Goal: Information Seeking & Learning: Learn about a topic

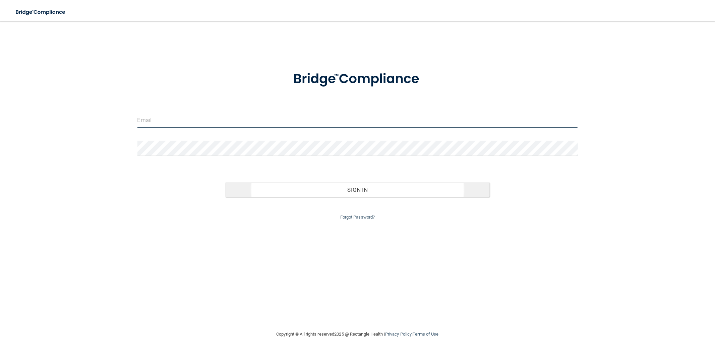
type input "[PERSON_NAME][EMAIL_ADDRESS][PERSON_NAME][DOMAIN_NAME]"
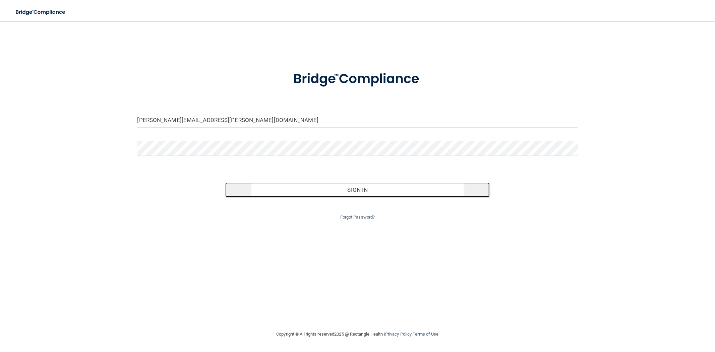
click at [365, 193] on button "Sign In" at bounding box center [357, 189] width 264 height 15
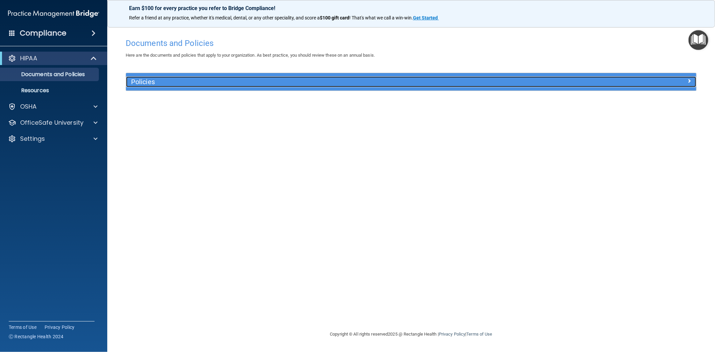
click at [165, 79] on h5 "Policies" at bounding box center [340, 81] width 418 height 7
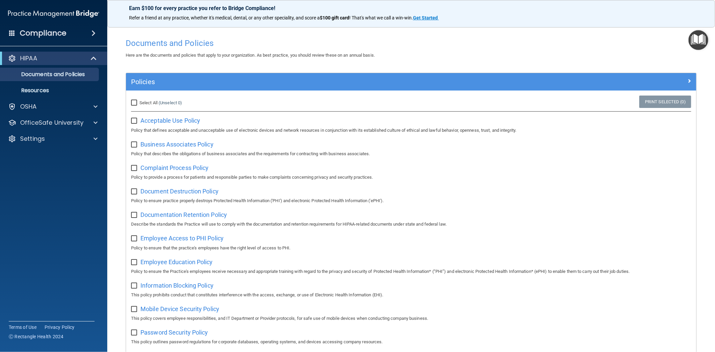
click at [135, 105] on input "Select All (Unselect 0) Unselect All" at bounding box center [135, 102] width 8 height 5
checkbox input "true"
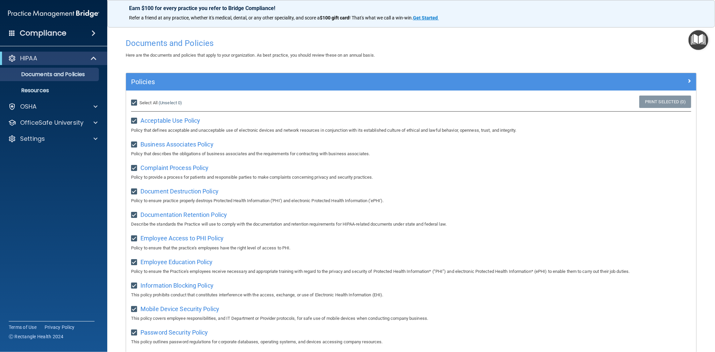
checkbox input "true"
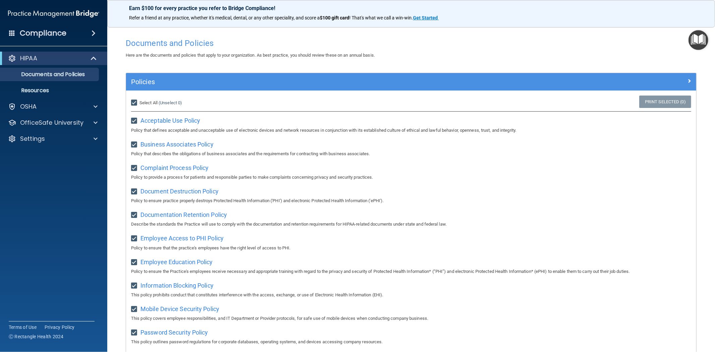
checkbox input "true"
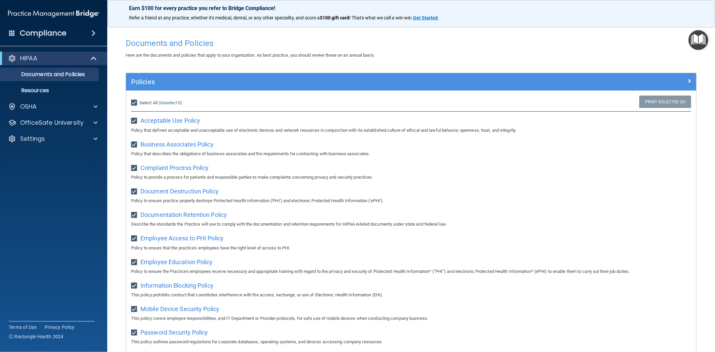
checkbox input "true"
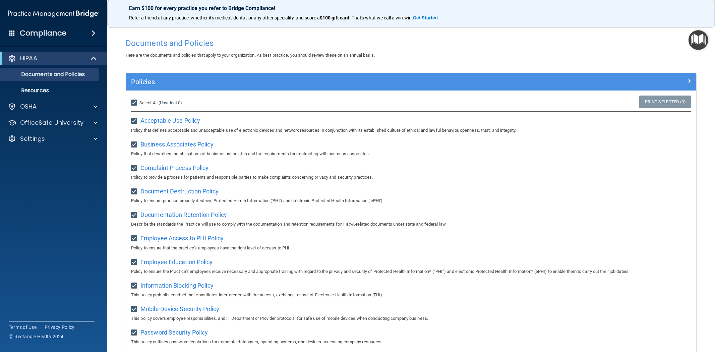
checkbox input "true"
click at [41, 107] on div "OSHA" at bounding box center [44, 107] width 83 height 8
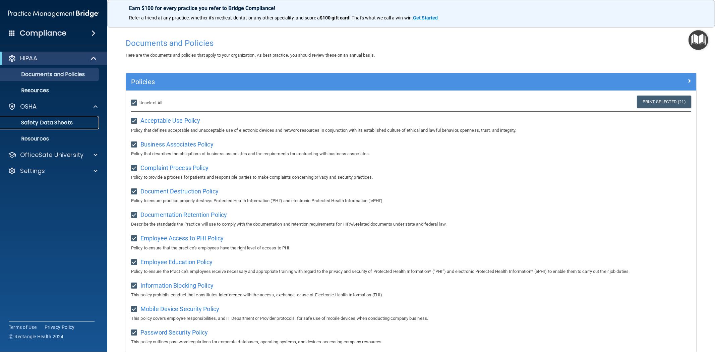
click at [42, 123] on p "Safety Data Sheets" at bounding box center [50, 122] width 92 height 7
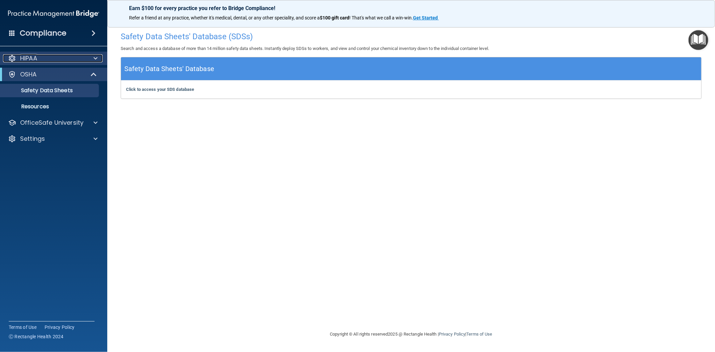
click at [44, 62] on div "HIPAA" at bounding box center [44, 58] width 83 height 8
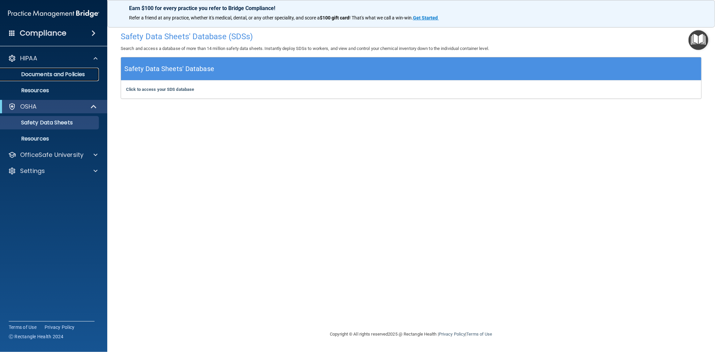
click at [44, 76] on p "Documents and Policies" at bounding box center [50, 74] width 92 height 7
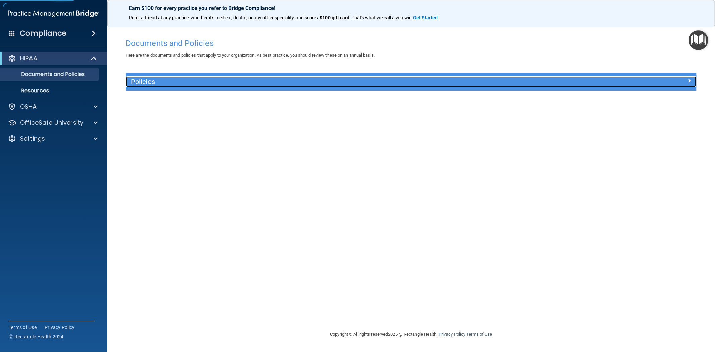
click at [216, 76] on div "Policies" at bounding box center [340, 81] width 428 height 11
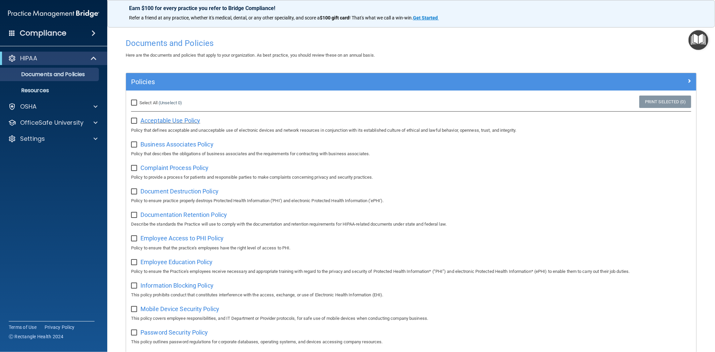
click at [174, 121] on span "Acceptable Use Policy" at bounding box center [171, 120] width 60 height 7
click at [57, 26] on div "Compliance" at bounding box center [53, 33] width 107 height 15
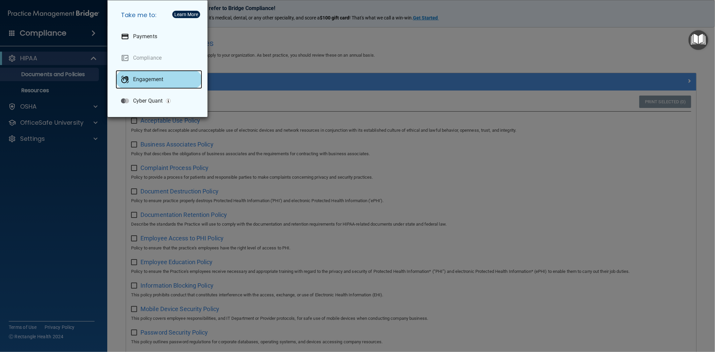
click at [147, 80] on p "Engagement" at bounding box center [148, 79] width 30 height 7
click at [38, 37] on div "Take me to: Payments Compliance Engagement Cyber Quant" at bounding box center [357, 176] width 715 height 352
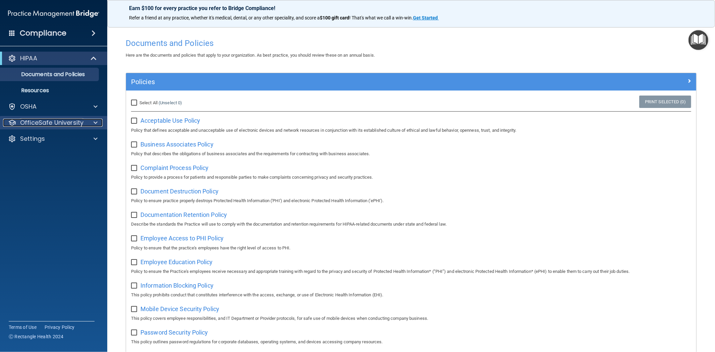
click at [55, 122] on p "OfficeSafe University" at bounding box center [51, 123] width 63 height 8
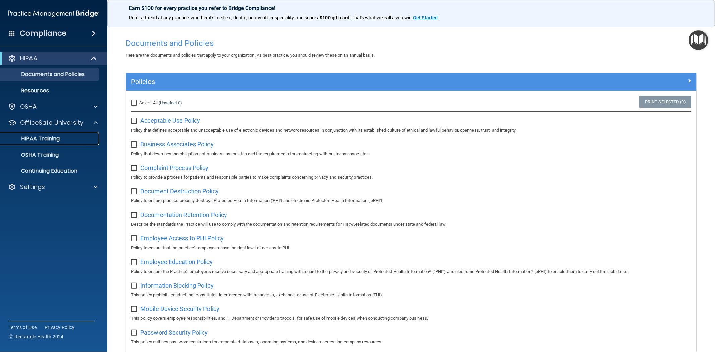
click at [55, 142] on p "HIPAA Training" at bounding box center [31, 139] width 55 height 7
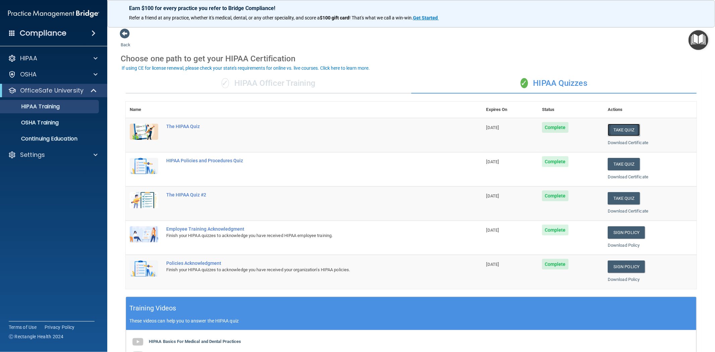
click at [616, 130] on button "Take Quiz" at bounding box center [624, 130] width 32 height 12
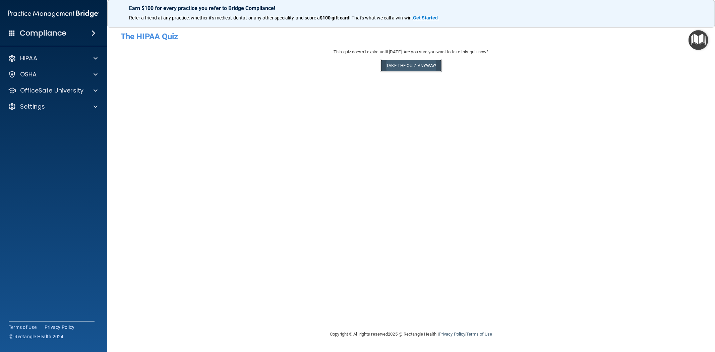
click at [416, 67] on button "Take the quiz anyway!" at bounding box center [411, 65] width 61 height 12
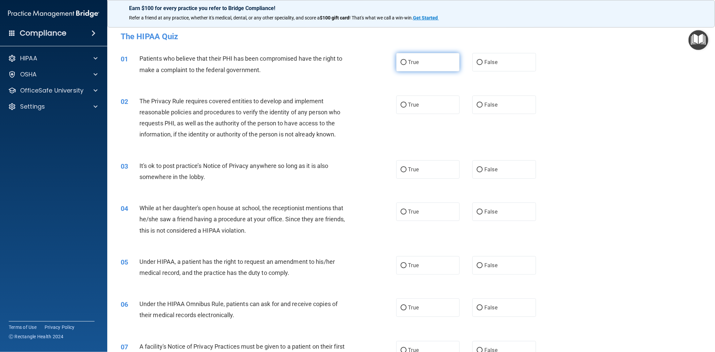
click at [414, 63] on span "True" at bounding box center [414, 62] width 10 height 6
click at [407, 63] on input "True" at bounding box center [404, 62] width 6 height 5
radio input "true"
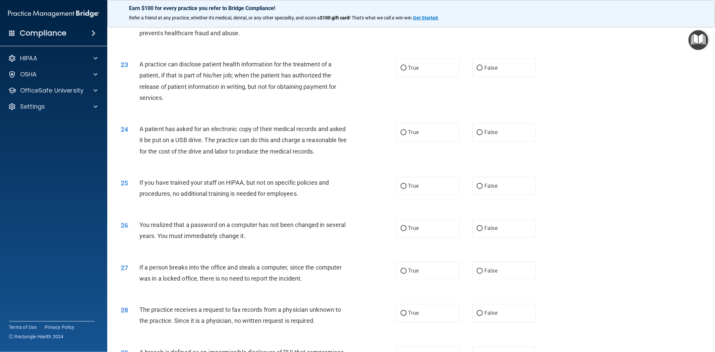
scroll to position [1106, 0]
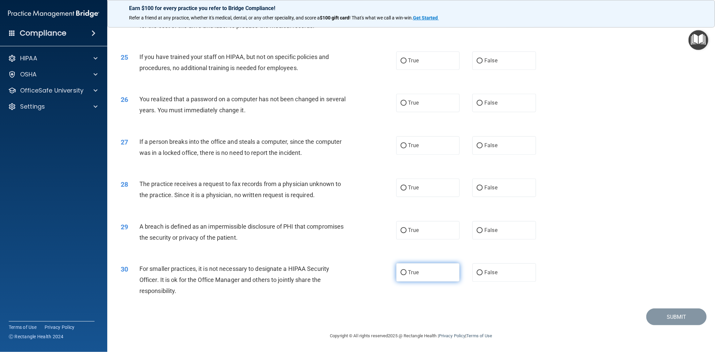
click at [413, 274] on span "True" at bounding box center [414, 272] width 10 height 6
click at [407, 274] on input "True" at bounding box center [404, 272] width 6 height 5
radio input "true"
click at [417, 230] on label "True" at bounding box center [428, 230] width 64 height 18
click at [407, 230] on input "True" at bounding box center [404, 230] width 6 height 5
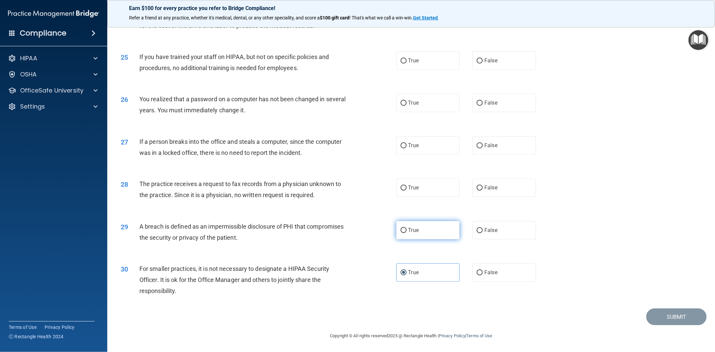
radio input "true"
click at [517, 187] on label "False" at bounding box center [505, 187] width 64 height 18
click at [483, 187] on input "False" at bounding box center [480, 187] width 6 height 5
radio input "true"
click at [503, 143] on label "False" at bounding box center [505, 145] width 64 height 18
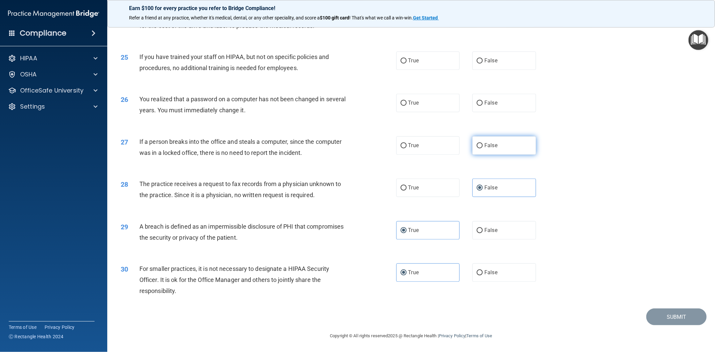
click at [483, 143] on input "False" at bounding box center [480, 145] width 6 height 5
radio input "true"
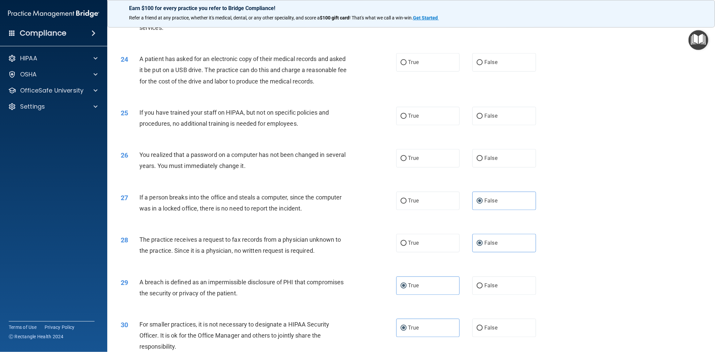
scroll to position [1031, 0]
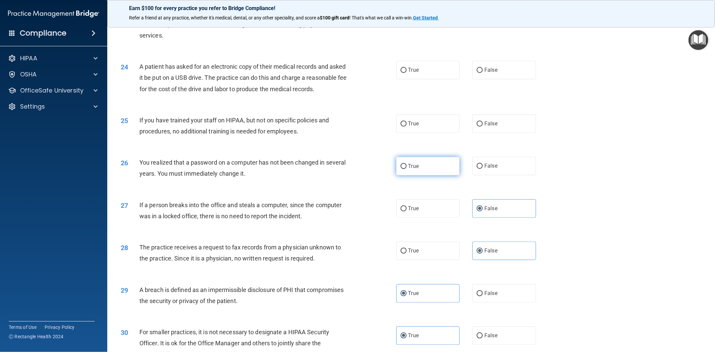
click at [416, 169] on span "True" at bounding box center [414, 166] width 10 height 6
click at [407, 169] on input "True" at bounding box center [404, 166] width 6 height 5
radio input "true"
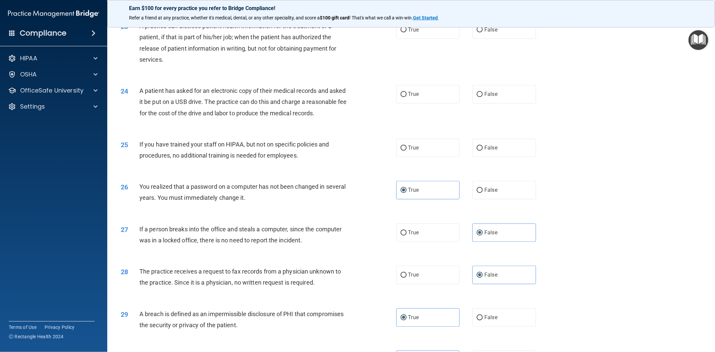
scroll to position [994, 0]
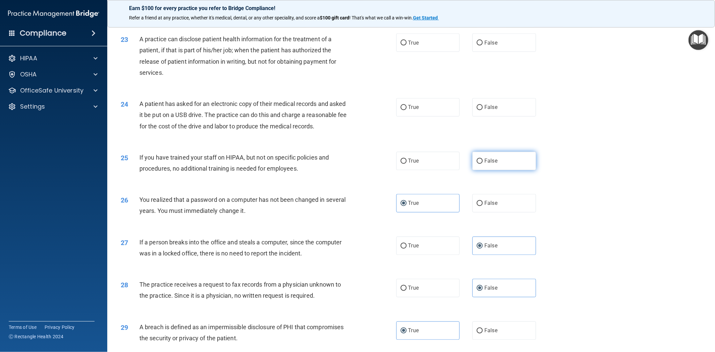
click at [473, 170] on label "False" at bounding box center [505, 161] width 64 height 18
click at [477, 164] on input "False" at bounding box center [480, 161] width 6 height 5
radio input "true"
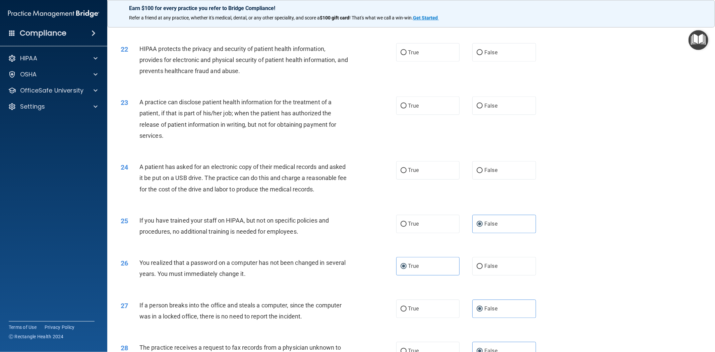
scroll to position [957, 0]
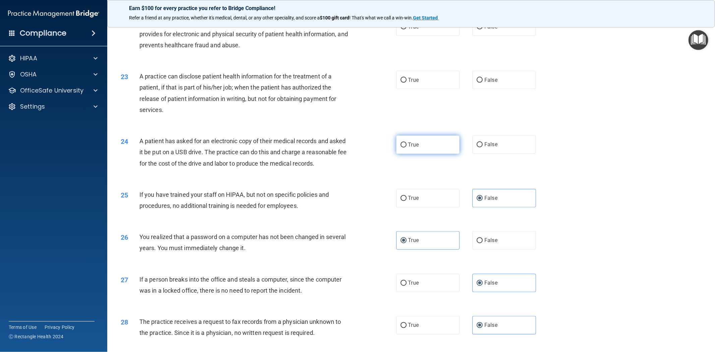
click at [429, 142] on label "True" at bounding box center [428, 145] width 64 height 18
click at [407, 143] on input "True" at bounding box center [404, 145] width 6 height 5
radio input "true"
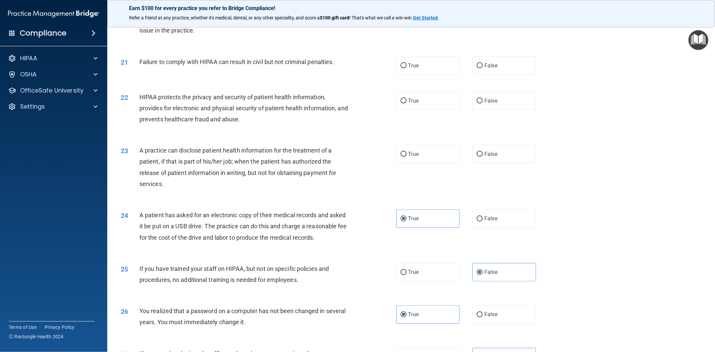
scroll to position [882, 0]
click at [430, 152] on label "True" at bounding box center [428, 154] width 64 height 18
click at [407, 152] on input "True" at bounding box center [404, 154] width 6 height 5
radio input "true"
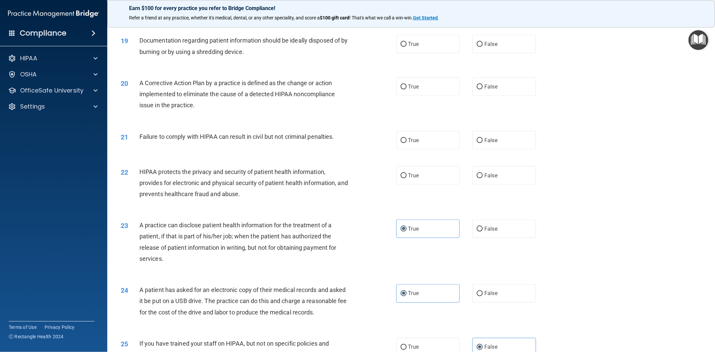
scroll to position [807, 0]
click at [427, 172] on label "True" at bounding box center [428, 176] width 64 height 18
click at [407, 174] on input "True" at bounding box center [404, 176] width 6 height 5
radio input "true"
click at [505, 138] on label "False" at bounding box center [505, 140] width 64 height 18
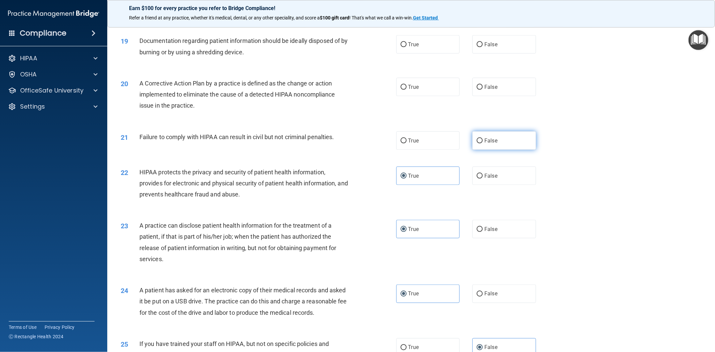
click at [483, 139] on input "False" at bounding box center [480, 141] width 6 height 5
radio input "true"
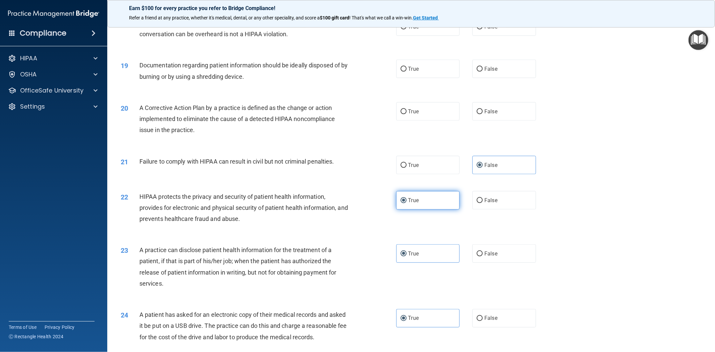
scroll to position [733, 0]
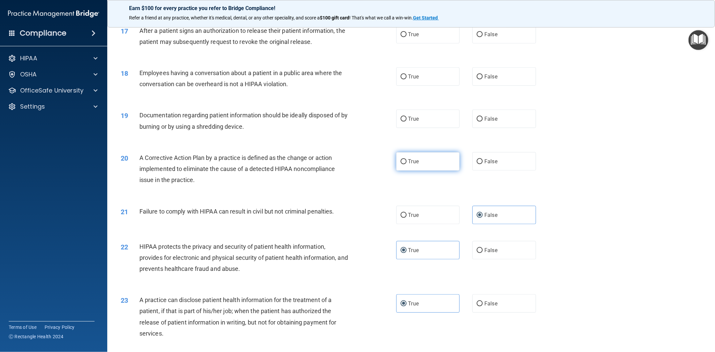
click at [423, 162] on label "True" at bounding box center [428, 161] width 64 height 18
click at [407, 162] on input "True" at bounding box center [404, 161] width 6 height 5
radio input "true"
click at [436, 123] on label "True" at bounding box center [428, 119] width 64 height 18
click at [407, 122] on input "True" at bounding box center [404, 119] width 6 height 5
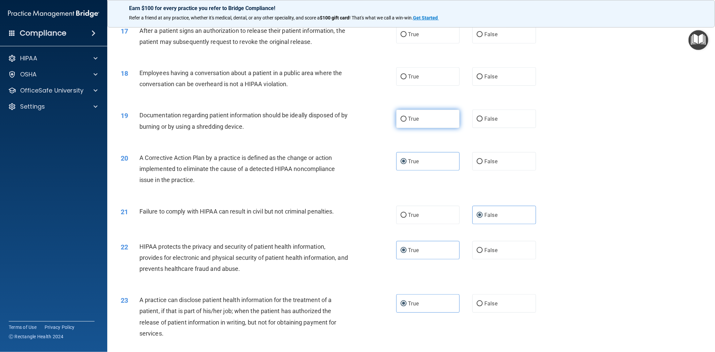
radio input "true"
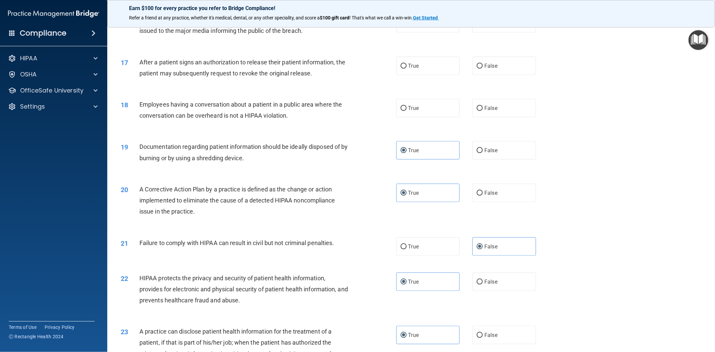
scroll to position [658, 0]
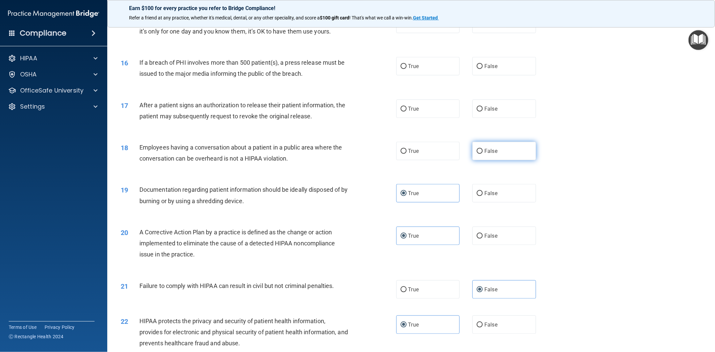
click at [505, 156] on label "False" at bounding box center [505, 151] width 64 height 18
click at [483, 154] on input "False" at bounding box center [480, 151] width 6 height 5
radio input "true"
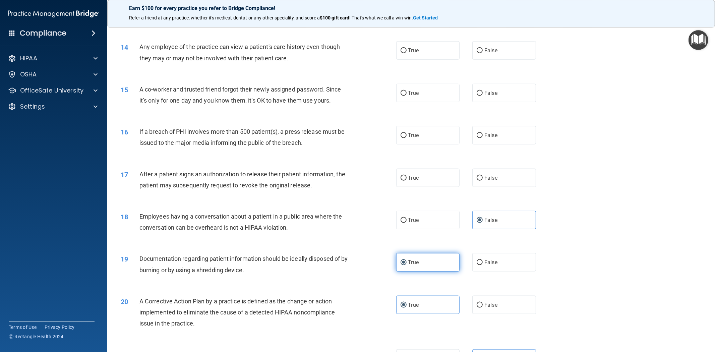
scroll to position [584, 0]
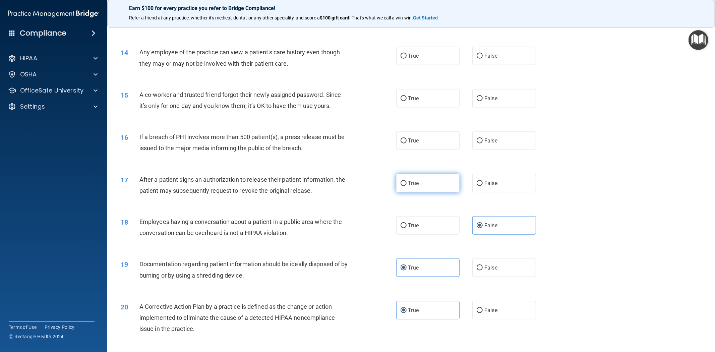
click at [435, 184] on label "True" at bounding box center [428, 183] width 64 height 18
click at [407, 184] on input "True" at bounding box center [404, 183] width 6 height 5
radio input "true"
click at [510, 140] on label "False" at bounding box center [505, 140] width 64 height 18
click at [483, 140] on input "False" at bounding box center [480, 141] width 6 height 5
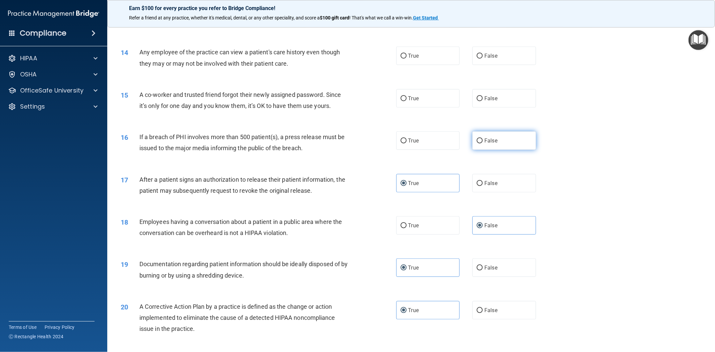
radio input "true"
click at [446, 141] on label "True" at bounding box center [428, 140] width 64 height 18
click at [407, 141] on input "True" at bounding box center [404, 141] width 6 height 5
radio input "true"
radio input "false"
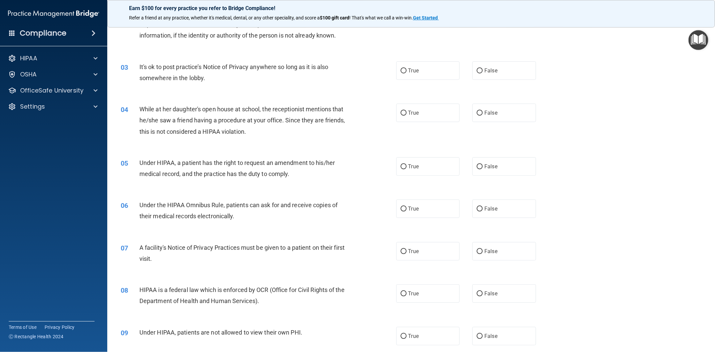
scroll to position [0, 0]
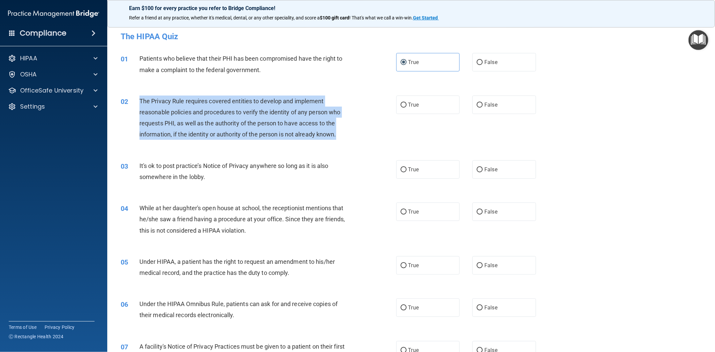
drag, startPoint x: 339, startPoint y: 135, endPoint x: 135, endPoint y: 101, distance: 207.1
click at [135, 101] on div "02 The Privacy Rule requires covered entities to develop and implement reasonab…" at bounding box center [259, 120] width 296 height 48
copy div "The Privacy Rule requires covered entities to develop and implement reasonable …"
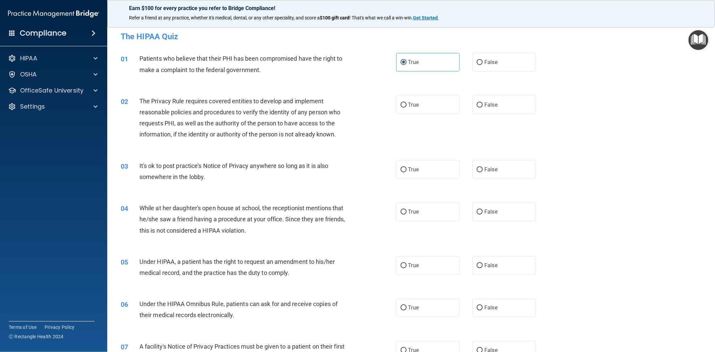
click at [434, 95] on div "02 The Privacy Rule requires covered entities to develop and implement reasonab…" at bounding box center [411, 119] width 591 height 65
click at [431, 101] on label "True" at bounding box center [428, 105] width 64 height 18
click at [407, 103] on input "True" at bounding box center [404, 105] width 6 height 5
radio input "true"
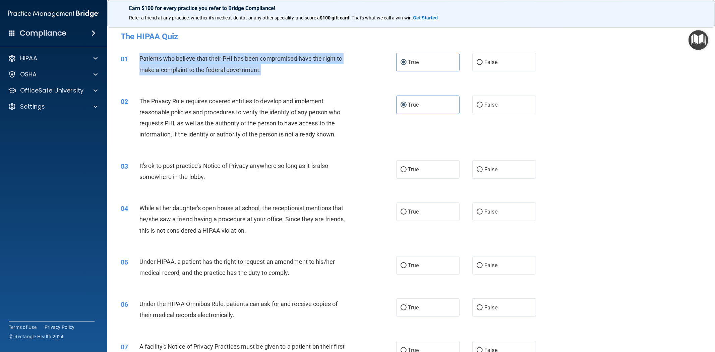
drag, startPoint x: 255, startPoint y: 70, endPoint x: 136, endPoint y: 59, distance: 119.3
click at [136, 59] on div "01 Patients who believe that their PHI has been compromised have the right to m…" at bounding box center [259, 65] width 296 height 25
copy div "Patients who believe that their PHI has been compromised have the right to make…"
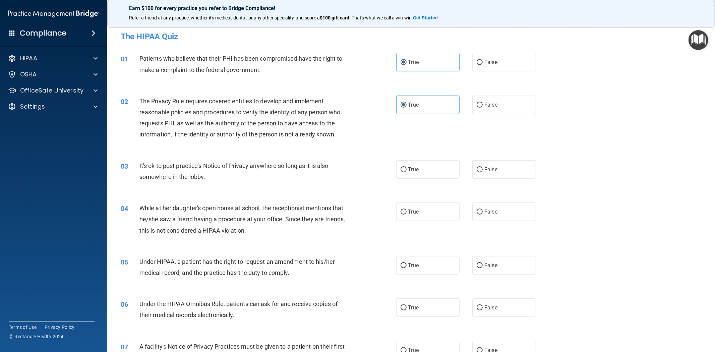
click at [209, 180] on div "It's ok to post practice’s Notice of Privacy anywhere so long as it is also som…" at bounding box center [247, 171] width 214 height 22
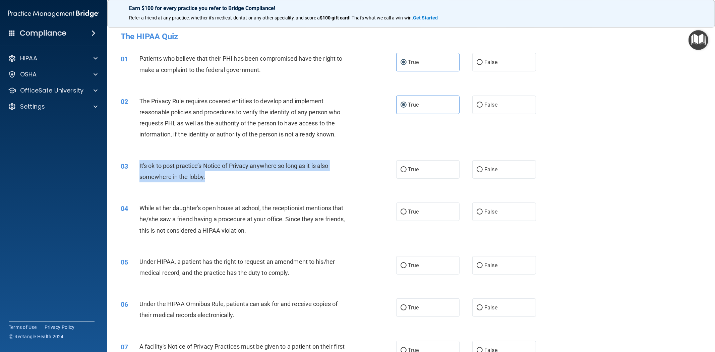
drag, startPoint x: 207, startPoint y: 179, endPoint x: 136, endPoint y: 167, distance: 72.1
click at [136, 167] on div "03 It's ok to post practice’s Notice of Privacy anywhere so long as it is also …" at bounding box center [259, 172] width 296 height 25
copy div "It's ok to post practice’s Notice of Privacy anywhere so long as it is also som…"
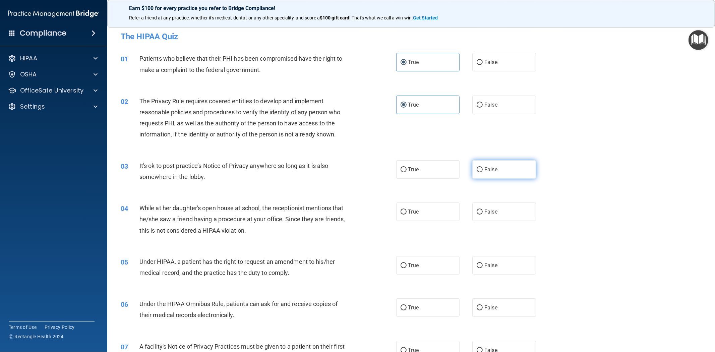
click at [485, 169] on span "False" at bounding box center [491, 169] width 13 height 6
click at [483, 169] on input "False" at bounding box center [480, 169] width 6 height 5
radio input "true"
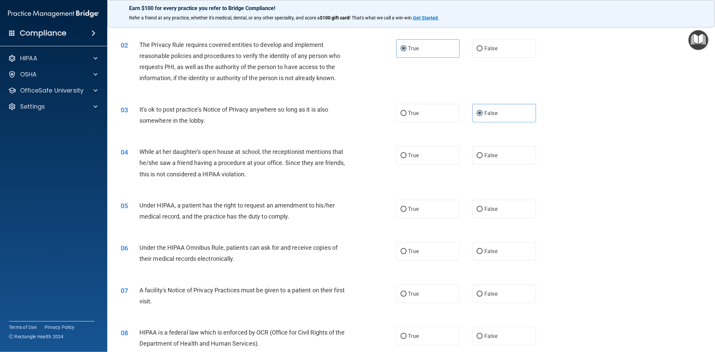
scroll to position [74, 0]
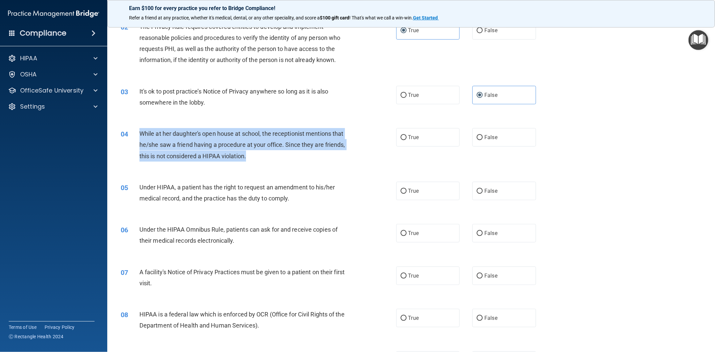
drag, startPoint x: 243, startPoint y: 157, endPoint x: 142, endPoint y: 137, distance: 103.2
click at [142, 137] on div "While at her daughter's open house at school, the receptionist mentions that he…" at bounding box center [247, 145] width 214 height 34
copy span "While at her daughter's open house at school, the receptionist mentions that he…"
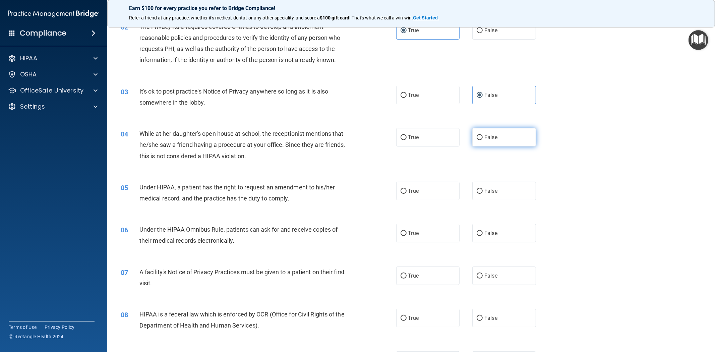
click at [493, 133] on label "False" at bounding box center [505, 137] width 64 height 18
click at [483, 135] on input "False" at bounding box center [480, 137] width 6 height 5
radio input "true"
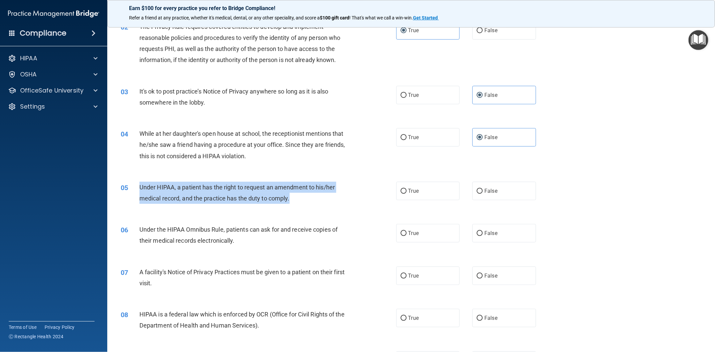
drag, startPoint x: 284, startPoint y: 197, endPoint x: 135, endPoint y: 189, distance: 149.5
click at [135, 189] on div "05 Under HIPAA, a patient has the right to request an amendment to his/her medi…" at bounding box center [259, 194] width 296 height 25
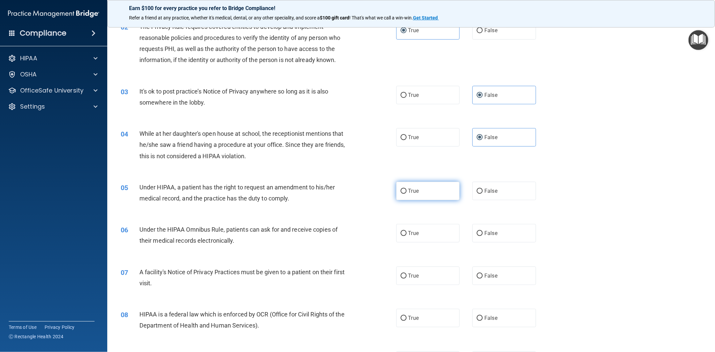
click at [426, 189] on label "True" at bounding box center [428, 191] width 64 height 18
click at [407, 189] on input "True" at bounding box center [404, 191] width 6 height 5
radio input "true"
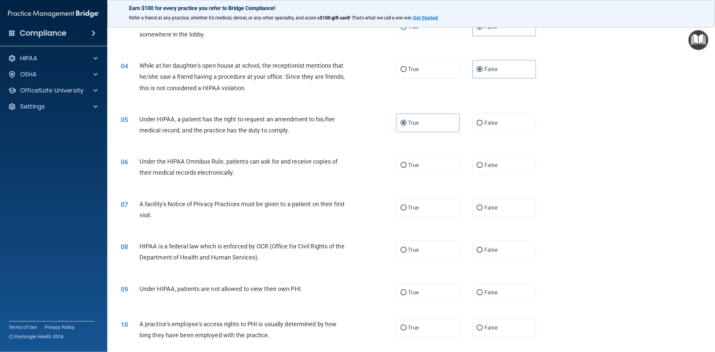
scroll to position [149, 0]
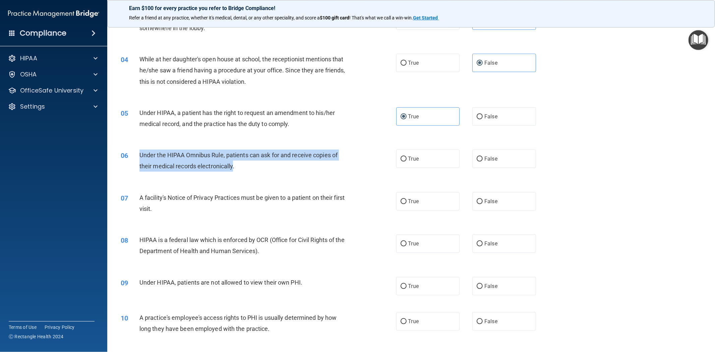
drag, startPoint x: 222, startPoint y: 167, endPoint x: 133, endPoint y: 161, distance: 89.1
click at [133, 161] on div "06 Under the HIPAA Omnibus Rule, patients can ask for and receive copies of the…" at bounding box center [259, 162] width 296 height 25
copy div "Under the HIPAA Omnibus Rule, patients can ask for and receive copies of their …"
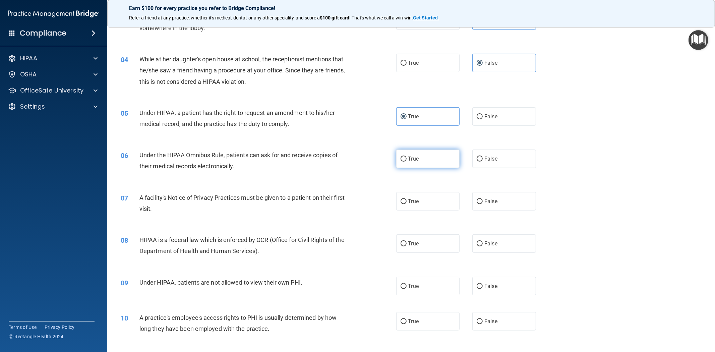
click at [441, 162] on label "True" at bounding box center [428, 159] width 64 height 18
click at [407, 162] on input "True" at bounding box center [404, 159] width 6 height 5
radio input "true"
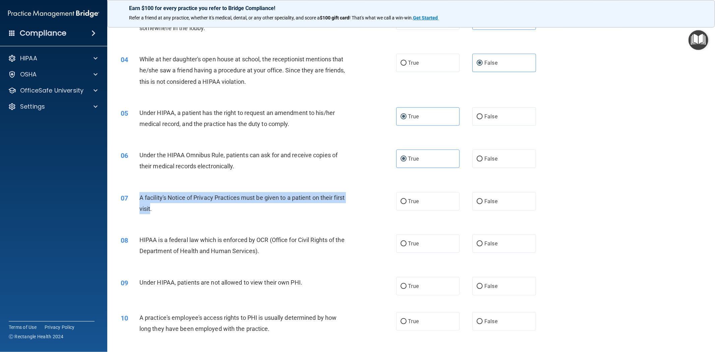
drag, startPoint x: 160, startPoint y: 209, endPoint x: 135, endPoint y: 203, distance: 26.5
click at [135, 203] on div "07 A facility's Notice of Privacy Practices must be given to a patient on their…" at bounding box center [259, 204] width 296 height 25
copy div "A facility's Notice of Privacy Practices must be given to a patient on their fi…"
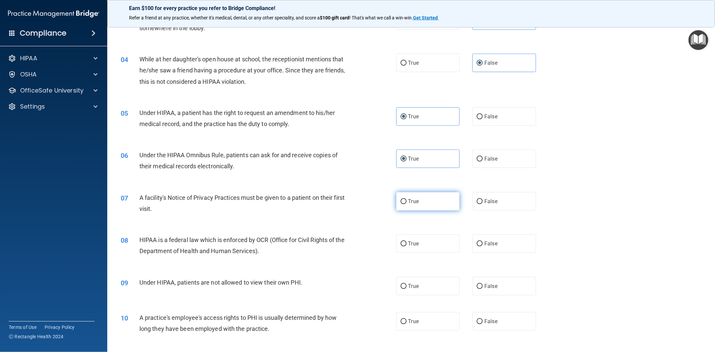
click at [436, 203] on label "True" at bounding box center [428, 201] width 64 height 18
click at [407, 203] on input "True" at bounding box center [404, 201] width 6 height 5
radio input "true"
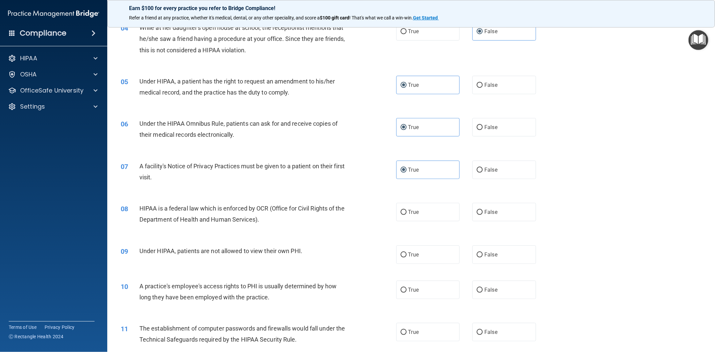
scroll to position [223, 0]
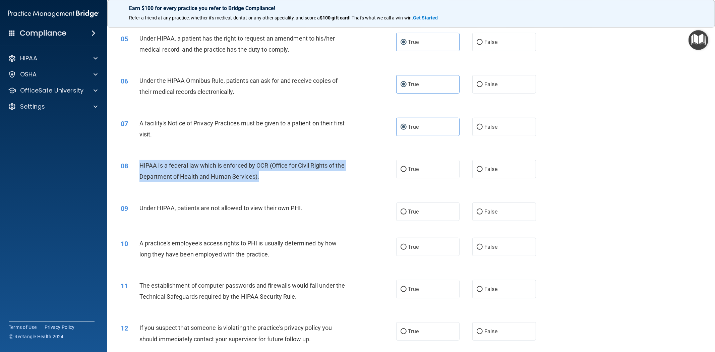
drag, startPoint x: 264, startPoint y: 178, endPoint x: 139, endPoint y: 168, distance: 125.8
click at [139, 168] on div "08 HIPAA is a federal law which is enforced by OCR (Office for Civil Rights of …" at bounding box center [259, 172] width 296 height 25
copy div "HIPAA is a federal law which is enforced by OCR (Office for Civil Rights of the…"
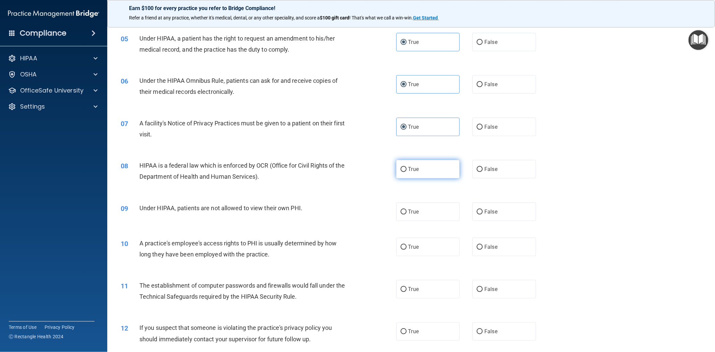
click at [431, 168] on label "True" at bounding box center [428, 169] width 64 height 18
click at [407, 168] on input "True" at bounding box center [404, 169] width 6 height 5
radio input "true"
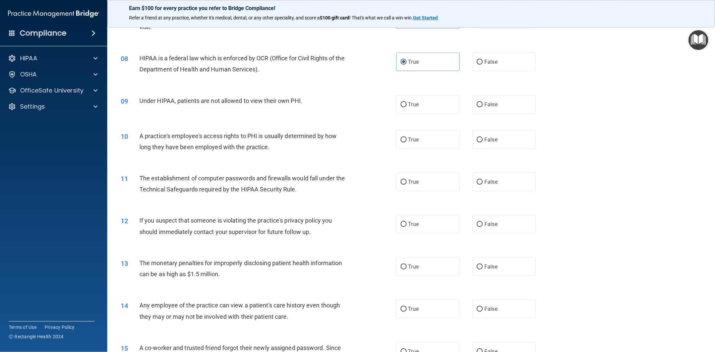
scroll to position [335, 0]
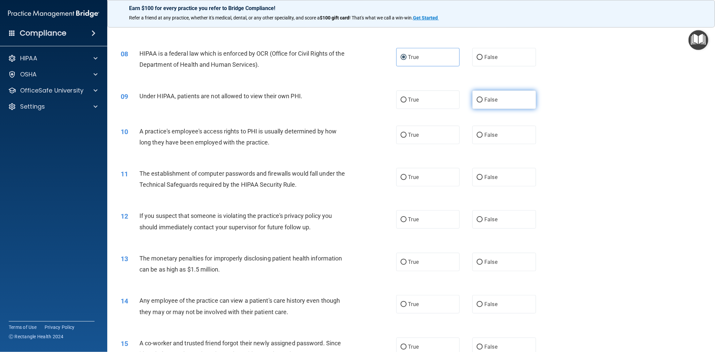
click at [510, 102] on label "False" at bounding box center [505, 100] width 64 height 18
click at [483, 102] on input "False" at bounding box center [480, 100] width 6 height 5
radio input "true"
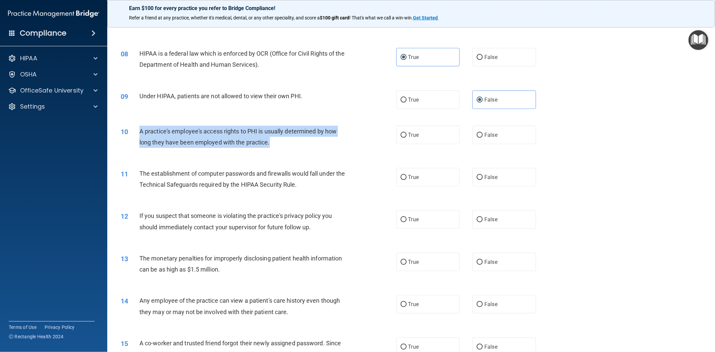
drag, startPoint x: 272, startPoint y: 142, endPoint x: 139, endPoint y: 132, distance: 132.9
click at [140, 132] on div "A practice's employee's access rights to PHI is usually determined by how long …" at bounding box center [247, 137] width 214 height 22
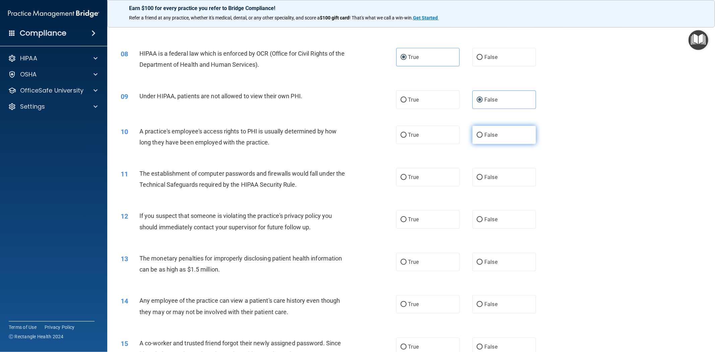
click at [484, 139] on label "False" at bounding box center [505, 135] width 64 height 18
click at [483, 138] on input "False" at bounding box center [480, 135] width 6 height 5
radio input "true"
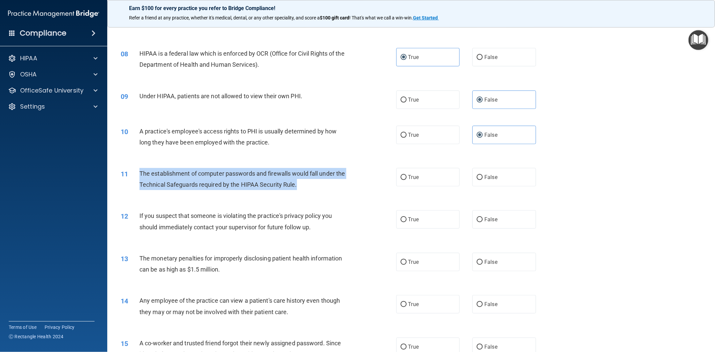
drag, startPoint x: 282, startPoint y: 185, endPoint x: 140, endPoint y: 171, distance: 143.2
click at [140, 171] on div "The establishment of computer passwords and firewalls would fall under the Tech…" at bounding box center [247, 179] width 214 height 22
copy span "The establishment of computer passwords and firewalls would fall under the Tech…"
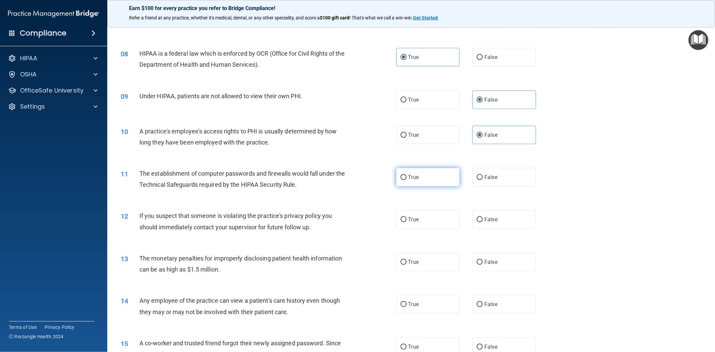
click at [435, 175] on label "True" at bounding box center [428, 177] width 64 height 18
click at [407, 175] on input "True" at bounding box center [404, 177] width 6 height 5
radio input "true"
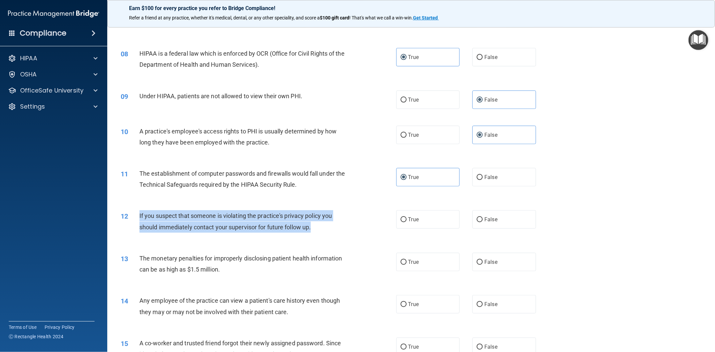
drag, startPoint x: 317, startPoint y: 227, endPoint x: 137, endPoint y: 215, distance: 180.8
click at [137, 215] on div "12 If you suspect that someone is violating the practice's privacy policy you s…" at bounding box center [259, 222] width 296 height 25
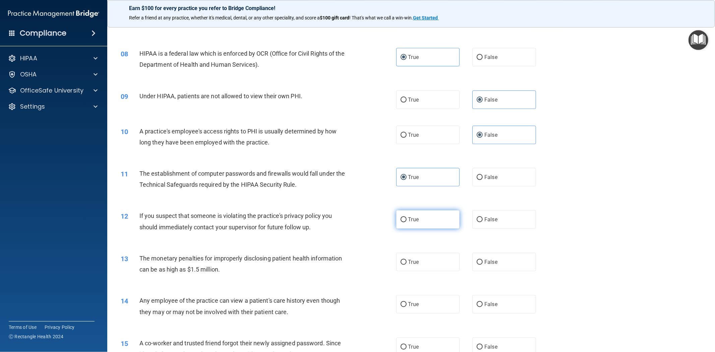
click at [431, 223] on label "True" at bounding box center [428, 219] width 64 height 18
click at [407, 222] on input "True" at bounding box center [404, 219] width 6 height 5
radio input "true"
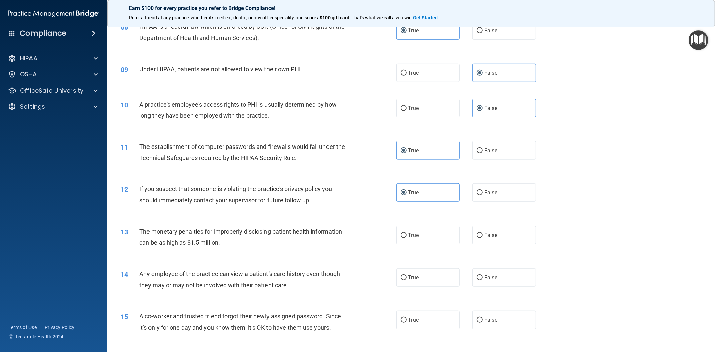
scroll to position [410, 0]
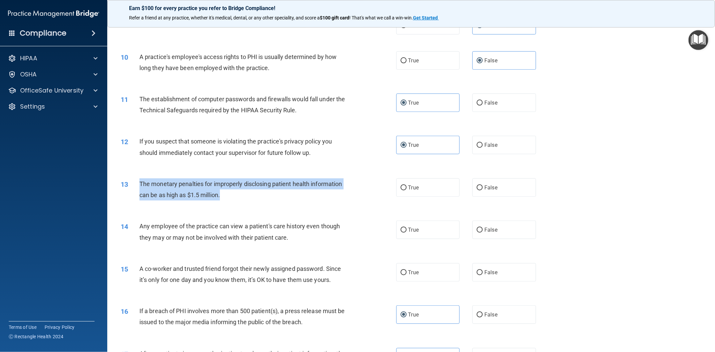
drag, startPoint x: 227, startPoint y: 198, endPoint x: 139, endPoint y: 185, distance: 89.2
click at [140, 185] on div "The monetary penalties for improperly disclosing patient health information can…" at bounding box center [247, 189] width 214 height 22
copy span "The monetary penalties for improperly disclosing patient health information can…"
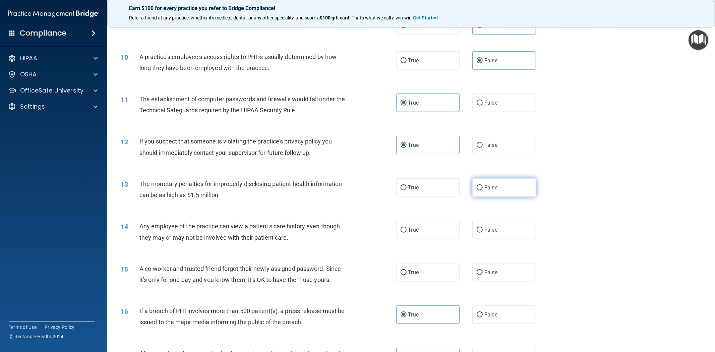
click at [476, 193] on label "False" at bounding box center [505, 187] width 64 height 18
click at [477, 191] on input "False" at bounding box center [480, 187] width 6 height 5
radio input "true"
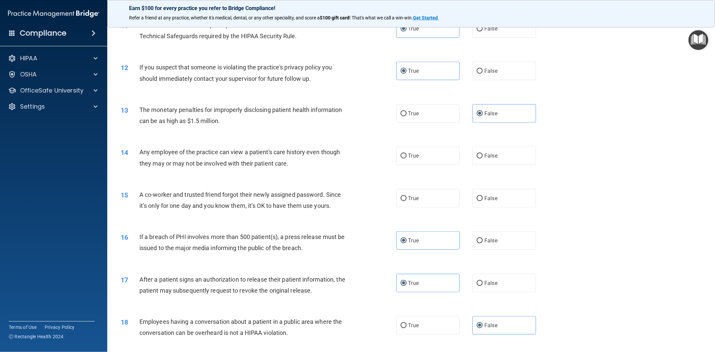
scroll to position [484, 0]
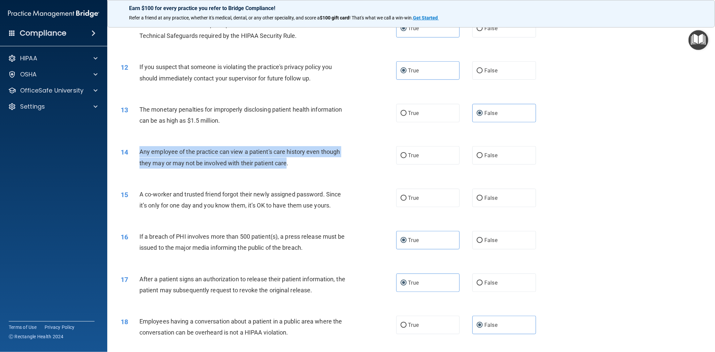
drag, startPoint x: 287, startPoint y: 163, endPoint x: 133, endPoint y: 157, distance: 153.4
click at [133, 157] on div "14 Any employee of the practice can view a patient's care history even though t…" at bounding box center [259, 158] width 296 height 25
copy div "Any employee of the practice can view a patient's care history even though they…"
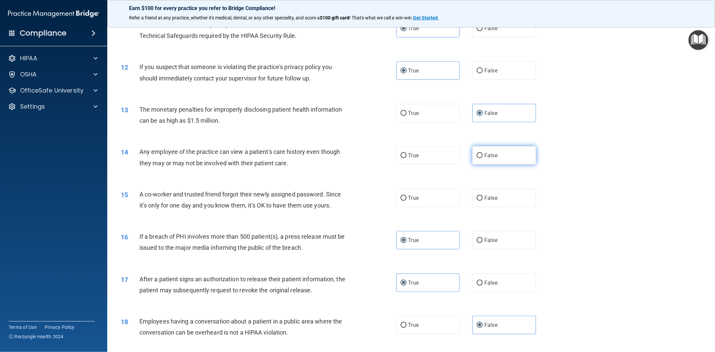
click at [490, 156] on span "False" at bounding box center [491, 155] width 13 height 6
click at [483, 156] on input "False" at bounding box center [480, 155] width 6 height 5
radio input "true"
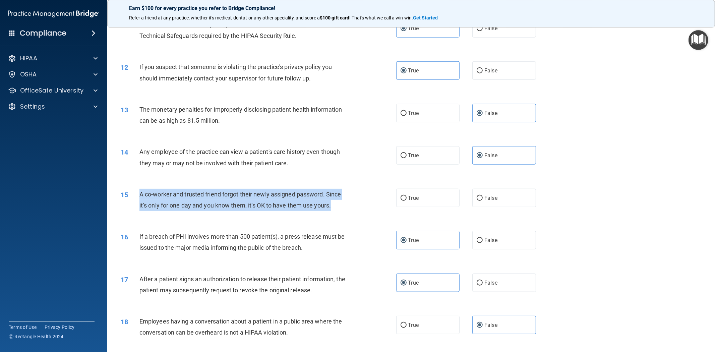
drag, startPoint x: 333, startPoint y: 205, endPoint x: 138, endPoint y: 199, distance: 194.6
click at [138, 199] on div "15 A co-worker and trusted friend forgot their newly assigned password. Since i…" at bounding box center [259, 201] width 296 height 25
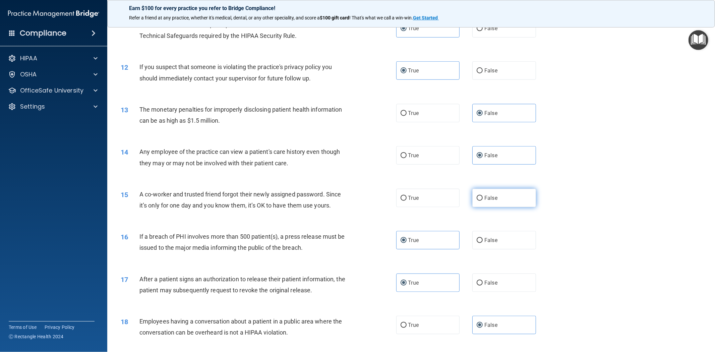
click at [502, 200] on label "False" at bounding box center [505, 198] width 64 height 18
click at [483, 200] on input "False" at bounding box center [480, 198] width 6 height 5
radio input "true"
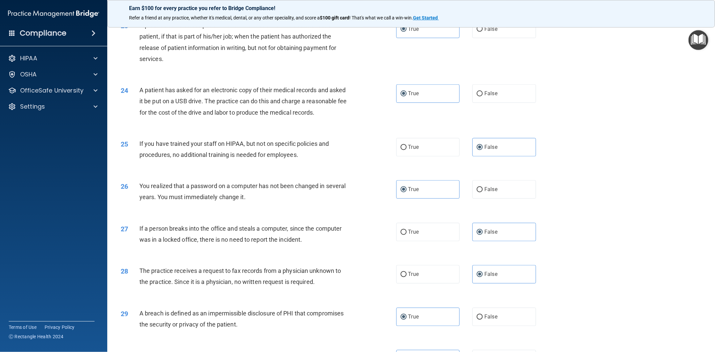
scroll to position [1106, 0]
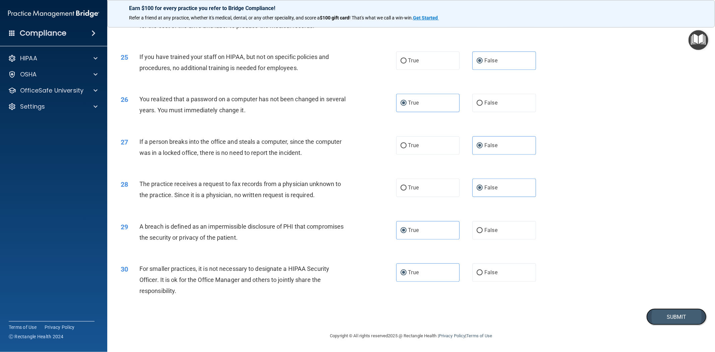
click at [686, 320] on button "Submit" at bounding box center [677, 317] width 60 height 17
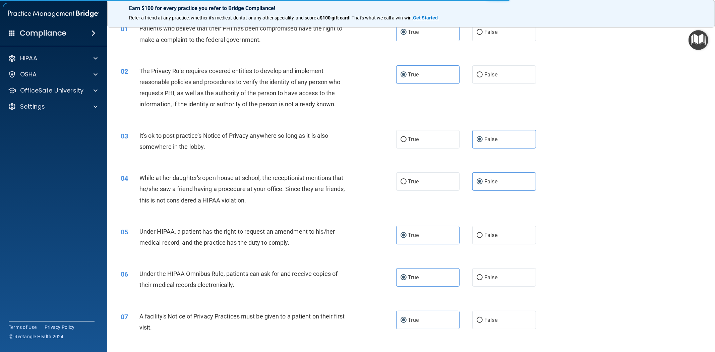
scroll to position [0, 0]
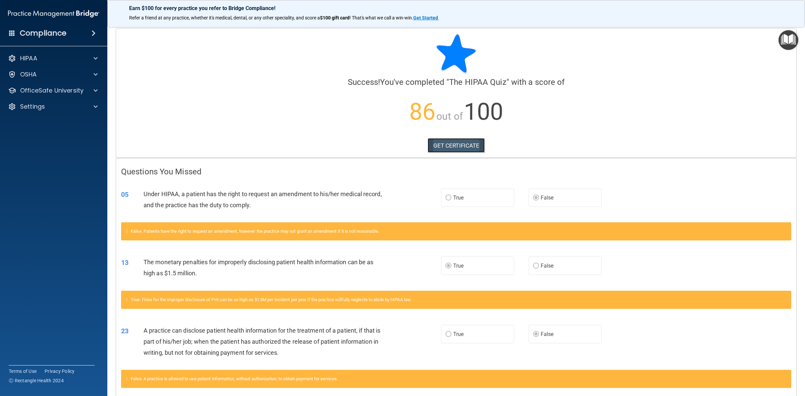
click at [455, 144] on link "GET CERTIFICATE" at bounding box center [456, 145] width 57 height 15
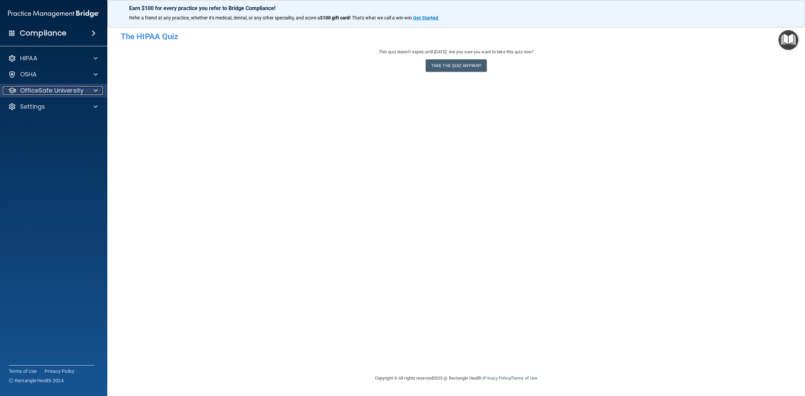
click at [50, 91] on p "OfficeSafe University" at bounding box center [51, 91] width 63 height 8
click at [50, 108] on p "HIPAA Training" at bounding box center [31, 106] width 55 height 7
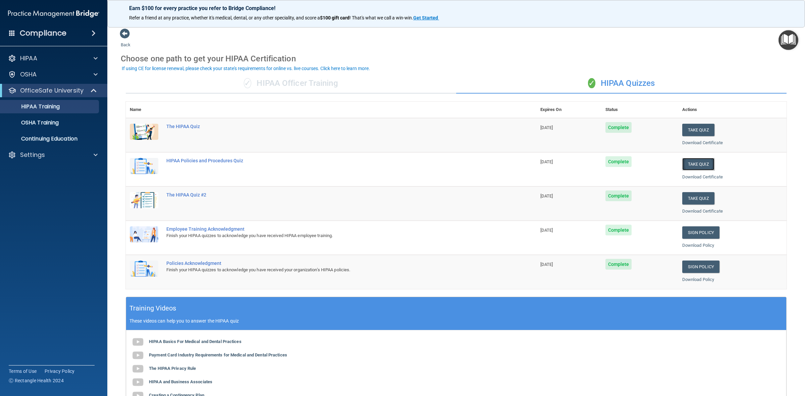
click at [691, 164] on button "Take Quiz" at bounding box center [698, 164] width 32 height 12
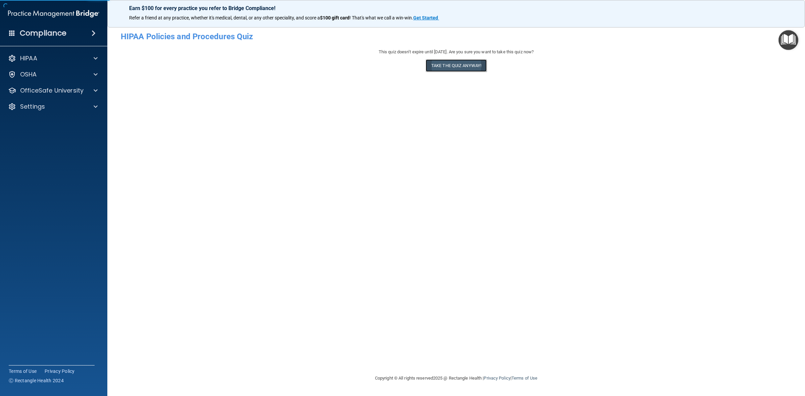
click at [442, 64] on button "Take the quiz anyway!" at bounding box center [456, 65] width 61 height 12
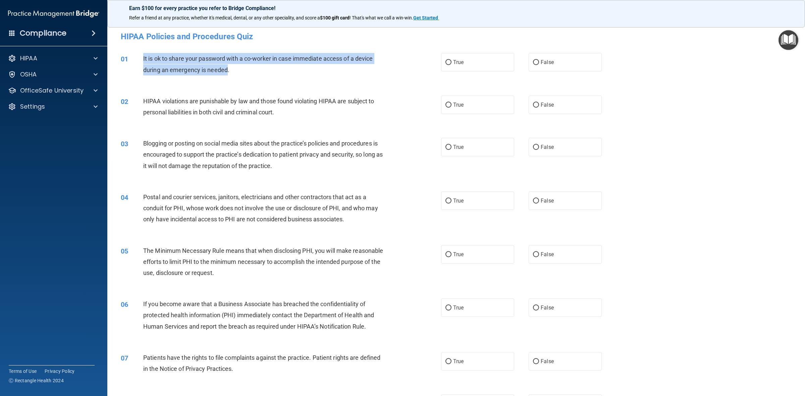
drag, startPoint x: 227, startPoint y: 69, endPoint x: 136, endPoint y: 66, distance: 90.6
click at [136, 66] on div "01 It is ok to share your password with a co-worker in case immediate access of…" at bounding box center [281, 65] width 340 height 25
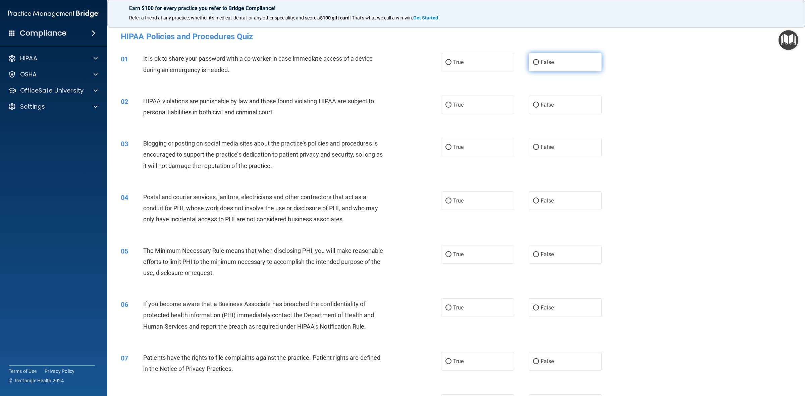
drag, startPoint x: 564, startPoint y: 60, endPoint x: 558, endPoint y: 61, distance: 6.5
click at [564, 60] on label "False" at bounding box center [565, 62] width 73 height 18
click at [539, 60] on input "False" at bounding box center [536, 62] width 6 height 5
radio input "true"
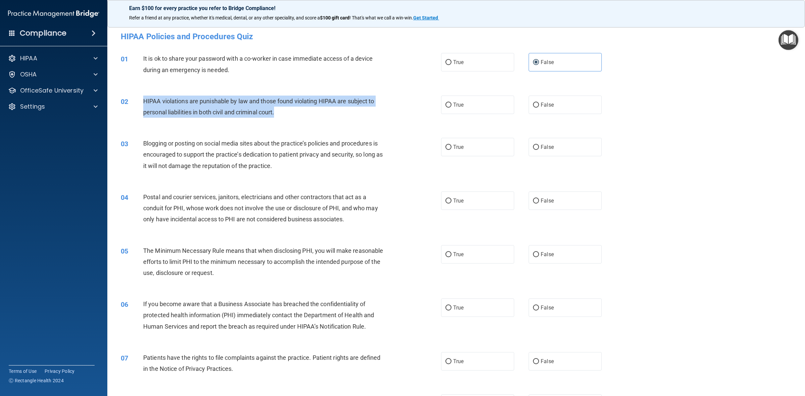
drag, startPoint x: 278, startPoint y: 111, endPoint x: 141, endPoint y: 101, distance: 137.6
click at [141, 101] on div "02 HIPAA violations are punishable by law and those found violating HIPAA are s…" at bounding box center [281, 108] width 340 height 25
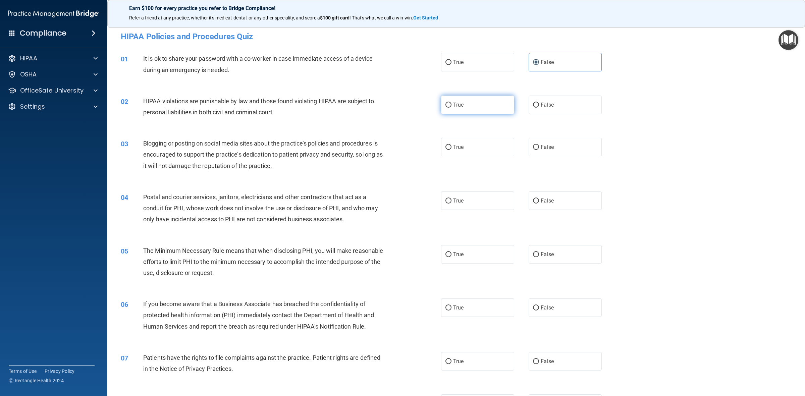
click at [465, 102] on label "True" at bounding box center [477, 105] width 73 height 18
click at [451, 103] on input "True" at bounding box center [448, 105] width 6 height 5
radio input "true"
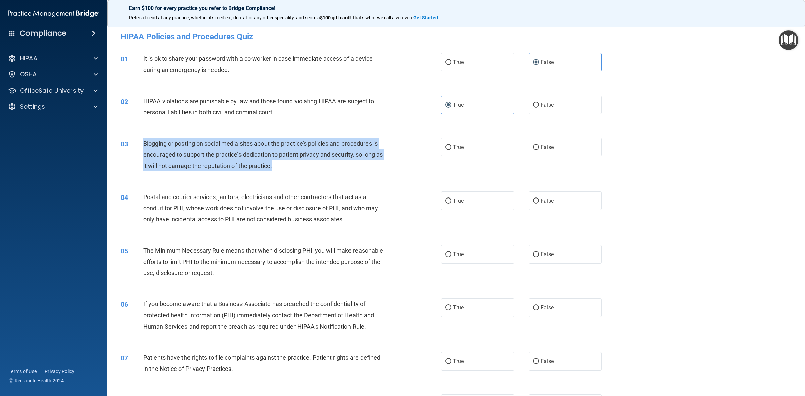
drag, startPoint x: 282, startPoint y: 168, endPoint x: 140, endPoint y: 147, distance: 144.2
click at [140, 147] on div "03 Blogging or posting on social media sites about the practice’s policies and …" at bounding box center [281, 156] width 340 height 37
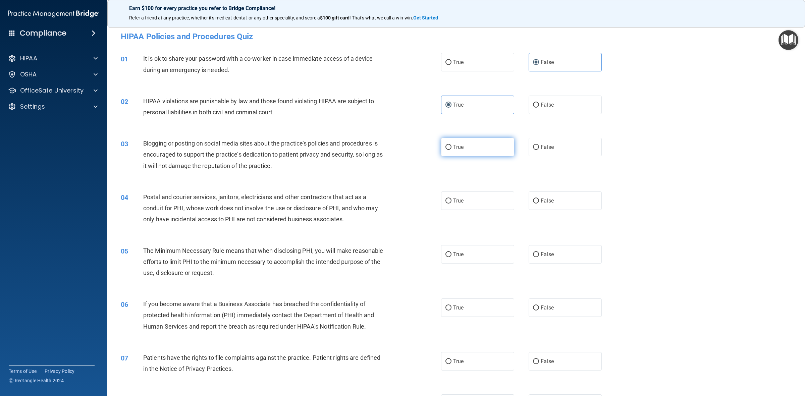
click at [495, 142] on label "True" at bounding box center [477, 147] width 73 height 18
click at [451, 145] on input "True" at bounding box center [448, 147] width 6 height 5
radio input "true"
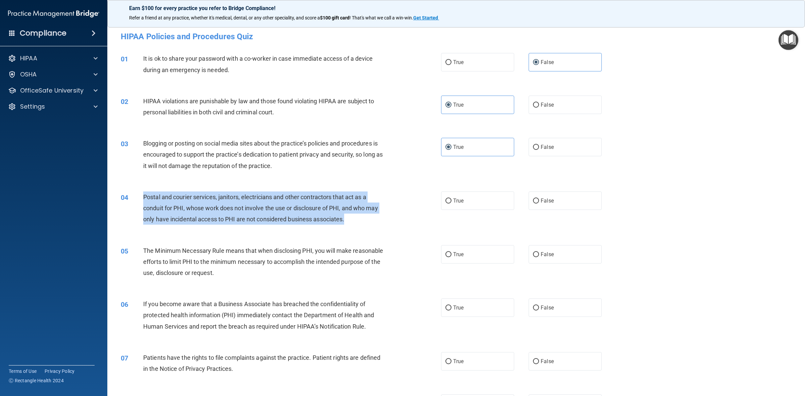
drag, startPoint x: 309, startPoint y: 222, endPoint x: 140, endPoint y: 200, distance: 170.5
click at [140, 200] on div "04 Postal and courier services, janitors, electricians and other contractors th…" at bounding box center [281, 210] width 340 height 37
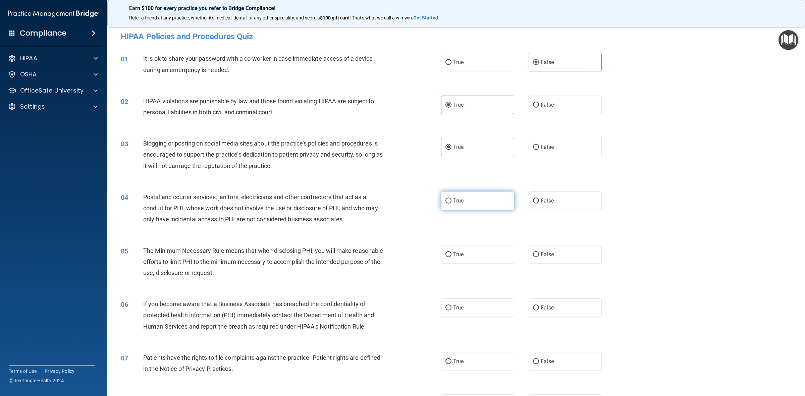
click at [470, 204] on label "True" at bounding box center [477, 201] width 73 height 18
click at [451, 204] on input "True" at bounding box center [448, 201] width 6 height 5
radio input "true"
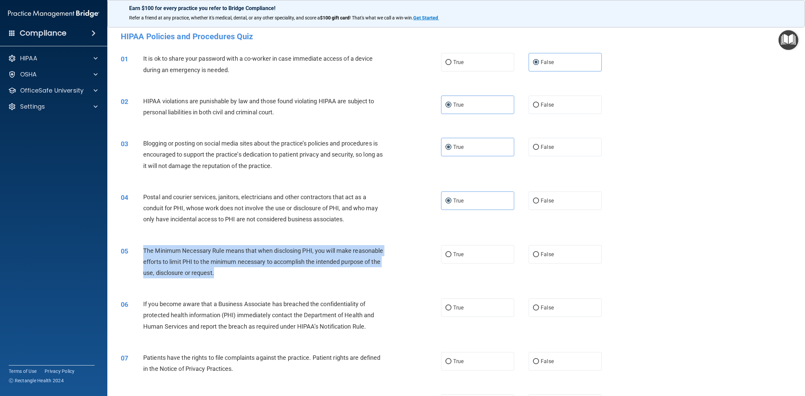
drag, startPoint x: 258, startPoint y: 276, endPoint x: 142, endPoint y: 253, distance: 117.9
click at [142, 253] on div "05 The Minimum Necessary Rule means that when disclosing PHI, you will make rea…" at bounding box center [281, 263] width 340 height 37
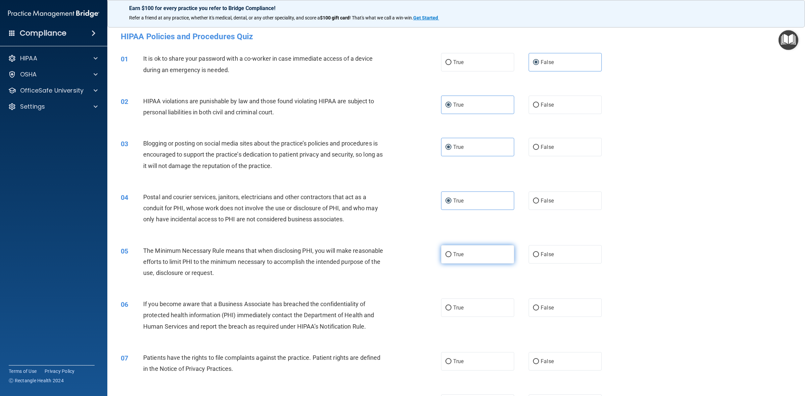
click at [479, 254] on label "True" at bounding box center [477, 254] width 73 height 18
click at [451, 254] on input "True" at bounding box center [448, 254] width 6 height 5
radio input "true"
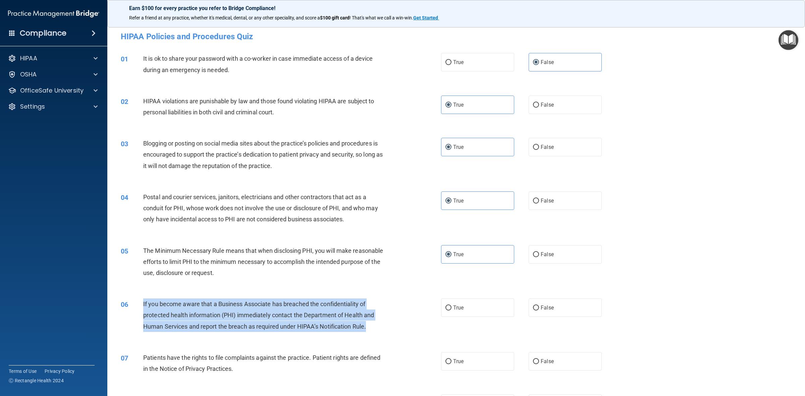
drag, startPoint x: 366, startPoint y: 326, endPoint x: 140, endPoint y: 309, distance: 227.1
click at [140, 309] on div "06 If you become aware that a Business Associate has breached the confidentiali…" at bounding box center [281, 317] width 340 height 37
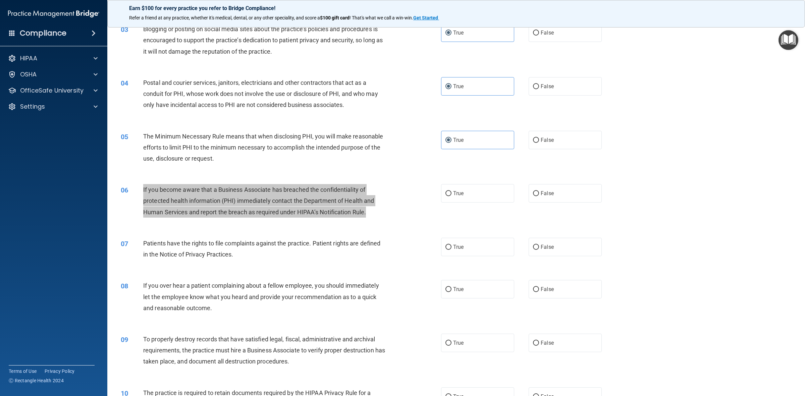
scroll to position [126, 0]
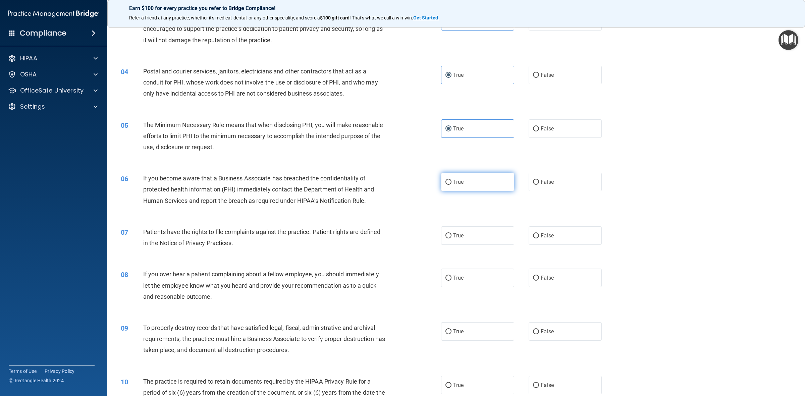
click at [465, 182] on label "True" at bounding box center [477, 182] width 73 height 18
click at [451, 182] on input "True" at bounding box center [448, 182] width 6 height 5
radio input "true"
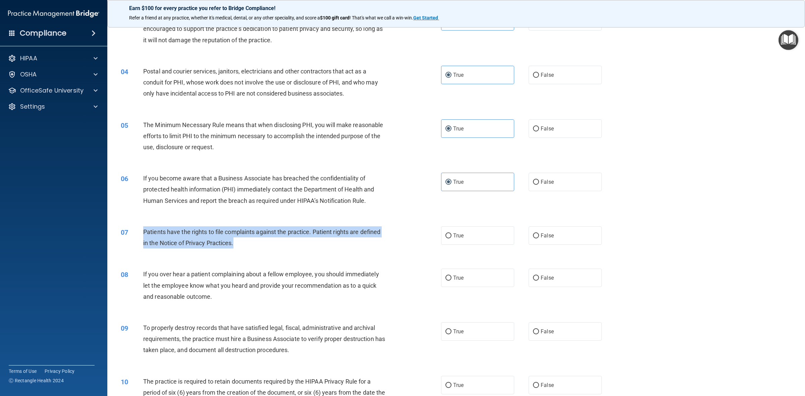
drag, startPoint x: 233, startPoint y: 245, endPoint x: 140, endPoint y: 234, distance: 94.3
click at [140, 234] on div "07 Patients have the rights to file complaints against the practice. Patient ri…" at bounding box center [281, 238] width 340 height 25
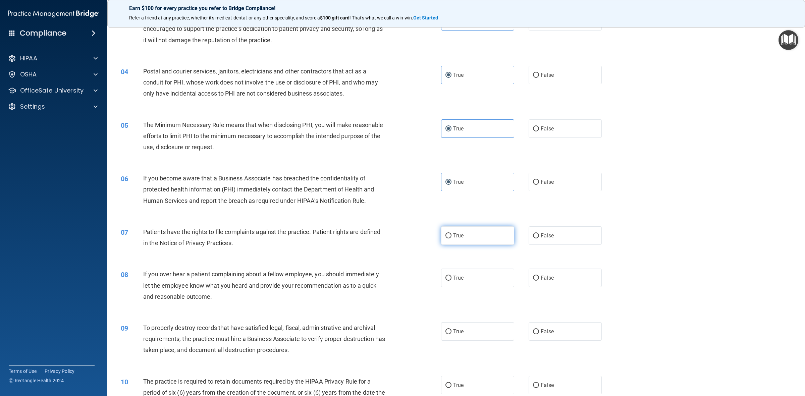
click at [474, 238] on label "True" at bounding box center [477, 235] width 73 height 18
click at [451, 238] on input "True" at bounding box center [448, 235] width 6 height 5
radio input "true"
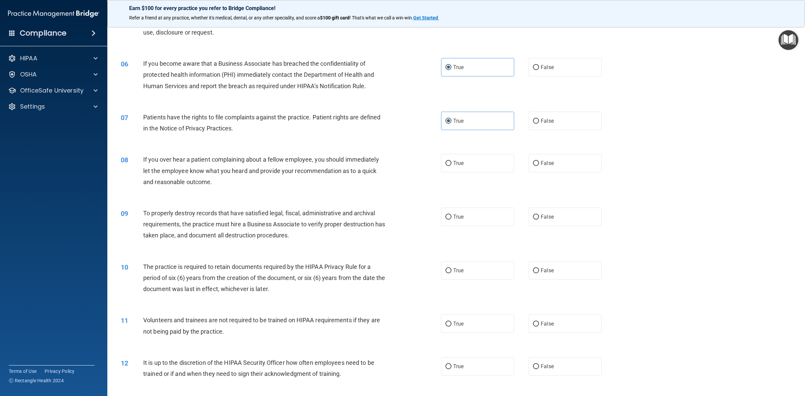
scroll to position [252, 0]
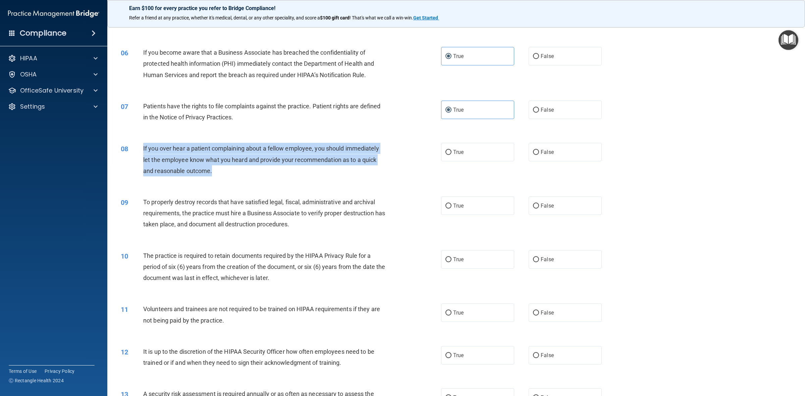
drag, startPoint x: 215, startPoint y: 173, endPoint x: 140, endPoint y: 151, distance: 79.1
click at [140, 151] on div "08 If you over hear a patient complaining about a fellow employee, you should i…" at bounding box center [281, 161] width 340 height 37
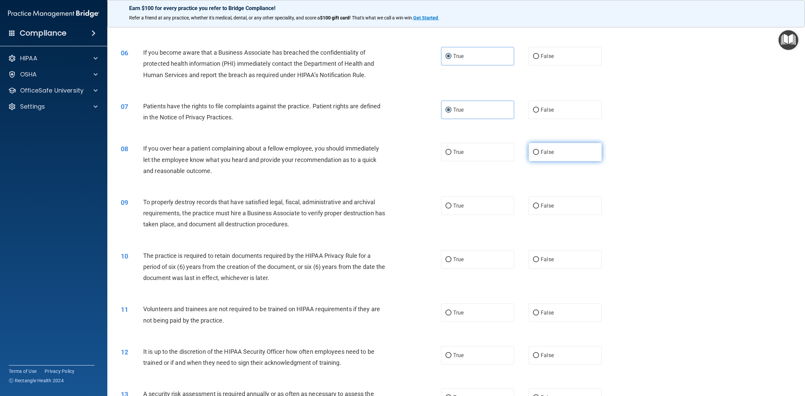
click at [570, 152] on label "False" at bounding box center [565, 152] width 73 height 18
click at [539, 152] on input "False" at bounding box center [536, 152] width 6 height 5
radio input "true"
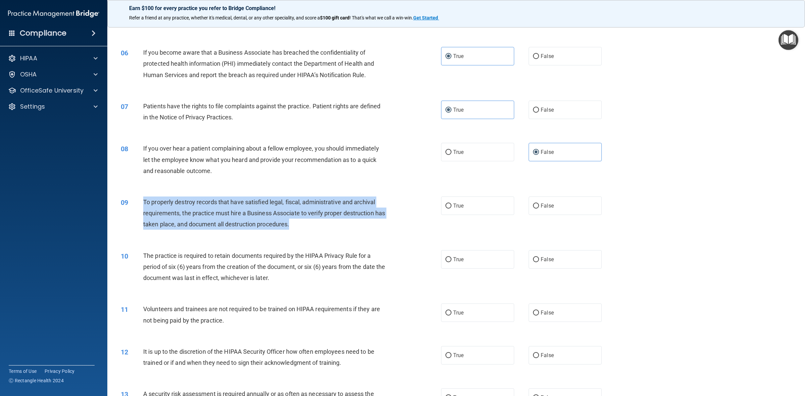
drag, startPoint x: 306, startPoint y: 223, endPoint x: 140, endPoint y: 206, distance: 166.9
click at [140, 206] on div "09 To properly destroy records that have satisfied legal, fiscal, administrativ…" at bounding box center [281, 215] width 340 height 37
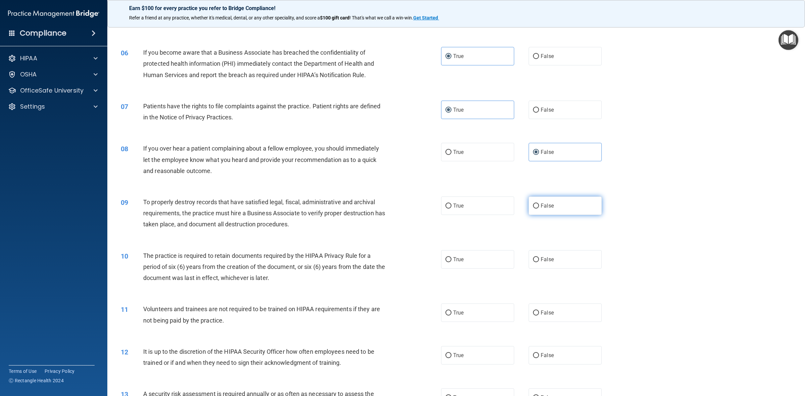
click at [562, 202] on label "False" at bounding box center [565, 206] width 73 height 18
click at [539, 204] on input "False" at bounding box center [536, 206] width 6 height 5
radio input "true"
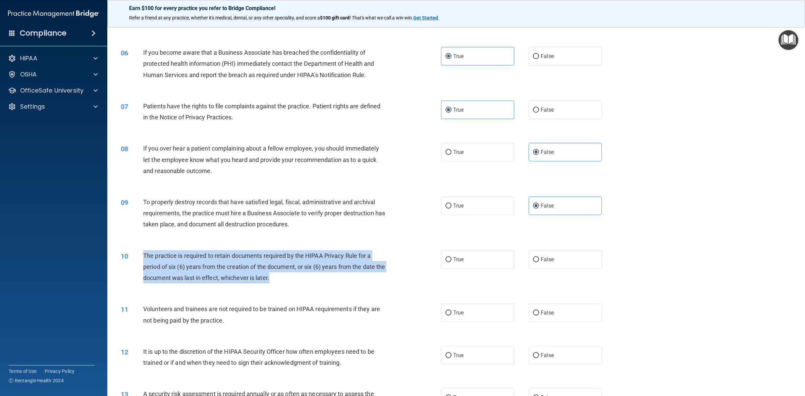
drag, startPoint x: 276, startPoint y: 277, endPoint x: 144, endPoint y: 257, distance: 134.1
click at [144, 257] on span "The practice is required to retain documents required by the HIPAA Privacy Rule…" at bounding box center [264, 266] width 242 height 29
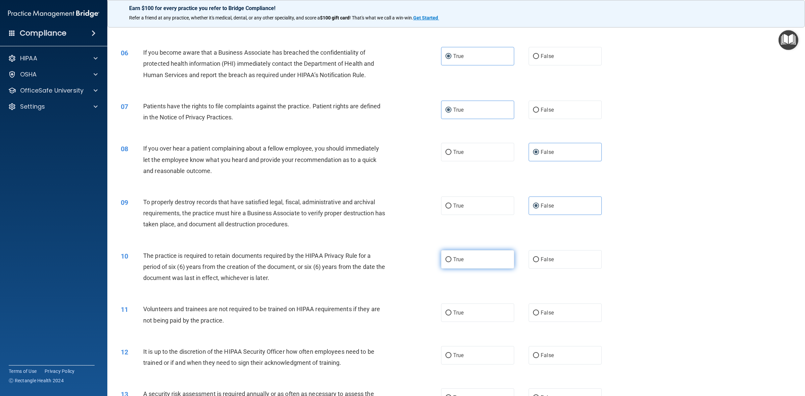
click at [466, 267] on label "True" at bounding box center [477, 259] width 73 height 18
click at [451, 262] on input "True" at bounding box center [448, 259] width 6 height 5
radio input "true"
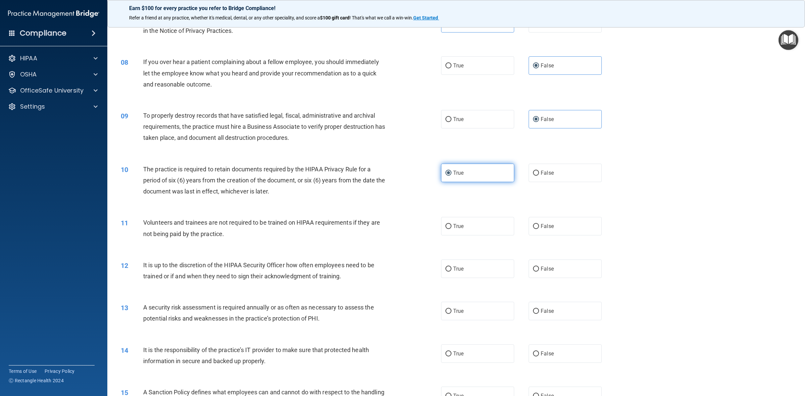
scroll to position [377, 0]
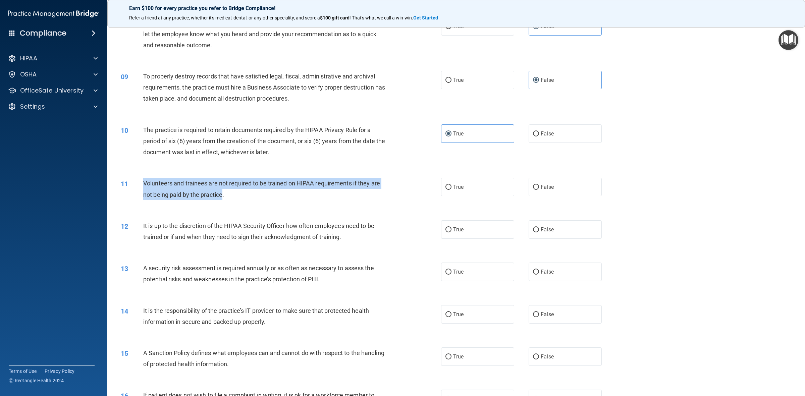
drag, startPoint x: 222, startPoint y: 195, endPoint x: 140, endPoint y: 185, distance: 83.4
click at [140, 185] on div "11 Volunteers and trainees are not required to be trained on HIPAA requirements…" at bounding box center [281, 190] width 340 height 25
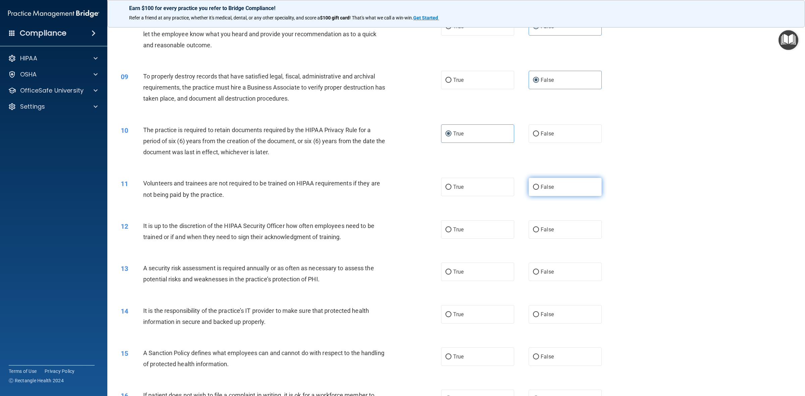
click at [566, 183] on label "False" at bounding box center [565, 187] width 73 height 18
click at [539, 185] on input "False" at bounding box center [536, 187] width 6 height 5
radio input "true"
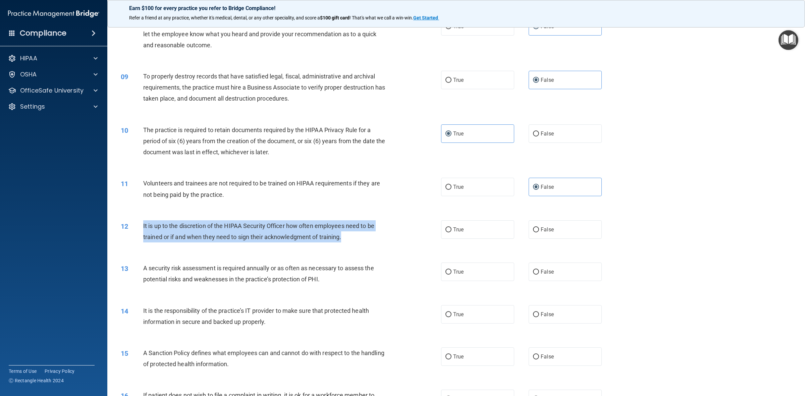
drag, startPoint x: 331, startPoint y: 237, endPoint x: 140, endPoint y: 225, distance: 191.9
click at [140, 225] on div "12 It is up to the discretion of the HIPAA Security Officer how often employees…" at bounding box center [281, 232] width 340 height 25
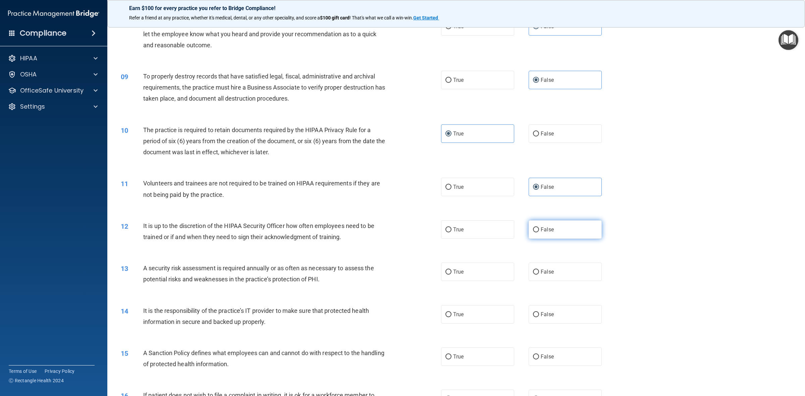
click at [549, 230] on label "False" at bounding box center [565, 229] width 73 height 18
click at [539, 230] on input "False" at bounding box center [536, 229] width 6 height 5
radio input "true"
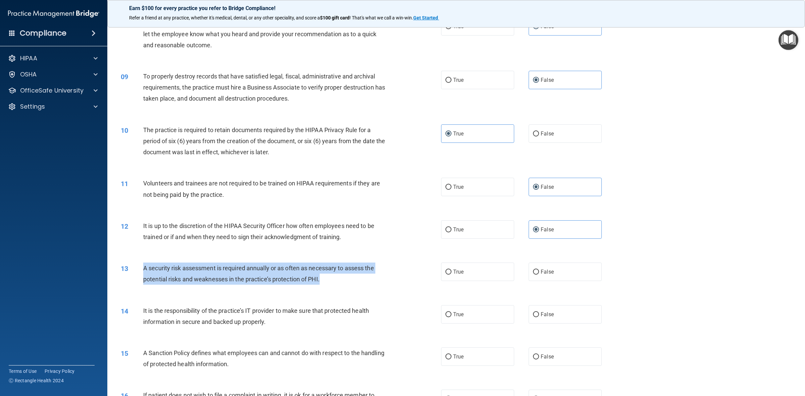
drag, startPoint x: 319, startPoint y: 278, endPoint x: 143, endPoint y: 268, distance: 176.4
click at [143, 268] on div "A security risk assessment is required annually or as often as necessary to ass…" at bounding box center [267, 274] width 248 height 22
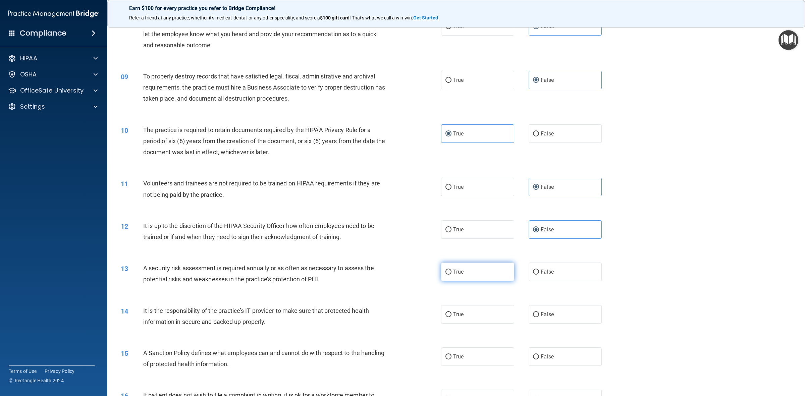
click at [487, 273] on label "True" at bounding box center [477, 272] width 73 height 18
click at [451, 273] on input "True" at bounding box center [448, 272] width 6 height 5
radio input "true"
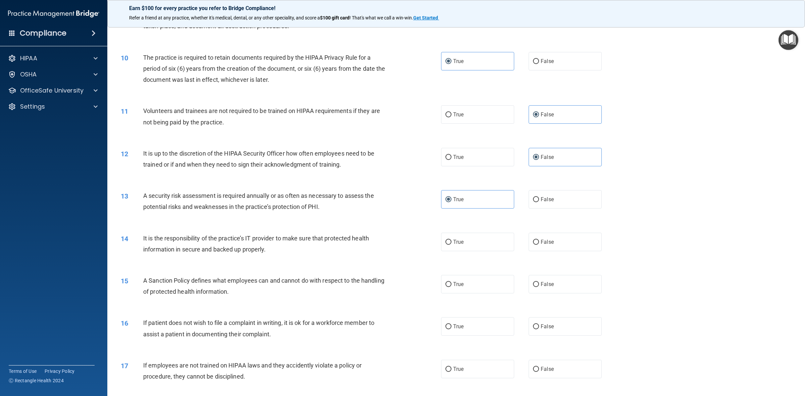
scroll to position [461, 0]
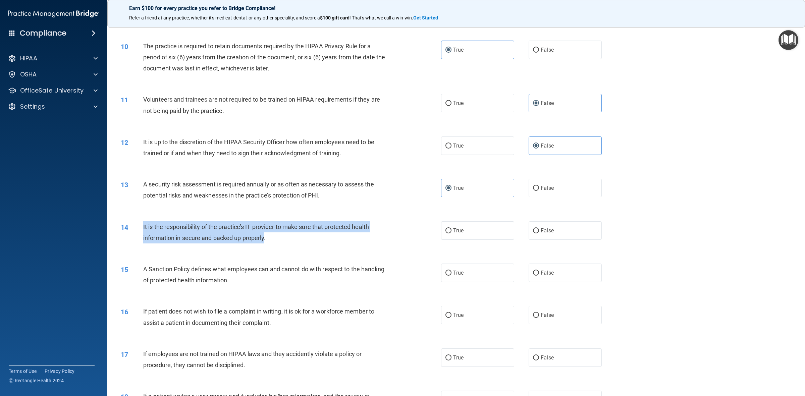
drag, startPoint x: 265, startPoint y: 237, endPoint x: 133, endPoint y: 232, distance: 132.2
click at [133, 232] on div "14 It is the responsibility of the practice’s IT provider to make sure that pro…" at bounding box center [281, 233] width 340 height 25
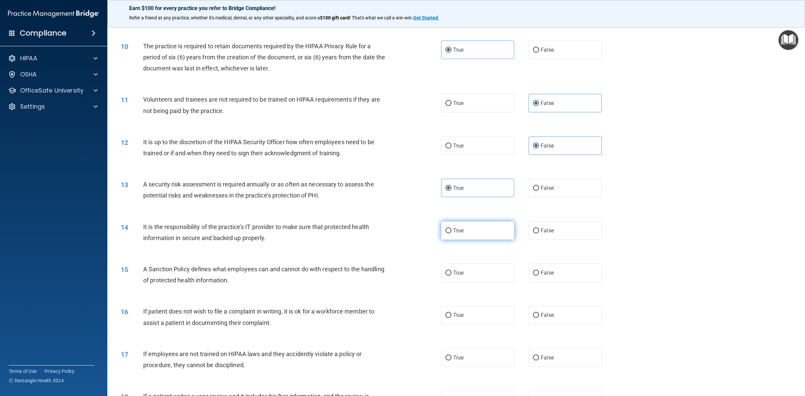
click at [484, 230] on label "True" at bounding box center [477, 230] width 73 height 18
click at [451, 230] on input "True" at bounding box center [448, 230] width 6 height 5
radio input "true"
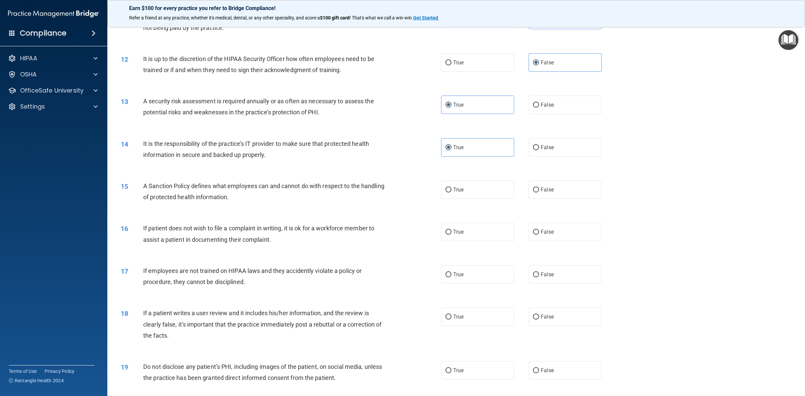
scroll to position [545, 0]
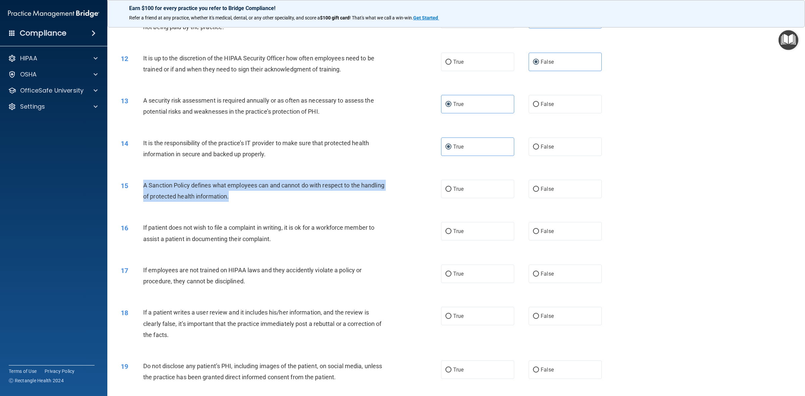
drag, startPoint x: 238, startPoint y: 196, endPoint x: 139, endPoint y: 192, distance: 99.4
click at [139, 192] on div "15 A Sanction Policy defines what employees can and cannot do with respect to t…" at bounding box center [281, 192] width 340 height 25
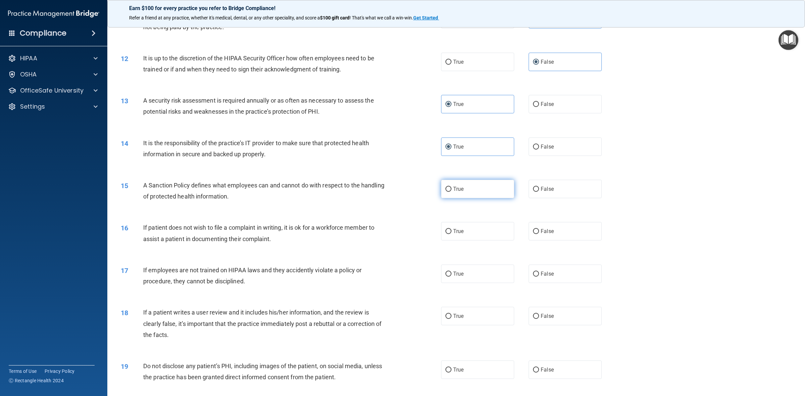
click at [477, 188] on label "True" at bounding box center [477, 189] width 73 height 18
click at [451, 188] on input "True" at bounding box center [448, 189] width 6 height 5
radio input "true"
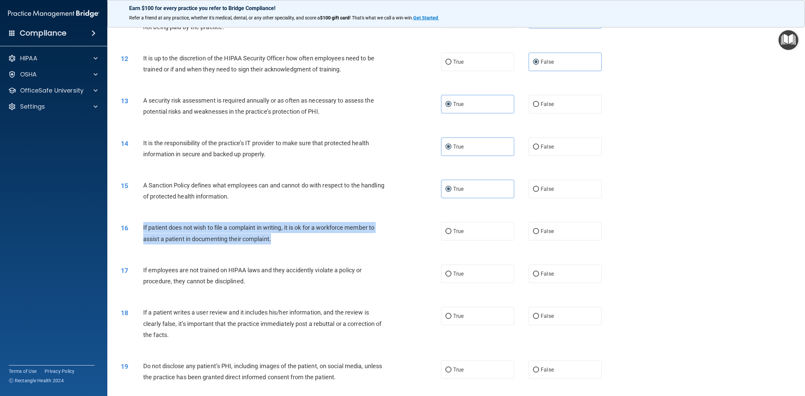
drag, startPoint x: 276, startPoint y: 240, endPoint x: 143, endPoint y: 227, distance: 133.8
click at [143, 227] on div "If patient does not wish to file a complaint in writing, it is ok for a workfor…" at bounding box center [267, 233] width 248 height 22
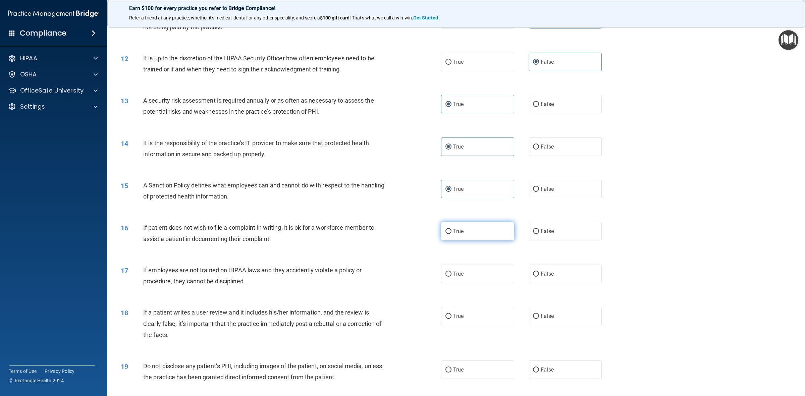
click at [481, 228] on label "True" at bounding box center [477, 231] width 73 height 18
click at [451, 229] on input "True" at bounding box center [448, 231] width 6 height 5
radio input "true"
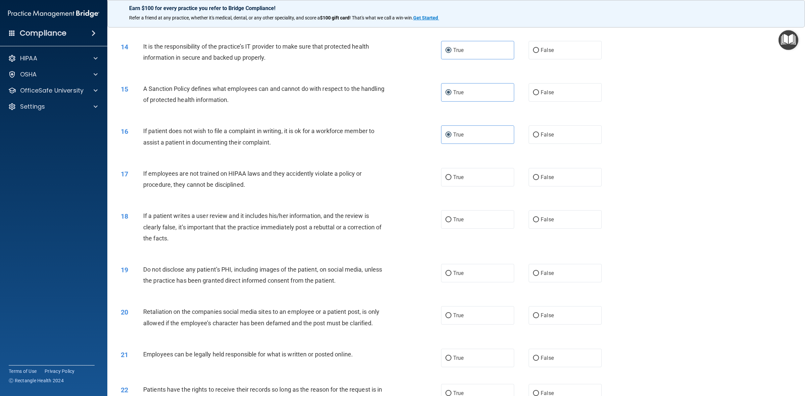
scroll to position [671, 0]
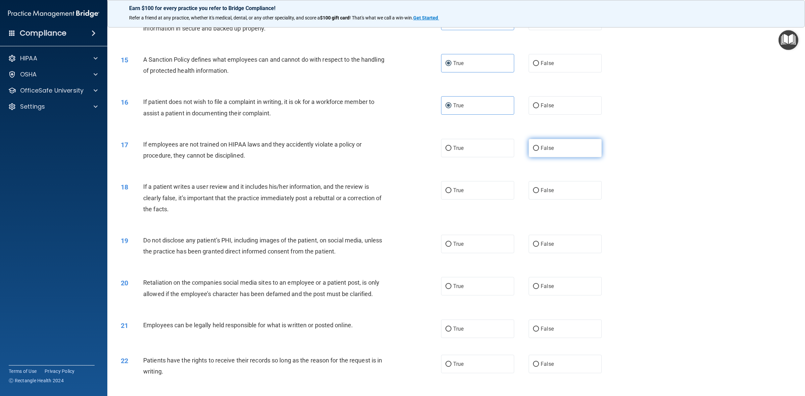
click at [588, 149] on label "False" at bounding box center [565, 148] width 73 height 18
click at [539, 149] on input "False" at bounding box center [536, 148] width 6 height 5
radio input "true"
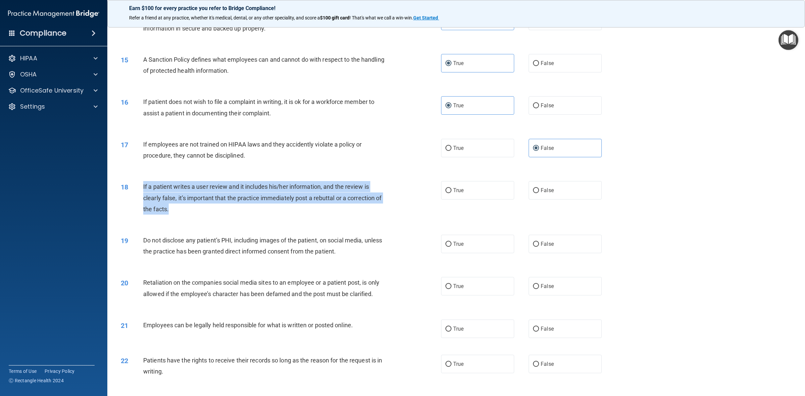
drag, startPoint x: 176, startPoint y: 210, endPoint x: 139, endPoint y: 191, distance: 41.4
click at [139, 191] on div "18 If a patient writes a user review and it includes his/her information, and t…" at bounding box center [281, 199] width 340 height 37
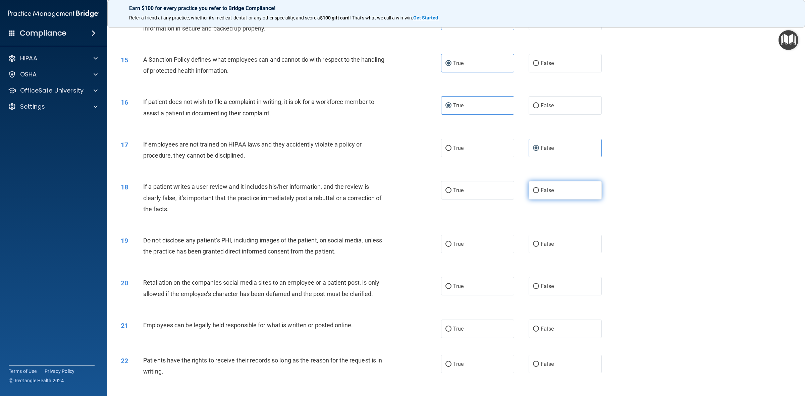
click at [562, 194] on label "False" at bounding box center [565, 190] width 73 height 18
click at [539, 193] on input "False" at bounding box center [536, 190] width 6 height 5
radio input "true"
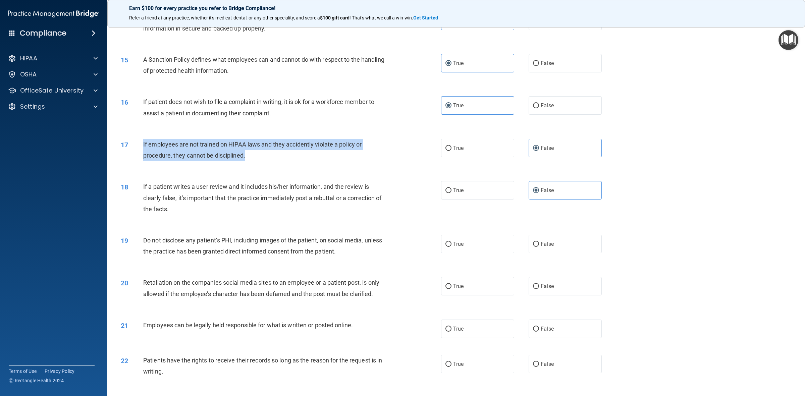
drag, startPoint x: 236, startPoint y: 156, endPoint x: 134, endPoint y: 149, distance: 101.9
click at [134, 149] on div "17 If employees are not trained on HIPAA laws and they accidently violate a pol…" at bounding box center [281, 151] width 340 height 25
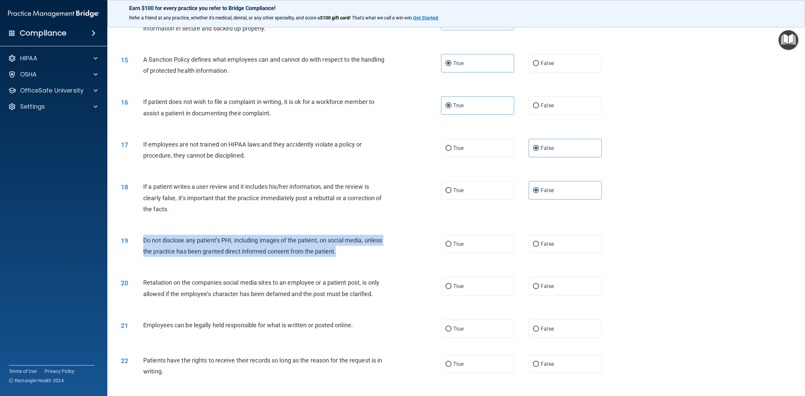
drag, startPoint x: 340, startPoint y: 250, endPoint x: 141, endPoint y: 243, distance: 199.7
click at [141, 243] on div "19 Do not disclose any patient’s PHI, including images of the patient, on socia…" at bounding box center [281, 247] width 340 height 25
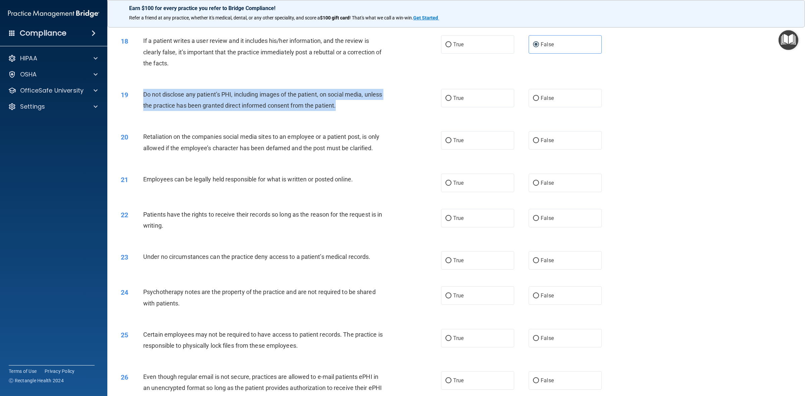
scroll to position [839, 0]
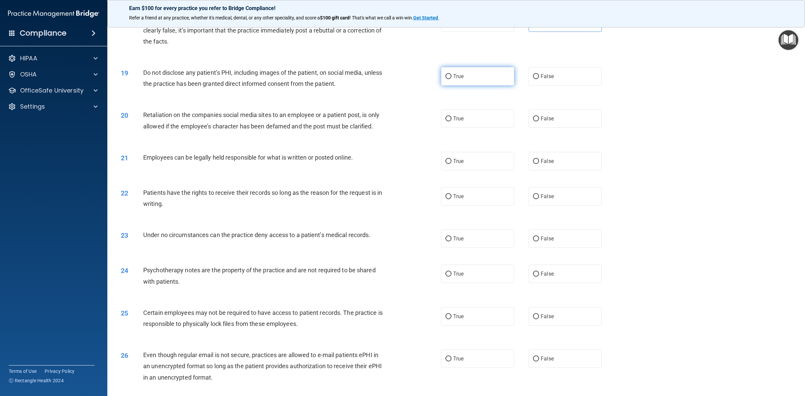
click at [472, 76] on label "True" at bounding box center [477, 76] width 73 height 18
click at [451, 76] on input "True" at bounding box center [448, 76] width 6 height 5
radio input "true"
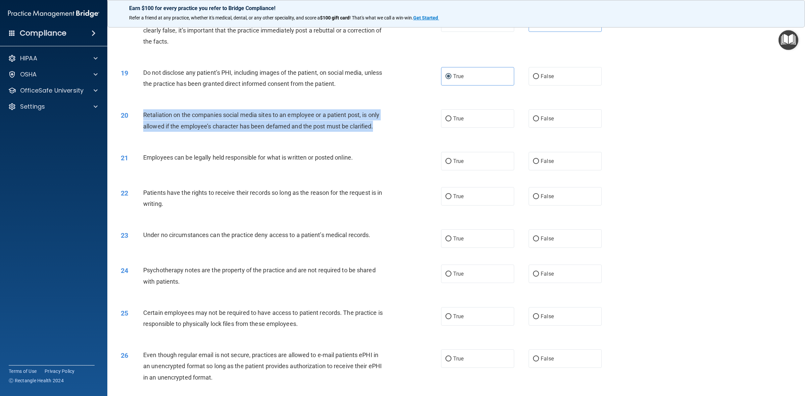
drag, startPoint x: 369, startPoint y: 127, endPoint x: 143, endPoint y: 116, distance: 227.0
click at [143, 116] on div "20 Retaliation on the companies social media sites to an employee or a patient …" at bounding box center [281, 121] width 340 height 25
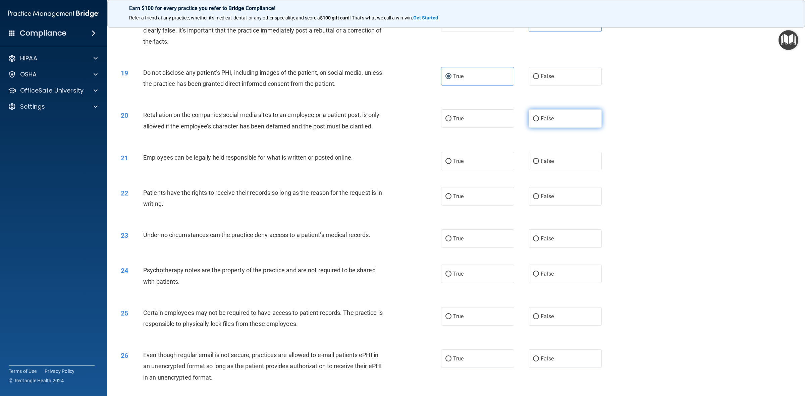
drag, startPoint x: 562, startPoint y: 121, endPoint x: 549, endPoint y: 127, distance: 14.4
click at [562, 121] on label "False" at bounding box center [565, 118] width 73 height 18
click at [539, 121] on input "False" at bounding box center [536, 118] width 6 height 5
radio input "true"
click at [472, 160] on label "True" at bounding box center [477, 161] width 73 height 18
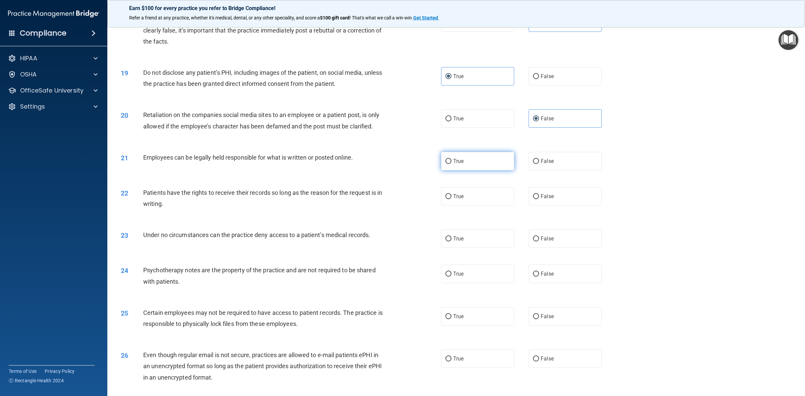
click at [451, 160] on input "True" at bounding box center [448, 161] width 6 height 5
radio input "true"
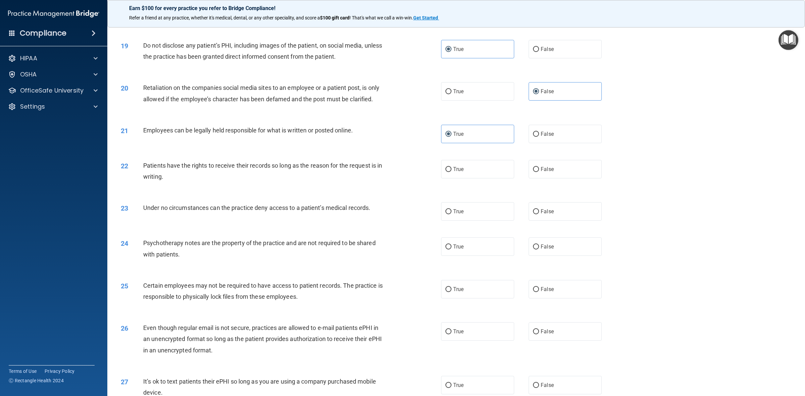
scroll to position [880, 0]
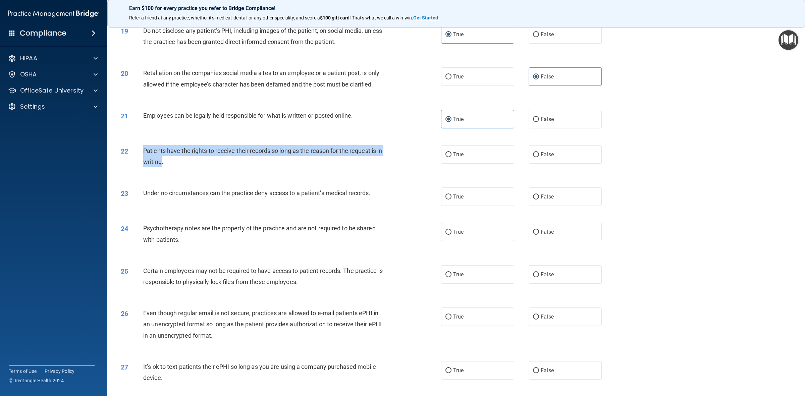
drag, startPoint x: 168, startPoint y: 163, endPoint x: 133, endPoint y: 161, distance: 34.9
click at [133, 161] on div "22 Patients have the rights to receive their records so long as the reason for …" at bounding box center [281, 157] width 340 height 25
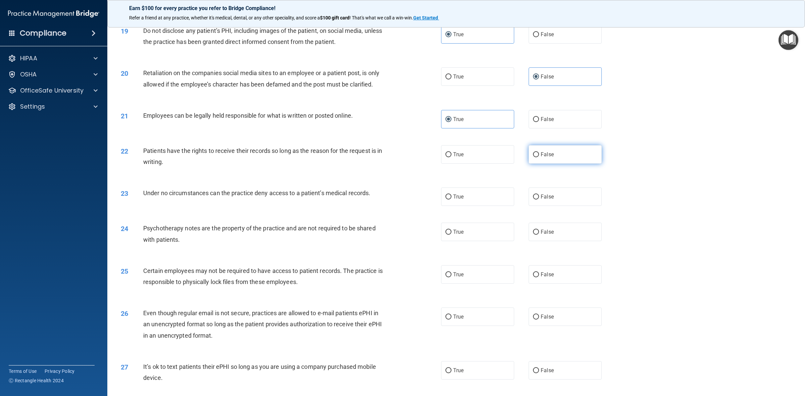
click at [564, 155] on label "False" at bounding box center [565, 154] width 73 height 18
click at [539, 155] on input "False" at bounding box center [536, 154] width 6 height 5
radio input "true"
click at [478, 198] on label "True" at bounding box center [477, 196] width 73 height 18
click at [451, 198] on input "True" at bounding box center [448, 197] width 6 height 5
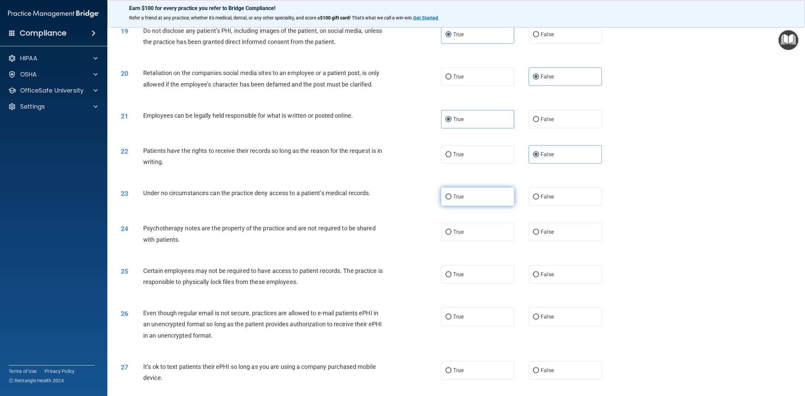
radio input "true"
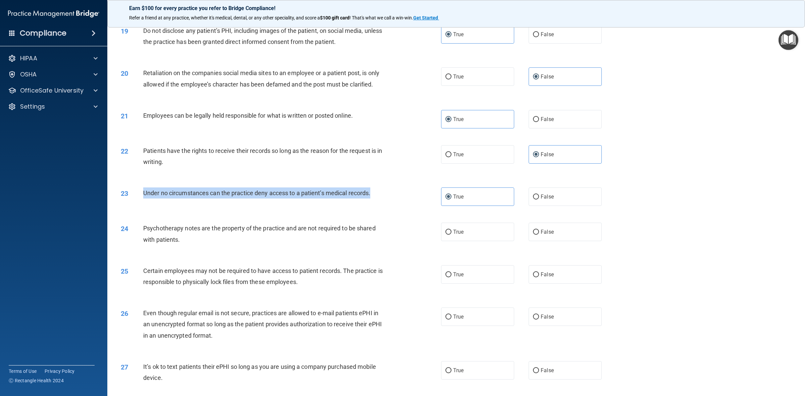
drag, startPoint x: 375, startPoint y: 194, endPoint x: 135, endPoint y: 197, distance: 240.2
click at [135, 197] on div "23 Under no circumstances can the practice deny access to a patient’s medical r…" at bounding box center [281, 194] width 340 height 14
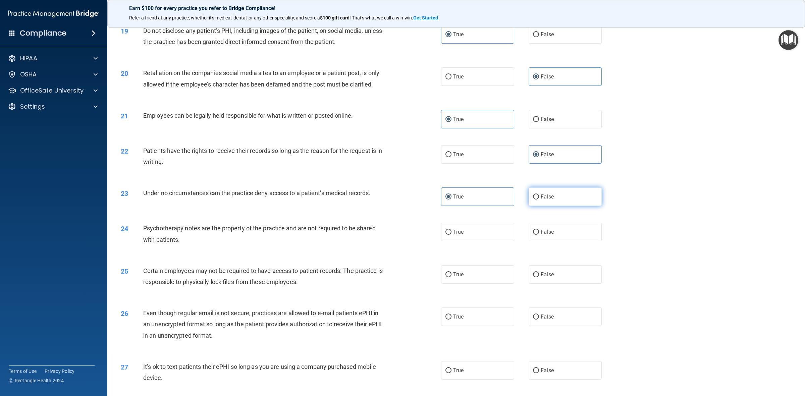
click at [553, 196] on label "False" at bounding box center [565, 196] width 73 height 18
click at [539, 196] on input "False" at bounding box center [536, 197] width 6 height 5
radio input "true"
radio input "false"
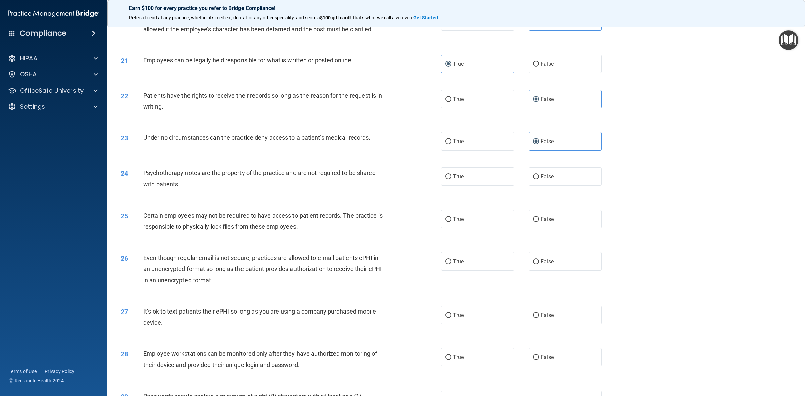
scroll to position [936, 0]
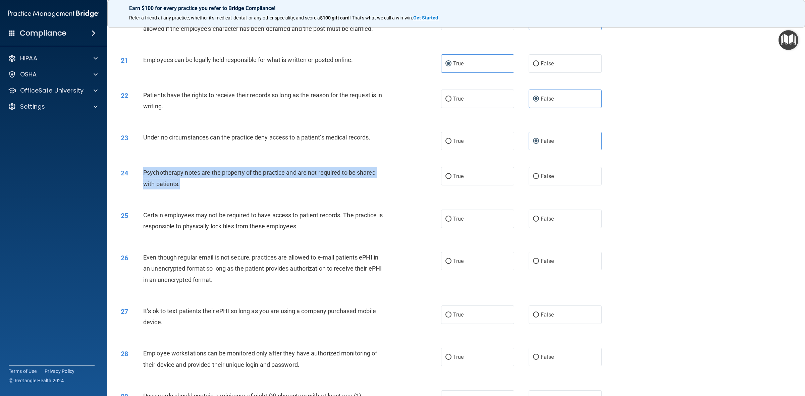
drag, startPoint x: 182, startPoint y: 183, endPoint x: 139, endPoint y: 178, distance: 43.9
click at [139, 178] on div "24 Psychotherapy notes are the property of the practice and are not required to…" at bounding box center [281, 179] width 340 height 25
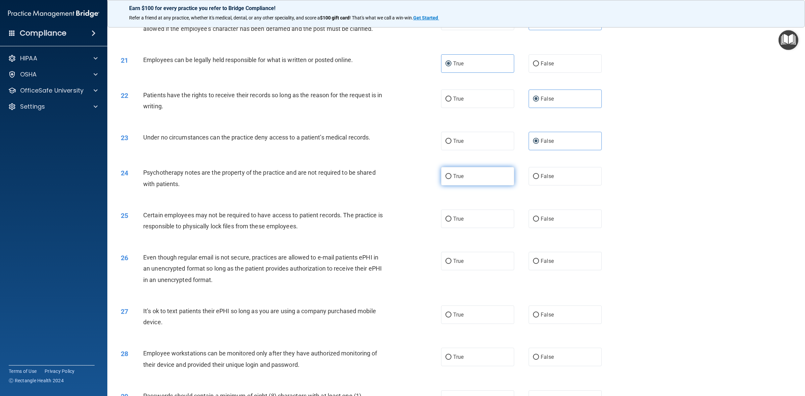
click at [473, 175] on label "True" at bounding box center [477, 176] width 73 height 18
click at [451, 175] on input "True" at bounding box center [448, 176] width 6 height 5
radio input "true"
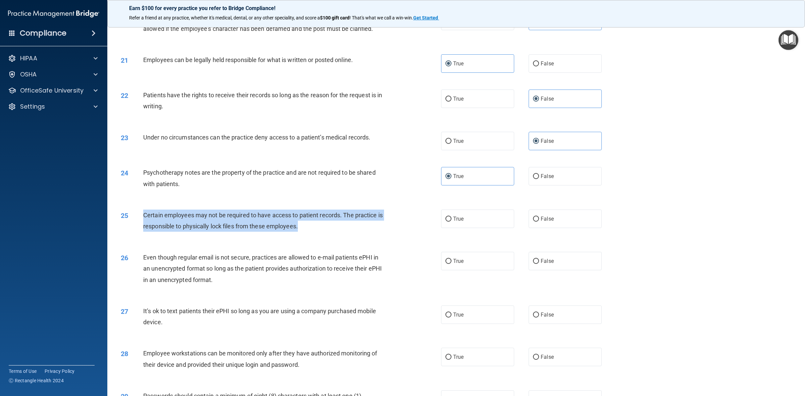
drag, startPoint x: 303, startPoint y: 226, endPoint x: 145, endPoint y: 215, distance: 158.3
click at [145, 215] on div "Certain employees may not be required to have access to patient records. The pr…" at bounding box center [267, 221] width 248 height 22
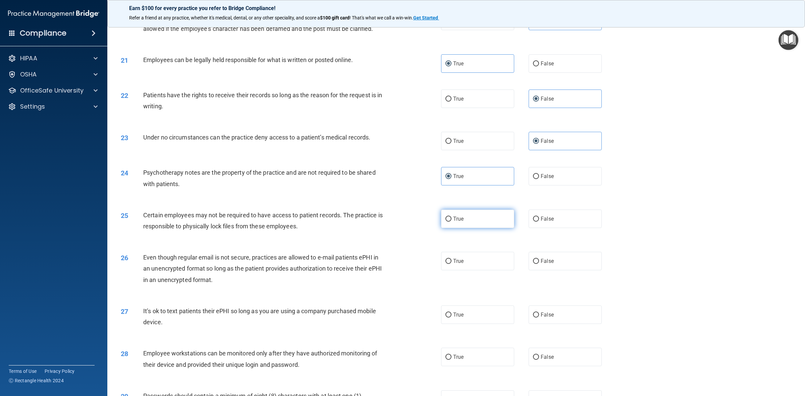
drag, startPoint x: 477, startPoint y: 223, endPoint x: 472, endPoint y: 227, distance: 6.7
click at [477, 223] on label "True" at bounding box center [477, 219] width 73 height 18
click at [451, 222] on input "True" at bounding box center [448, 219] width 6 height 5
radio input "true"
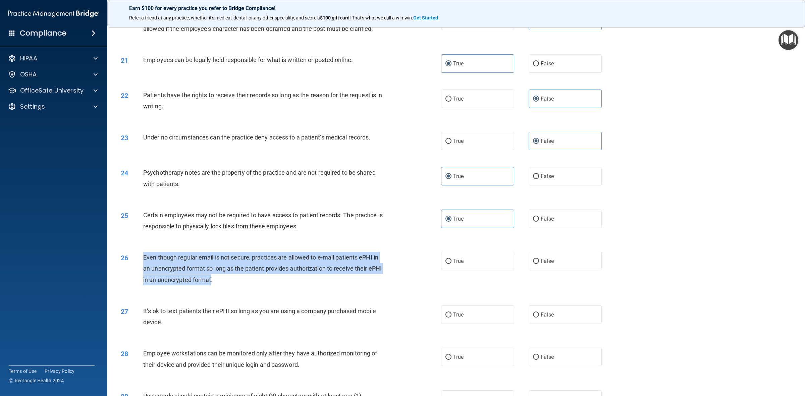
drag, startPoint x: 212, startPoint y: 280, endPoint x: 143, endPoint y: 260, distance: 71.6
click at [143, 260] on span "Even though regular email is not secure, practices are allowed to e-mail patien…" at bounding box center [262, 268] width 238 height 29
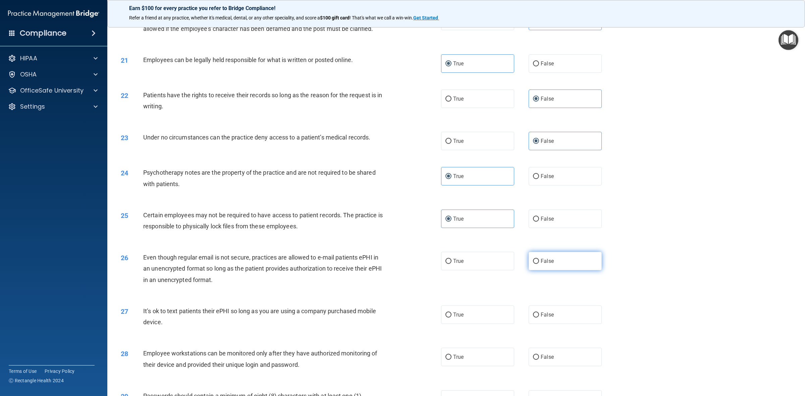
click at [569, 266] on label "False" at bounding box center [565, 261] width 73 height 18
click at [539, 264] on input "False" at bounding box center [536, 261] width 6 height 5
radio input "true"
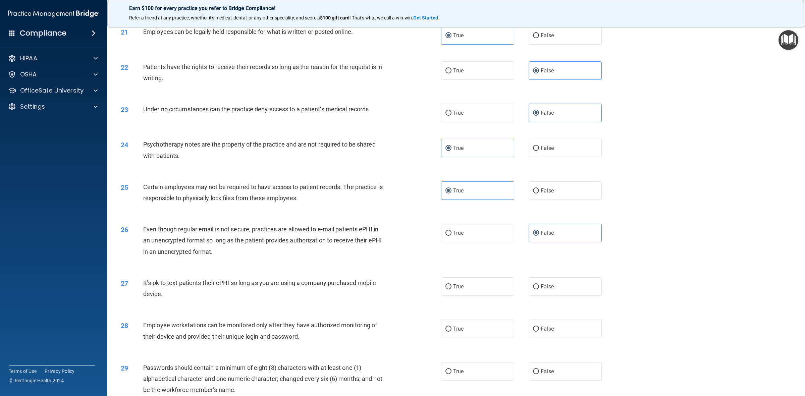
scroll to position [1062, 0]
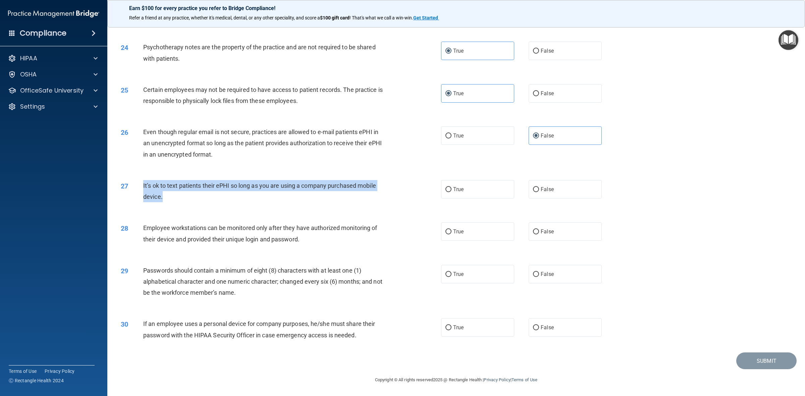
drag, startPoint x: 159, startPoint y: 198, endPoint x: 140, endPoint y: 192, distance: 20.0
click at [140, 192] on div "27 It’s ok to text patients their ePHI so long as you are using a company purch…" at bounding box center [281, 192] width 340 height 25
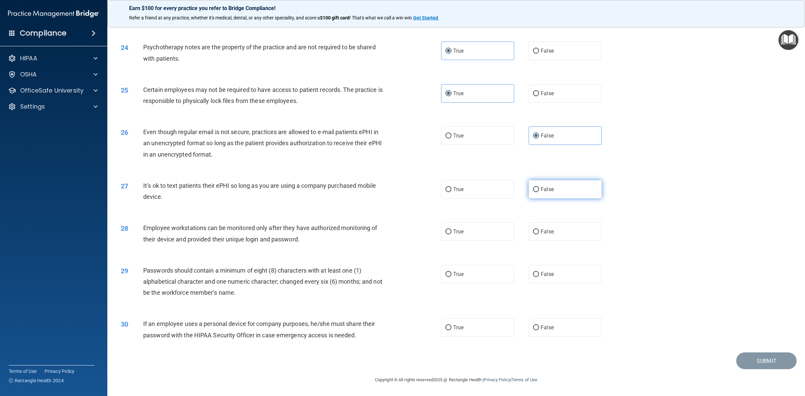
click at [551, 194] on label "False" at bounding box center [565, 189] width 73 height 18
click at [539, 192] on input "False" at bounding box center [536, 189] width 6 height 5
radio input "true"
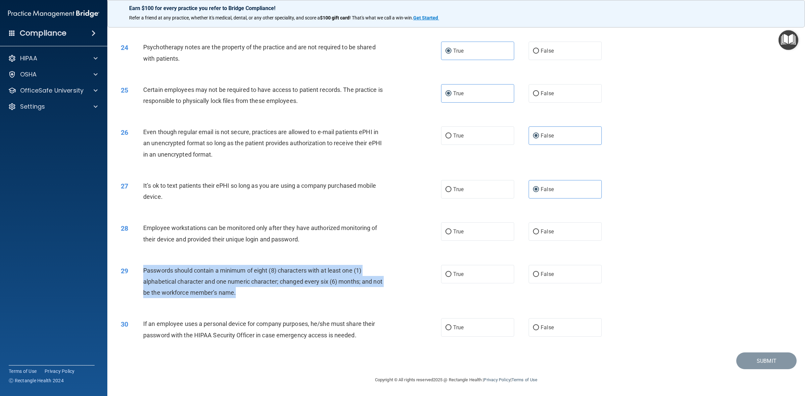
drag, startPoint x: 240, startPoint y: 294, endPoint x: 142, endPoint y: 272, distance: 101.1
click at [142, 272] on div "29 Passwords should contain a minimum of eight (8) characters with at least one…" at bounding box center [281, 283] width 340 height 37
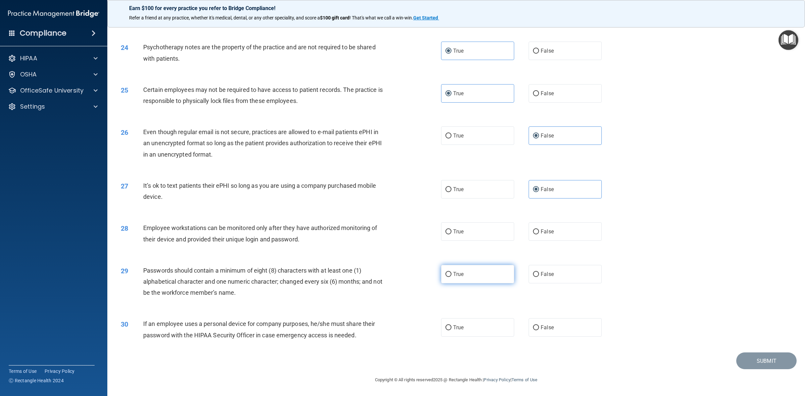
click at [482, 274] on label "True" at bounding box center [477, 274] width 73 height 18
click at [451, 274] on input "True" at bounding box center [448, 274] width 6 height 5
radio input "true"
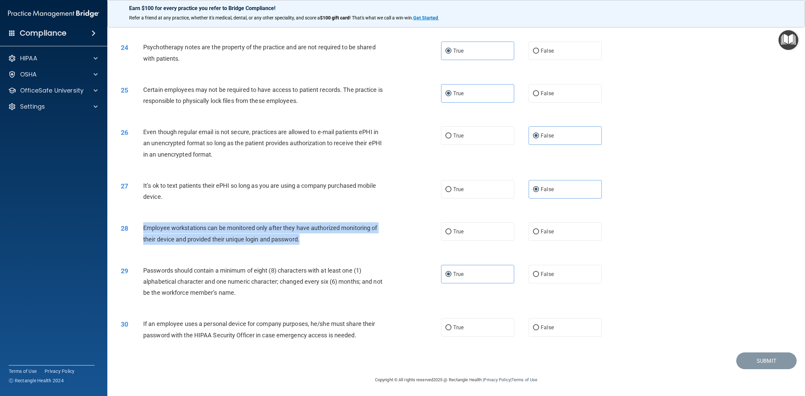
drag, startPoint x: 276, startPoint y: 240, endPoint x: 141, endPoint y: 229, distance: 135.3
click at [141, 229] on div "28 Employee workstations can be monitored only after they have authorized monit…" at bounding box center [281, 234] width 340 height 25
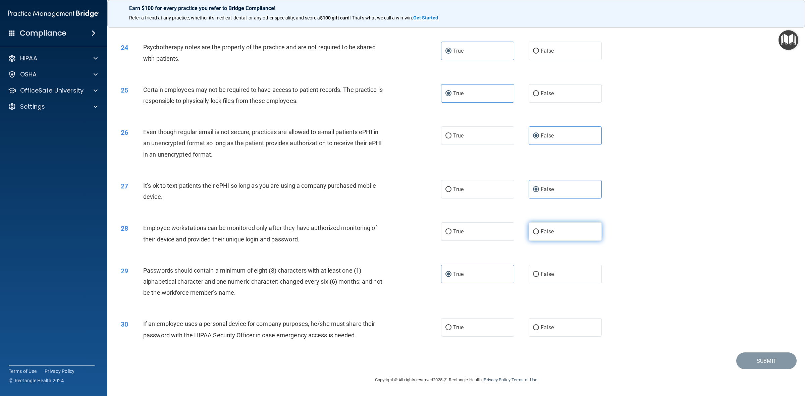
click at [567, 235] on label "False" at bounding box center [565, 231] width 73 height 18
click at [539, 234] on input "False" at bounding box center [536, 231] width 6 height 5
radio input "true"
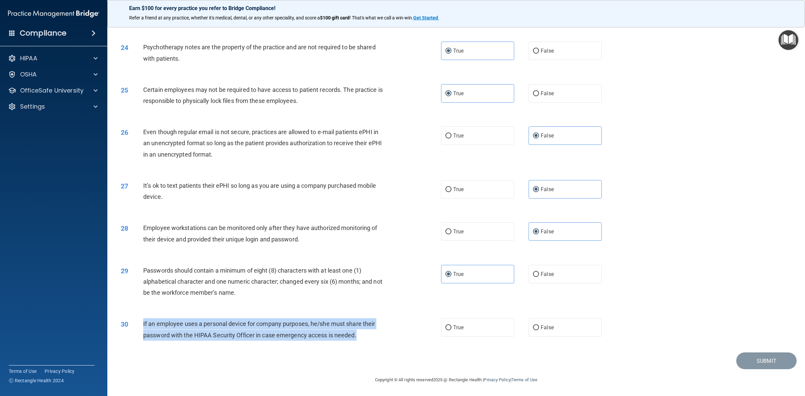
drag, startPoint x: 363, startPoint y: 338, endPoint x: 137, endPoint y: 324, distance: 226.9
click at [137, 324] on div "30 If an employee uses a personal device for company purposes, he/she must shar…" at bounding box center [281, 330] width 340 height 25
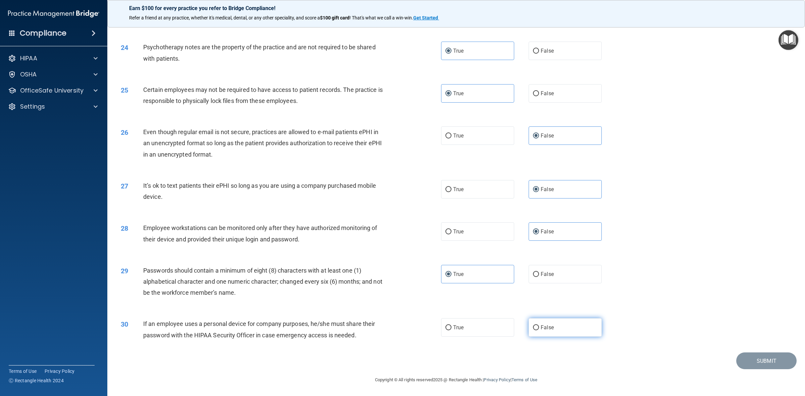
click at [559, 326] on label "False" at bounding box center [565, 327] width 73 height 18
click at [539, 326] on input "False" at bounding box center [536, 327] width 6 height 5
radio input "true"
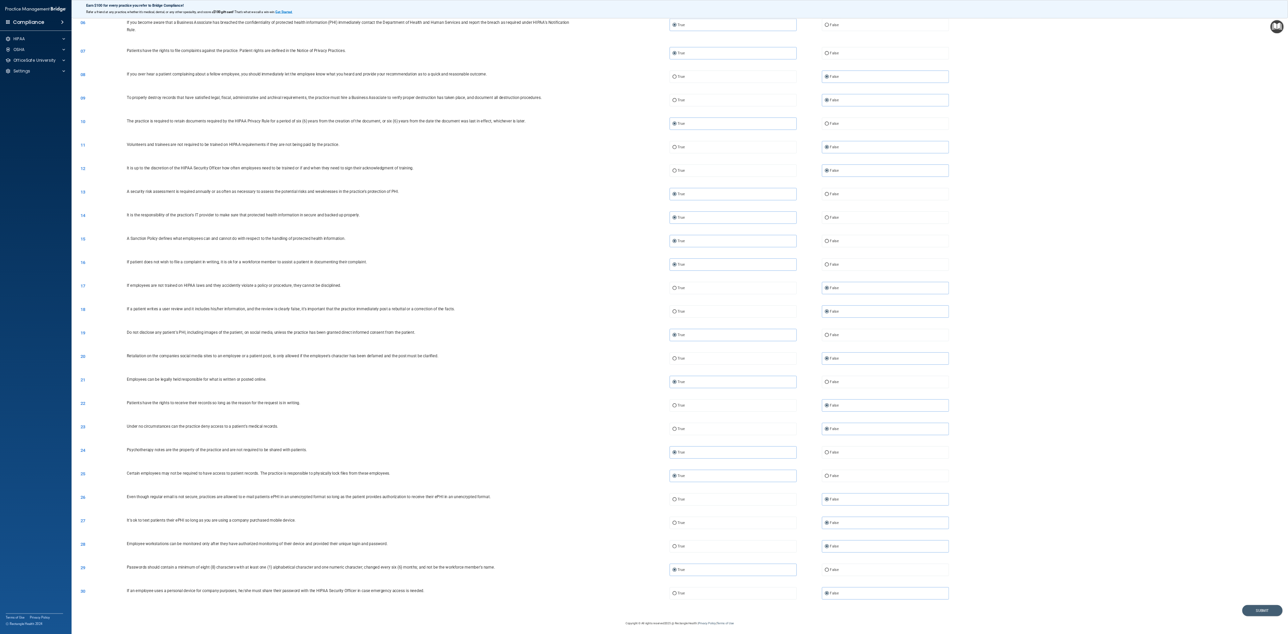
scroll to position [0, 0]
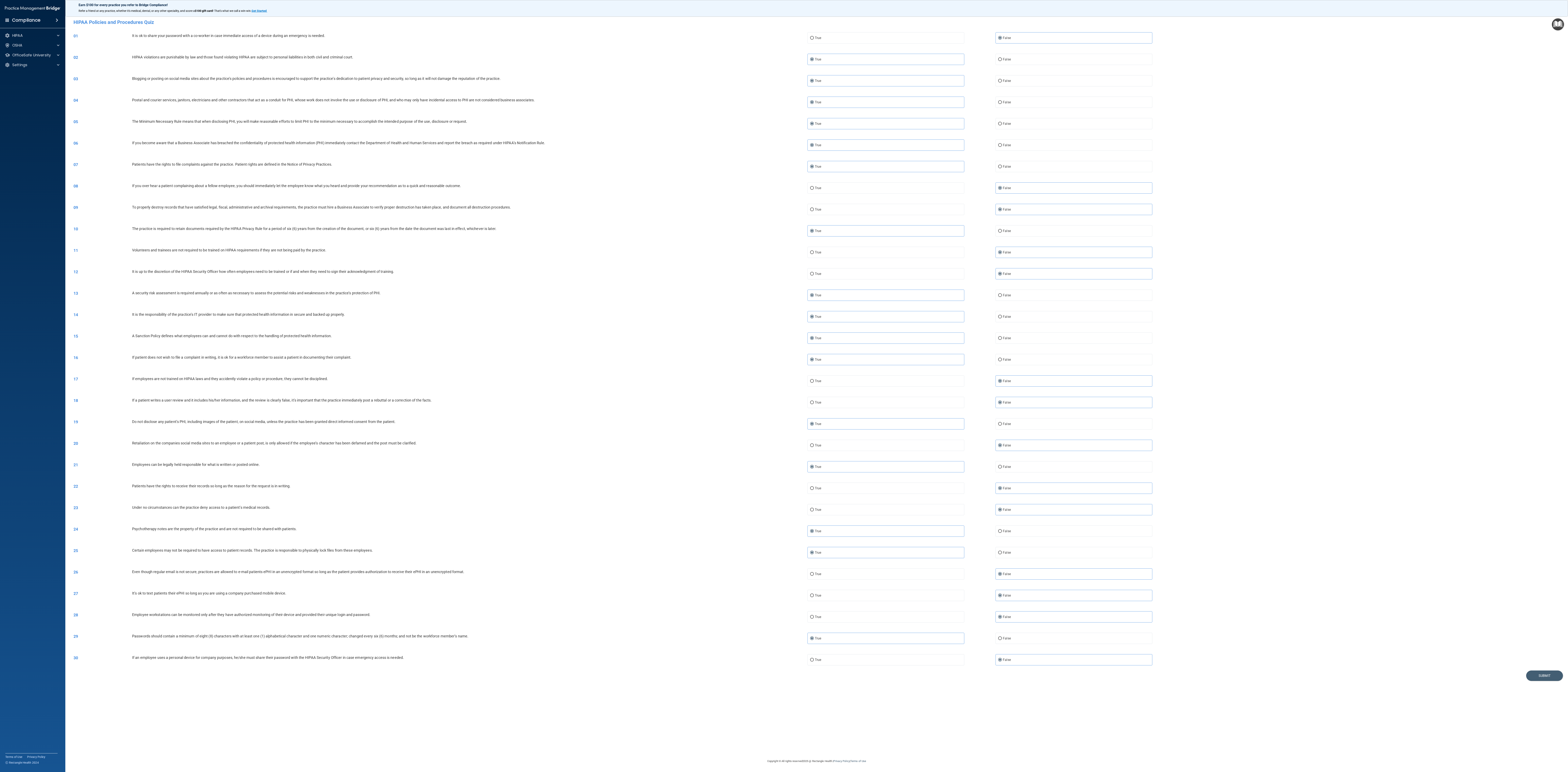
click at [435, 214] on div "18 If a patient writes a user review and it includes his/her information, and t…" at bounding box center [817, 402] width 1493 height 21
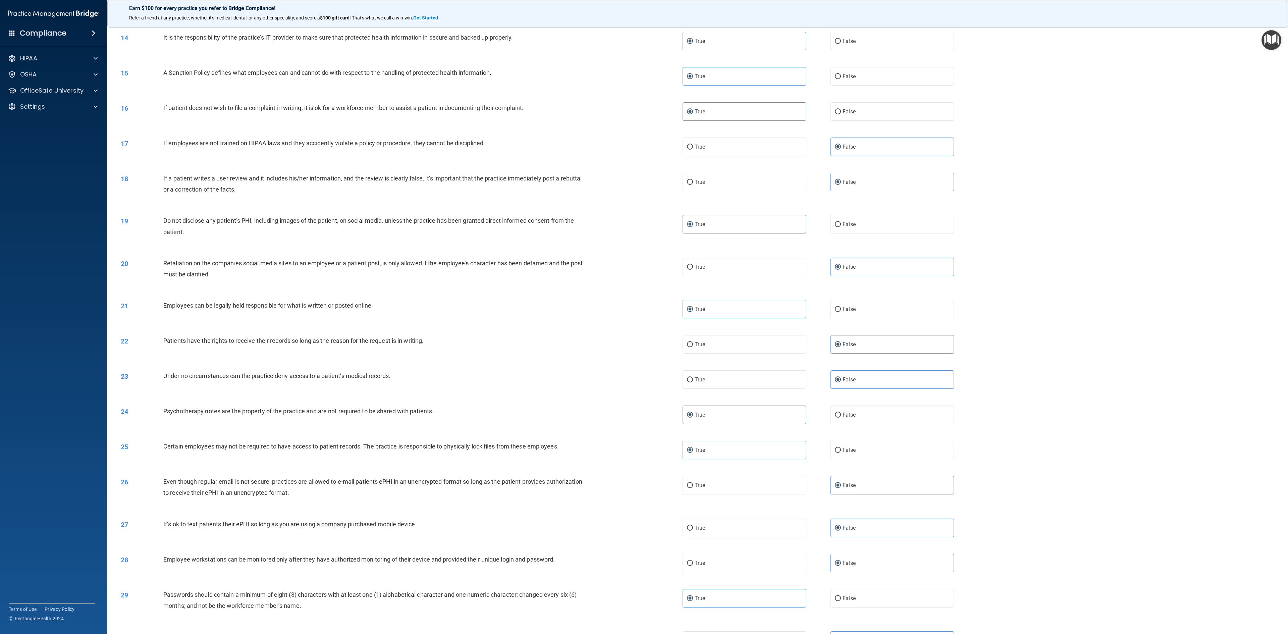
scroll to position [604, 0]
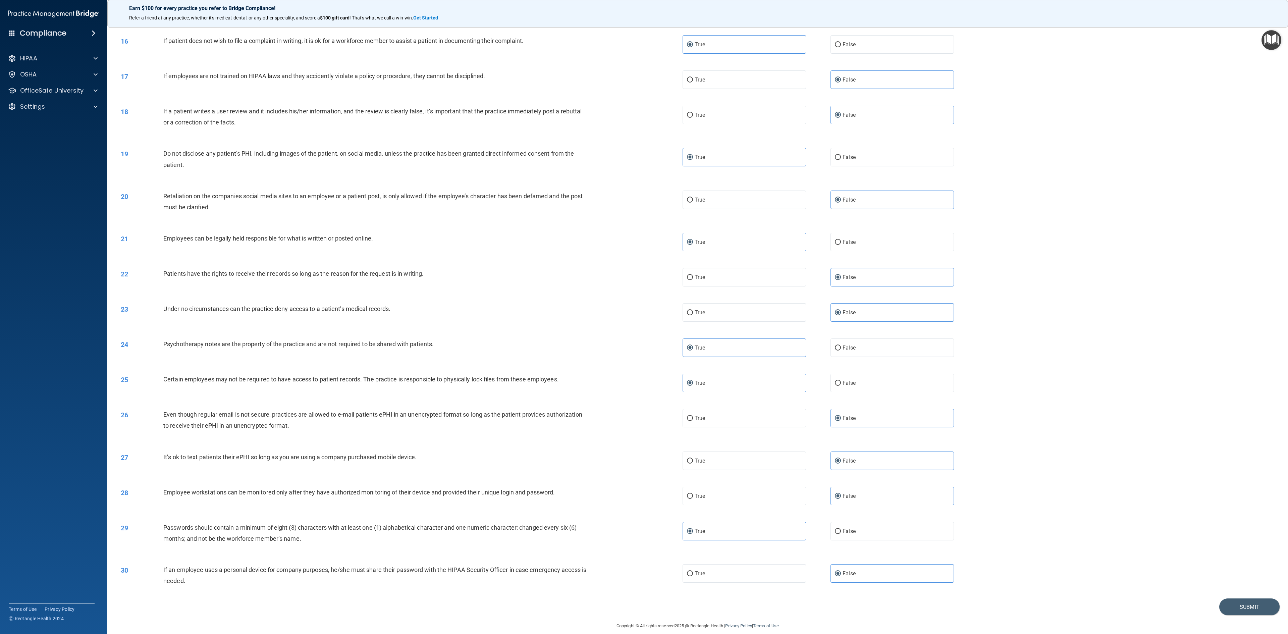
click at [715, 54] on div "16 If patient does not wish to file a complaint in writing, it is ok for a work…" at bounding box center [698, 44] width 1164 height 35
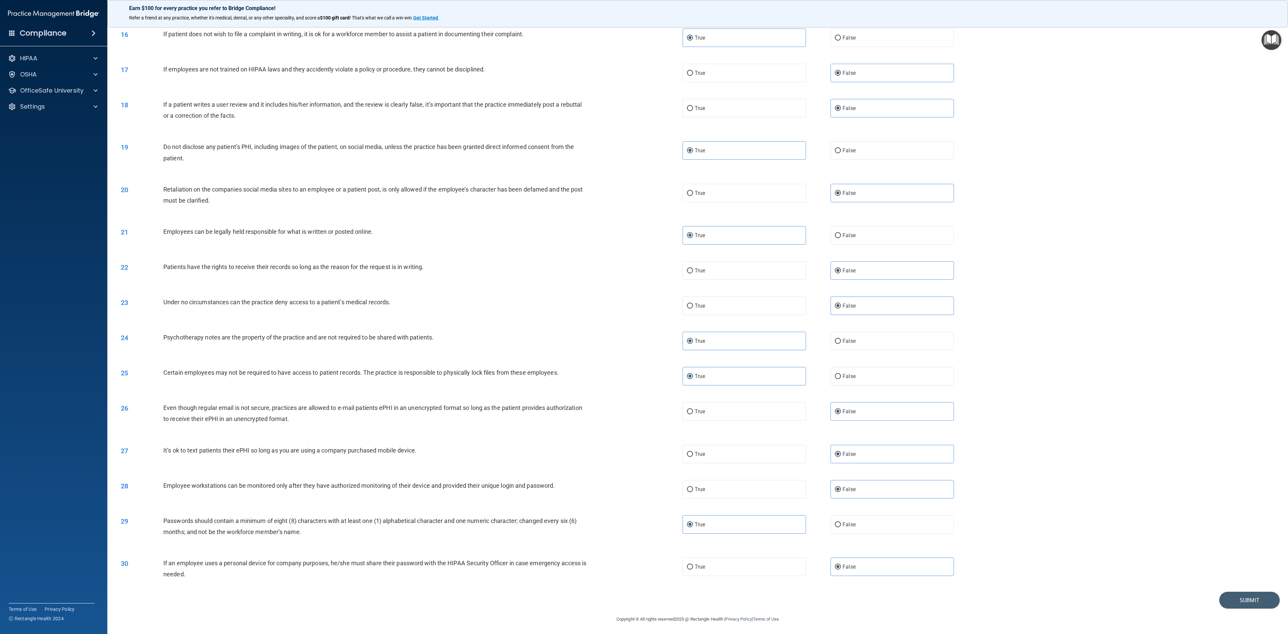
scroll to position [612, 0]
click at [715, 352] on button "Submit" at bounding box center [1249, 598] width 60 height 17
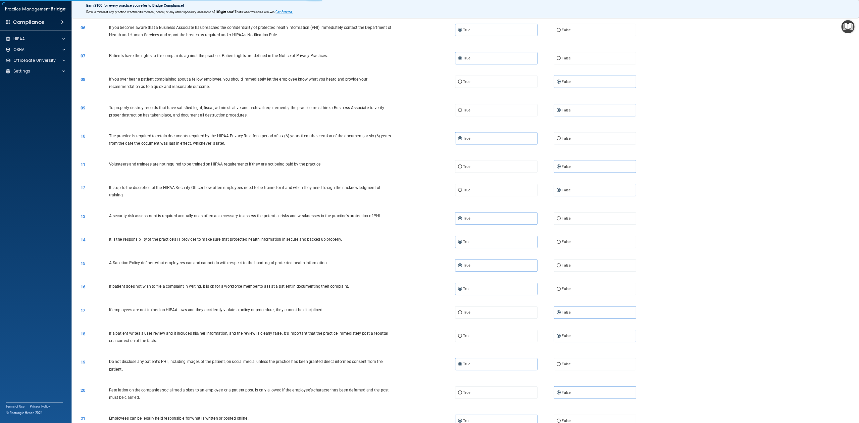
scroll to position [0, 0]
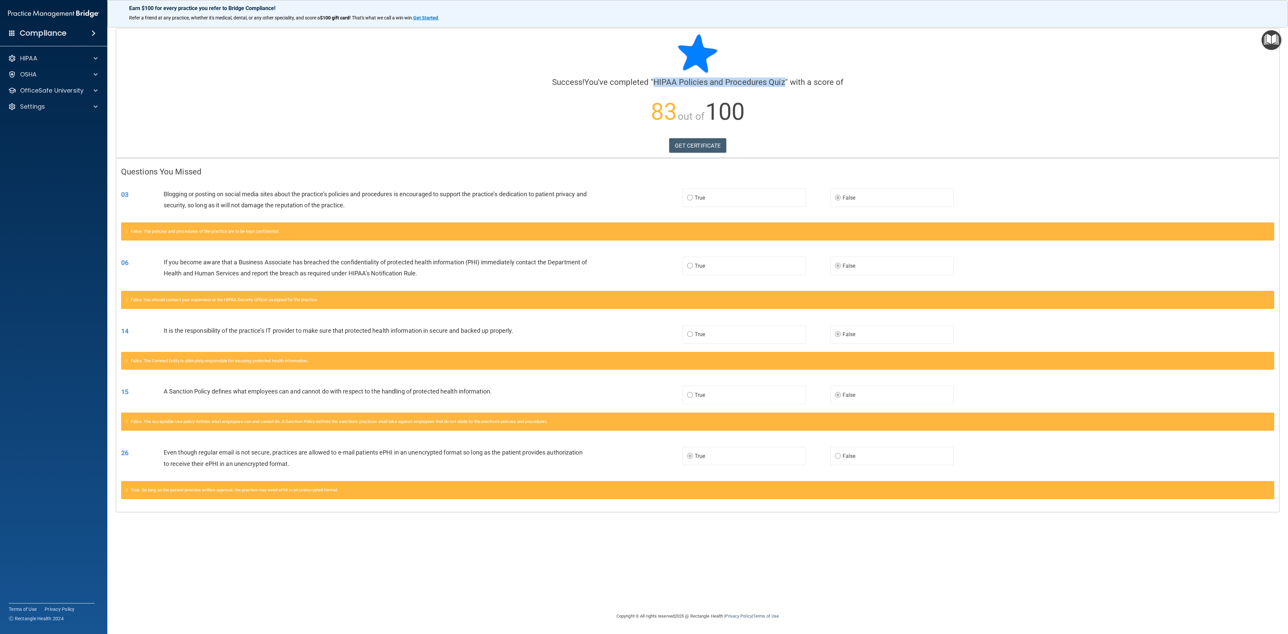
drag, startPoint x: 655, startPoint y: 80, endPoint x: 786, endPoint y: 76, distance: 131.5
click at [715, 76] on div "Success! You've completed " HIPAA Policies and Procedures Quiz " with a score o…" at bounding box center [697, 84] width 1153 height 100
click at [711, 140] on link "GET CERTIFICATE" at bounding box center [697, 145] width 57 height 15
click at [62, 89] on p "OfficeSafe University" at bounding box center [51, 91] width 63 height 8
click at [51, 105] on p "HIPAA Training" at bounding box center [31, 106] width 55 height 7
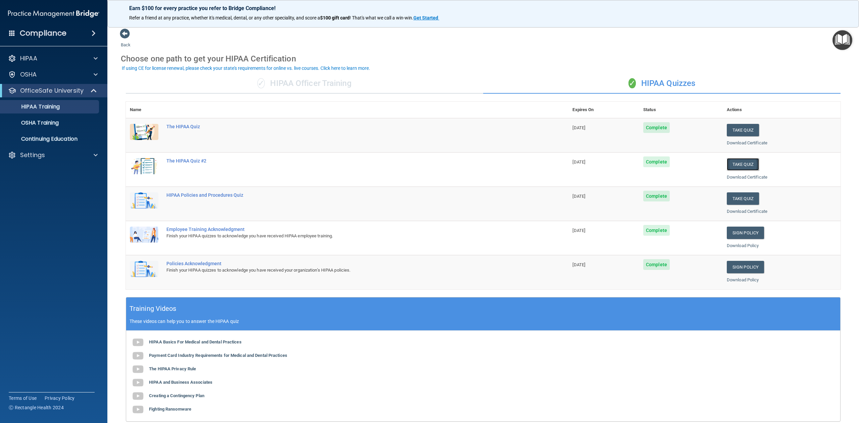
click at [715, 160] on button "Take Quiz" at bounding box center [743, 164] width 32 height 12
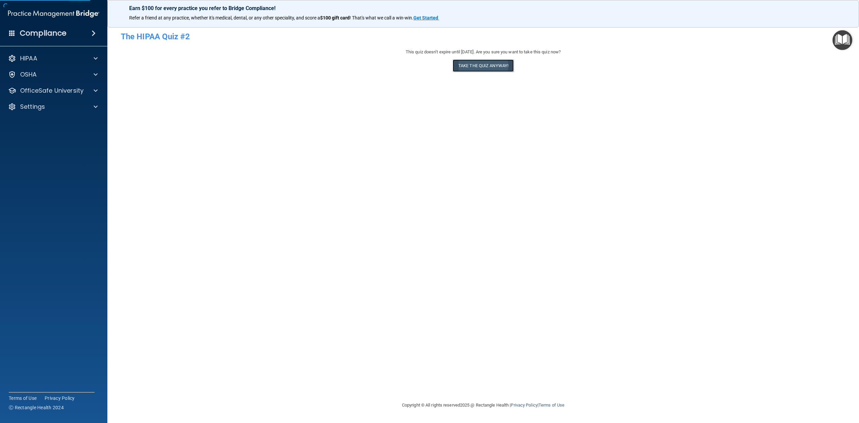
click at [488, 67] on button "Take the quiz anyway!" at bounding box center [482, 65] width 61 height 12
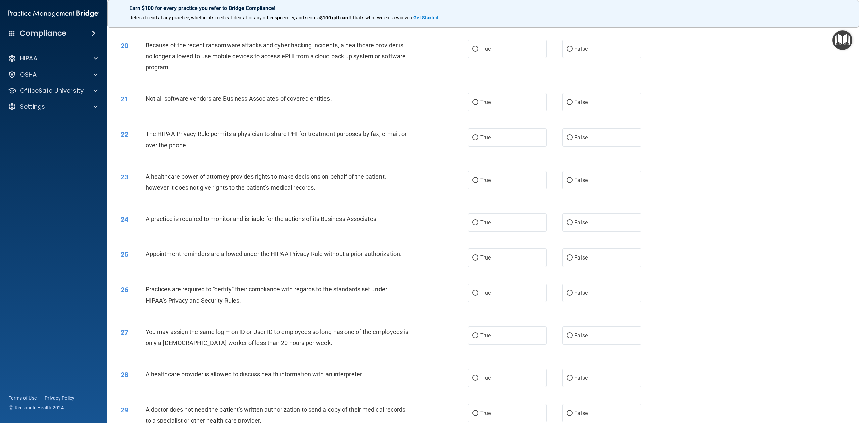
scroll to position [928, 0]
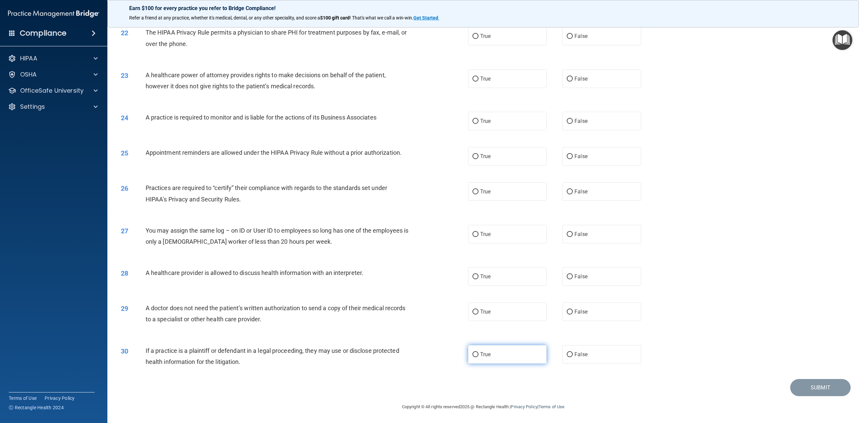
click at [497, 352] on label "True" at bounding box center [507, 354] width 78 height 18
click at [478, 352] on input "True" at bounding box center [475, 354] width 6 height 5
radio input "true"
click at [507, 311] on label "True" at bounding box center [507, 311] width 78 height 18
click at [478, 311] on input "True" at bounding box center [475, 311] width 6 height 5
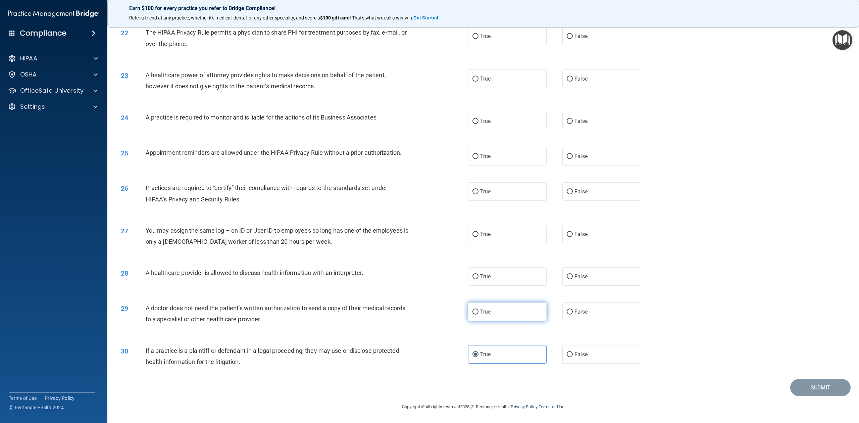
radio input "true"
click at [524, 270] on label "True" at bounding box center [507, 276] width 78 height 18
click at [478, 274] on input "True" at bounding box center [475, 276] width 6 height 5
radio input "true"
click at [632, 233] on label "False" at bounding box center [601, 234] width 78 height 18
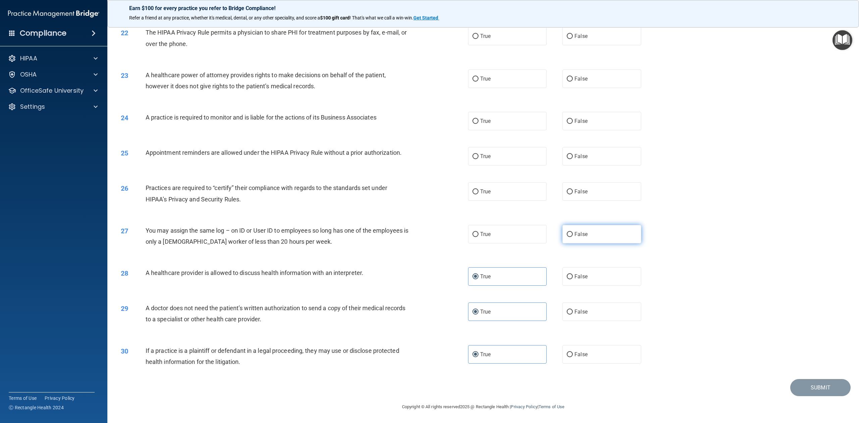
click at [573, 233] on input "False" at bounding box center [570, 234] width 6 height 5
radio input "true"
click at [493, 184] on label "True" at bounding box center [507, 191] width 78 height 18
click at [478, 189] on input "True" at bounding box center [475, 191] width 6 height 5
radio input "true"
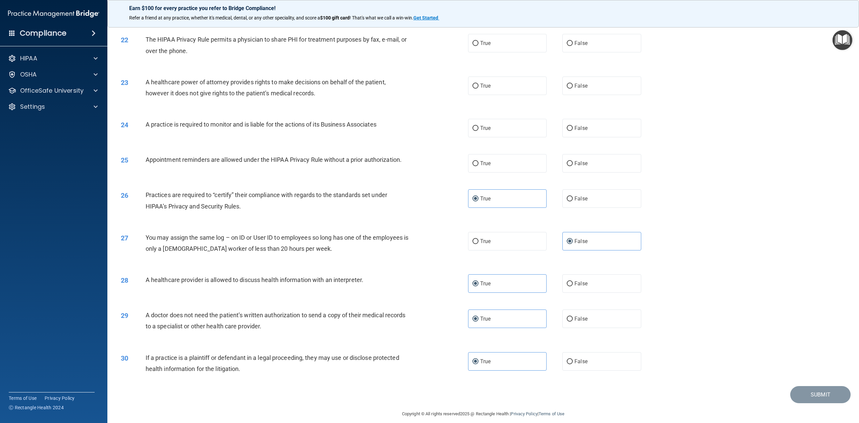
scroll to position [883, 0]
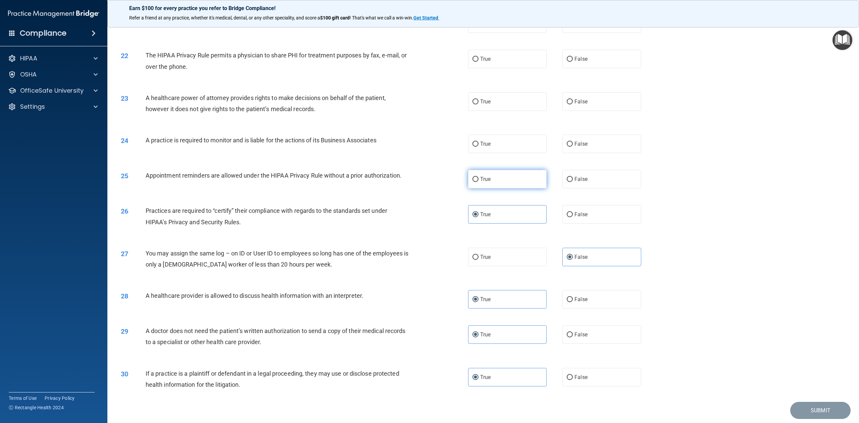
click at [530, 188] on label "True" at bounding box center [507, 179] width 78 height 18
click at [478, 182] on input "True" at bounding box center [475, 179] width 6 height 5
radio input "true"
click at [518, 153] on label "True" at bounding box center [507, 144] width 78 height 18
click at [478, 147] on input "True" at bounding box center [475, 144] width 6 height 5
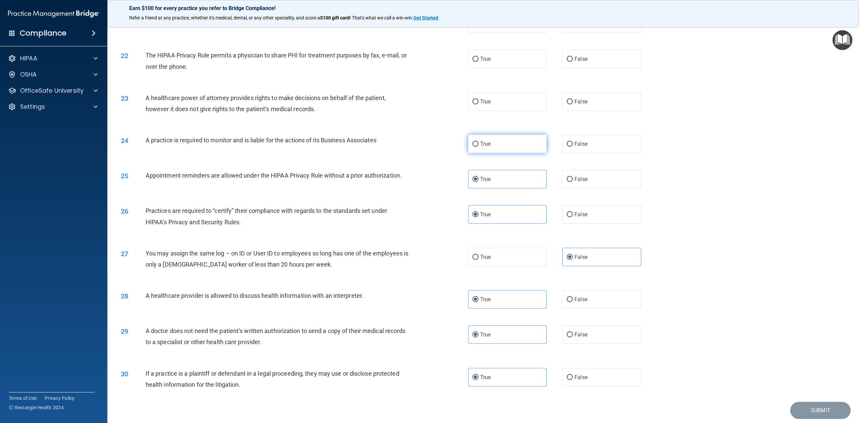
radio input "true"
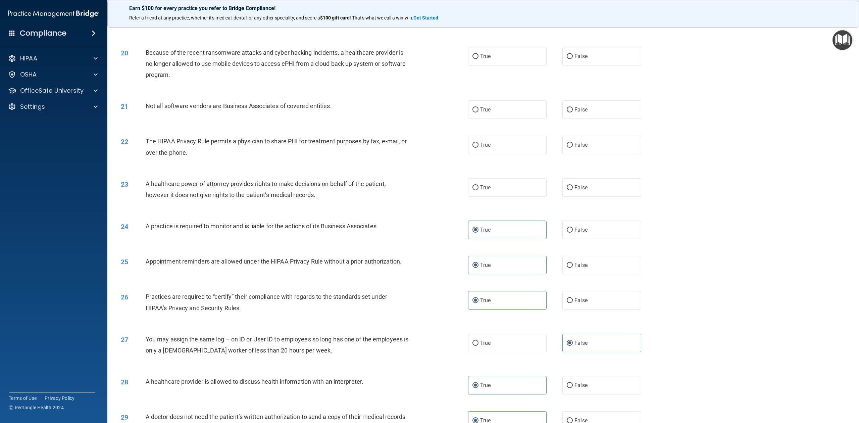
scroll to position [794, 0]
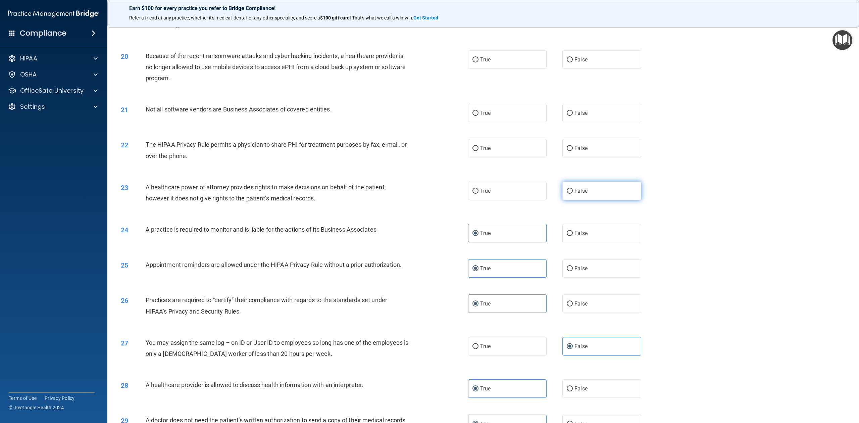
click at [596, 200] on label "False" at bounding box center [601, 190] width 78 height 18
click at [573, 194] on input "False" at bounding box center [570, 191] width 6 height 5
radio input "true"
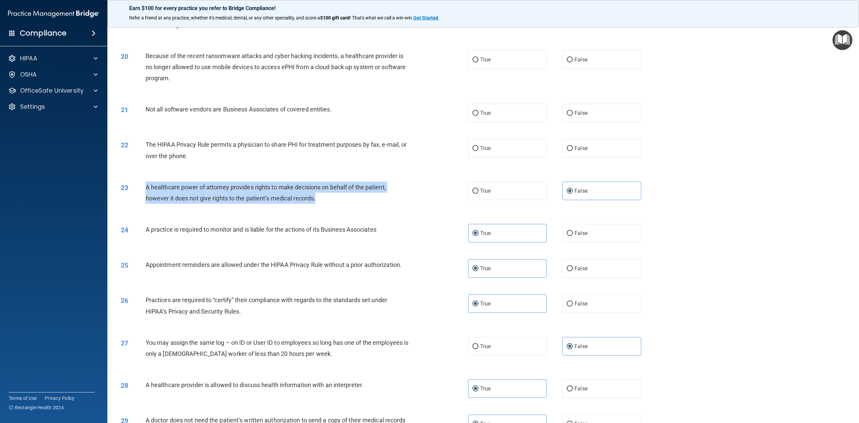
drag, startPoint x: 318, startPoint y: 221, endPoint x: 146, endPoint y: 212, distance: 173.0
click at [146, 204] on div "A healthcare power of attorney provides rights to make decisions on behalf of t…" at bounding box center [280, 192] width 268 height 22
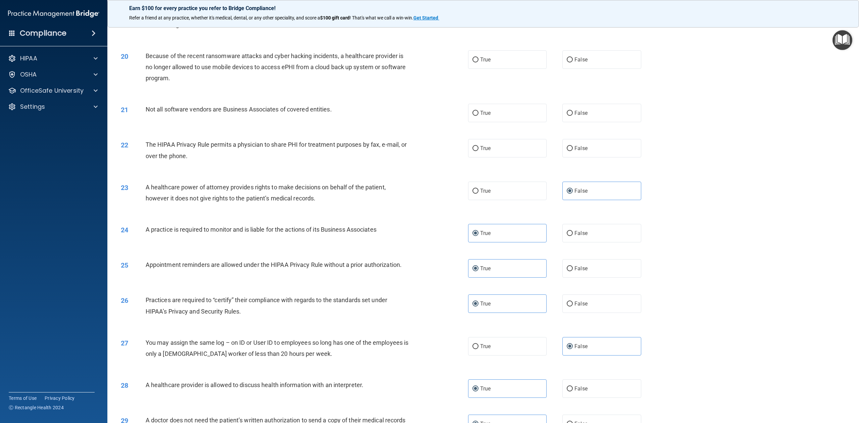
click at [211, 161] on div "The HIPAA Privacy Rule permits a physician to share PHI for treatment purposes …" at bounding box center [280, 150] width 268 height 22
click at [506, 157] on label "True" at bounding box center [507, 148] width 78 height 18
click at [478, 151] on input "True" at bounding box center [475, 148] width 6 height 5
radio input "true"
click at [502, 122] on label "True" at bounding box center [507, 113] width 78 height 18
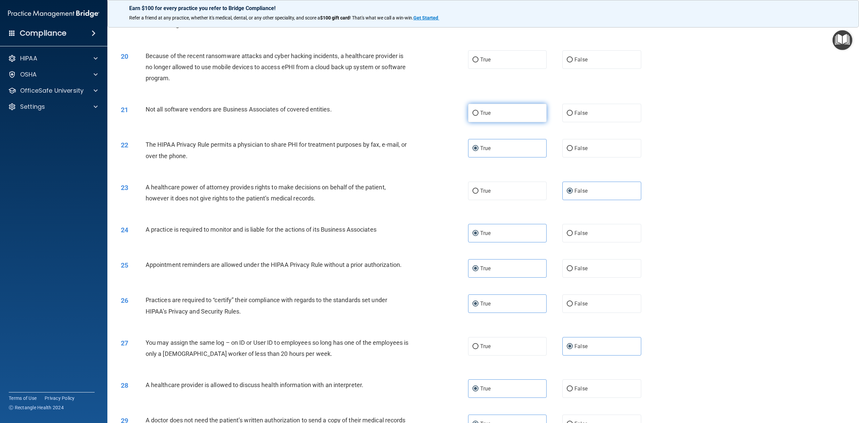
click at [478, 116] on input "True" at bounding box center [475, 113] width 6 height 5
radio input "true"
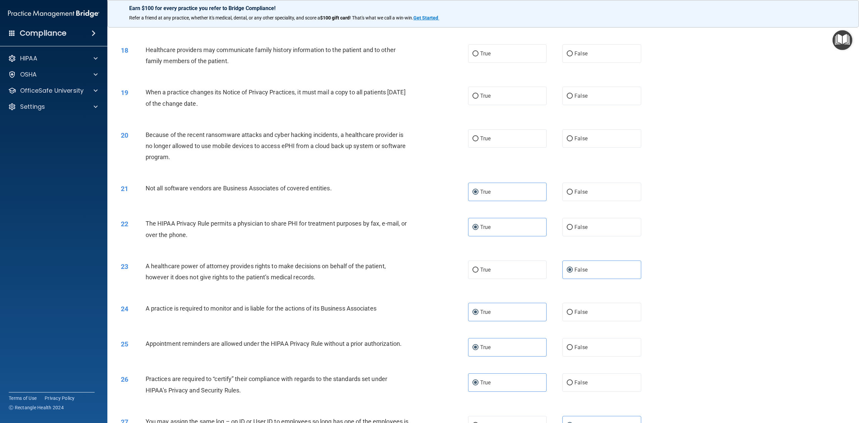
scroll to position [705, 0]
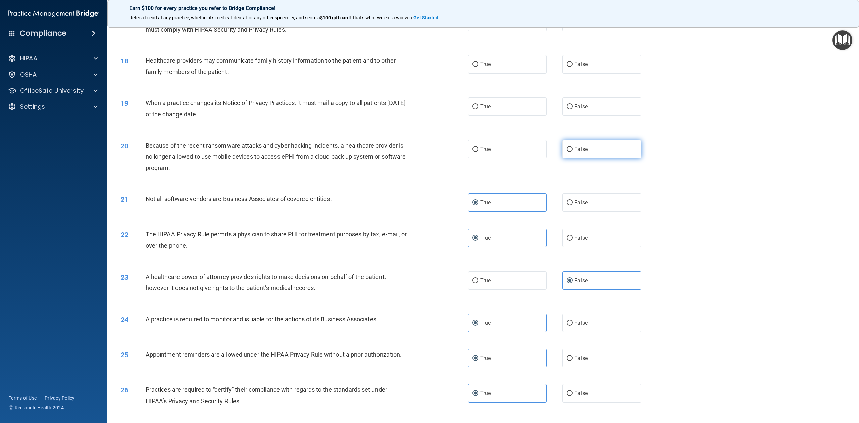
click at [604, 158] on label "False" at bounding box center [601, 149] width 78 height 18
click at [573, 152] on input "False" at bounding box center [570, 149] width 6 height 5
radio input "true"
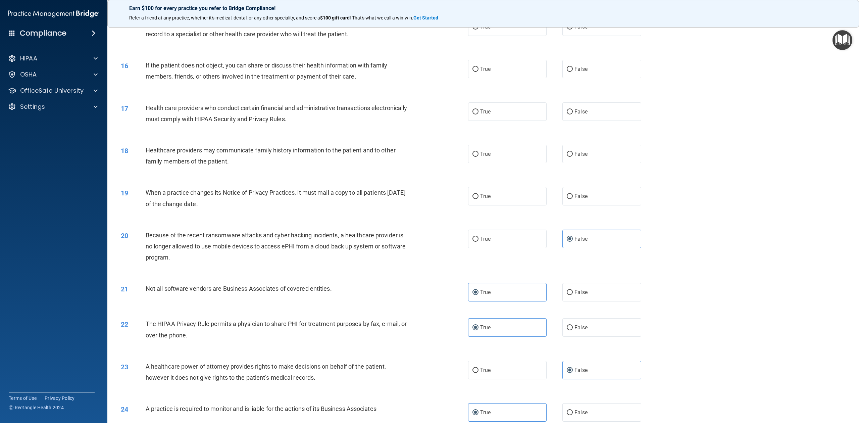
scroll to position [571, 0]
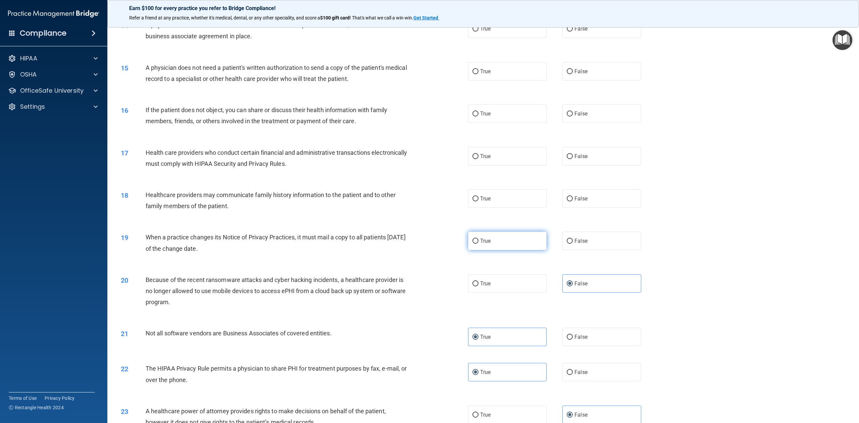
drag, startPoint x: 512, startPoint y: 263, endPoint x: 507, endPoint y: 263, distance: 4.0
click at [512, 250] on label "True" at bounding box center [507, 240] width 78 height 18
click at [478, 244] on input "True" at bounding box center [475, 240] width 6 height 5
radio input "true"
drag, startPoint x: 234, startPoint y: 270, endPoint x: 140, endPoint y: 261, distance: 94.7
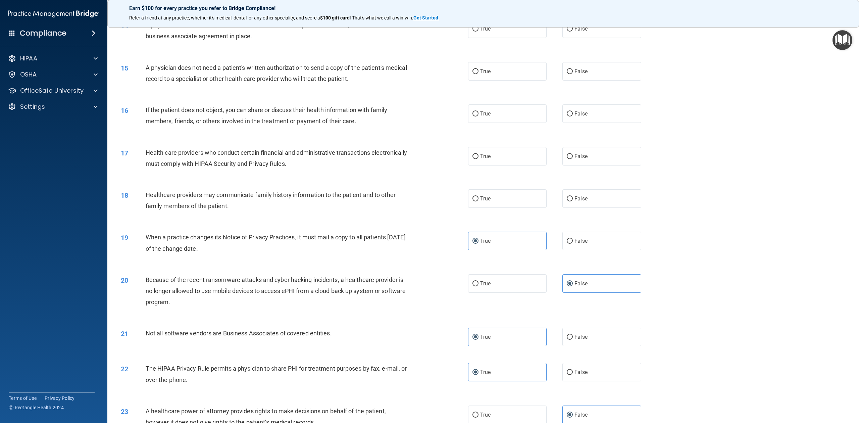
click at [140, 257] on div "19 When a practice changes its Notice of Privacy Practices, it must mail a copy…" at bounding box center [294, 243] width 367 height 25
click at [591, 250] on label "False" at bounding box center [601, 240] width 78 height 18
click at [573, 244] on input "False" at bounding box center [570, 240] width 6 height 5
radio input "true"
radio input "false"
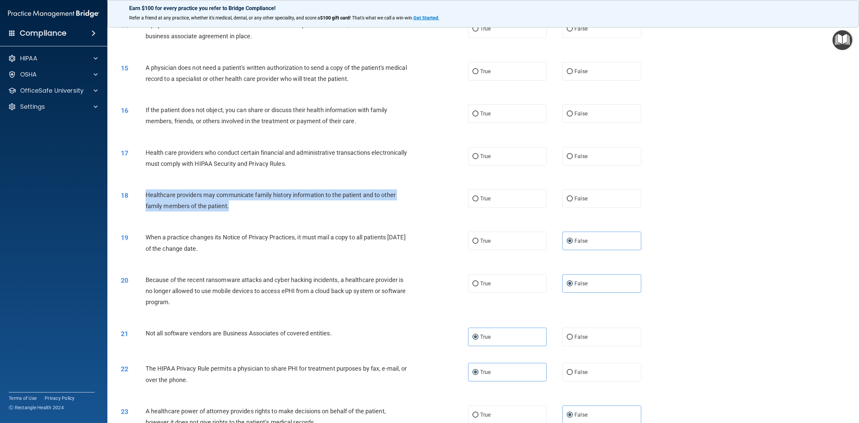
drag, startPoint x: 231, startPoint y: 230, endPoint x: 140, endPoint y: 219, distance: 91.3
click at [140, 215] on div "18 Healthcare providers may communicate family history information to the patie…" at bounding box center [294, 201] width 367 height 25
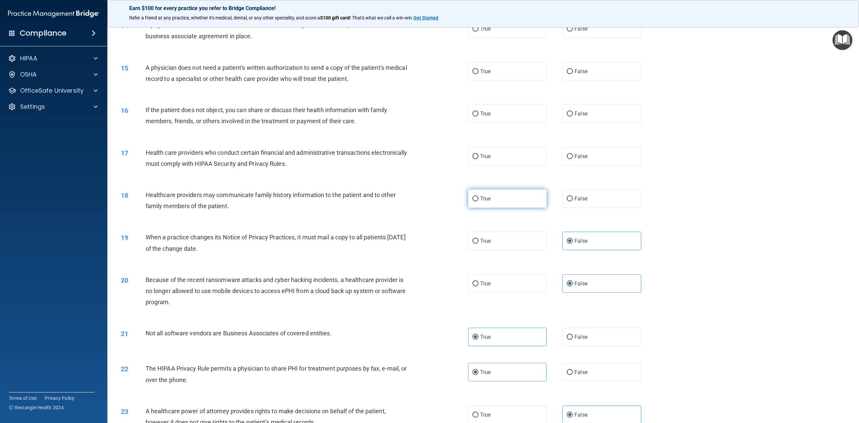
click at [517, 208] on label "True" at bounding box center [507, 198] width 78 height 18
click at [478, 201] on input "True" at bounding box center [475, 198] width 6 height 5
radio input "true"
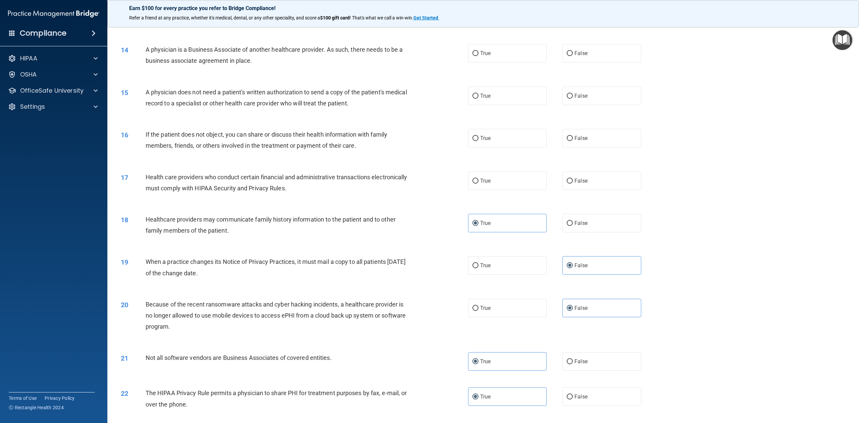
scroll to position [526, 0]
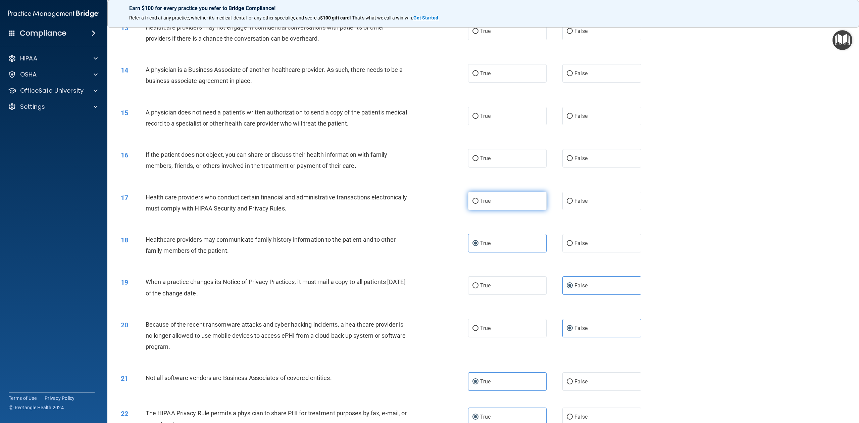
click at [507, 210] on label "True" at bounding box center [507, 201] width 78 height 18
click at [478, 204] on input "True" at bounding box center [475, 201] width 6 height 5
radio input "true"
click at [495, 167] on label "True" at bounding box center [507, 158] width 78 height 18
click at [478, 161] on input "True" at bounding box center [475, 158] width 6 height 5
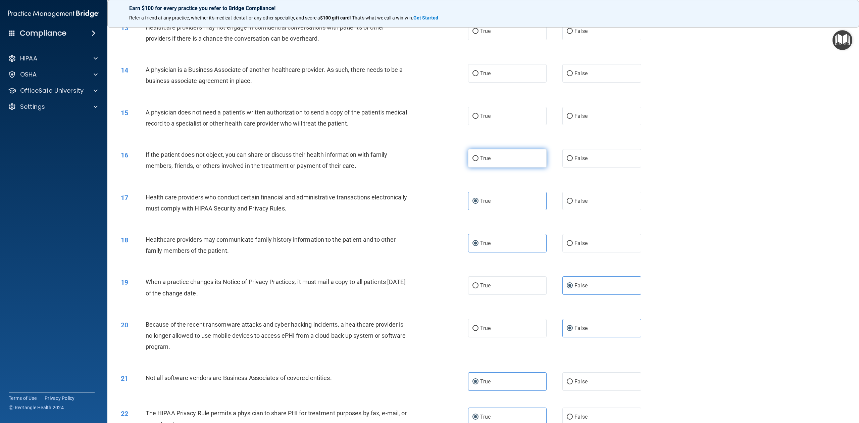
radio input "true"
click at [512, 125] on label "True" at bounding box center [507, 116] width 78 height 18
click at [478, 119] on input "True" at bounding box center [475, 116] width 6 height 5
radio input "true"
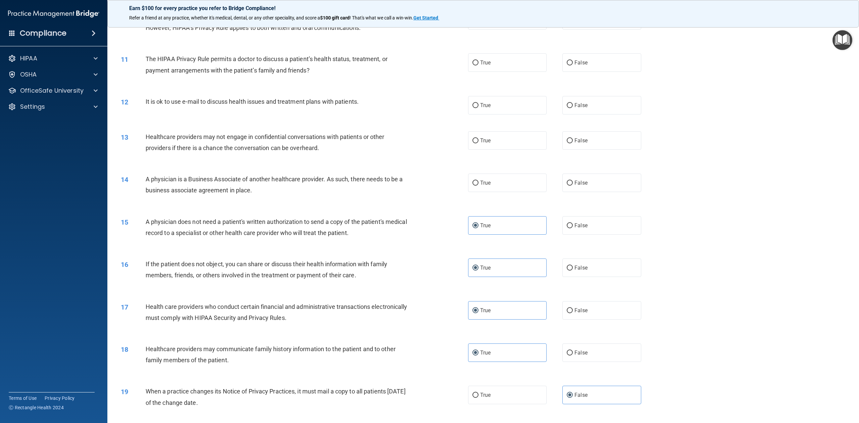
scroll to position [392, 0]
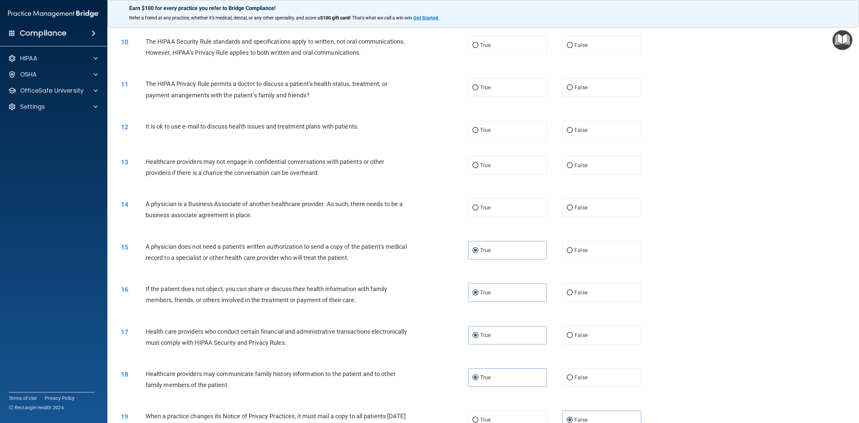
drag, startPoint x: 254, startPoint y: 239, endPoint x: 141, endPoint y: 228, distance: 113.5
click at [141, 224] on div "14 A physician is a Business Associate of another healthcare provider. As such,…" at bounding box center [294, 210] width 367 height 25
click at [599, 217] on label "False" at bounding box center [601, 207] width 78 height 18
click at [573, 210] on input "False" at bounding box center [570, 207] width 6 height 5
radio input "true"
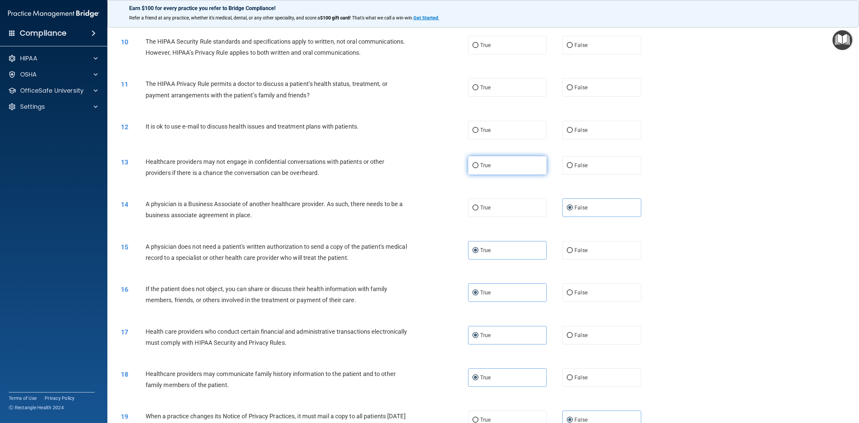
click at [506, 174] on label "True" at bounding box center [507, 165] width 78 height 18
click at [478, 168] on input "True" at bounding box center [475, 165] width 6 height 5
radio input "true"
drag, startPoint x: 362, startPoint y: 146, endPoint x: 144, endPoint y: 148, distance: 217.4
click at [144, 135] on div "12 It is ok to use e-mail to discuss health issues and treatment plans with pat…" at bounding box center [294, 128] width 367 height 14
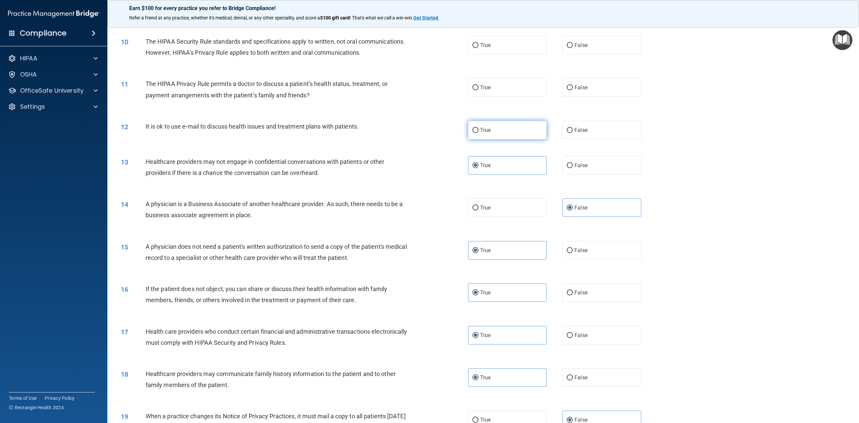
click at [495, 139] on label "True" at bounding box center [507, 130] width 78 height 18
click at [478, 133] on input "True" at bounding box center [475, 130] width 6 height 5
radio input "true"
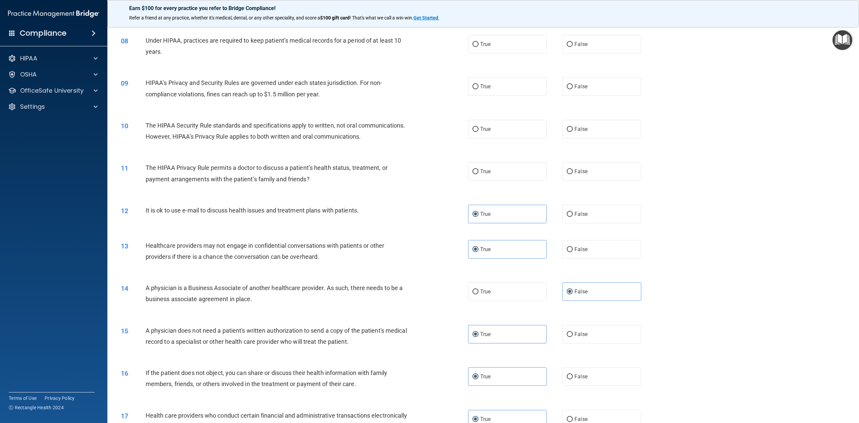
scroll to position [302, 0]
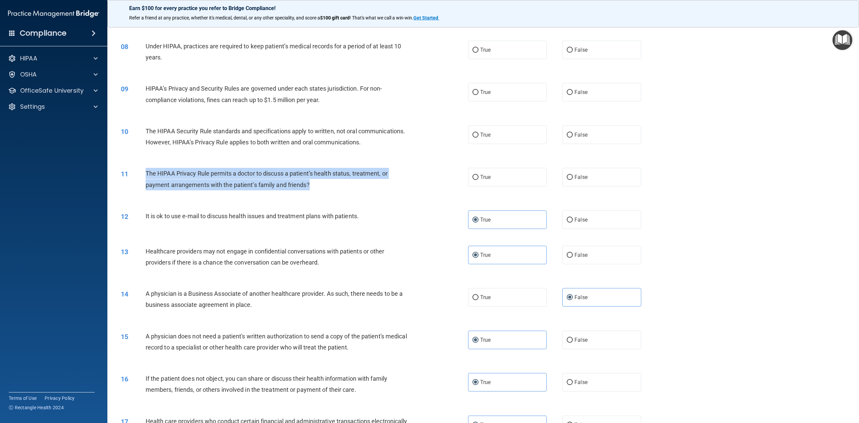
drag, startPoint x: 313, startPoint y: 207, endPoint x: 143, endPoint y: 197, distance: 170.7
click at [143, 193] on div "11 The HIPAA Privacy Rule permits a doctor to discuss a patient’s health status…" at bounding box center [294, 180] width 367 height 25
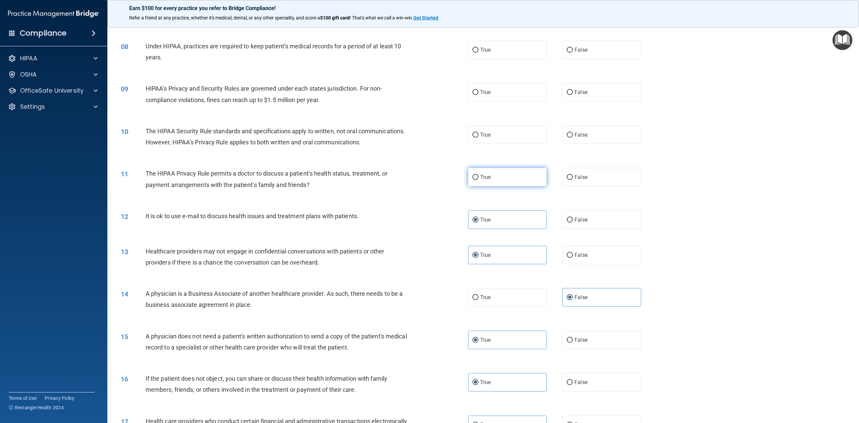
click at [513, 186] on label "True" at bounding box center [507, 177] width 78 height 18
click at [478, 180] on input "True" at bounding box center [475, 177] width 6 height 5
radio input "true"
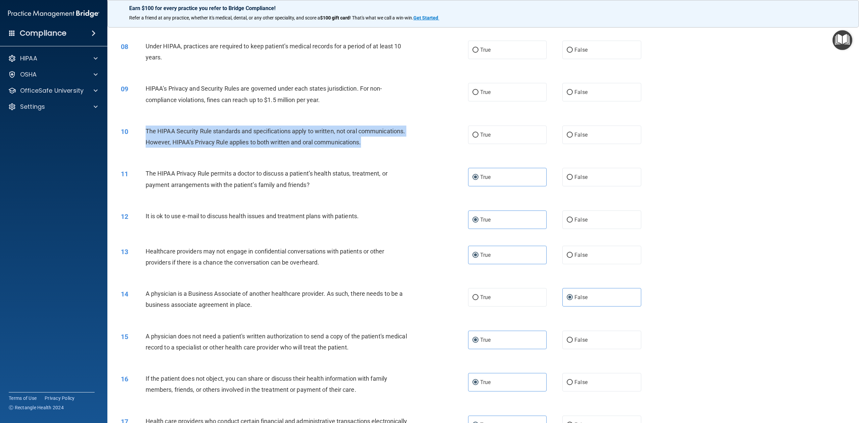
drag, startPoint x: 194, startPoint y: 164, endPoint x: 137, endPoint y: 148, distance: 58.9
click at [137, 148] on div "10 The HIPAA Security Rule standards and specifications apply to written, not o…" at bounding box center [294, 137] width 367 height 25
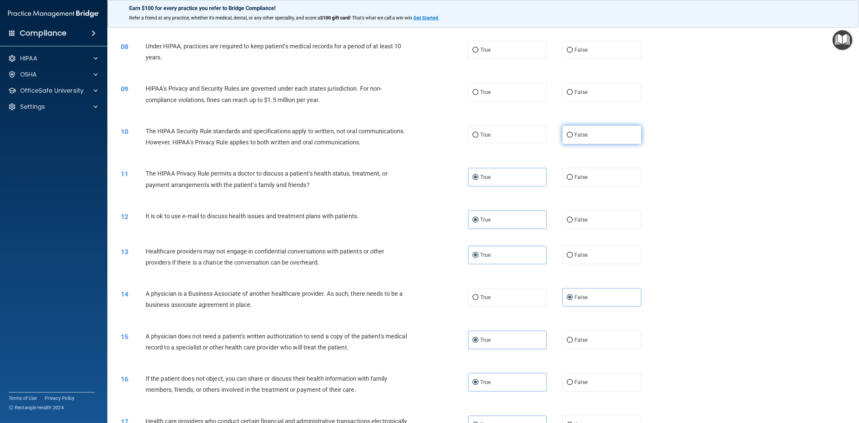
click at [616, 144] on label "False" at bounding box center [601, 134] width 78 height 18
click at [573, 138] on input "False" at bounding box center [570, 134] width 6 height 5
radio input "true"
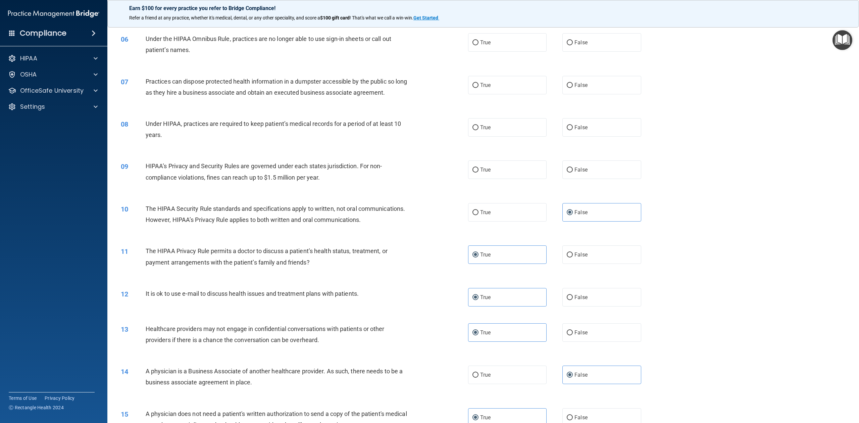
scroll to position [213, 0]
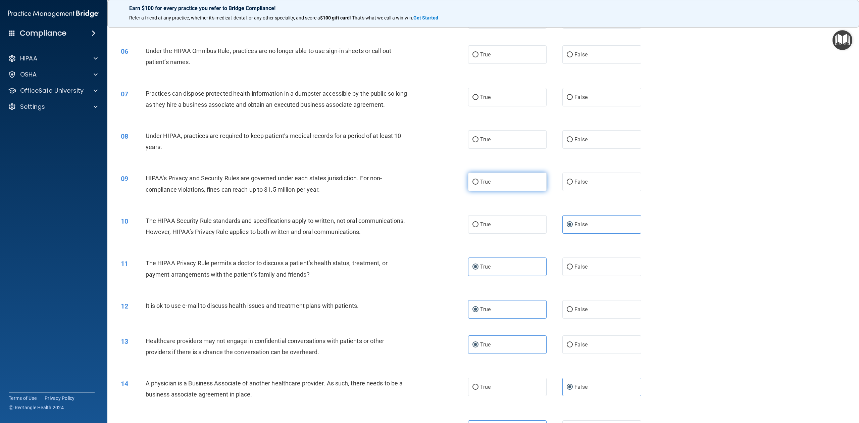
click at [517, 191] on label "True" at bounding box center [507, 181] width 78 height 18
click at [478, 184] on input "True" at bounding box center [475, 181] width 6 height 5
radio input "true"
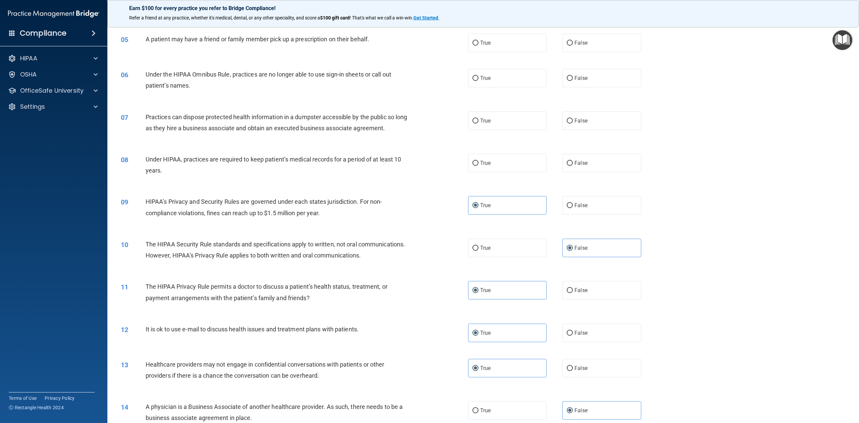
scroll to position [168, 0]
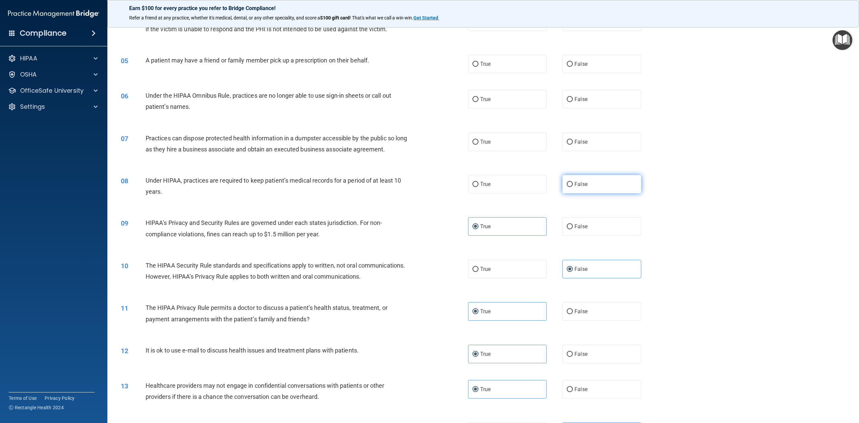
click at [626, 193] on label "False" at bounding box center [601, 184] width 78 height 18
click at [573, 187] on input "False" at bounding box center [570, 184] width 6 height 5
radio input "true"
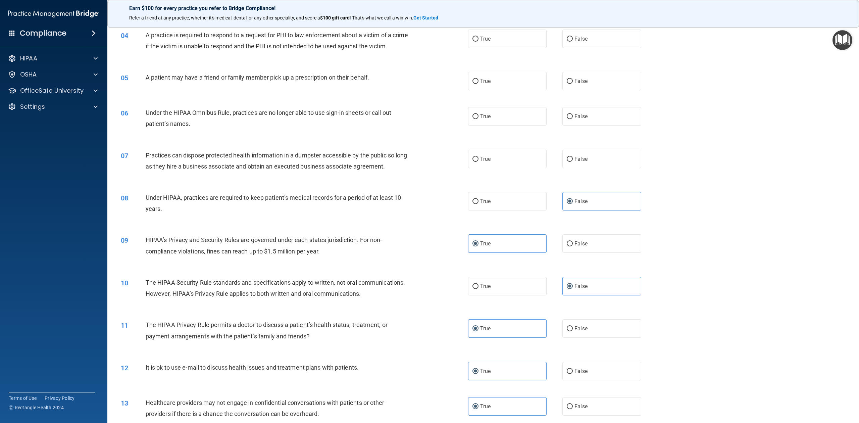
scroll to position [123, 0]
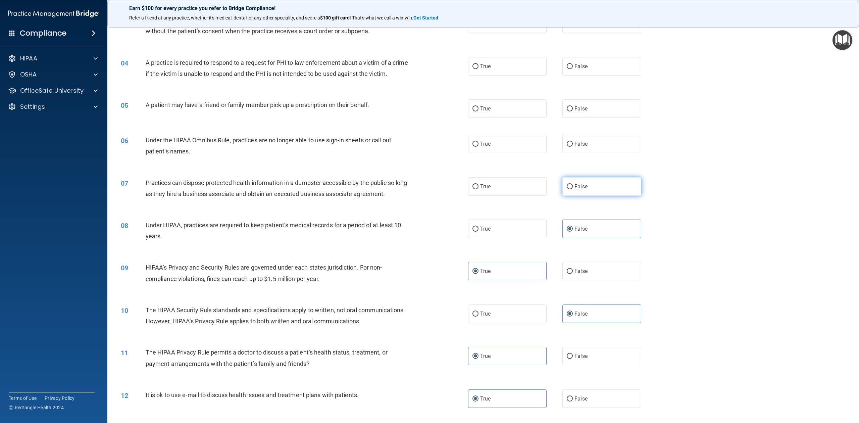
click at [595, 196] on label "False" at bounding box center [601, 186] width 78 height 18
click at [573, 189] on input "False" at bounding box center [570, 186] width 6 height 5
radio input "true"
click at [588, 152] on label "False" at bounding box center [601, 144] width 78 height 18
click at [573, 147] on input "False" at bounding box center [570, 144] width 6 height 5
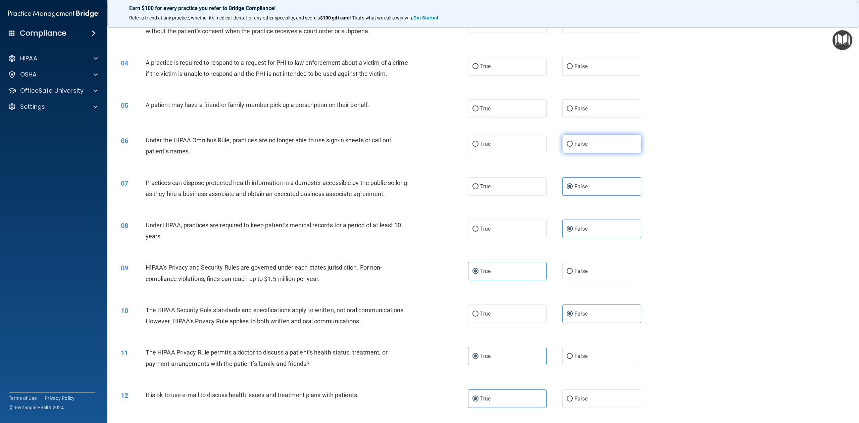
radio input "true"
click at [500, 118] on label "True" at bounding box center [507, 108] width 78 height 18
click at [478, 111] on input "True" at bounding box center [475, 108] width 6 height 5
radio input "true"
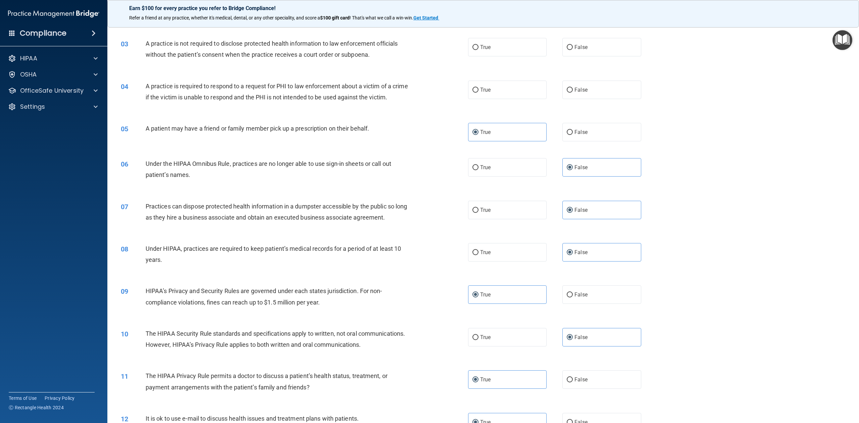
scroll to position [34, 0]
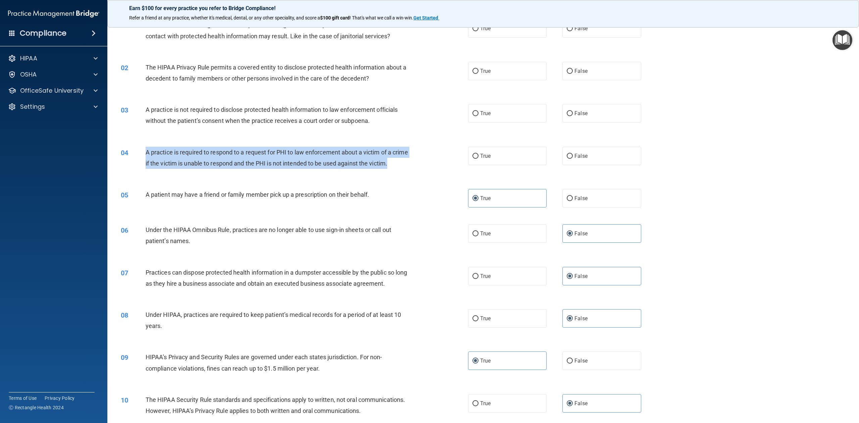
drag, startPoint x: 167, startPoint y: 173, endPoint x: 143, endPoint y: 155, distance: 30.1
click at [143, 155] on div "04 A practice is required to respond to a request for PHI to law enforcement ab…" at bounding box center [294, 159] width 367 height 25
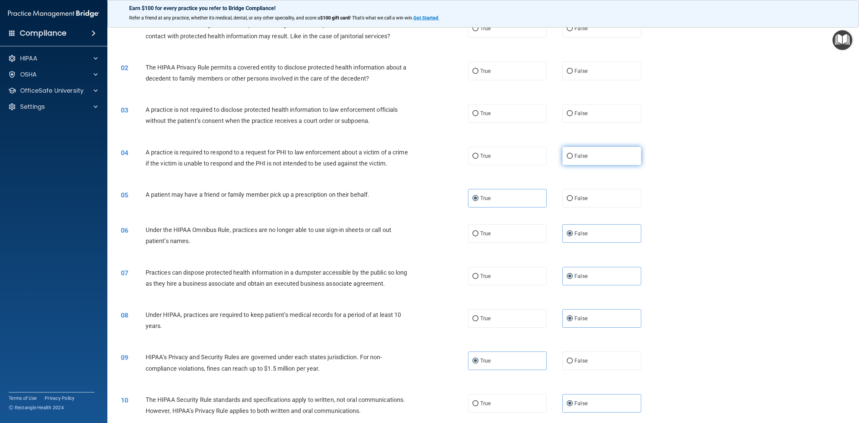
click at [593, 151] on label "False" at bounding box center [601, 156] width 78 height 18
click at [573, 154] on input "False" at bounding box center [570, 156] width 6 height 5
radio input "true"
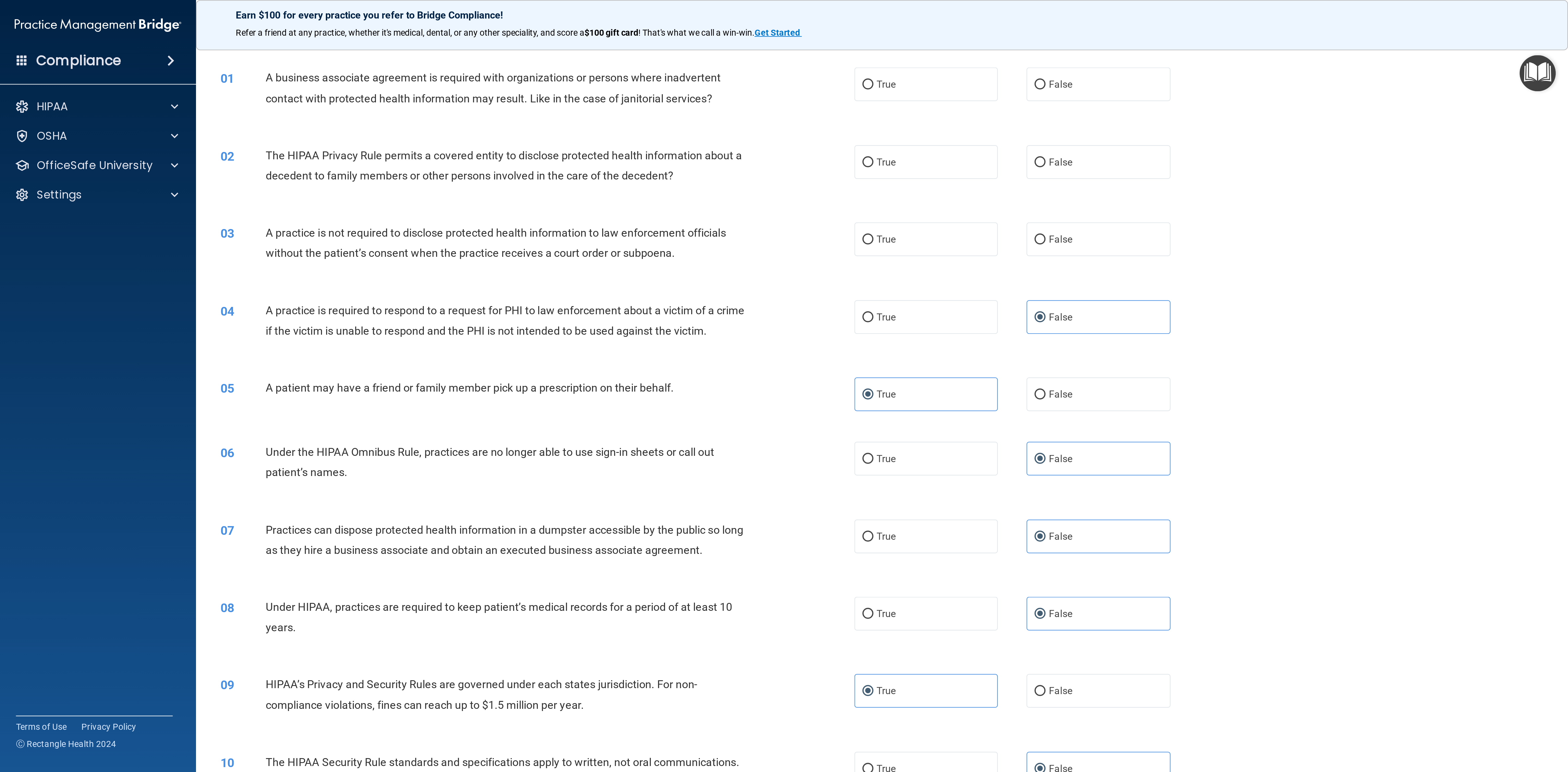
scroll to position [0, 0]
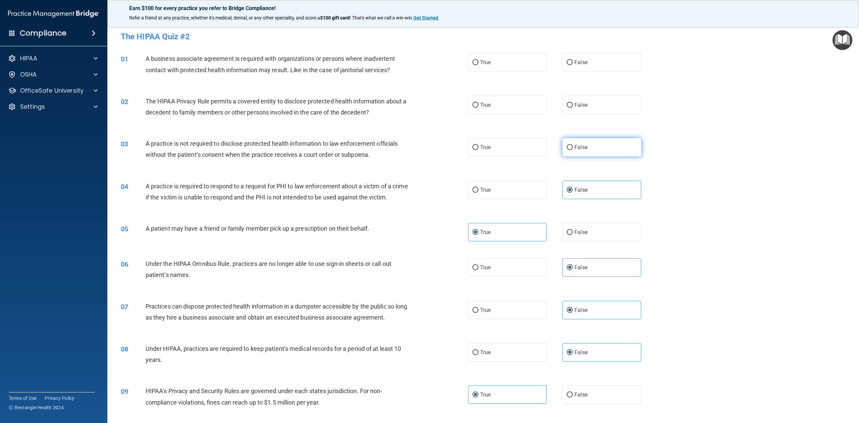
click at [601, 148] on label "False" at bounding box center [601, 147] width 78 height 18
click at [573, 148] on input "False" at bounding box center [570, 147] width 6 height 5
radio input "true"
click at [487, 105] on label "True" at bounding box center [507, 105] width 78 height 18
click at [478, 105] on input "True" at bounding box center [475, 105] width 6 height 5
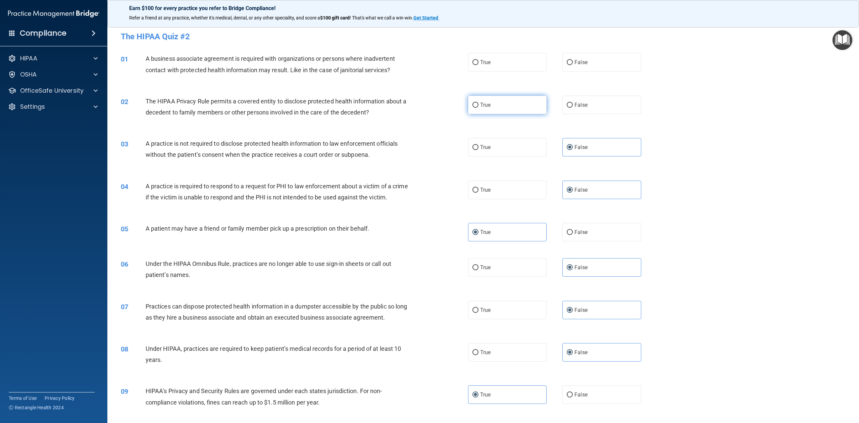
radio input "true"
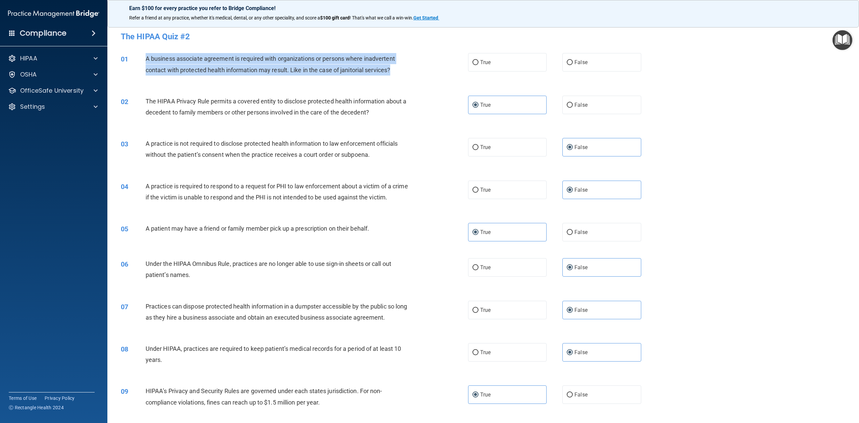
drag, startPoint x: 387, startPoint y: 70, endPoint x: 145, endPoint y: 59, distance: 242.4
click at [146, 59] on div "A business associate agreement is required with organizations or persons where …" at bounding box center [280, 64] width 268 height 22
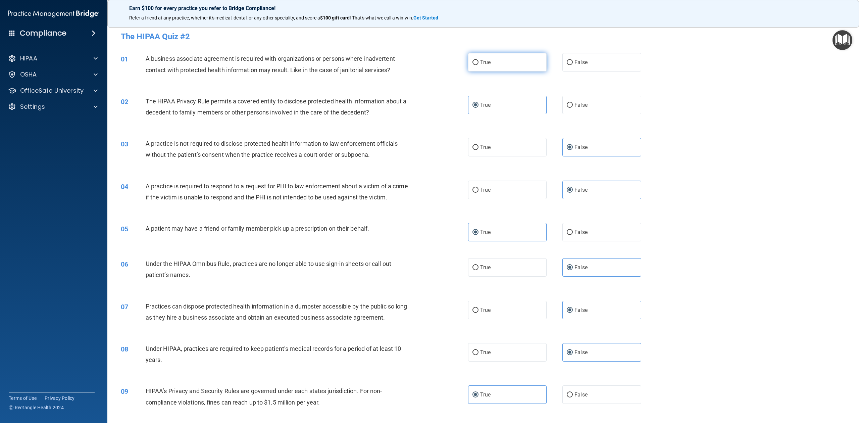
click at [506, 58] on label "True" at bounding box center [507, 62] width 78 height 18
click at [478, 60] on input "True" at bounding box center [475, 62] width 6 height 5
radio input "true"
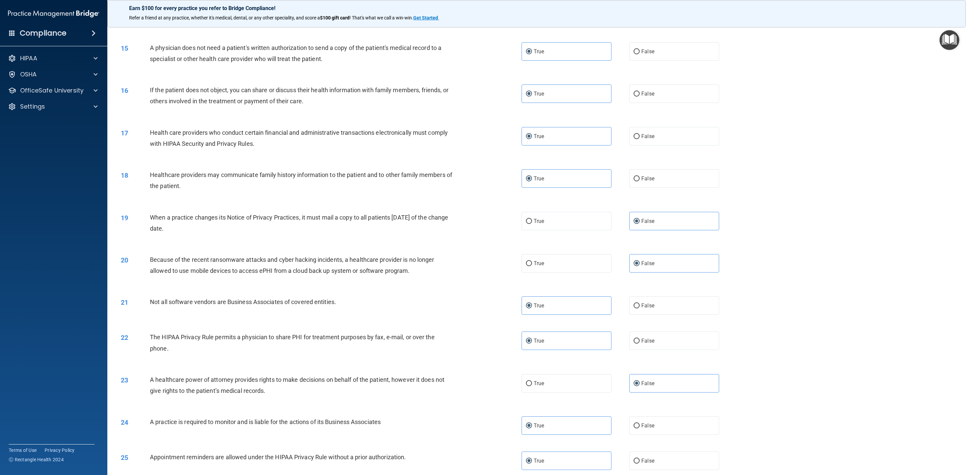
scroll to position [827, 0]
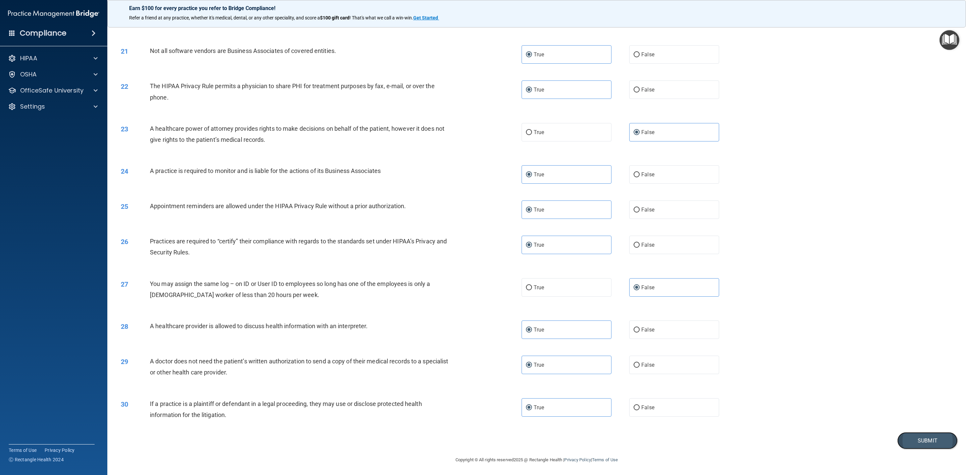
click at [715, 352] on button "Submit" at bounding box center [927, 440] width 60 height 17
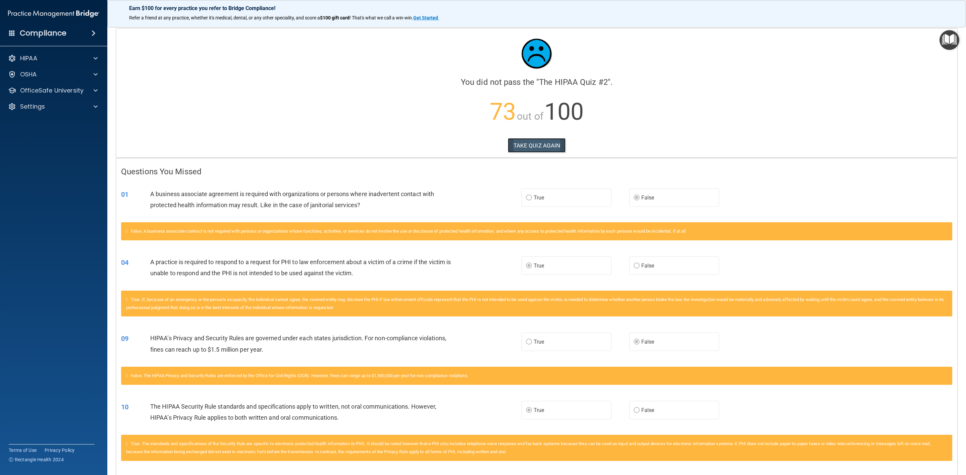
click at [524, 143] on button "TAKE QUIZ AGAIN" at bounding box center [537, 145] width 58 height 15
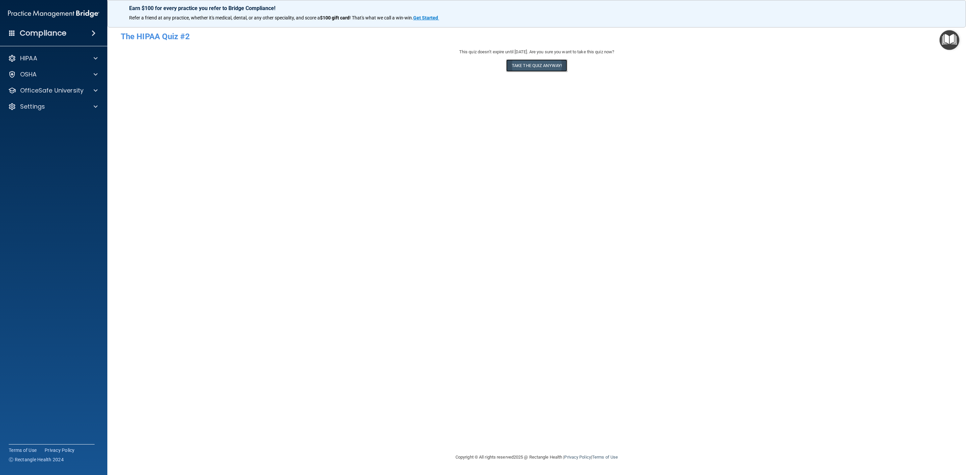
click at [537, 65] on button "Take the quiz anyway!" at bounding box center [536, 65] width 61 height 12
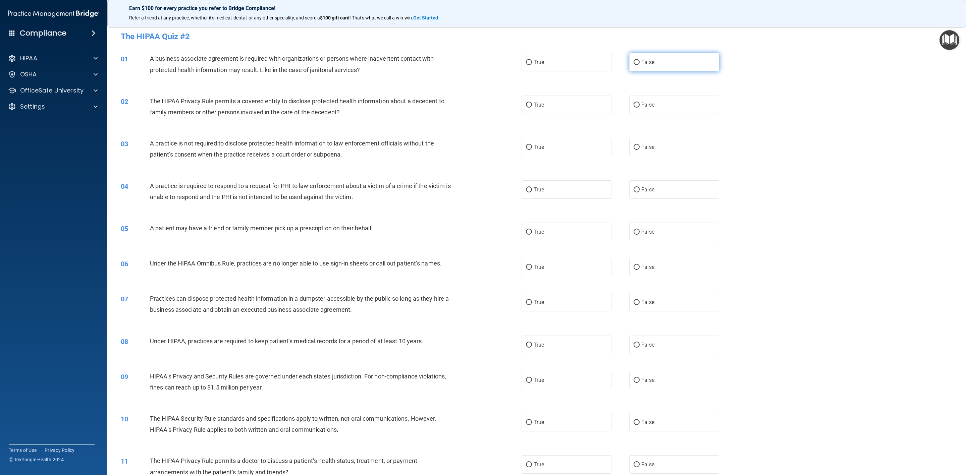
click at [667, 64] on label "False" at bounding box center [674, 62] width 90 height 18
click at [640, 64] on input "False" at bounding box center [637, 62] width 6 height 5
radio input "true"
click at [571, 105] on label "True" at bounding box center [567, 105] width 90 height 18
click at [532, 105] on input "True" at bounding box center [529, 105] width 6 height 5
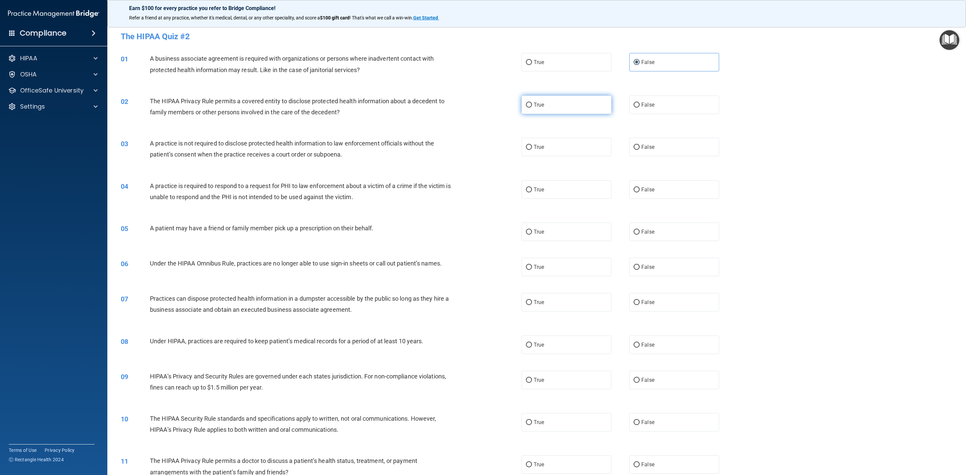
radio input "true"
click at [672, 149] on label "False" at bounding box center [674, 147] width 90 height 18
click at [640, 149] on input "False" at bounding box center [637, 147] width 6 height 5
radio input "true"
click at [569, 196] on label "True" at bounding box center [567, 189] width 90 height 18
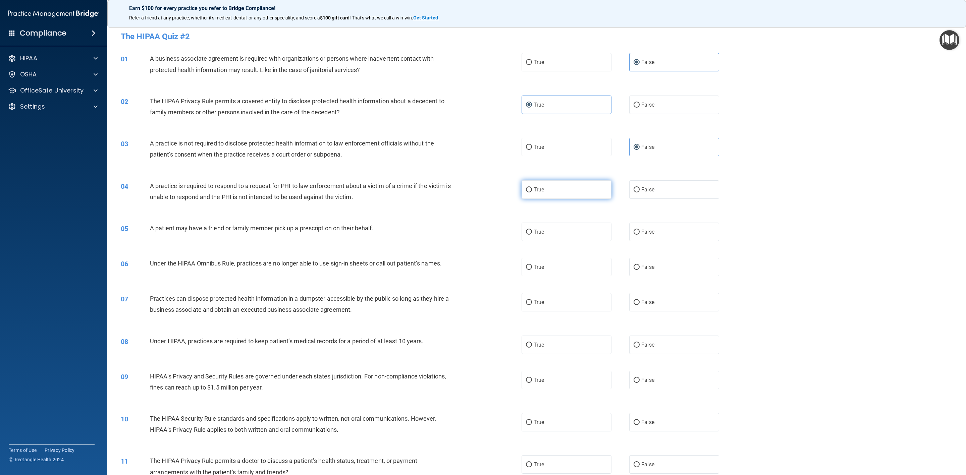
click at [532, 193] on input "True" at bounding box center [529, 189] width 6 height 5
radio input "true"
click at [573, 232] on label "True" at bounding box center [567, 232] width 90 height 18
click at [532, 232] on input "True" at bounding box center [529, 232] width 6 height 5
radio input "true"
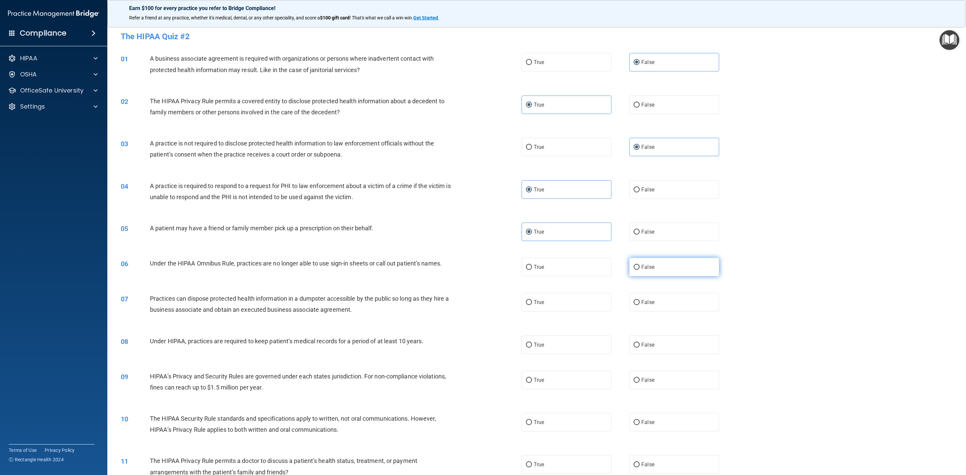
click at [663, 274] on label "False" at bounding box center [674, 267] width 90 height 18
click at [640, 270] on input "False" at bounding box center [637, 267] width 6 height 5
radio input "true"
click at [665, 298] on label "False" at bounding box center [674, 302] width 90 height 18
click at [640, 300] on input "False" at bounding box center [637, 302] width 6 height 5
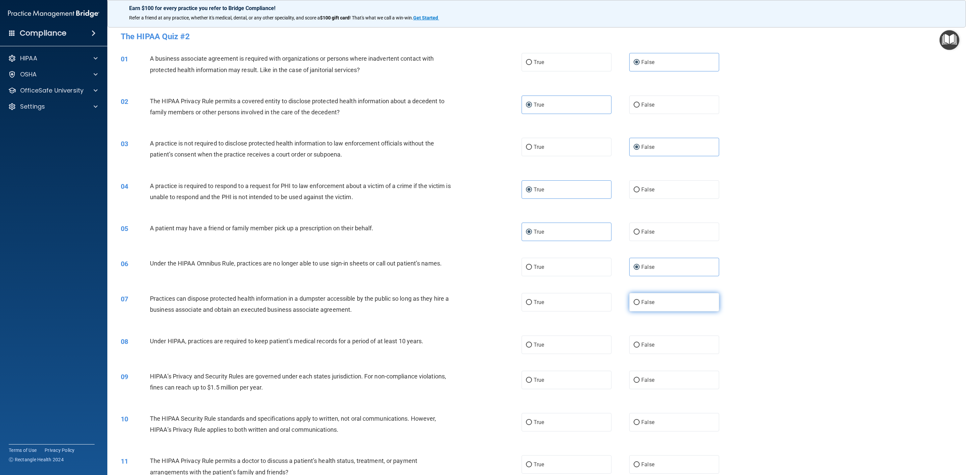
radio input "true"
drag, startPoint x: 667, startPoint y: 345, endPoint x: 670, endPoint y: 376, distance: 30.7
click at [667, 345] on label "False" at bounding box center [674, 345] width 90 height 18
click at [640, 345] on input "False" at bounding box center [637, 345] width 6 height 5
radio input "true"
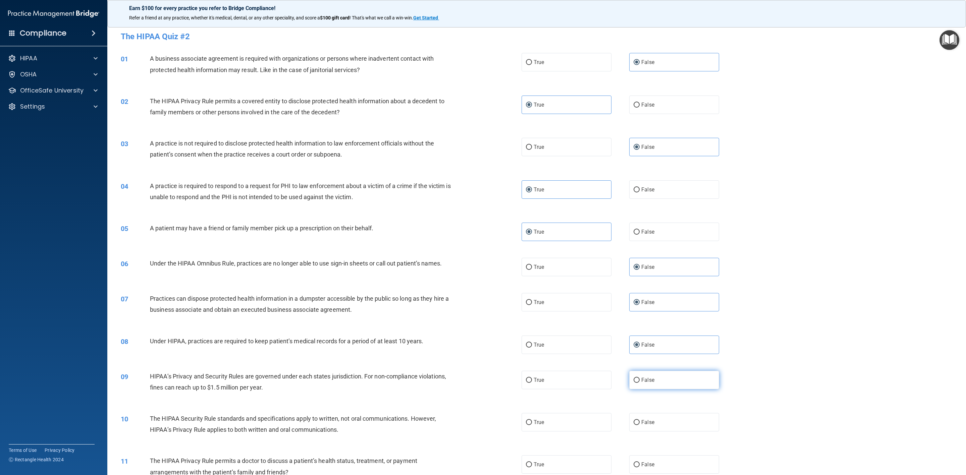
click at [670, 352] on label "False" at bounding box center [674, 380] width 90 height 18
click at [640, 352] on input "False" at bounding box center [637, 380] width 6 height 5
radio input "true"
click at [580, 352] on label "True" at bounding box center [567, 422] width 90 height 18
click at [532, 352] on input "True" at bounding box center [529, 422] width 6 height 5
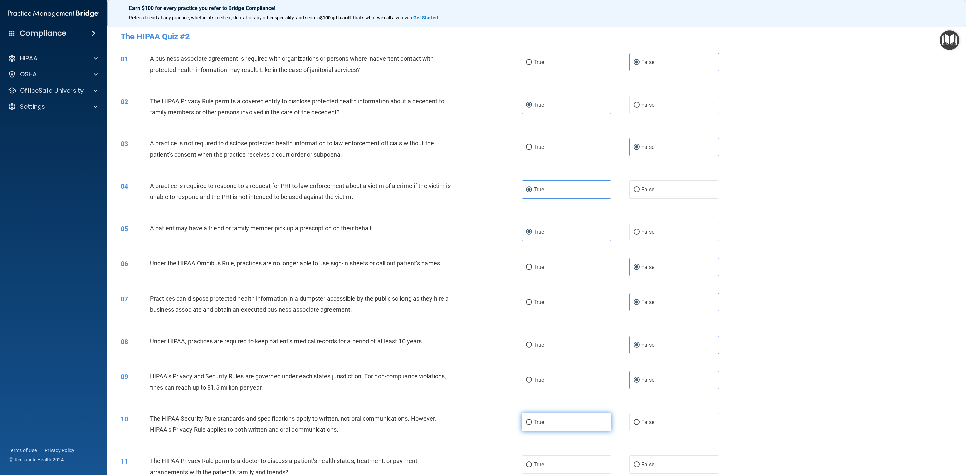
radio input "true"
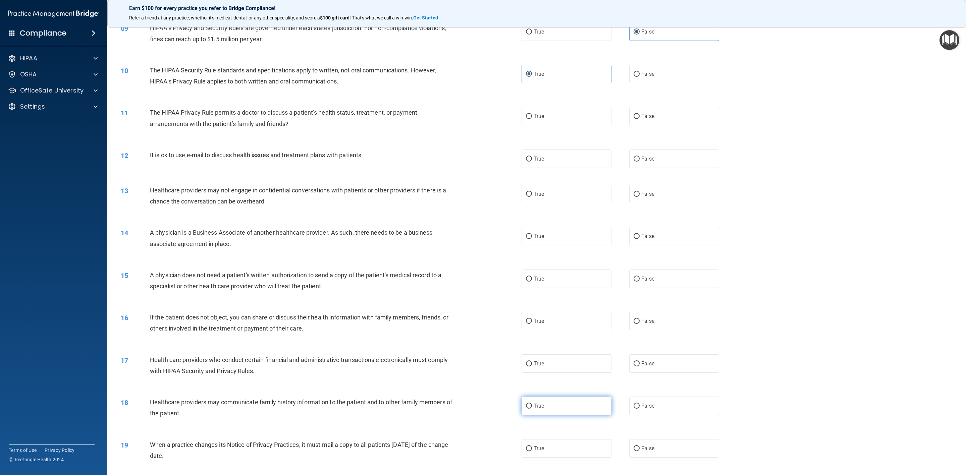
scroll to position [352, 0]
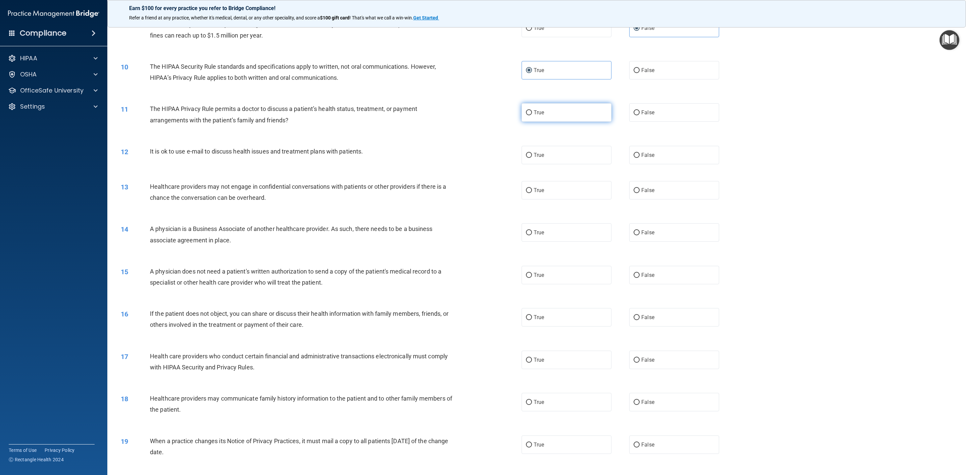
click at [551, 121] on label "True" at bounding box center [567, 112] width 90 height 18
click at [532, 115] on input "True" at bounding box center [529, 112] width 6 height 5
radio input "true"
click at [550, 150] on label "True" at bounding box center [567, 155] width 90 height 18
click at [532, 153] on input "True" at bounding box center [529, 155] width 6 height 5
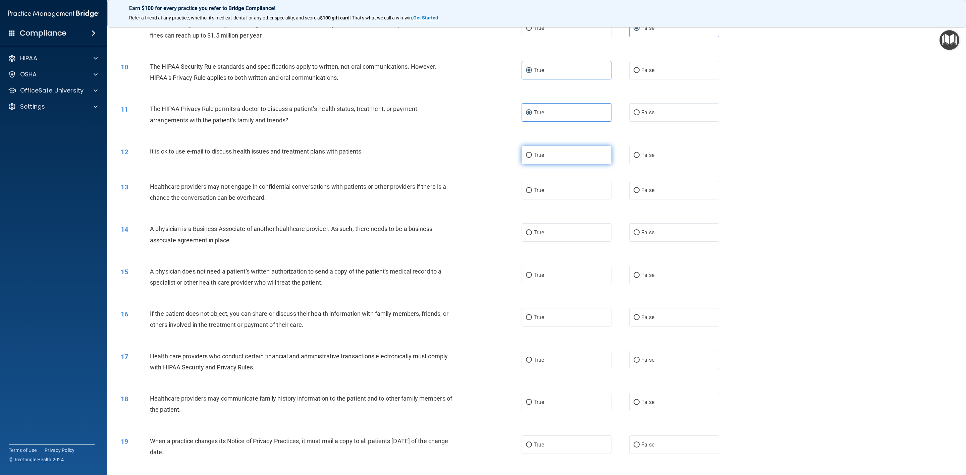
radio input "true"
click at [668, 190] on label "False" at bounding box center [674, 190] width 90 height 18
click at [640, 190] on input "False" at bounding box center [637, 190] width 6 height 5
radio input "true"
click at [655, 230] on label "False" at bounding box center [674, 232] width 90 height 18
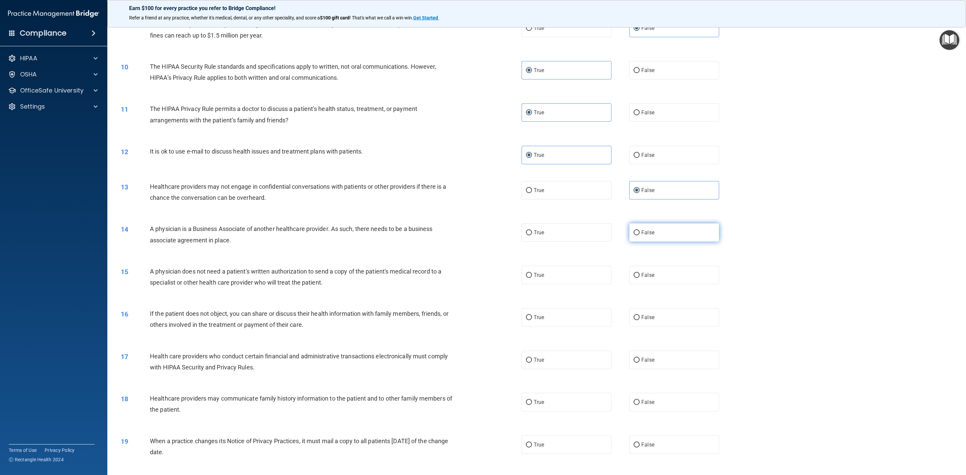
click at [640, 230] on input "False" at bounding box center [637, 232] width 6 height 5
radio input "true"
click at [553, 275] on label "True" at bounding box center [567, 275] width 90 height 18
click at [532, 275] on input "True" at bounding box center [529, 275] width 6 height 5
radio input "true"
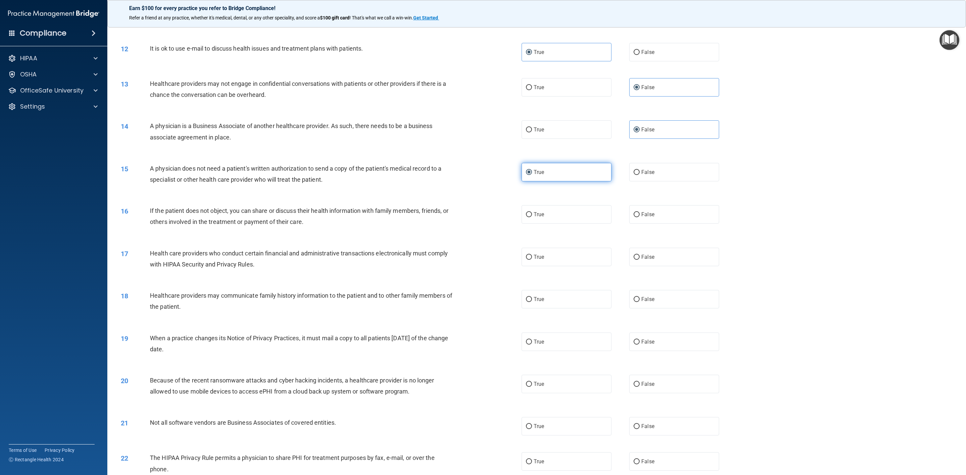
scroll to position [553, 0]
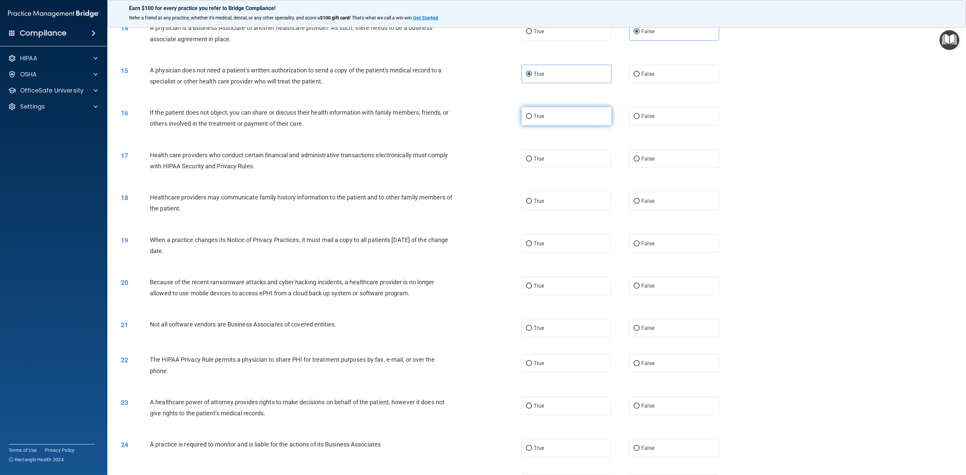
click at [551, 111] on label "True" at bounding box center [567, 116] width 90 height 18
click at [532, 114] on input "True" at bounding box center [529, 116] width 6 height 5
radio input "true"
click at [559, 152] on label "True" at bounding box center [567, 159] width 90 height 18
click at [532, 157] on input "True" at bounding box center [529, 159] width 6 height 5
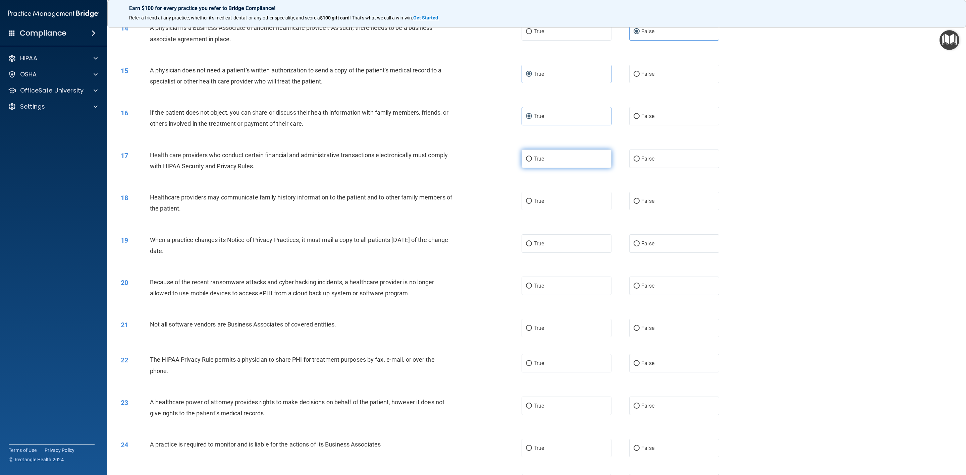
radio input "true"
click at [676, 196] on label "False" at bounding box center [674, 201] width 90 height 18
click at [640, 199] on input "False" at bounding box center [637, 201] width 6 height 5
radio input "true"
click at [667, 247] on label "False" at bounding box center [674, 243] width 90 height 18
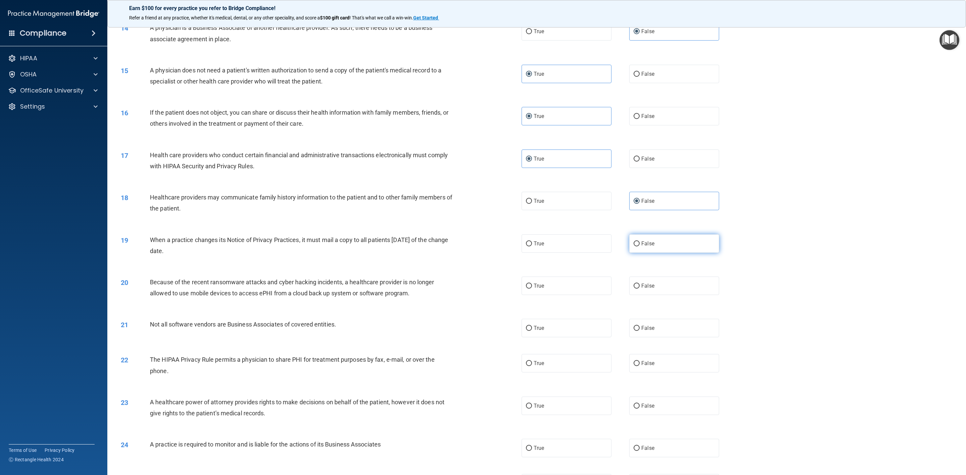
click at [640, 247] on input "False" at bounding box center [637, 243] width 6 height 5
radio input "true"
click at [669, 280] on label "False" at bounding box center [674, 286] width 90 height 18
click at [640, 284] on input "False" at bounding box center [637, 286] width 6 height 5
radio input "true"
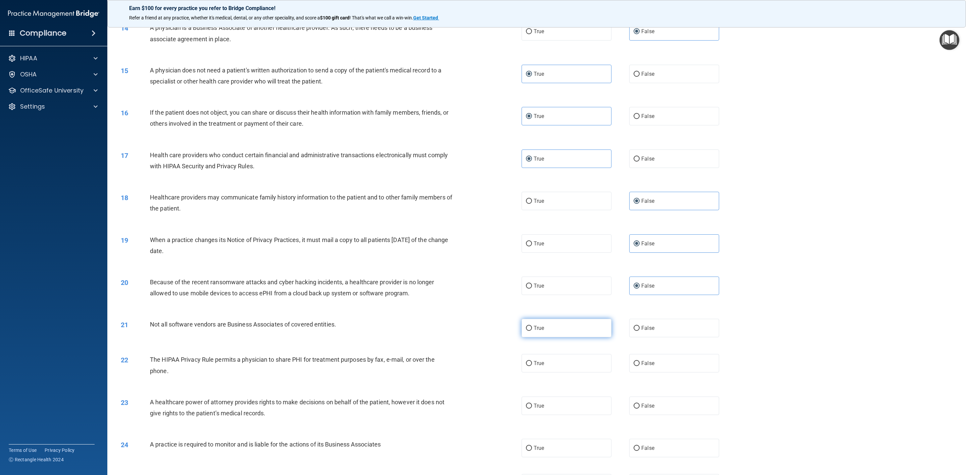
click at [567, 335] on label "True" at bounding box center [567, 328] width 90 height 18
click at [532, 331] on input "True" at bounding box center [529, 328] width 6 height 5
radio input "true"
click at [562, 352] on label "True" at bounding box center [567, 363] width 90 height 18
click at [532, 352] on input "True" at bounding box center [529, 363] width 6 height 5
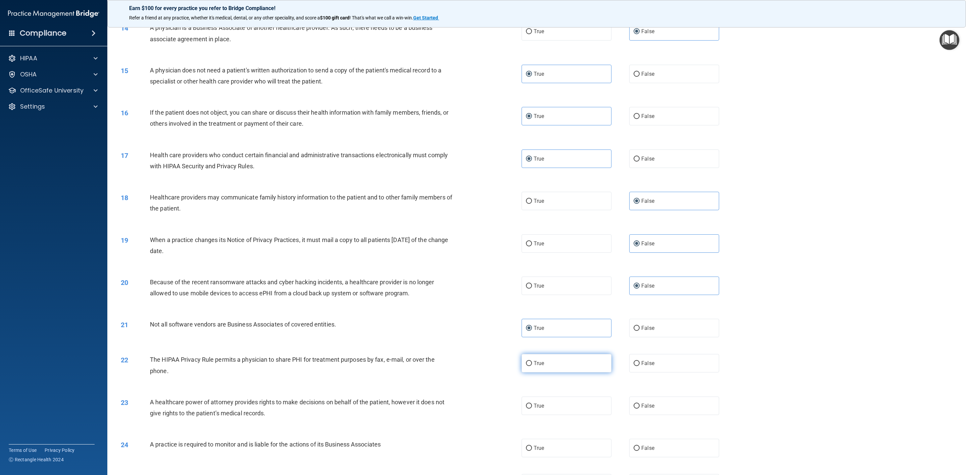
radio input "true"
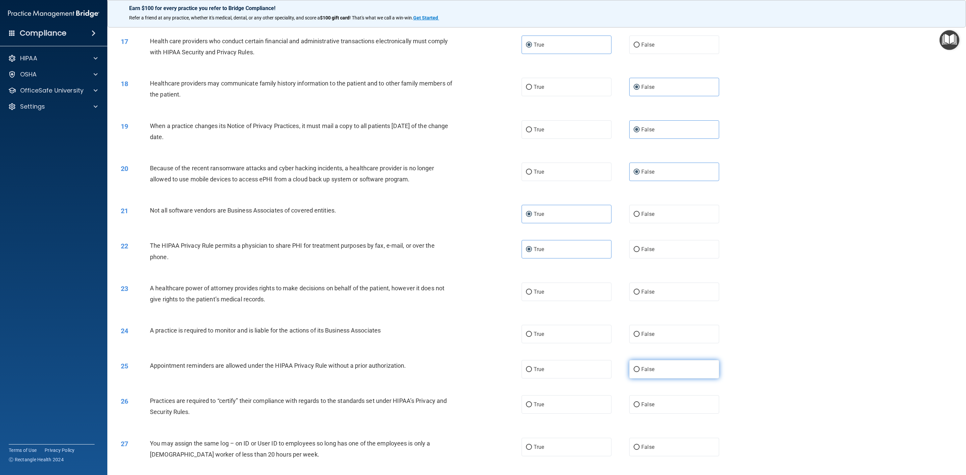
scroll to position [704, 0]
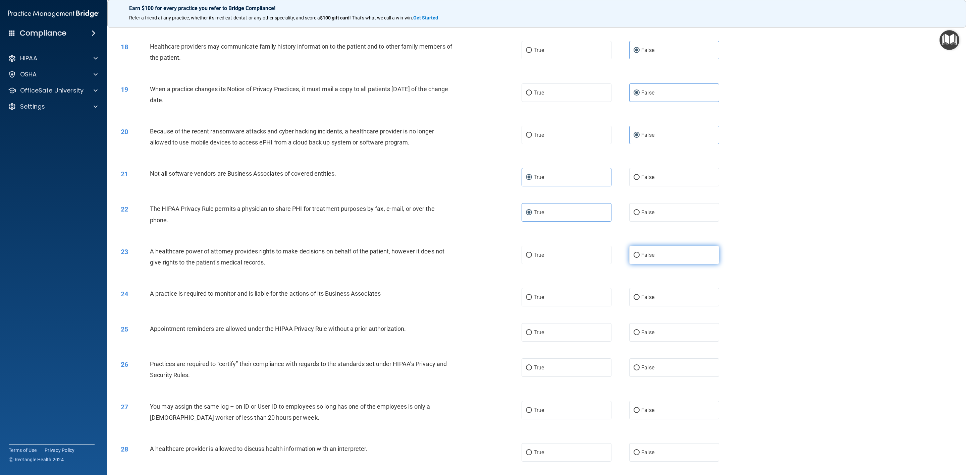
click at [647, 249] on label "False" at bounding box center [674, 255] width 90 height 18
click at [640, 253] on input "False" at bounding box center [637, 255] width 6 height 5
radio input "true"
click at [655, 304] on label "False" at bounding box center [674, 297] width 90 height 18
click at [640, 300] on input "False" at bounding box center [637, 297] width 6 height 5
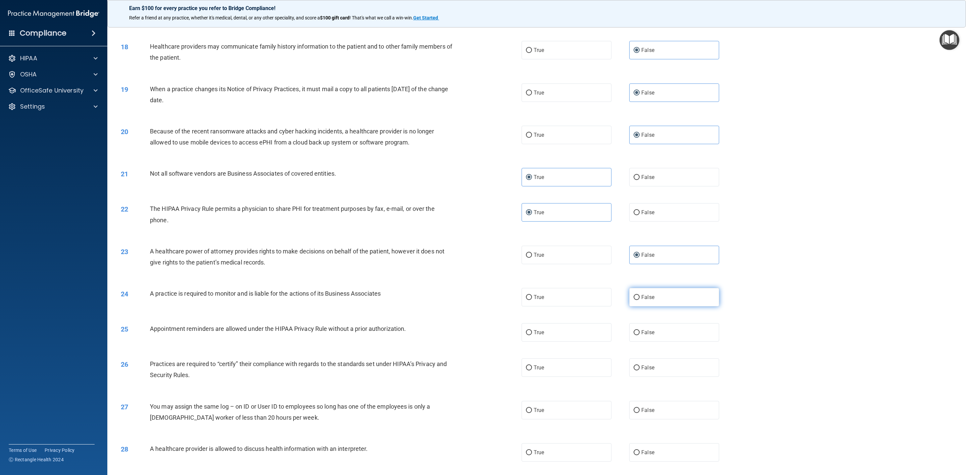
radio input "true"
drag, startPoint x: 576, startPoint y: 328, endPoint x: 630, endPoint y: 340, distance: 55.7
click at [582, 330] on label "True" at bounding box center [567, 332] width 90 height 18
click at [532, 330] on input "True" at bounding box center [529, 332] width 6 height 5
radio input "true"
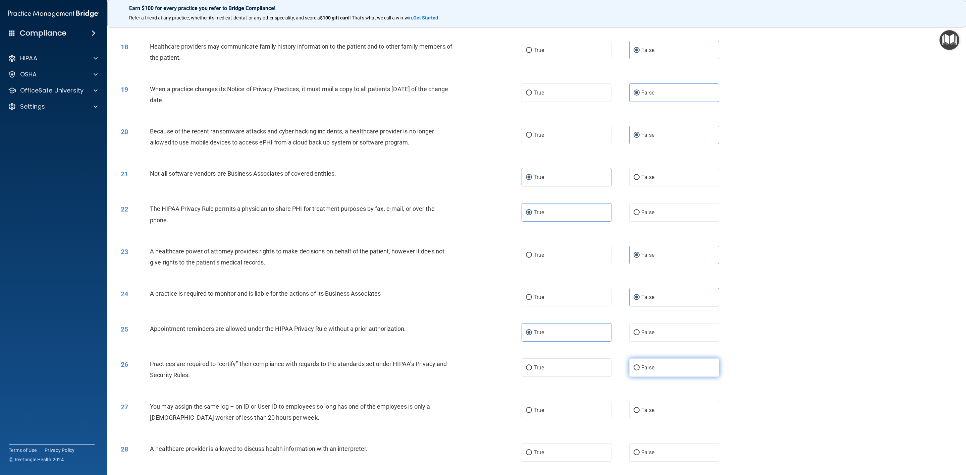
click at [662, 352] on label "False" at bounding box center [674, 368] width 90 height 18
click at [640, 352] on input "False" at bounding box center [637, 368] width 6 height 5
radio input "true"
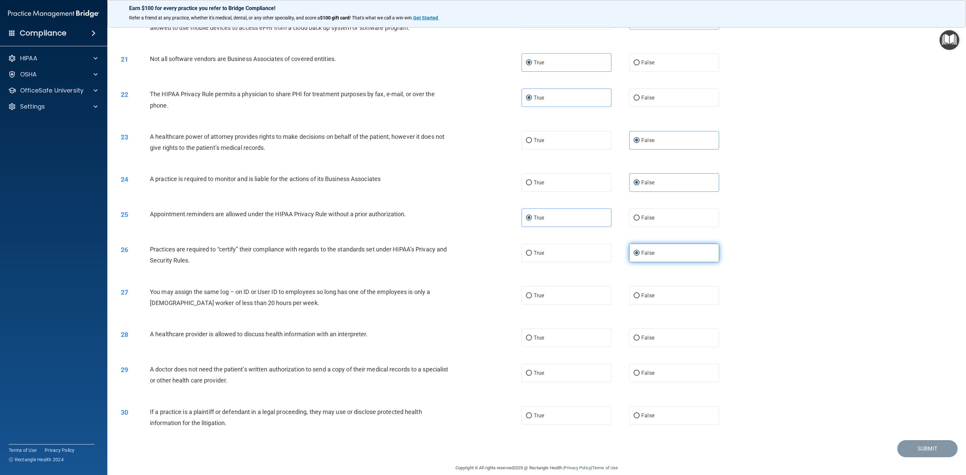
scroll to position [827, 0]
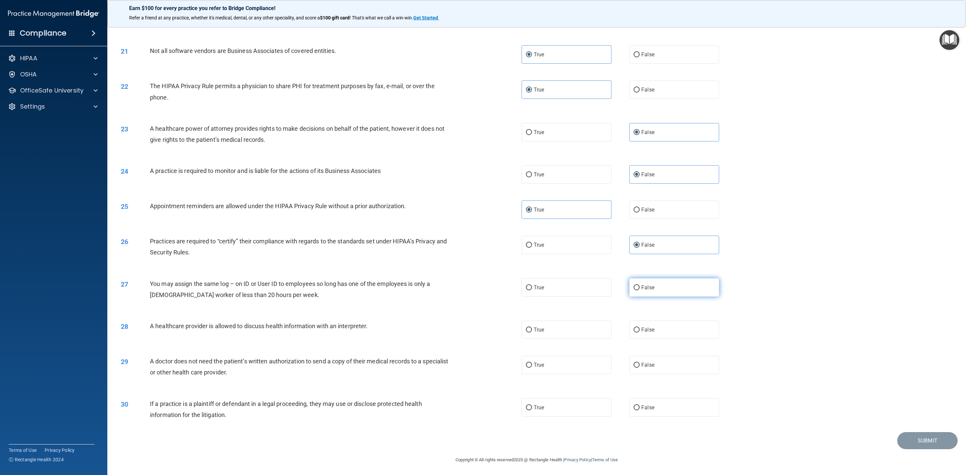
click at [663, 286] on label "False" at bounding box center [674, 287] width 90 height 18
click at [640, 286] on input "False" at bounding box center [637, 287] width 6 height 5
radio input "true"
click at [590, 326] on label "True" at bounding box center [567, 330] width 90 height 18
click at [532, 328] on input "True" at bounding box center [529, 330] width 6 height 5
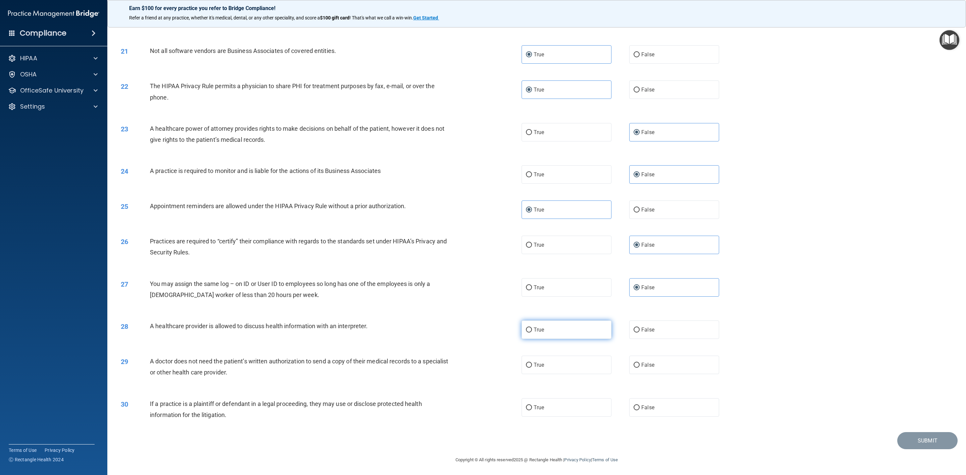
radio input "true"
click at [591, 352] on label "True" at bounding box center [567, 365] width 90 height 18
click at [532, 352] on input "True" at bounding box center [529, 365] width 6 height 5
radio input "true"
click at [585, 352] on label "True" at bounding box center [567, 407] width 90 height 18
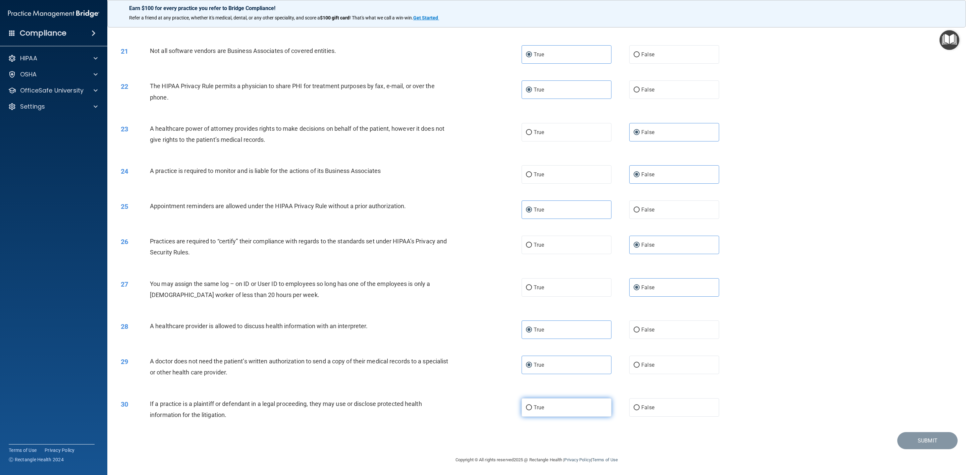
click at [532, 352] on input "True" at bounding box center [529, 408] width 6 height 5
radio input "true"
click at [715, 352] on button "Submit" at bounding box center [927, 440] width 60 height 17
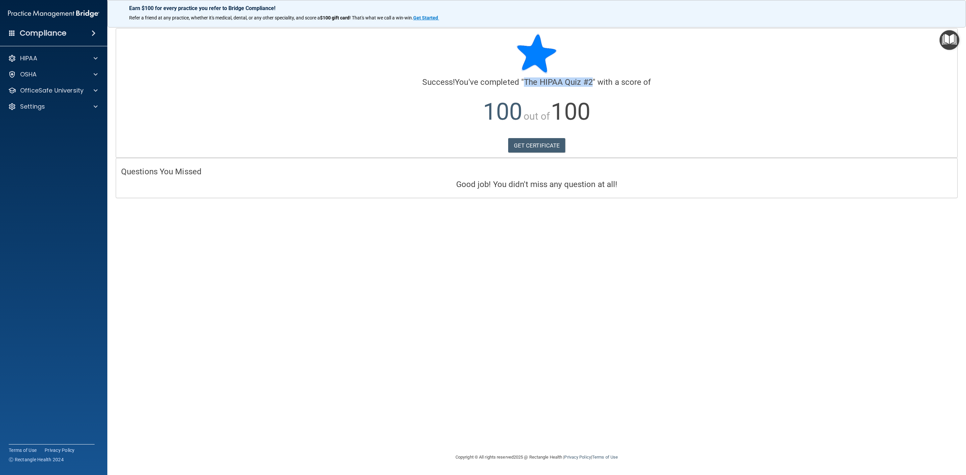
drag, startPoint x: 524, startPoint y: 82, endPoint x: 593, endPoint y: 87, distance: 68.9
click at [593, 87] on h4 "Success! You've completed " The HIPAA Quiz #2 " with a score of" at bounding box center [536, 82] width 831 height 9
click at [532, 147] on link "GET CERTIFICATE" at bounding box center [536, 145] width 57 height 15
click at [39, 54] on div "HIPAA" at bounding box center [44, 58] width 83 height 8
click at [50, 124] on p "OfficeSafe University" at bounding box center [51, 123] width 63 height 8
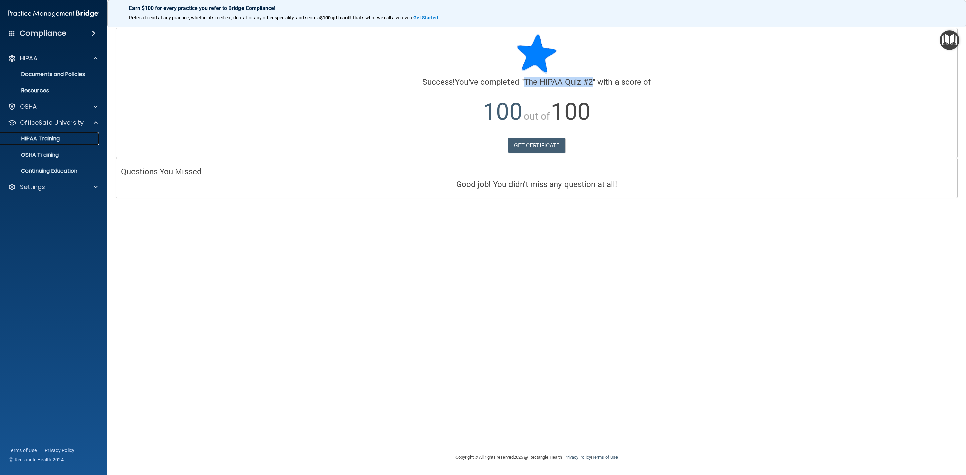
click at [47, 137] on p "HIPAA Training" at bounding box center [31, 139] width 55 height 7
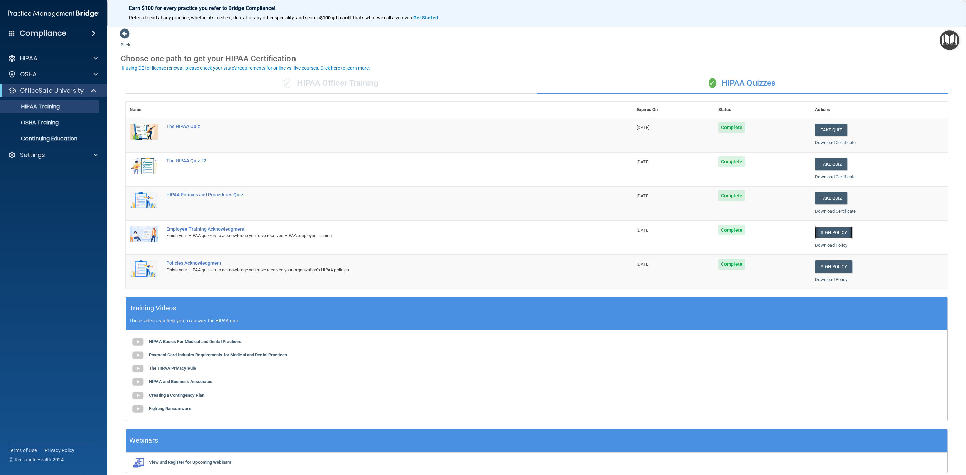
click at [715, 233] on link "Sign Policy" at bounding box center [833, 232] width 37 height 12
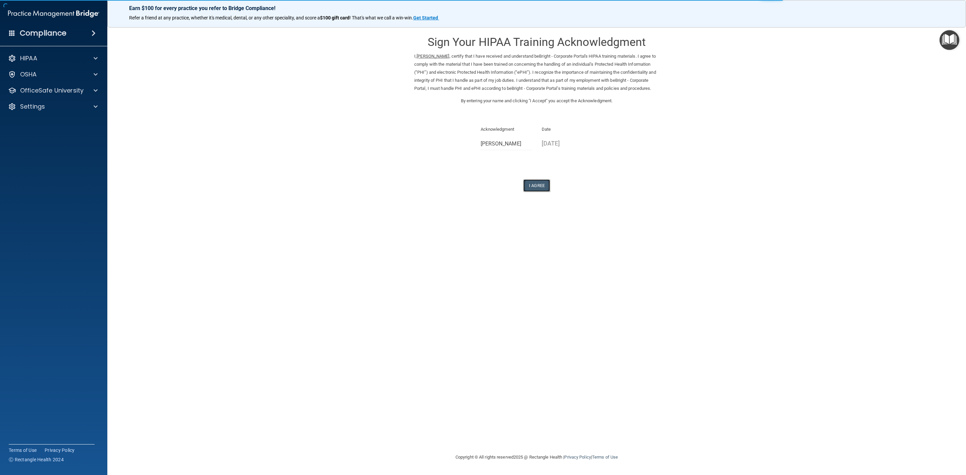
click at [543, 192] on button "I Agree" at bounding box center [536, 185] width 27 height 12
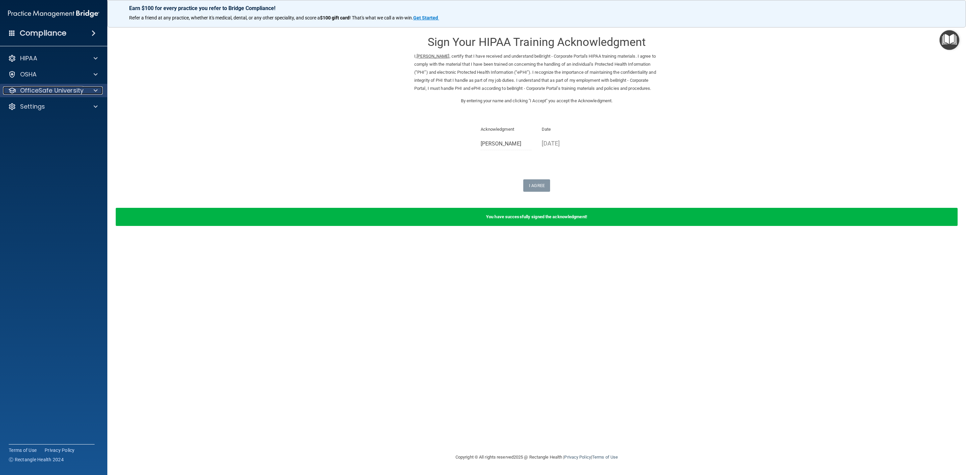
click at [35, 87] on p "OfficeSafe University" at bounding box center [51, 91] width 63 height 8
click at [55, 107] on p "HIPAA Training" at bounding box center [31, 106] width 55 height 7
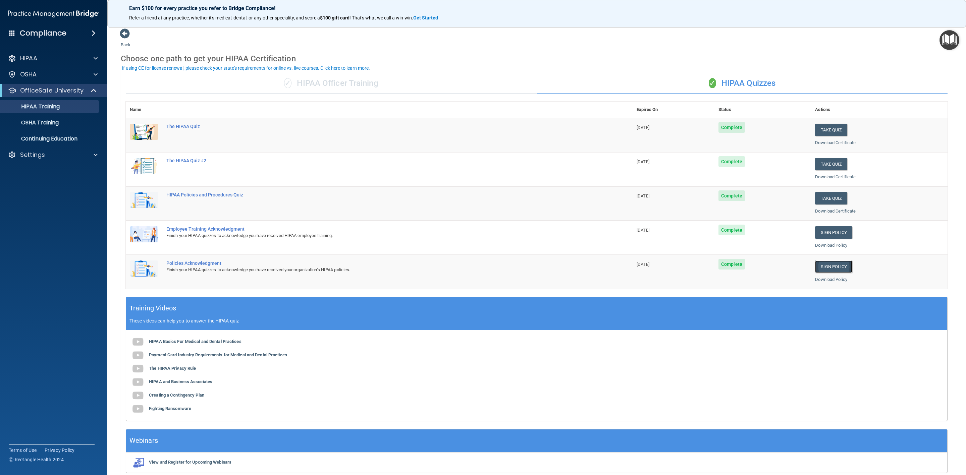
click at [828, 270] on link "Sign Policy" at bounding box center [833, 267] width 37 height 12
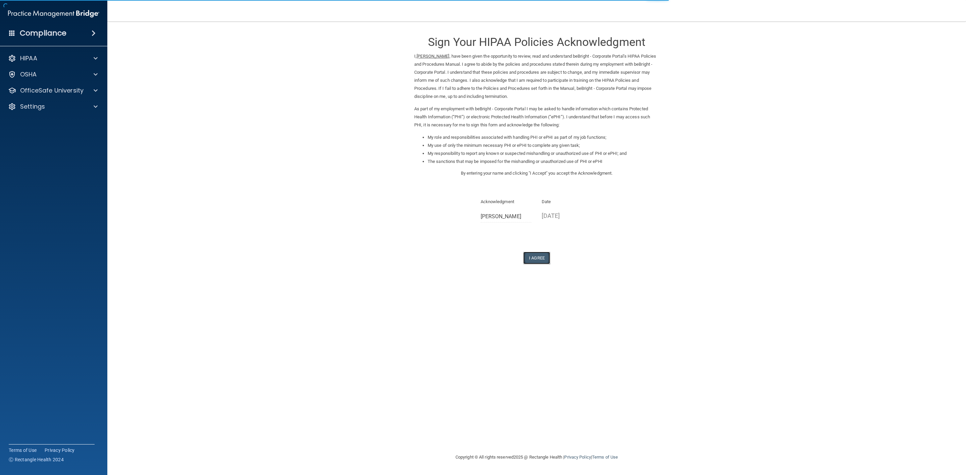
click at [538, 261] on button "I Agree" at bounding box center [536, 258] width 27 height 12
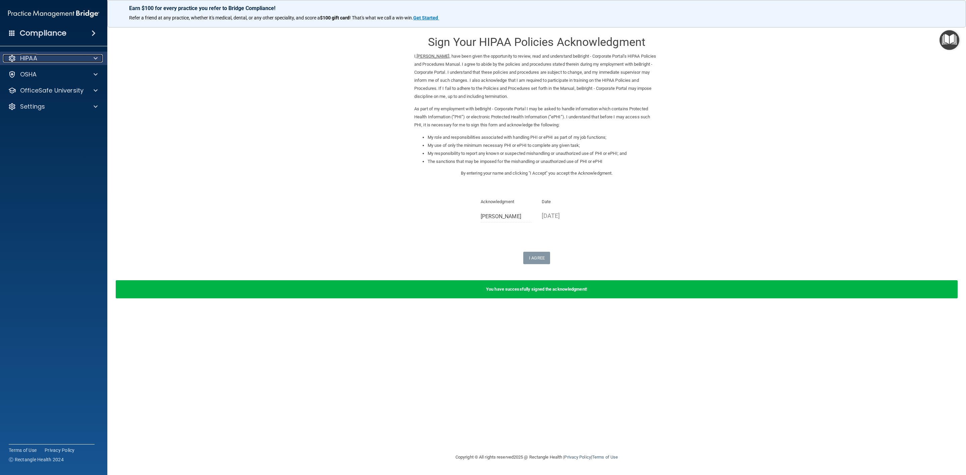
click at [50, 56] on div "HIPAA" at bounding box center [44, 58] width 83 height 8
click at [49, 125] on p "OfficeSafe University" at bounding box center [51, 123] width 63 height 8
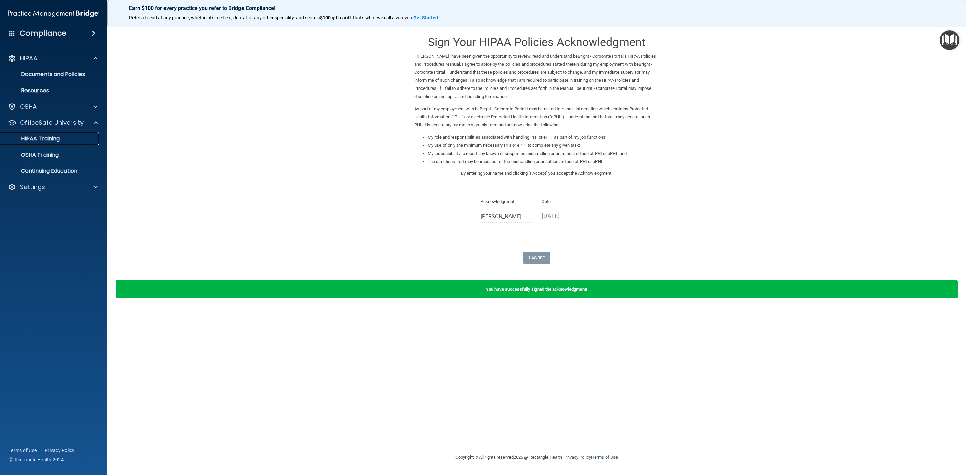
click at [61, 141] on div "HIPAA Training" at bounding box center [50, 139] width 92 height 7
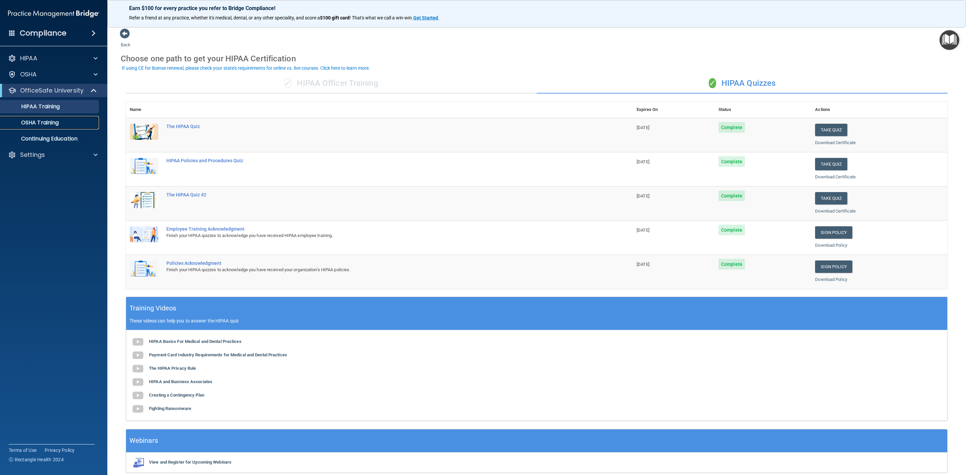
click at [44, 121] on p "OSHA Training" at bounding box center [31, 122] width 54 height 7
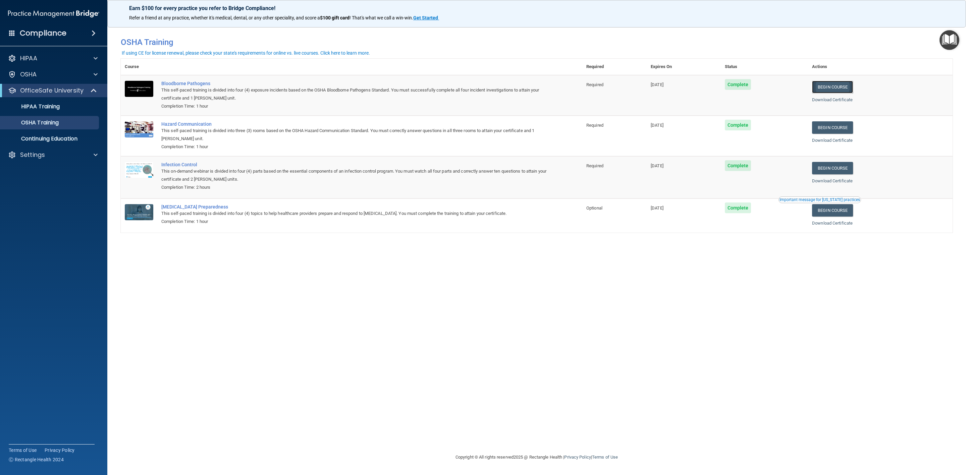
click at [841, 88] on link "Begin Course" at bounding box center [832, 87] width 41 height 12
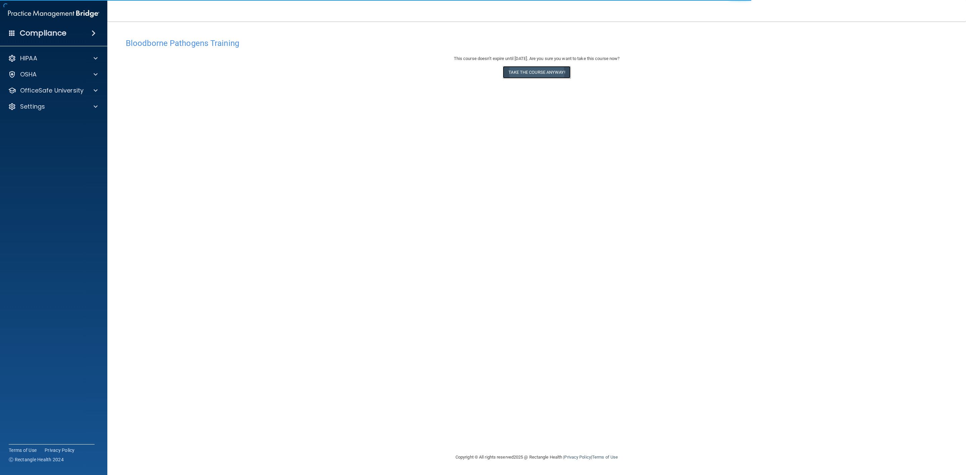
click at [553, 75] on button "Take the course anyway!" at bounding box center [536, 72] width 67 height 12
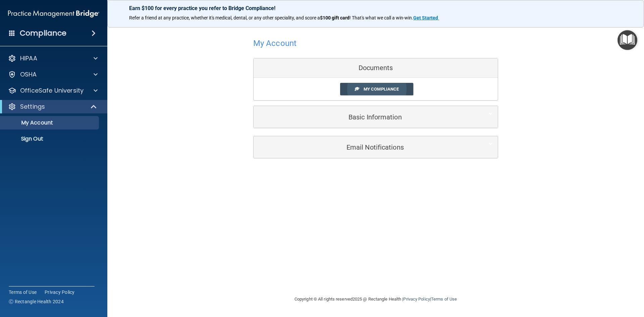
click at [370, 95] on link "My Compliance" at bounding box center [376, 89] width 73 height 12
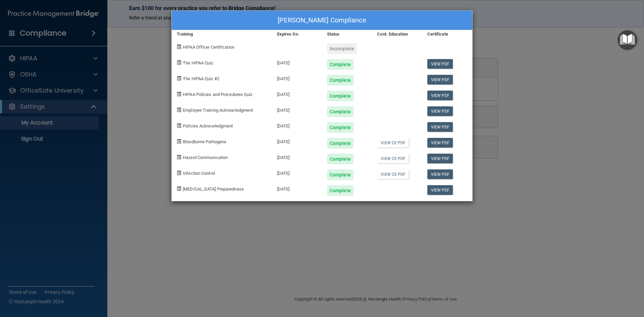
click at [607, 105] on div "Sindey Lones's Compliance Training Expires On Status Cont. Education Certificat…" at bounding box center [322, 158] width 644 height 317
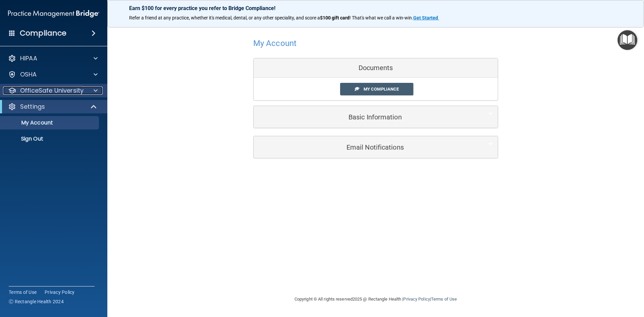
click at [40, 92] on p "OfficeSafe University" at bounding box center [51, 91] width 63 height 8
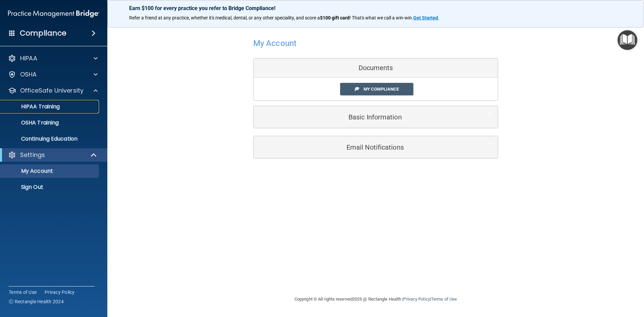
click at [38, 106] on p "HIPAA Training" at bounding box center [31, 106] width 55 height 7
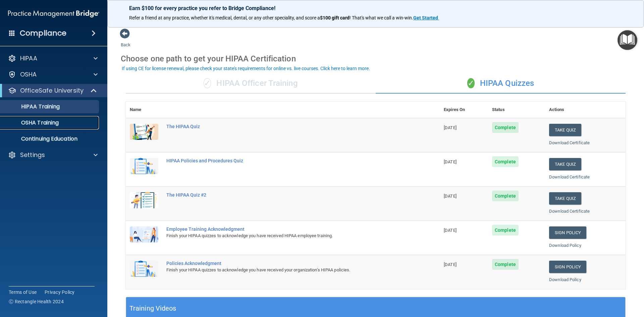
click at [33, 121] on p "OSHA Training" at bounding box center [31, 122] width 54 height 7
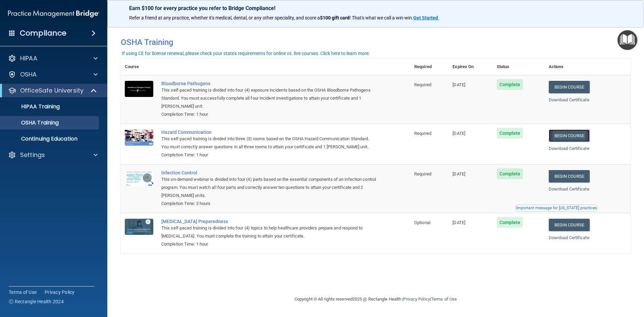
click at [572, 136] on link "Begin Course" at bounding box center [569, 135] width 41 height 12
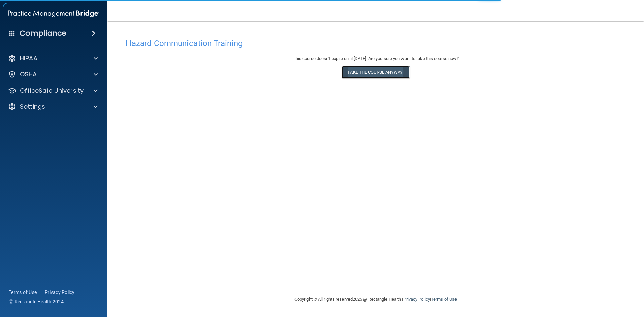
click at [365, 74] on button "Take the course anyway!" at bounding box center [375, 72] width 67 height 12
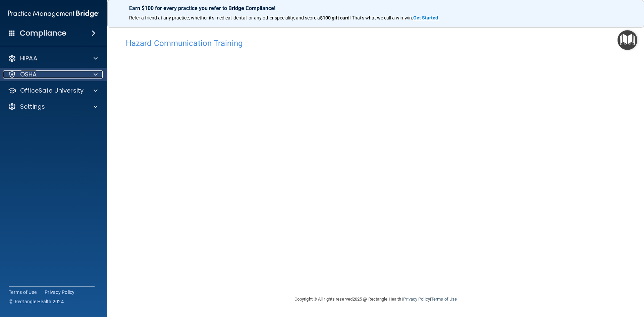
click at [40, 77] on div "OSHA" at bounding box center [44, 74] width 83 height 8
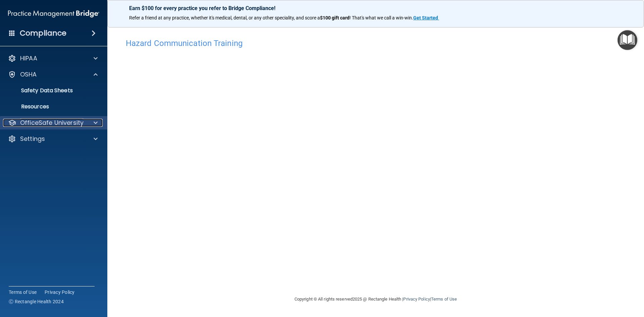
click at [40, 124] on p "OfficeSafe University" at bounding box center [51, 123] width 63 height 8
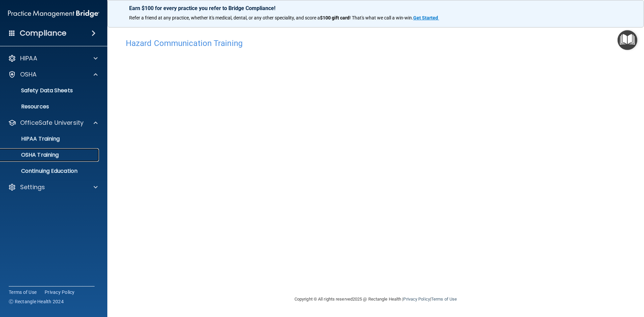
click at [38, 153] on p "OSHA Training" at bounding box center [31, 155] width 54 height 7
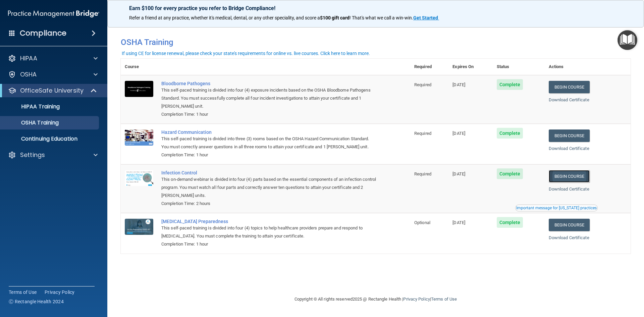
click at [580, 175] on link "Begin Course" at bounding box center [569, 176] width 41 height 12
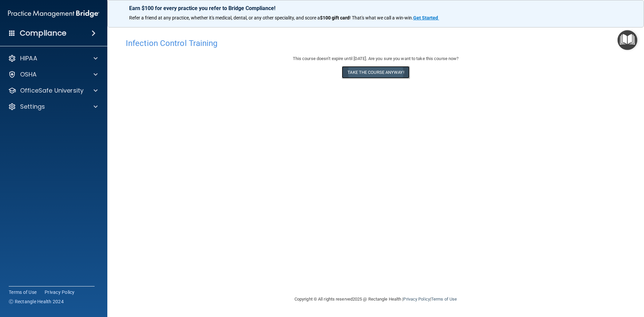
click at [383, 74] on button "Take the course anyway!" at bounding box center [375, 72] width 67 height 12
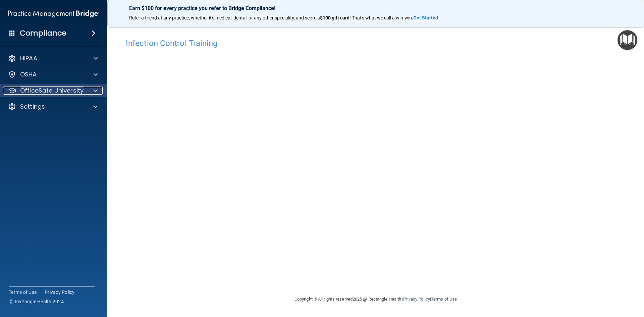
click at [67, 87] on p "OfficeSafe University" at bounding box center [51, 91] width 63 height 8
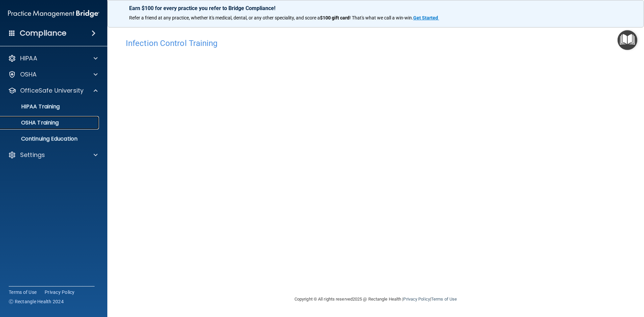
click at [54, 120] on p "OSHA Training" at bounding box center [31, 122] width 54 height 7
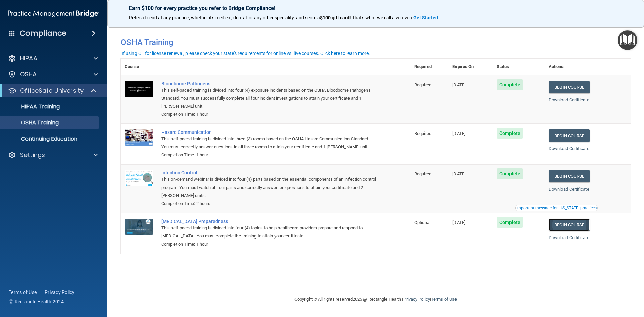
click at [575, 223] on link "Begin Course" at bounding box center [569, 225] width 41 height 12
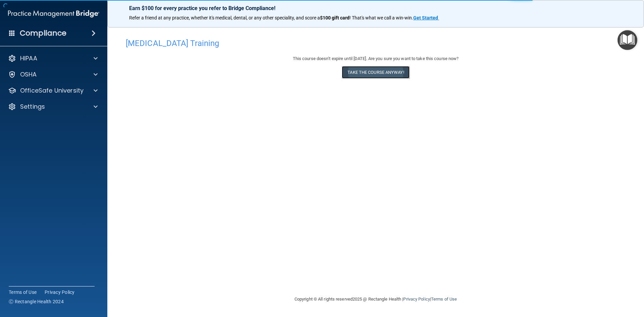
click at [378, 70] on button "Take the course anyway!" at bounding box center [375, 72] width 67 height 12
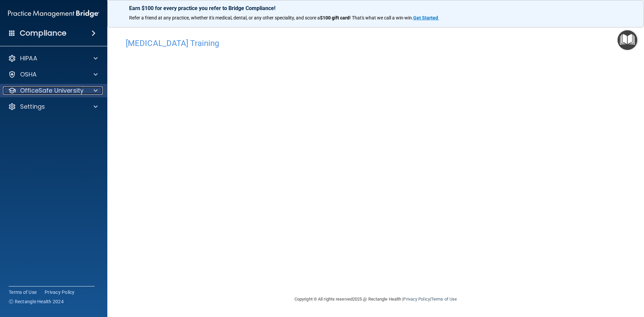
click at [48, 88] on p "OfficeSafe University" at bounding box center [51, 91] width 63 height 8
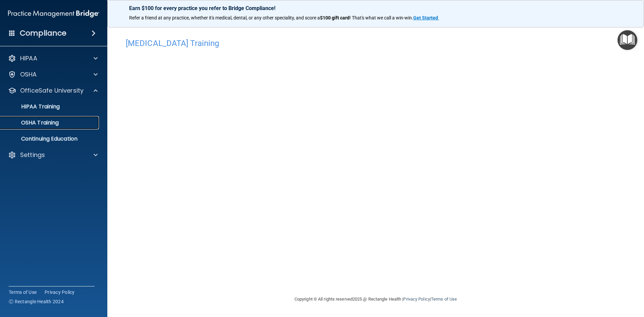
click at [48, 120] on p "OSHA Training" at bounding box center [31, 122] width 54 height 7
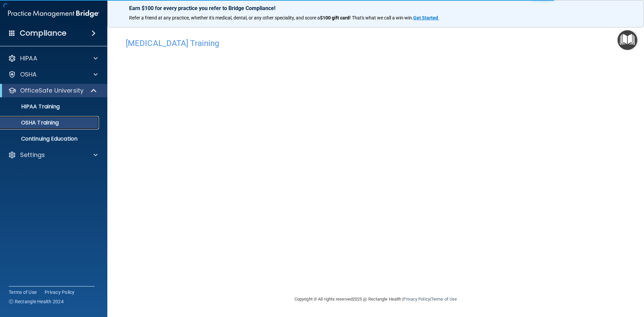
click at [35, 125] on p "OSHA Training" at bounding box center [31, 122] width 54 height 7
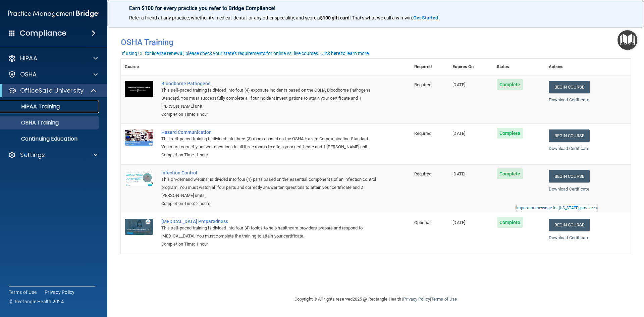
click at [49, 102] on link "HIPAA Training" at bounding box center [46, 106] width 106 height 13
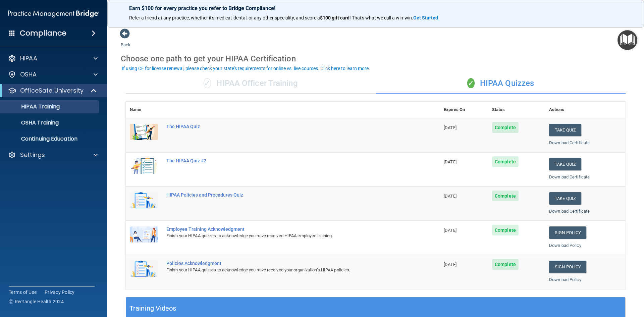
click at [628, 39] on img "Open Resource Center" at bounding box center [628, 40] width 20 height 20
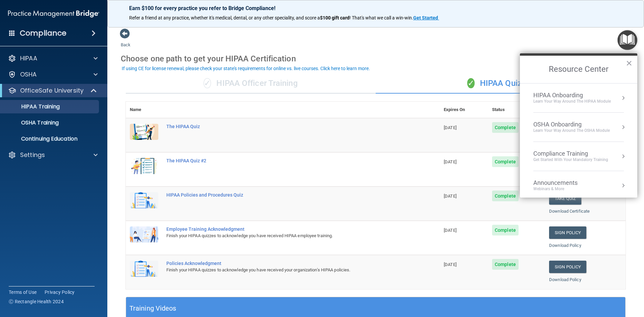
click at [533, 38] on div "Back Choose one path to get your HIPAA Certification ✓ HIPAA Officer Training ✓…" at bounding box center [376, 253] width 510 height 450
click at [49, 153] on div "Settings" at bounding box center [44, 155] width 83 height 8
click at [43, 185] on p "Sign Out" at bounding box center [50, 187] width 92 height 7
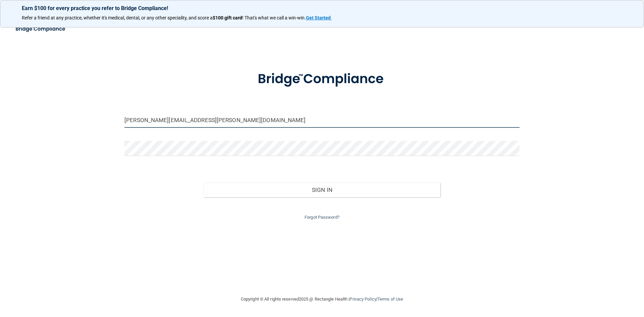
click at [155, 120] on input "sindey.lones@bebright.com" at bounding box center [321, 120] width 395 height 15
type input "[PERSON_NAME][EMAIL_ADDRESS][PERSON_NAME][DOMAIN_NAME]"
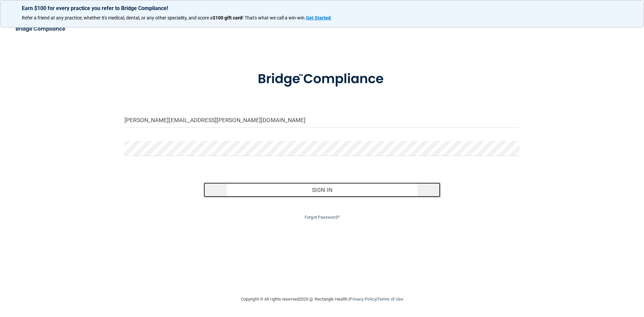
click at [317, 191] on button "Sign In" at bounding box center [322, 189] width 237 height 15
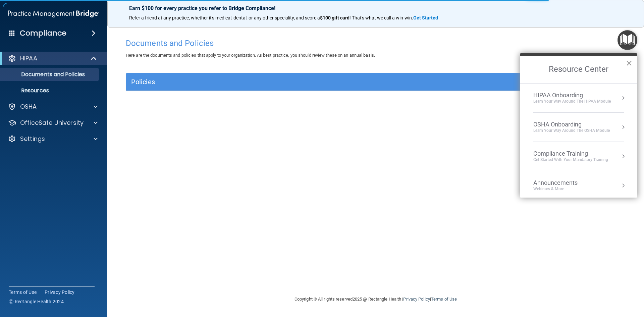
click at [628, 64] on button "×" at bounding box center [629, 63] width 6 height 11
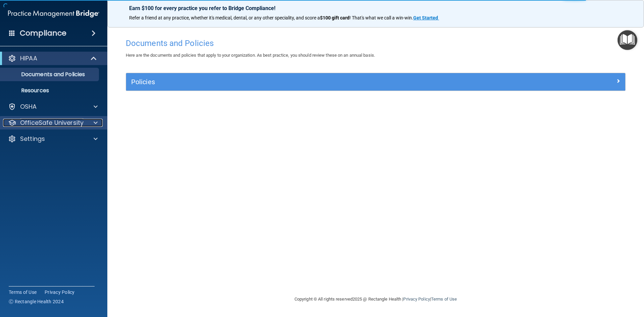
click at [43, 121] on p "OfficeSafe University" at bounding box center [51, 123] width 63 height 8
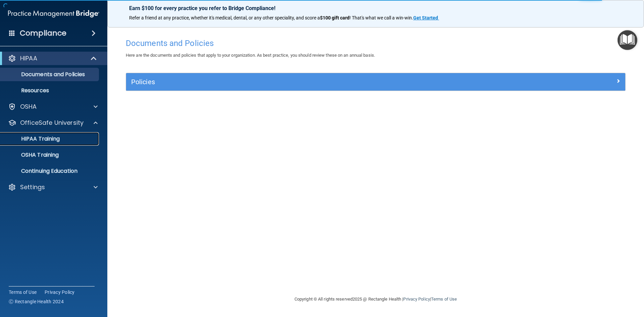
click at [59, 137] on p "HIPAA Training" at bounding box center [31, 139] width 55 height 7
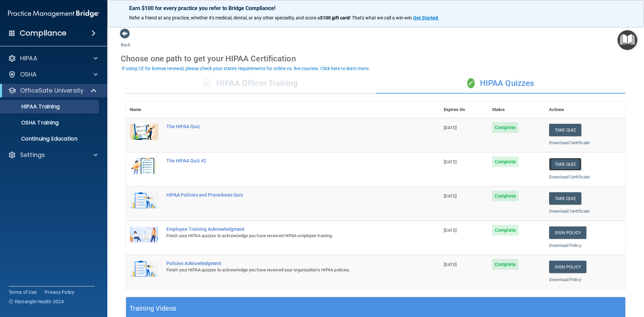
click at [560, 164] on button "Take Quiz" at bounding box center [565, 164] width 32 height 12
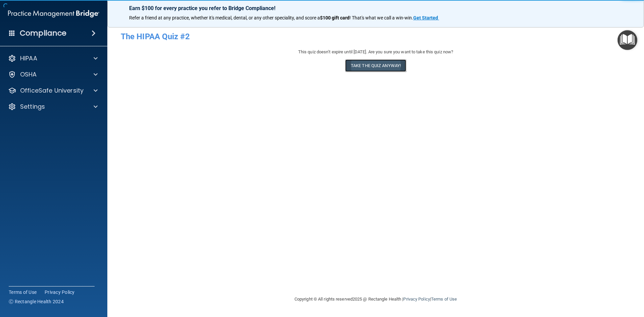
click at [390, 66] on button "Take the quiz anyway!" at bounding box center [375, 65] width 61 height 12
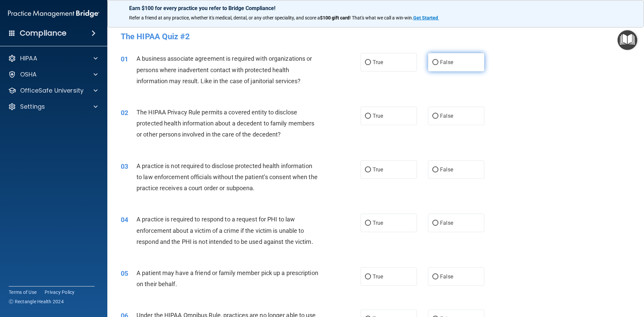
click at [440, 64] on span "False" at bounding box center [446, 62] width 13 height 6
click at [438, 64] on input "False" at bounding box center [435, 62] width 6 height 5
radio input "true"
click at [378, 108] on label "True" at bounding box center [389, 116] width 56 height 18
click at [371, 114] on input "True" at bounding box center [368, 116] width 6 height 5
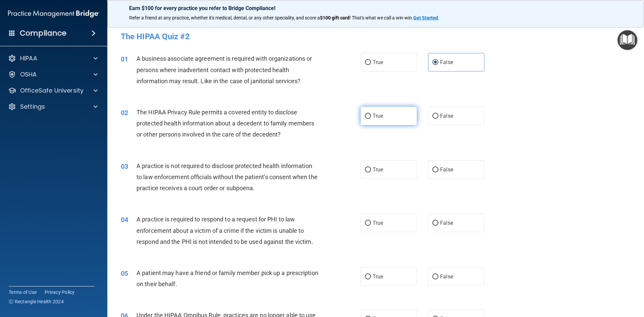
radio input "true"
click at [464, 167] on label "False" at bounding box center [456, 169] width 56 height 18
click at [438, 167] on input "False" at bounding box center [435, 169] width 6 height 5
radio input "true"
click at [377, 227] on label "True" at bounding box center [389, 223] width 56 height 18
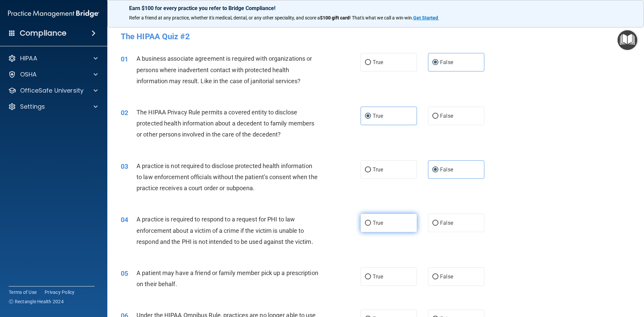
click at [371, 226] on input "True" at bounding box center [368, 223] width 6 height 5
radio input "true"
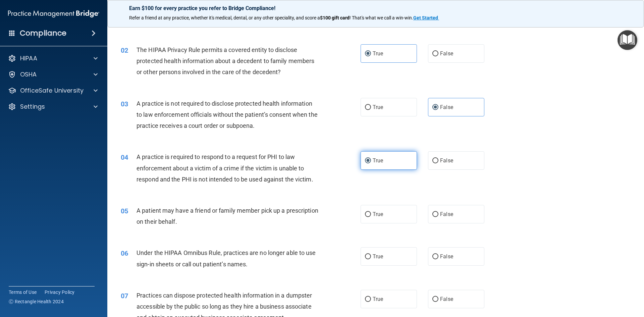
scroll to position [67, 0]
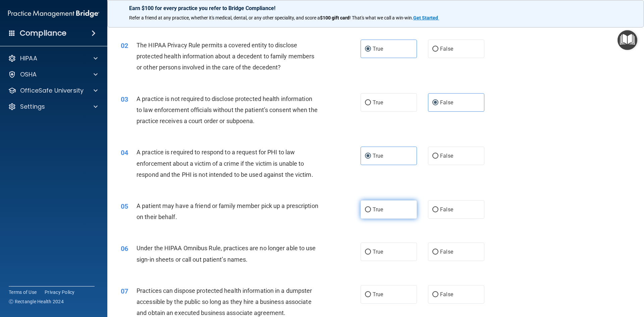
click at [381, 208] on label "True" at bounding box center [389, 209] width 56 height 18
click at [371, 208] on input "True" at bounding box center [368, 209] width 6 height 5
radio input "true"
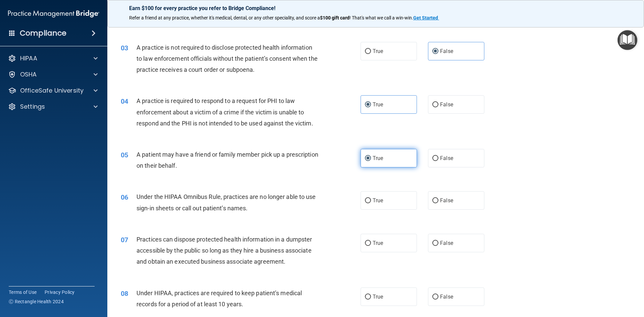
scroll to position [134, 0]
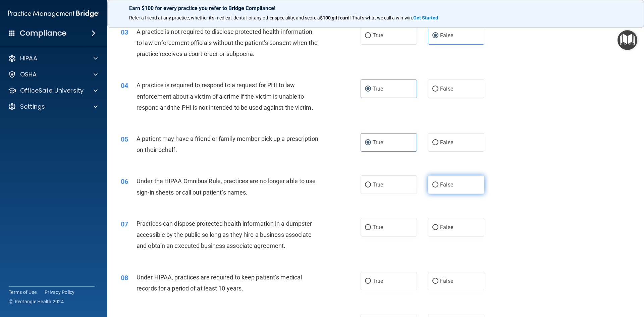
click at [446, 191] on label "False" at bounding box center [456, 184] width 56 height 18
click at [438, 187] on input "False" at bounding box center [435, 184] width 6 height 5
radio input "true"
drag, startPoint x: 454, startPoint y: 218, endPoint x: 462, endPoint y: 229, distance: 12.6
click at [455, 220] on label "False" at bounding box center [456, 227] width 56 height 18
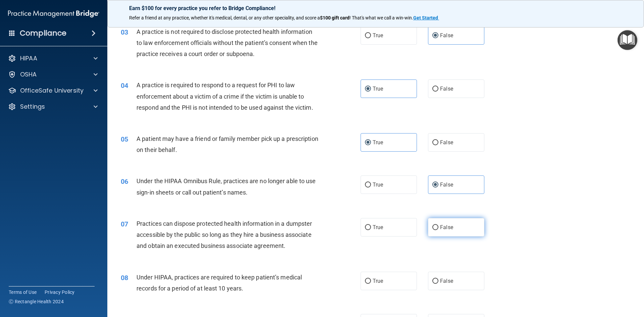
click at [438, 225] on input "False" at bounding box center [435, 227] width 6 height 5
radio input "true"
click at [462, 277] on label "False" at bounding box center [456, 281] width 56 height 18
click at [438, 279] on input "False" at bounding box center [435, 281] width 6 height 5
radio input "true"
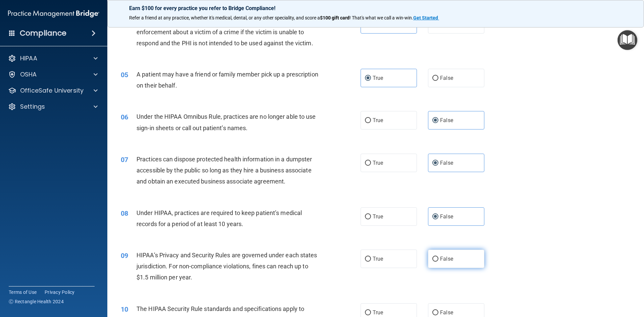
scroll to position [201, 0]
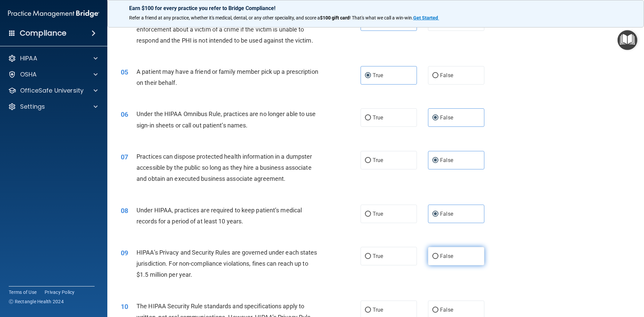
click at [459, 248] on label "False" at bounding box center [456, 256] width 56 height 18
click at [438, 254] on input "False" at bounding box center [435, 256] width 6 height 5
radio input "true"
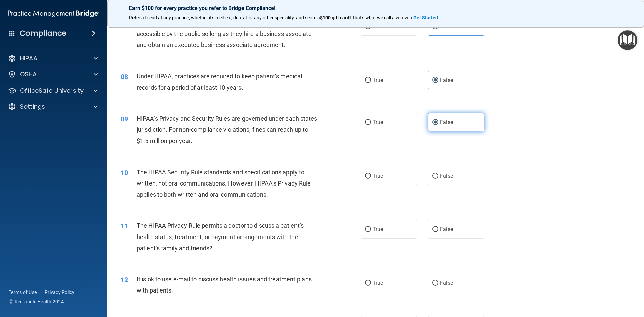
scroll to position [335, 0]
click at [383, 173] on label "True" at bounding box center [389, 175] width 56 height 18
click at [371, 173] on input "True" at bounding box center [368, 175] width 6 height 5
radio input "true"
click at [392, 234] on label "True" at bounding box center [389, 229] width 56 height 18
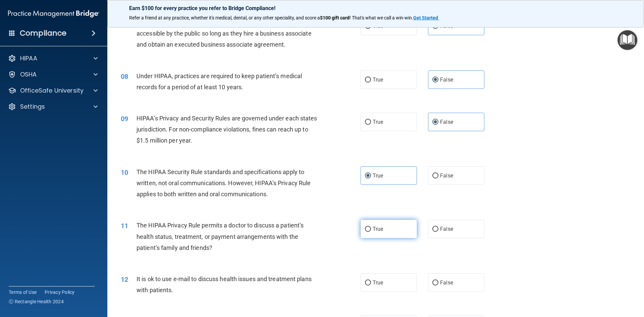
click at [371, 232] on input "True" at bounding box center [368, 229] width 6 height 5
radio input "true"
click at [389, 280] on label "True" at bounding box center [389, 282] width 56 height 18
click at [371, 280] on input "True" at bounding box center [368, 282] width 6 height 5
radio input "true"
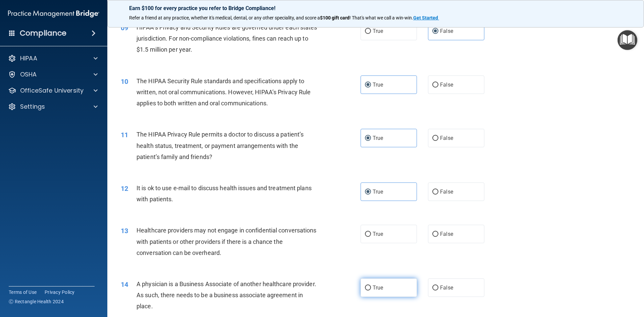
scroll to position [470, 0]
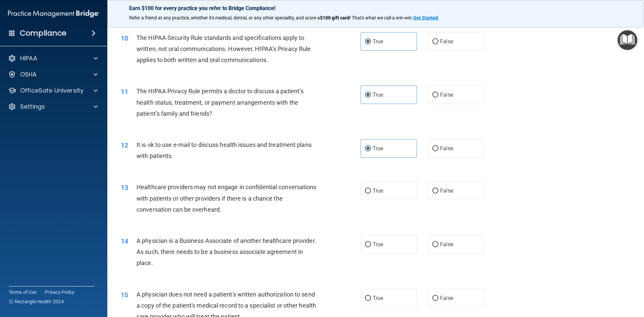
drag, startPoint x: 445, startPoint y: 191, endPoint x: 448, endPoint y: 208, distance: 18.2
click at [445, 191] on span "False" at bounding box center [446, 190] width 13 height 6
click at [438, 191] on input "False" at bounding box center [435, 191] width 6 height 5
radio input "true"
click at [453, 243] on label "False" at bounding box center [456, 244] width 56 height 18
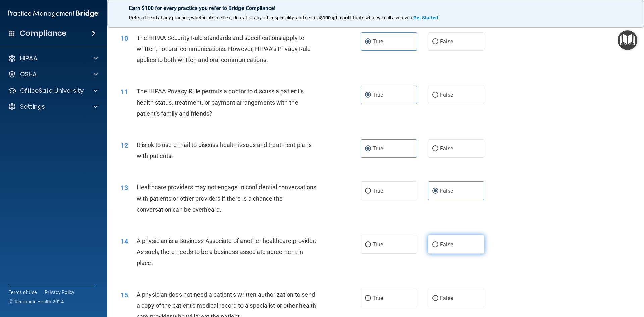
click at [438, 243] on input "False" at bounding box center [435, 244] width 6 height 5
radio input "true"
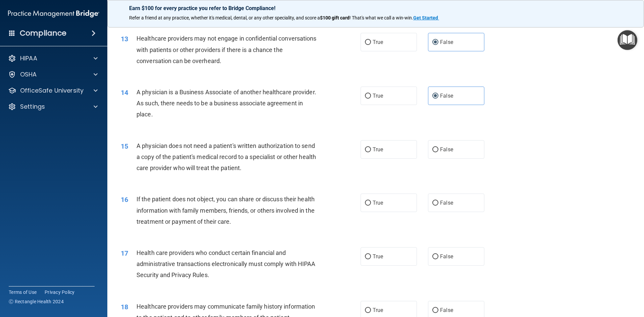
scroll to position [637, 0]
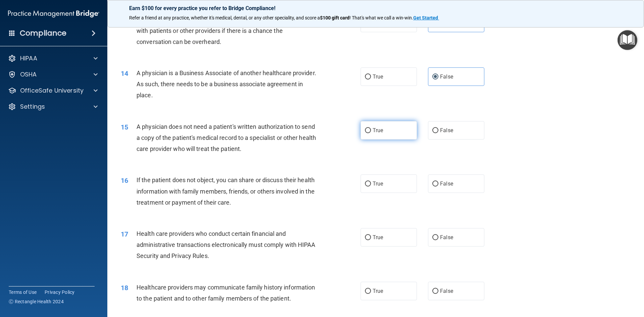
click at [385, 133] on label "True" at bounding box center [389, 130] width 56 height 18
click at [371, 133] on input "True" at bounding box center [368, 130] width 6 height 5
radio input "true"
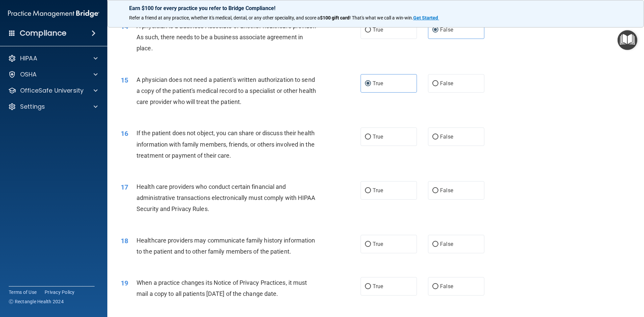
scroll to position [704, 0]
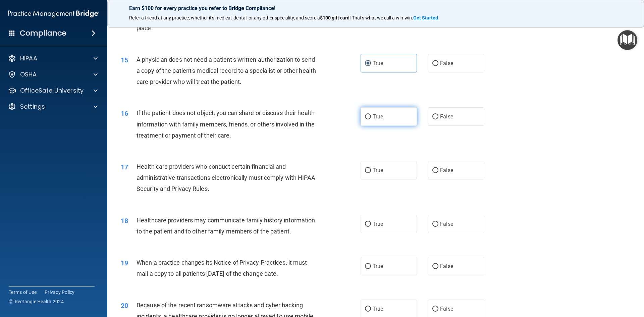
click at [395, 115] on label "True" at bounding box center [389, 116] width 56 height 18
click at [371, 115] on input "True" at bounding box center [368, 116] width 6 height 5
radio input "true"
drag, startPoint x: 390, startPoint y: 169, endPoint x: 406, endPoint y: 183, distance: 21.1
click at [390, 169] on label "True" at bounding box center [389, 170] width 56 height 18
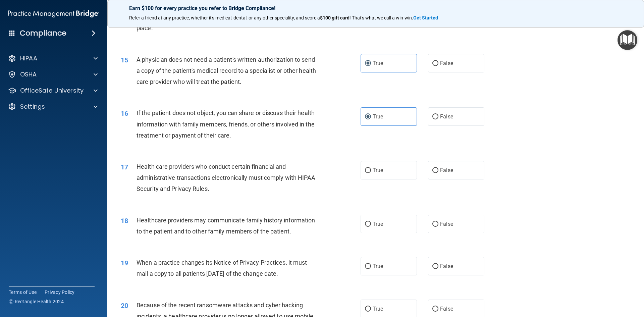
click at [371, 169] on input "True" at bounding box center [368, 170] width 6 height 5
radio input "true"
click at [437, 221] on label "False" at bounding box center [456, 224] width 56 height 18
click at [437, 222] on input "False" at bounding box center [435, 224] width 6 height 5
radio input "true"
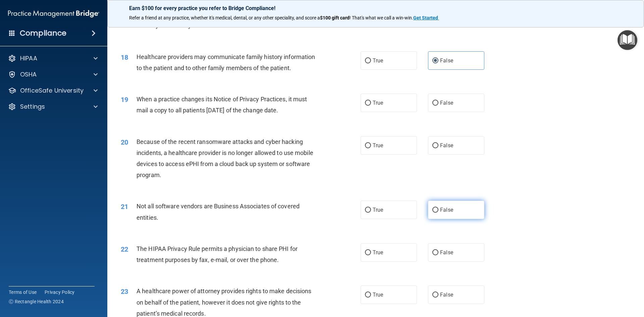
scroll to position [872, 0]
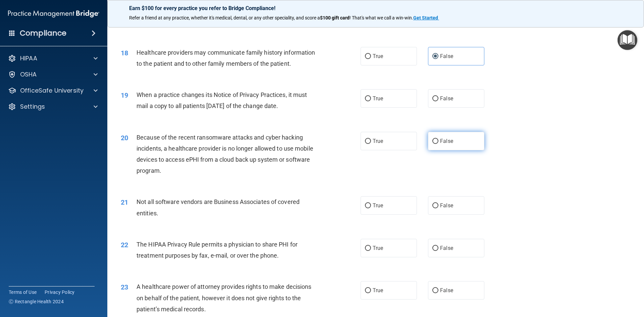
drag, startPoint x: 458, startPoint y: 90, endPoint x: 455, endPoint y: 139, distance: 48.4
click at [459, 92] on label "False" at bounding box center [456, 98] width 56 height 18
click at [438, 96] on input "False" at bounding box center [435, 98] width 6 height 5
radio input "true"
click at [452, 138] on label "False" at bounding box center [456, 141] width 56 height 18
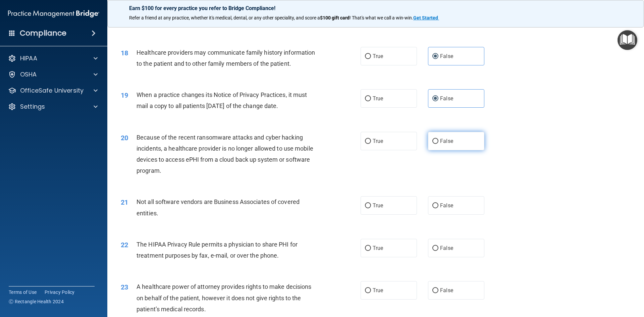
click at [438, 139] on input "False" at bounding box center [435, 141] width 6 height 5
radio input "true"
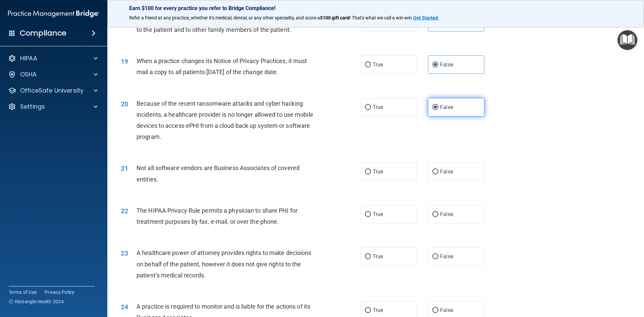
scroll to position [939, 0]
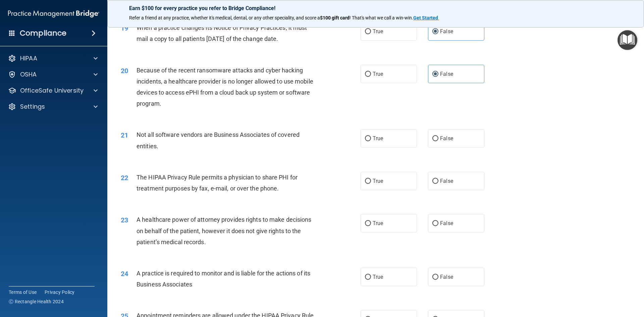
drag, startPoint x: 387, startPoint y: 138, endPoint x: 388, endPoint y: 153, distance: 14.5
click at [387, 141] on label "True" at bounding box center [389, 138] width 56 height 18
click at [371, 141] on input "True" at bounding box center [368, 138] width 6 height 5
radio input "true"
drag, startPoint x: 385, startPoint y: 182, endPoint x: 424, endPoint y: 210, distance: 48.1
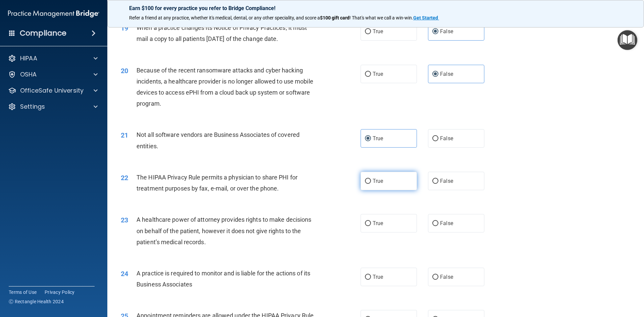
click at [385, 183] on label "True" at bounding box center [389, 181] width 56 height 18
click at [371, 183] on input "True" at bounding box center [368, 181] width 6 height 5
radio input "true"
drag, startPoint x: 440, startPoint y: 223, endPoint x: 446, endPoint y: 266, distance: 42.6
click at [440, 224] on span "False" at bounding box center [446, 223] width 13 height 6
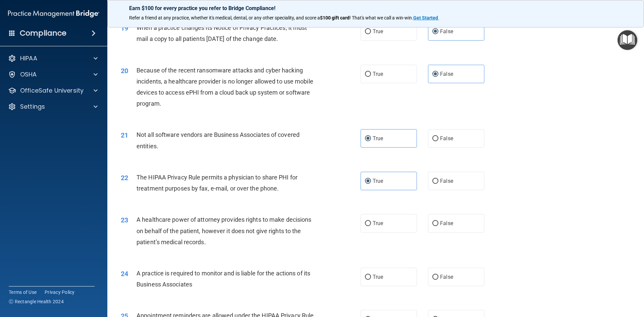
click at [438, 224] on input "False" at bounding box center [435, 223] width 6 height 5
radio input "true"
click at [446, 271] on label "False" at bounding box center [456, 277] width 56 height 18
click at [438, 275] on input "False" at bounding box center [435, 277] width 6 height 5
radio input "true"
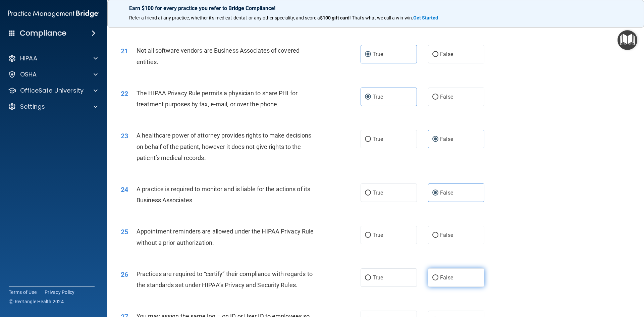
scroll to position [1040, 0]
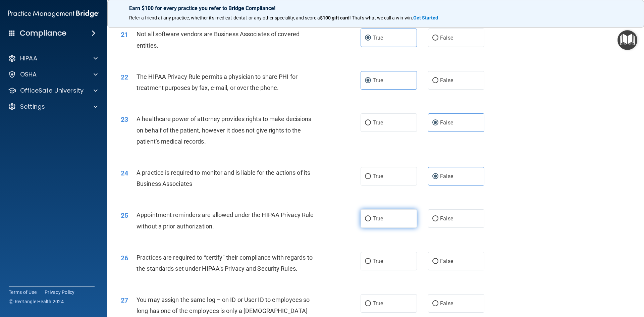
click at [384, 220] on label "True" at bounding box center [389, 218] width 56 height 18
click at [371, 220] on input "True" at bounding box center [368, 218] width 6 height 5
radio input "true"
click at [446, 260] on span "False" at bounding box center [446, 261] width 13 height 6
click at [438, 260] on input "False" at bounding box center [435, 261] width 6 height 5
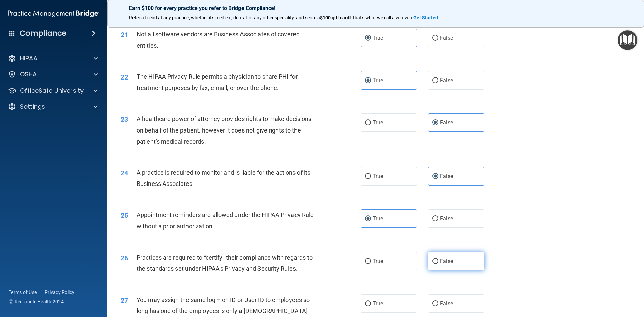
radio input "true"
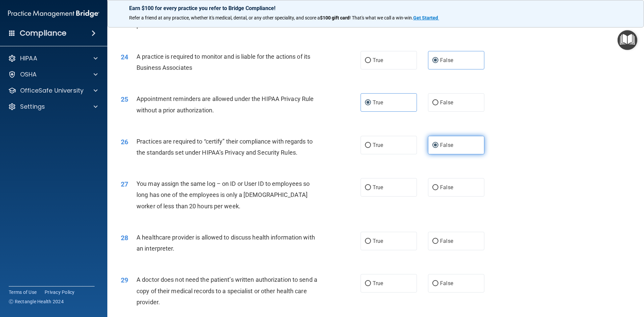
scroll to position [1174, 0]
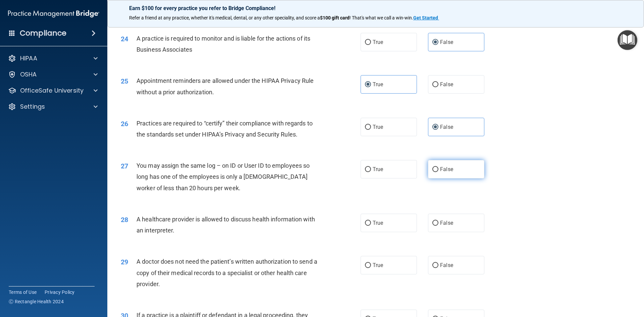
click at [450, 166] on label "False" at bounding box center [456, 169] width 56 height 18
click at [438, 167] on input "False" at bounding box center [435, 169] width 6 height 5
radio input "true"
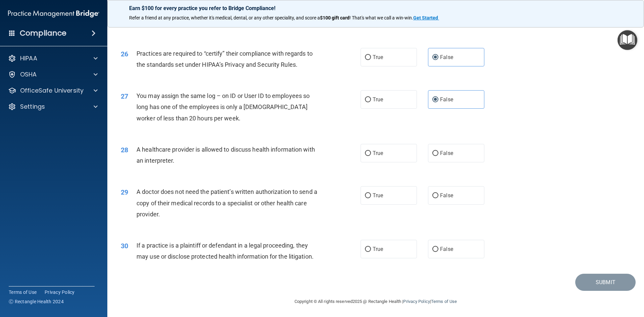
scroll to position [1244, 0]
click at [382, 151] on label "True" at bounding box center [389, 152] width 56 height 18
click at [371, 151] on input "True" at bounding box center [368, 152] width 6 height 5
radio input "true"
click at [384, 193] on label "True" at bounding box center [389, 194] width 56 height 18
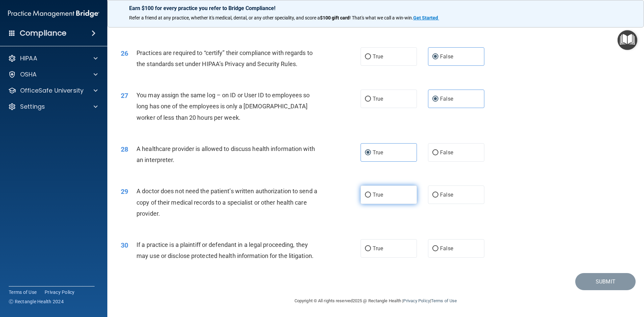
click at [371, 193] on input "True" at bounding box center [368, 195] width 6 height 5
radio input "true"
drag, startPoint x: 398, startPoint y: 245, endPoint x: 503, endPoint y: 260, distance: 106.2
click at [398, 245] on label "True" at bounding box center [389, 248] width 56 height 18
click at [371, 246] on input "True" at bounding box center [368, 248] width 6 height 5
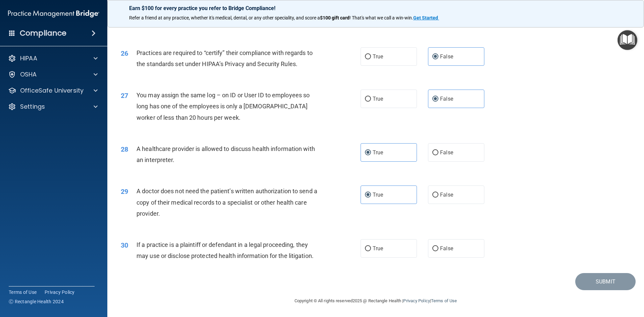
radio input "true"
click at [610, 281] on button "Submit" at bounding box center [605, 281] width 60 height 17
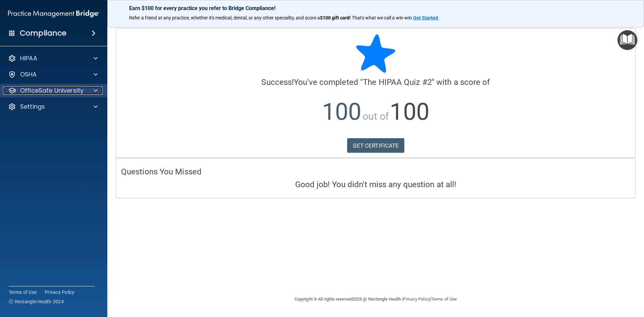
click at [40, 88] on p "OfficeSafe University" at bounding box center [51, 91] width 63 height 8
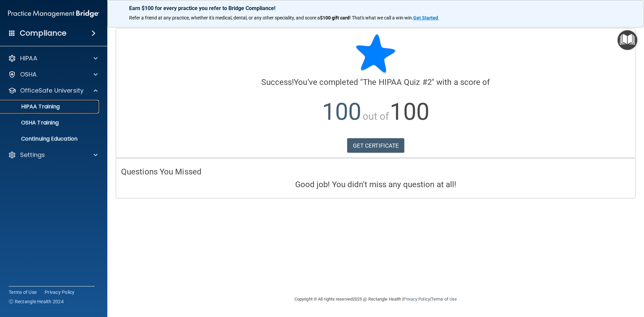
click at [47, 108] on p "HIPAA Training" at bounding box center [31, 106] width 55 height 7
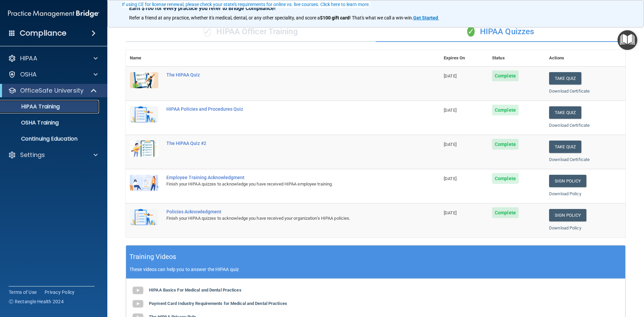
scroll to position [67, 0]
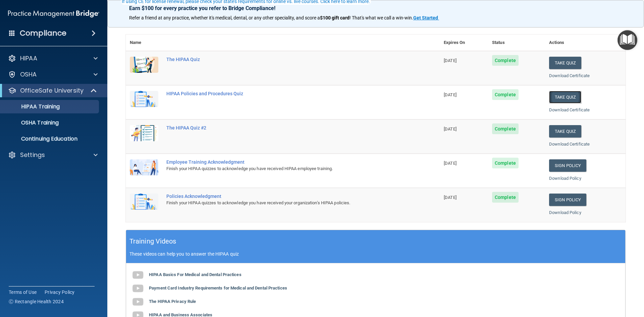
click at [566, 95] on button "Take Quiz" at bounding box center [565, 97] width 32 height 12
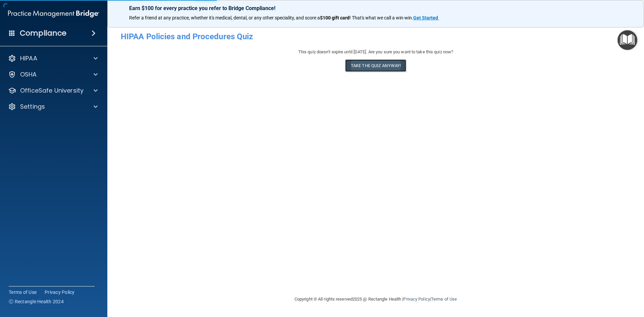
click at [372, 67] on button "Take the quiz anyway!" at bounding box center [375, 65] width 61 height 12
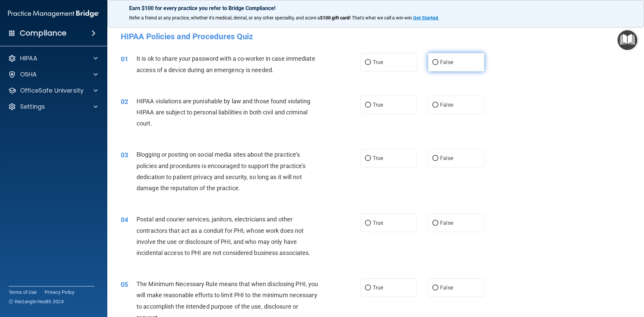
click at [456, 63] on label "False" at bounding box center [456, 62] width 56 height 18
click at [438, 63] on input "False" at bounding box center [435, 62] width 6 height 5
radio input "true"
click at [393, 107] on label "True" at bounding box center [389, 105] width 56 height 18
click at [371, 107] on input "True" at bounding box center [368, 105] width 6 height 5
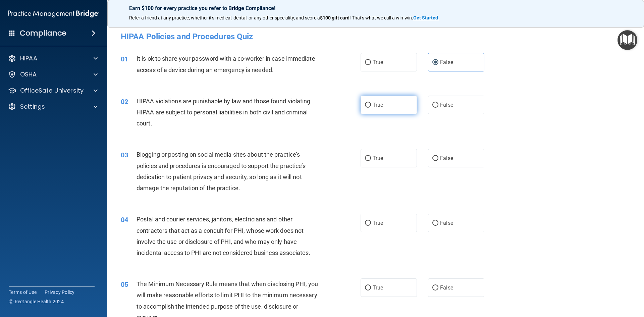
radio input "true"
click at [446, 159] on span "False" at bounding box center [446, 158] width 13 height 6
click at [438, 159] on input "False" at bounding box center [435, 158] width 6 height 5
radio input "true"
click at [378, 228] on label "True" at bounding box center [389, 223] width 56 height 18
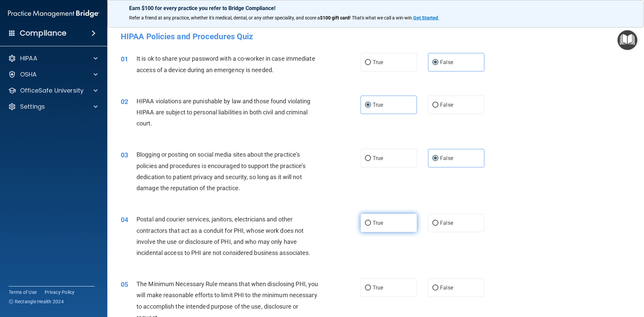
click at [371, 226] on input "True" at bounding box center [368, 223] width 6 height 5
radio input "true"
click at [392, 288] on label "True" at bounding box center [389, 287] width 56 height 18
click at [371, 288] on input "True" at bounding box center [368, 287] width 6 height 5
radio input "true"
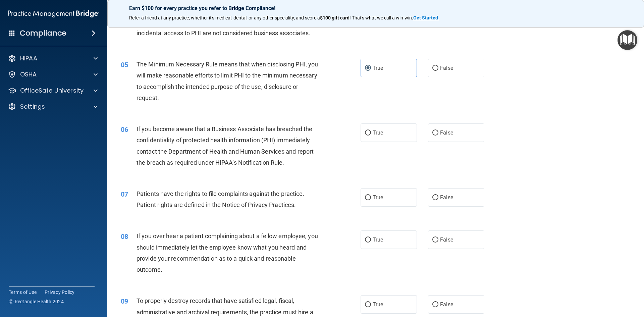
scroll to position [235, 0]
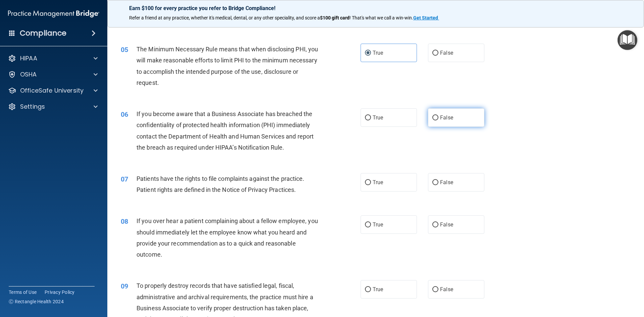
click at [463, 115] on label "False" at bounding box center [456, 117] width 56 height 18
click at [438, 115] on input "False" at bounding box center [435, 117] width 6 height 5
radio input "true"
click at [373, 185] on span "True" at bounding box center [378, 182] width 10 height 6
click at [371, 185] on input "True" at bounding box center [368, 182] width 6 height 5
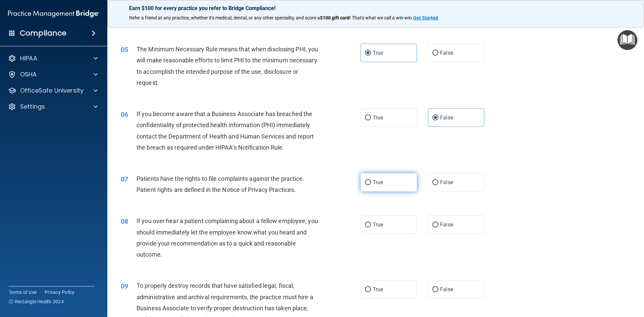
radio input "true"
drag, startPoint x: 460, startPoint y: 230, endPoint x: 460, endPoint y: 240, distance: 10.1
click at [460, 231] on label "False" at bounding box center [456, 224] width 56 height 18
click at [438, 227] on input "False" at bounding box center [435, 224] width 6 height 5
radio input "true"
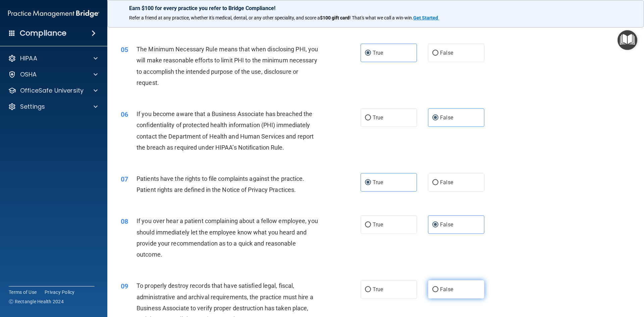
click at [459, 289] on label "False" at bounding box center [456, 289] width 56 height 18
click at [438, 289] on input "False" at bounding box center [435, 289] width 6 height 5
radio input "true"
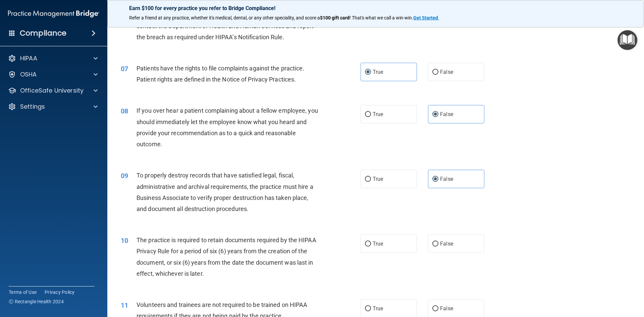
scroll to position [369, 0]
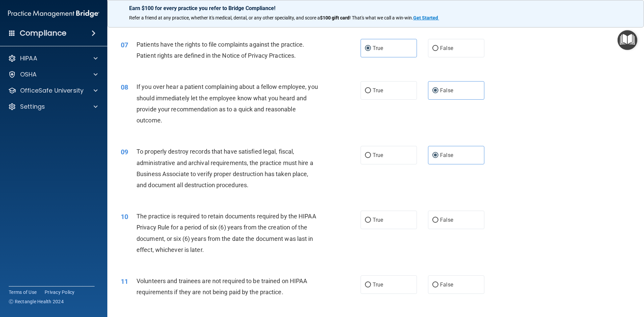
click at [392, 209] on div "10 The practice is required to retain documents required by the HIPAA Privacy R…" at bounding box center [376, 234] width 520 height 65
click at [397, 220] on label "True" at bounding box center [389, 220] width 56 height 18
click at [371, 220] on input "True" at bounding box center [368, 220] width 6 height 5
radio input "true"
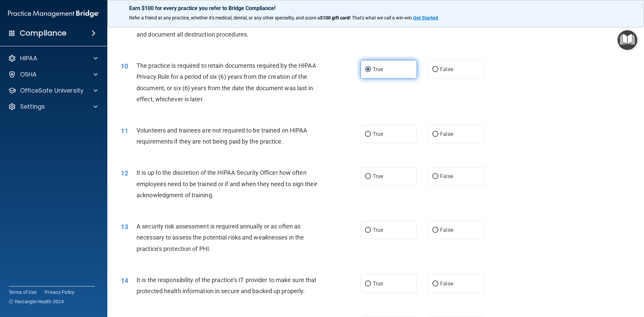
scroll to position [537, 0]
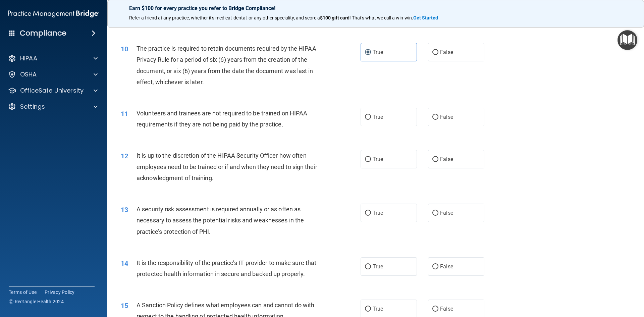
drag, startPoint x: 455, startPoint y: 121, endPoint x: 457, endPoint y: 130, distance: 9.5
click at [455, 123] on label "False" at bounding box center [456, 117] width 56 height 18
click at [438, 120] on input "False" at bounding box center [435, 117] width 6 height 5
radio input "true"
click at [453, 158] on label "False" at bounding box center [456, 159] width 56 height 18
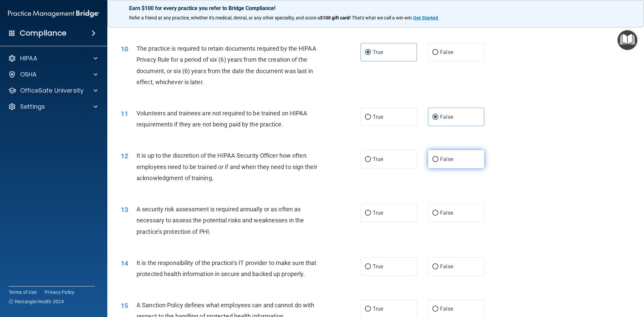
click at [438, 158] on input "False" at bounding box center [435, 159] width 6 height 5
radio input "true"
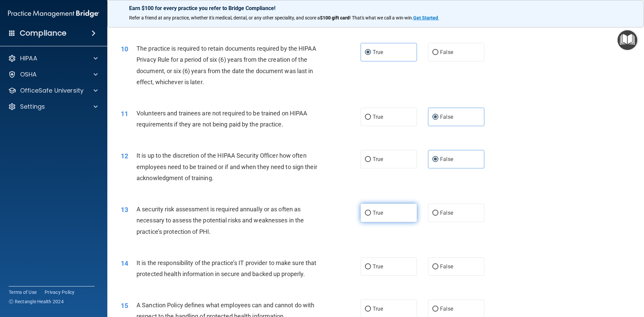
click at [379, 213] on span "True" at bounding box center [378, 213] width 10 height 6
click at [371, 213] on input "True" at bounding box center [368, 213] width 6 height 5
radio input "true"
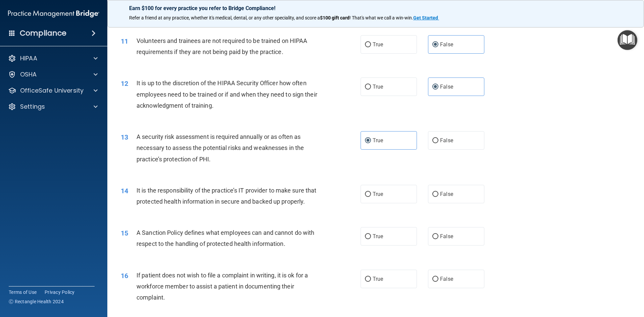
scroll to position [637, 0]
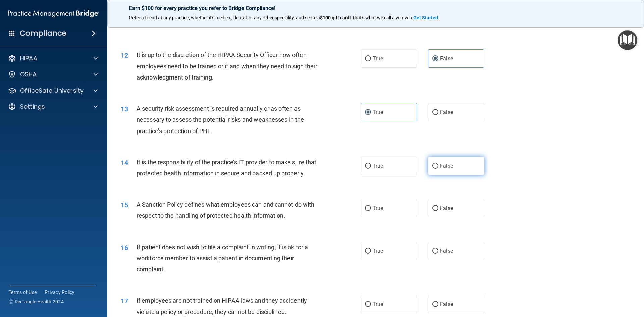
click at [448, 166] on span "False" at bounding box center [446, 166] width 13 height 6
click at [438, 166] on input "False" at bounding box center [435, 166] width 6 height 5
radio input "true"
click at [457, 214] on label "False" at bounding box center [456, 208] width 56 height 18
click at [438, 211] on input "False" at bounding box center [435, 208] width 6 height 5
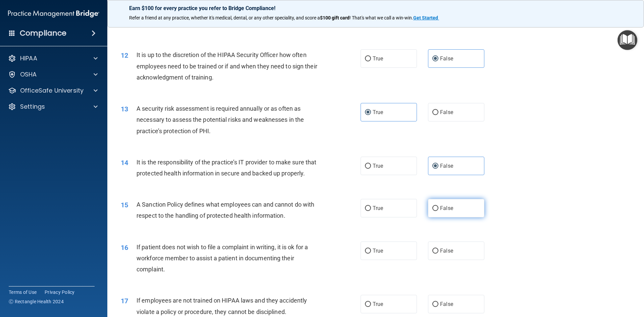
radio input "true"
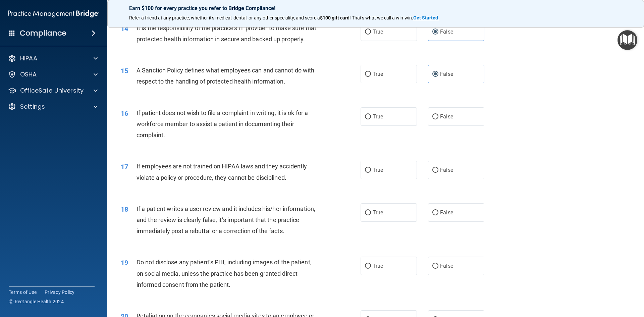
scroll to position [805, 0]
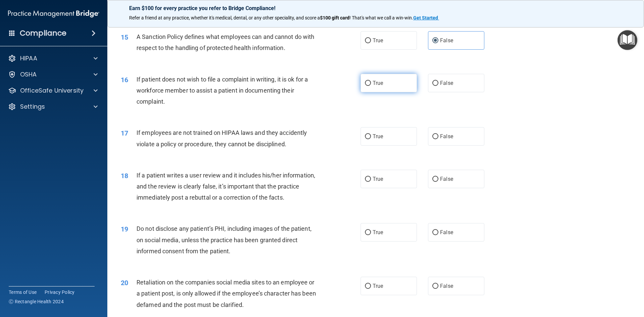
click at [382, 92] on label "True" at bounding box center [389, 83] width 56 height 18
click at [371, 86] on input "True" at bounding box center [368, 83] width 6 height 5
radio input "true"
drag, startPoint x: 453, startPoint y: 157, endPoint x: 462, endPoint y: 170, distance: 15.2
click at [453, 157] on div "17 If employees are not trained on HIPAA laws and they accidently violate a pol…" at bounding box center [376, 140] width 520 height 42
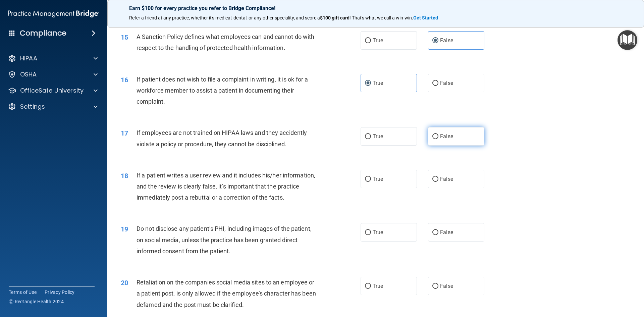
click at [460, 142] on label "False" at bounding box center [456, 136] width 56 height 18
click at [438, 139] on input "False" at bounding box center [435, 136] width 6 height 5
radio input "true"
click at [463, 184] on label "False" at bounding box center [456, 179] width 56 height 18
click at [438, 182] on input "False" at bounding box center [435, 179] width 6 height 5
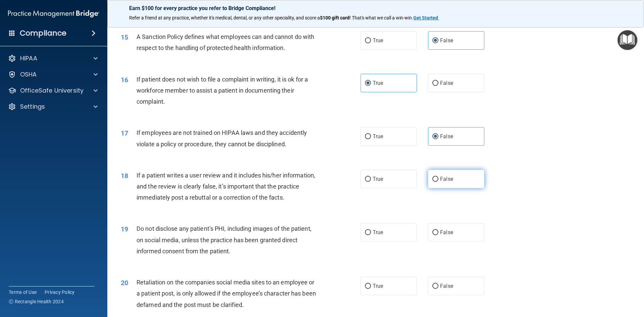
radio input "true"
click at [383, 241] on label "True" at bounding box center [389, 232] width 56 height 18
click at [371, 235] on input "True" at bounding box center [368, 232] width 6 height 5
radio input "true"
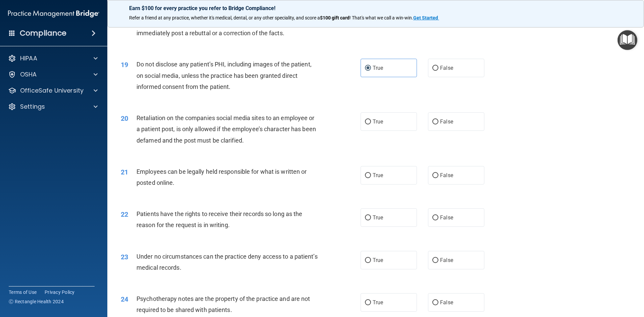
scroll to position [973, 0]
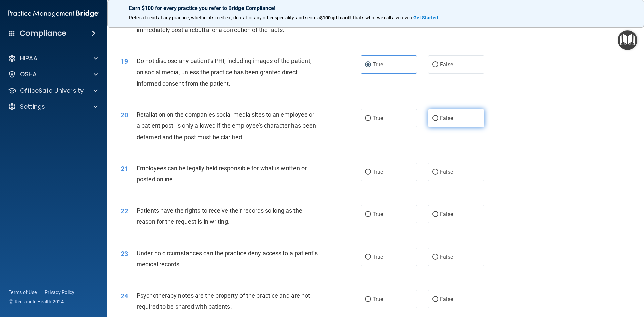
click at [437, 125] on label "False" at bounding box center [456, 118] width 56 height 18
click at [437, 121] on input "False" at bounding box center [435, 118] width 6 height 5
radio input "true"
click at [378, 175] on span "True" at bounding box center [378, 172] width 10 height 6
click at [371, 175] on input "True" at bounding box center [368, 172] width 6 height 5
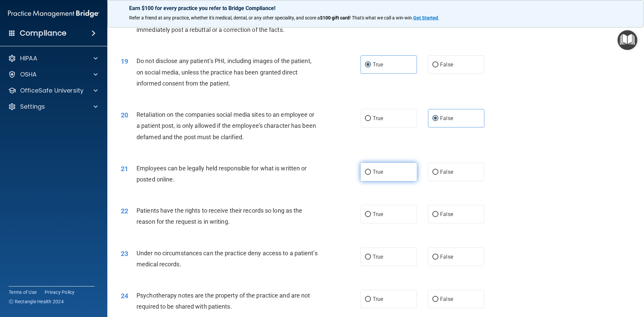
radio input "true"
drag, startPoint x: 459, startPoint y: 221, endPoint x: 455, endPoint y: 248, distance: 27.1
click at [459, 222] on label "False" at bounding box center [456, 214] width 56 height 18
click at [438, 217] on input "False" at bounding box center [435, 214] width 6 height 5
radio input "true"
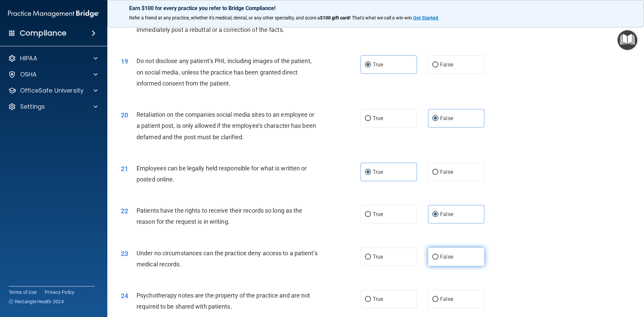
click at [448, 260] on label "False" at bounding box center [456, 257] width 56 height 18
click at [438, 260] on input "False" at bounding box center [435, 257] width 6 height 5
radio input "true"
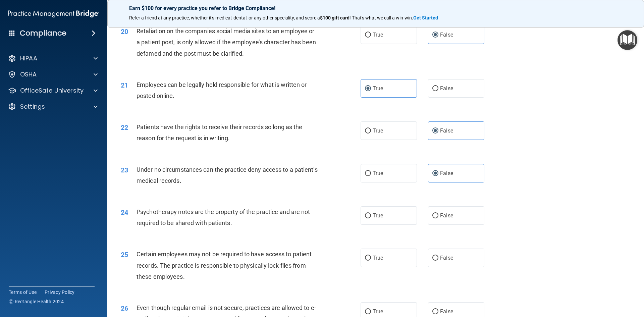
scroll to position [1073, 0]
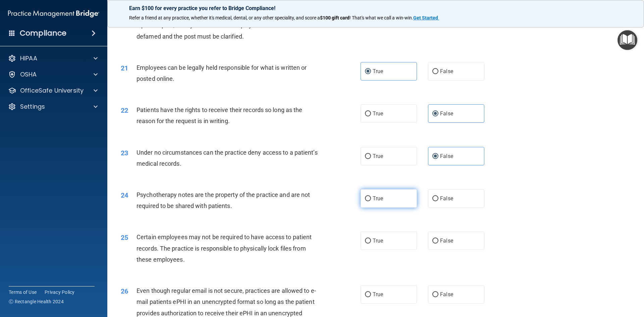
click at [395, 208] on label "True" at bounding box center [389, 198] width 56 height 18
click at [371, 201] on input "True" at bounding box center [368, 198] width 6 height 5
radio input "true"
click at [391, 250] on label "True" at bounding box center [389, 240] width 56 height 18
click at [371, 244] on input "True" at bounding box center [368, 240] width 6 height 5
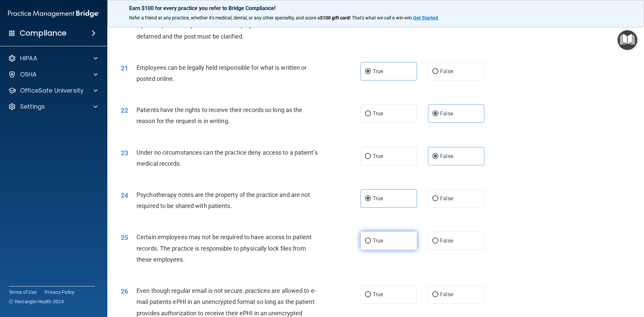
radio input "true"
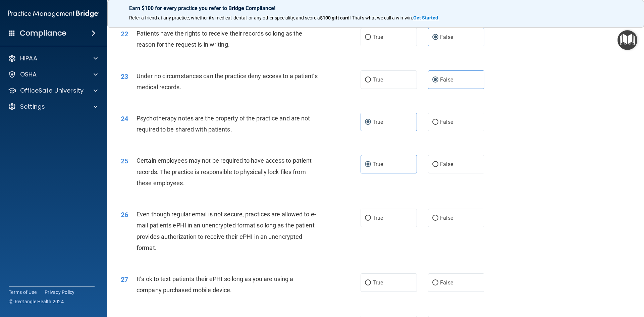
scroll to position [1174, 0]
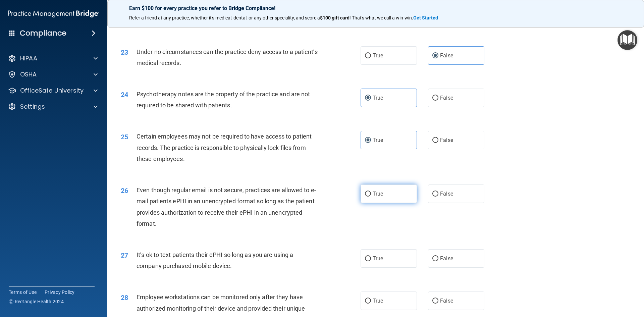
click at [380, 197] on span "True" at bounding box center [378, 194] width 10 height 6
click at [371, 197] on input "True" at bounding box center [368, 194] width 6 height 5
radio input "true"
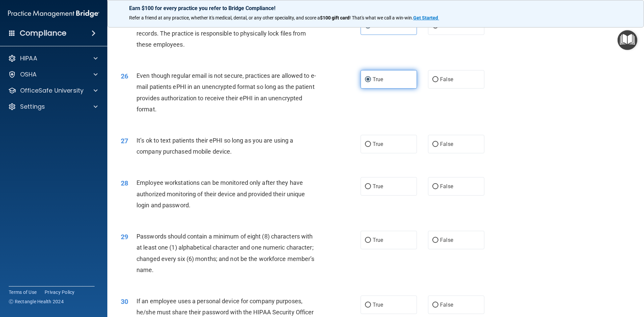
scroll to position [1308, 0]
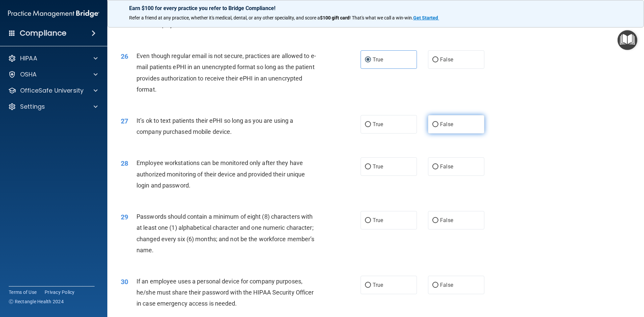
click at [451, 133] on label "False" at bounding box center [456, 124] width 56 height 18
click at [438, 127] on input "False" at bounding box center [435, 124] width 6 height 5
radio input "true"
click at [458, 173] on label "False" at bounding box center [456, 166] width 56 height 18
click at [438, 169] on input "False" at bounding box center [435, 166] width 6 height 5
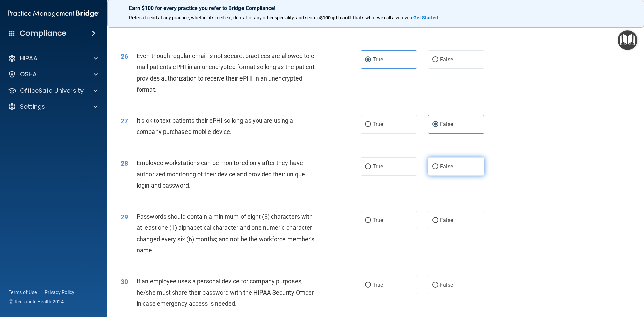
radio input "true"
click at [382, 229] on label "True" at bounding box center [389, 220] width 56 height 18
click at [371, 223] on input "True" at bounding box center [368, 220] width 6 height 5
radio input "true"
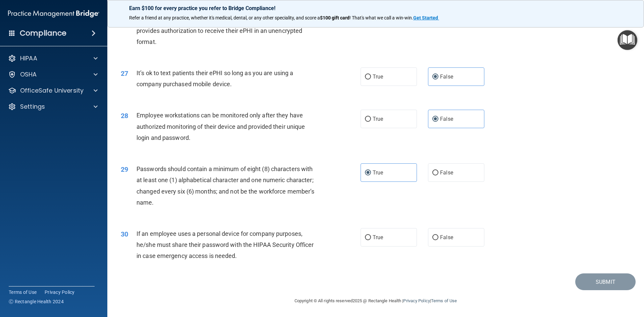
scroll to position [1367, 0]
click at [449, 233] on label "False" at bounding box center [456, 237] width 56 height 18
click at [438, 235] on input "False" at bounding box center [435, 237] width 6 height 5
radio input "true"
click at [603, 282] on button "Submit" at bounding box center [605, 281] width 60 height 17
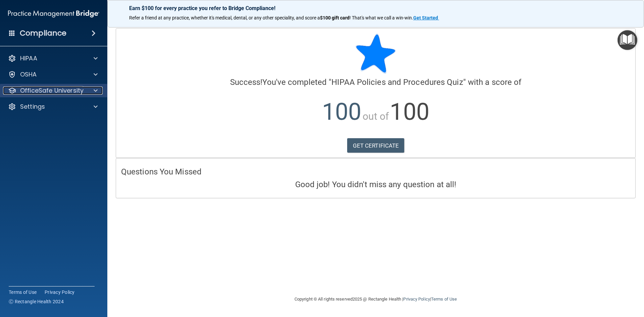
click at [49, 91] on p "OfficeSafe University" at bounding box center [51, 91] width 63 height 8
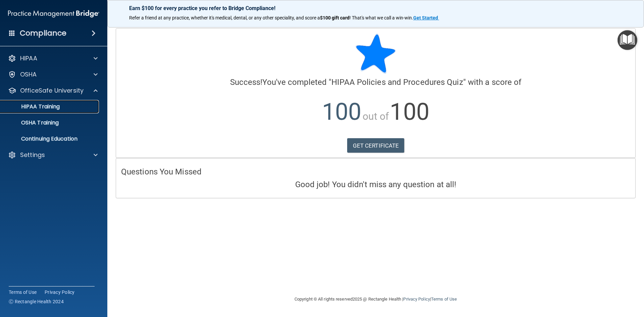
click at [46, 108] on p "HIPAA Training" at bounding box center [31, 106] width 55 height 7
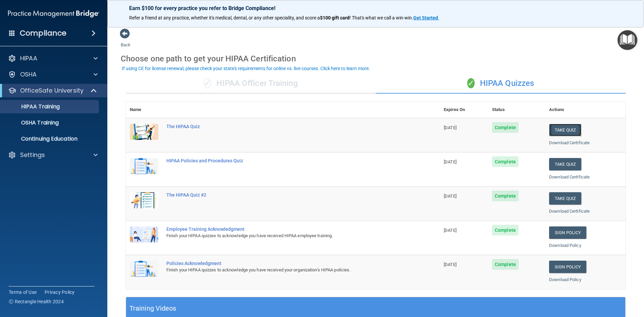
click at [563, 131] on button "Take Quiz" at bounding box center [565, 130] width 32 height 12
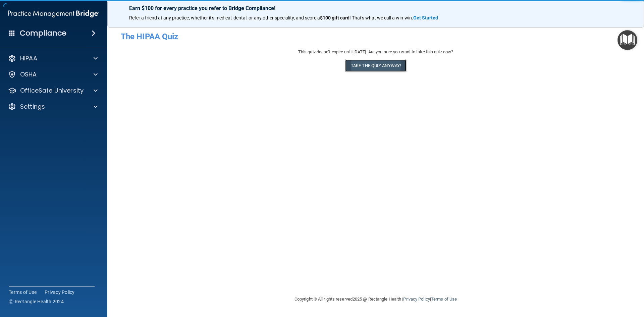
click at [375, 68] on button "Take the quiz anyway!" at bounding box center [375, 65] width 61 height 12
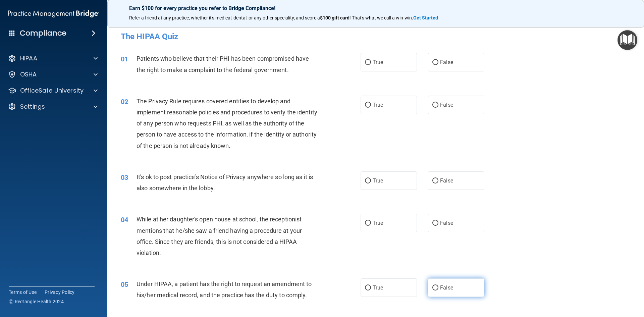
click at [448, 290] on span "False" at bounding box center [446, 287] width 13 height 6
click at [438, 290] on input "False" at bounding box center [435, 287] width 6 height 5
radio input "true"
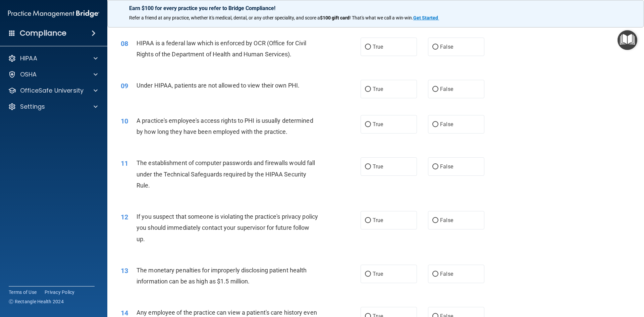
scroll to position [369, 0]
click at [397, 276] on label "True" at bounding box center [389, 273] width 56 height 18
click at [371, 276] on input "True" at bounding box center [368, 273] width 6 height 5
radio input "true"
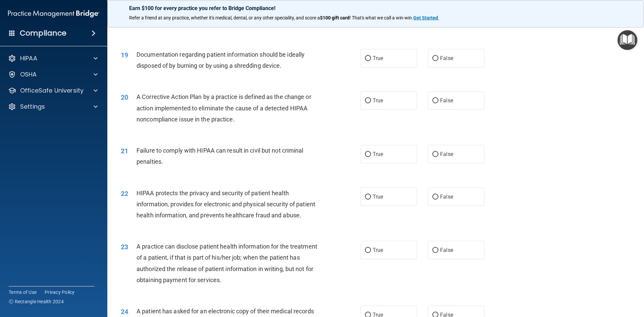
scroll to position [872, 0]
click at [455, 259] on label "False" at bounding box center [456, 249] width 56 height 18
click at [438, 253] on input "False" at bounding box center [435, 250] width 6 height 5
radio input "true"
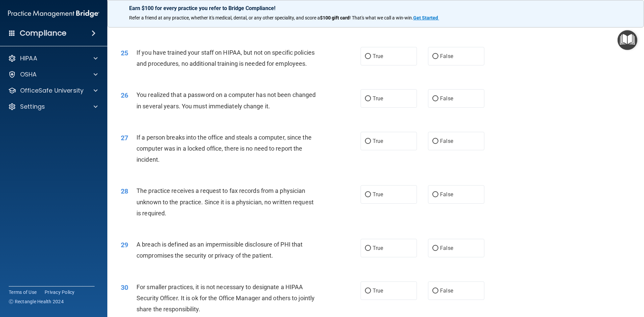
scroll to position [1271, 0]
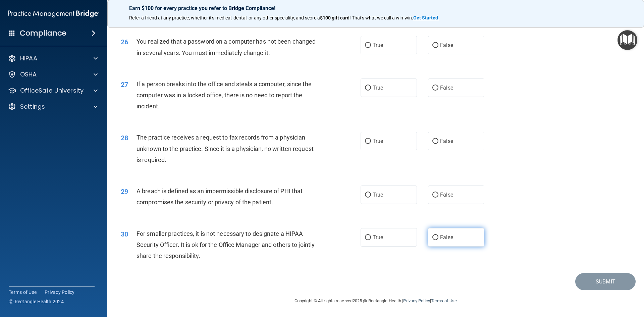
click at [448, 237] on span "False" at bounding box center [446, 237] width 13 height 6
click at [438, 237] on input "False" at bounding box center [435, 237] width 6 height 5
radio input "true"
click at [383, 200] on label "True" at bounding box center [389, 194] width 56 height 18
click at [371, 198] on input "True" at bounding box center [368, 195] width 6 height 5
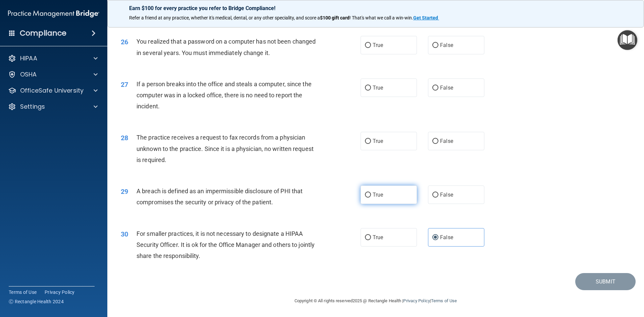
radio input "true"
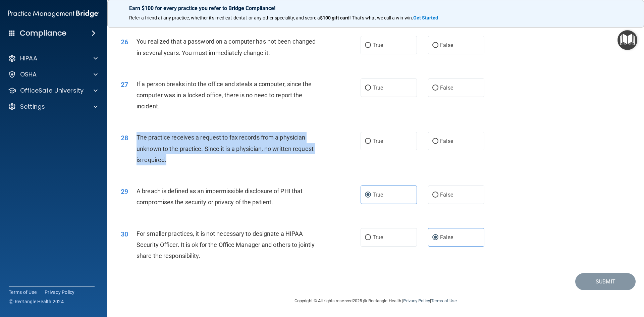
drag, startPoint x: 166, startPoint y: 160, endPoint x: 137, endPoint y: 139, distance: 36.0
click at [137, 139] on span "The practice receives a request to fax records from a physician unknown to the …" at bounding box center [225, 148] width 177 height 29
copy span "The practice receives a request to fax records from a physician unknown to the …"
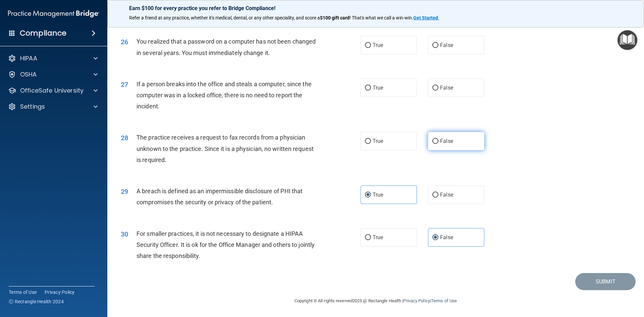
click at [450, 140] on label "False" at bounding box center [456, 141] width 56 height 18
click at [438, 140] on input "False" at bounding box center [435, 141] width 6 height 5
radio input "true"
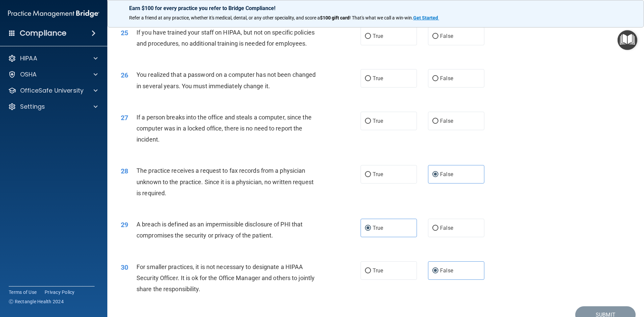
scroll to position [1203, 0]
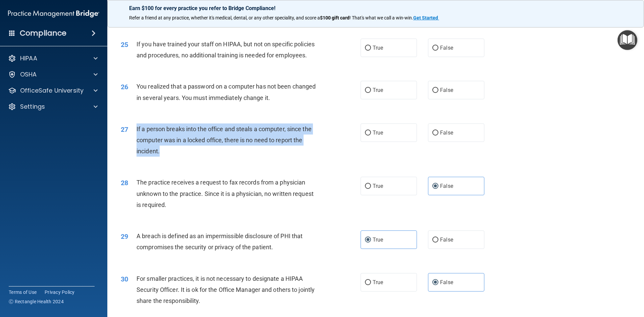
drag, startPoint x: 160, startPoint y: 174, endPoint x: 133, endPoint y: 158, distance: 31.4
click at [133, 158] on div "27 If a person breaks into the office and steals a computer, since the computer…" at bounding box center [241, 141] width 260 height 37
copy div "If a person breaks into the office and steals a computer, since the computer wa…"
click at [434, 136] on input "False" at bounding box center [435, 132] width 6 height 5
radio input "true"
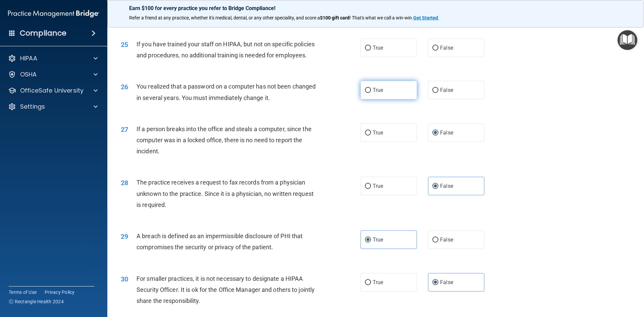
click at [406, 99] on label "True" at bounding box center [389, 90] width 56 height 18
click at [371, 93] on input "True" at bounding box center [368, 90] width 6 height 5
radio input "true"
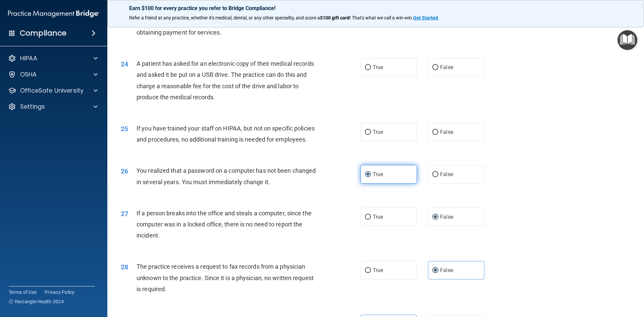
scroll to position [1103, 0]
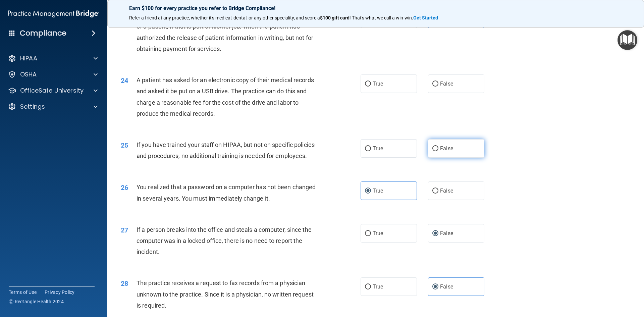
click at [468, 158] on label "False" at bounding box center [456, 148] width 56 height 18
click at [438, 151] on input "False" at bounding box center [435, 148] width 6 height 5
radio input "true"
click at [383, 93] on label "True" at bounding box center [389, 83] width 56 height 18
click at [371, 87] on input "True" at bounding box center [368, 84] width 6 height 5
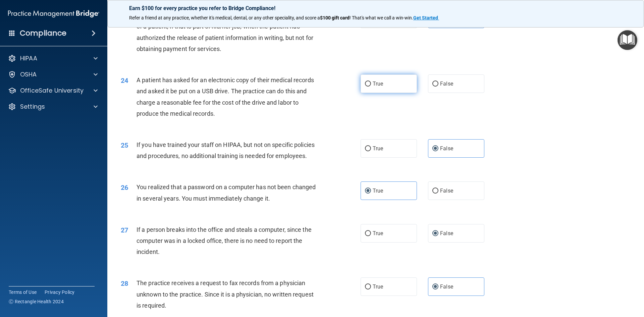
radio input "true"
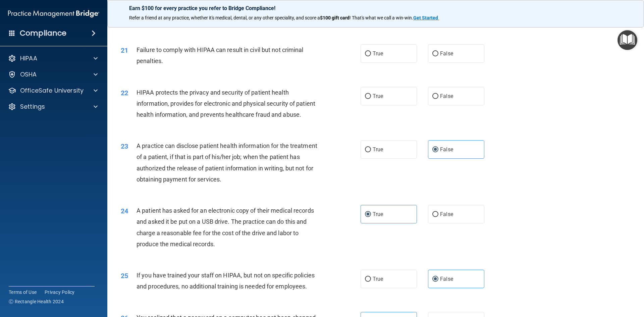
scroll to position [935, 0]
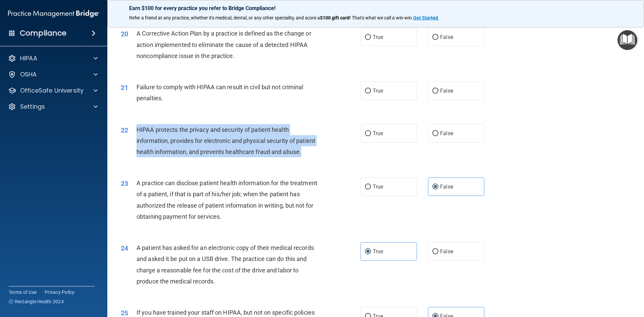
drag, startPoint x: 159, startPoint y: 175, endPoint x: 134, endPoint y: 147, distance: 37.3
click at [134, 147] on div "22 HIPAA protects the privacy and security of patient health information, provi…" at bounding box center [241, 142] width 260 height 37
copy div "HIPAA protects the privacy and security of patient health information, provides…"
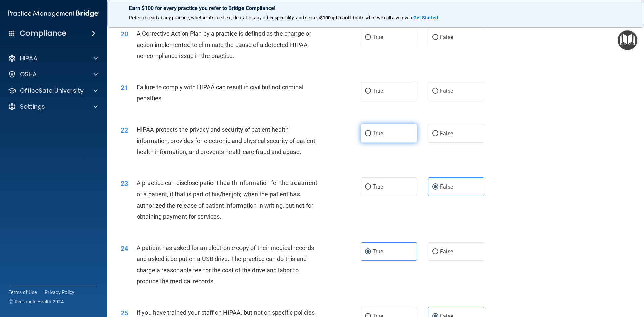
click at [385, 143] on label "True" at bounding box center [389, 133] width 56 height 18
click at [371, 136] on input "True" at bounding box center [368, 133] width 6 height 5
radio input "true"
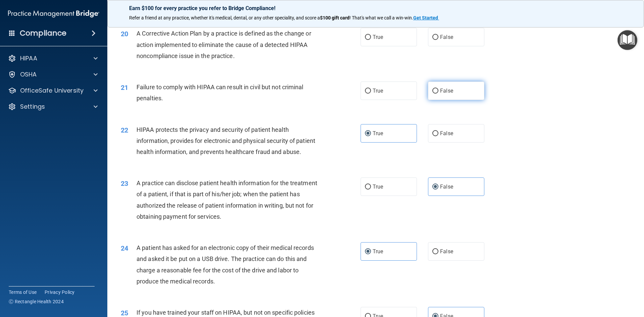
click at [458, 100] on label "False" at bounding box center [456, 91] width 56 height 18
click at [438, 94] on input "False" at bounding box center [435, 91] width 6 height 5
radio input "true"
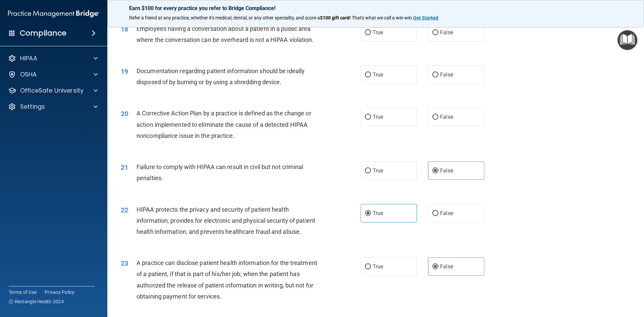
scroll to position [835, 0]
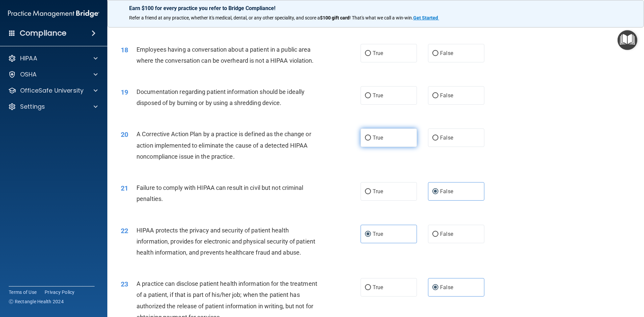
click at [385, 147] on label "True" at bounding box center [389, 137] width 56 height 18
click at [371, 141] on input "True" at bounding box center [368, 138] width 6 height 5
radio input "true"
click at [387, 105] on label "True" at bounding box center [389, 95] width 56 height 18
click at [371, 98] on input "True" at bounding box center [368, 95] width 6 height 5
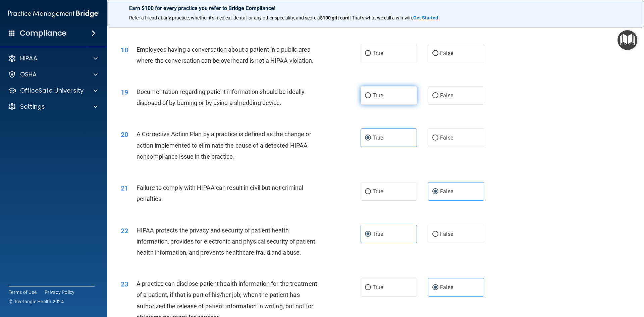
radio input "true"
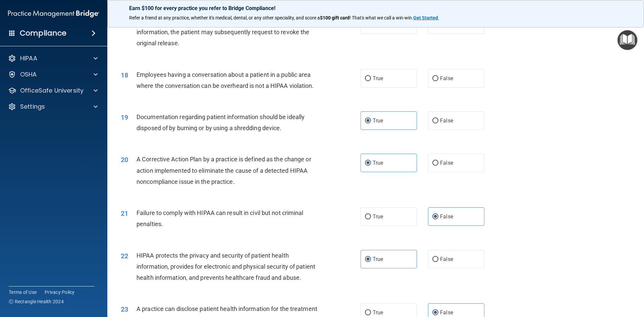
scroll to position [767, 0]
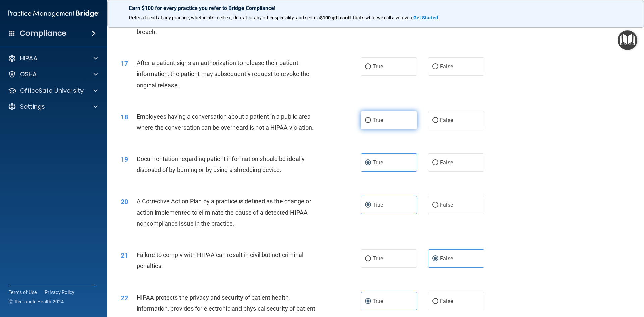
click at [401, 129] on label "True" at bounding box center [389, 120] width 56 height 18
click at [371, 123] on input "True" at bounding box center [368, 120] width 6 height 5
radio input "true"
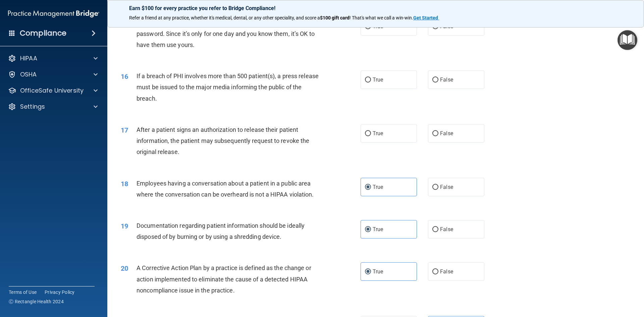
scroll to position [700, 0]
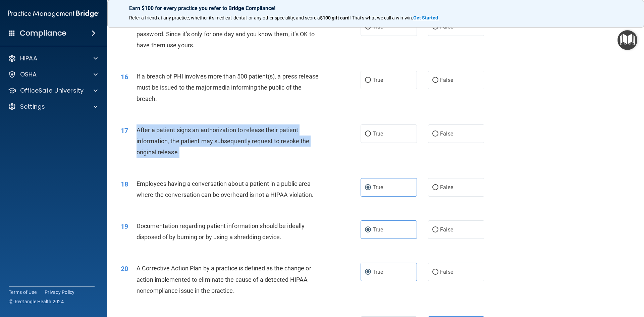
drag, startPoint x: 181, startPoint y: 163, endPoint x: 137, endPoint y: 146, distance: 47.8
click at [137, 146] on div "After a patient signs an authorization to release their patient information, th…" at bounding box center [230, 141] width 187 height 34
copy span "After a patient signs an authorization to release their patient information, th…"
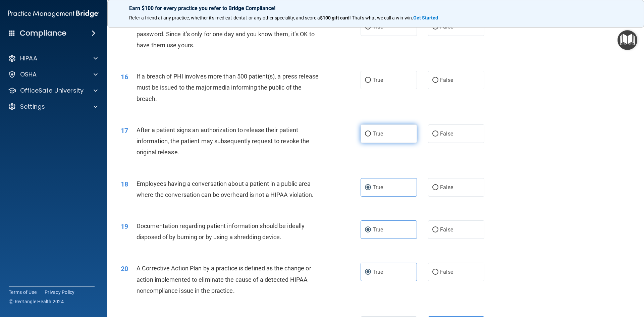
click at [407, 143] on label "True" at bounding box center [389, 133] width 56 height 18
click at [371, 137] on input "True" at bounding box center [368, 133] width 6 height 5
radio input "true"
click at [392, 87] on label "True" at bounding box center [389, 80] width 56 height 18
click at [371, 83] on input "True" at bounding box center [368, 80] width 6 height 5
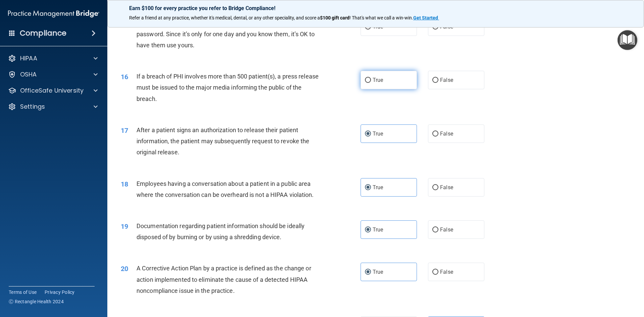
radio input "true"
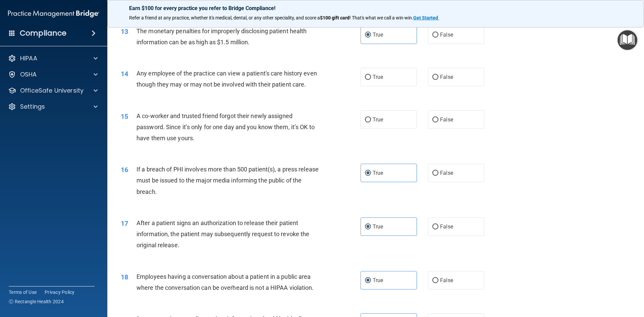
scroll to position [600, 0]
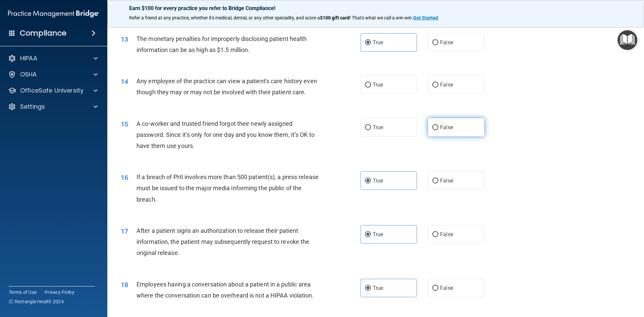
click at [459, 137] on label "False" at bounding box center [456, 127] width 56 height 18
click at [438, 130] on input "False" at bounding box center [435, 127] width 6 height 5
radio input "true"
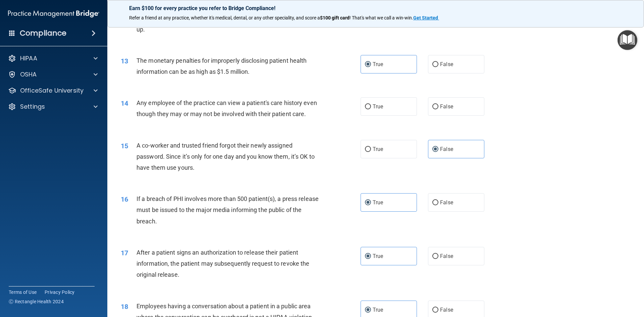
scroll to position [566, 0]
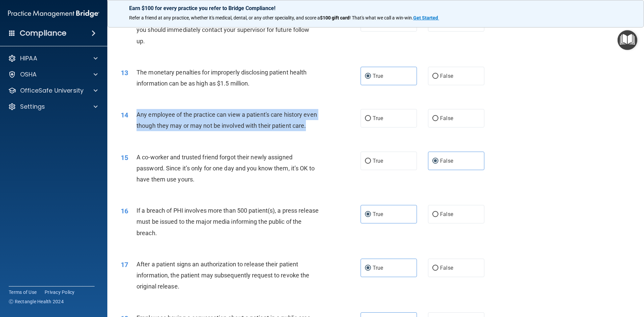
drag, startPoint x: 150, startPoint y: 137, endPoint x: 133, endPoint y: 119, distance: 24.5
click at [133, 119] on div "14 Any employee of the practice can view a patient's care history even though t…" at bounding box center [241, 121] width 260 height 25
copy div "Any employee of the practice can view a patient's care history even though they…"
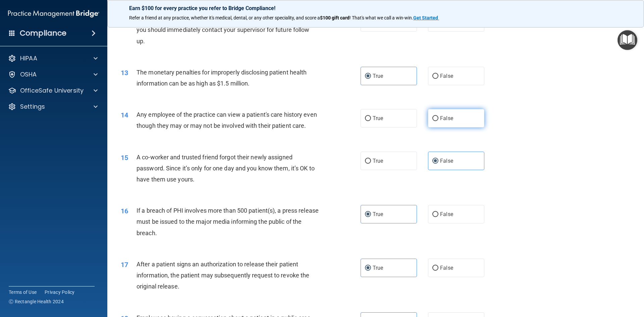
click at [454, 117] on label "False" at bounding box center [456, 118] width 56 height 18
click at [438, 117] on input "False" at bounding box center [435, 118] width 6 height 5
radio input "true"
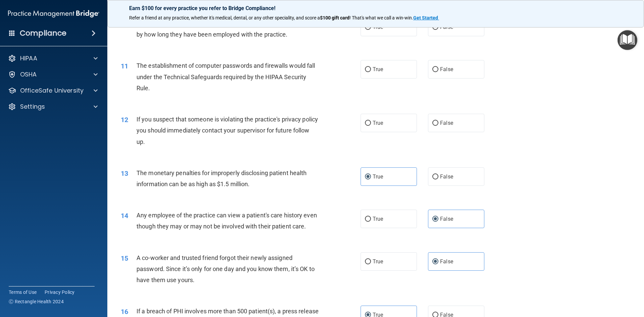
scroll to position [432, 0]
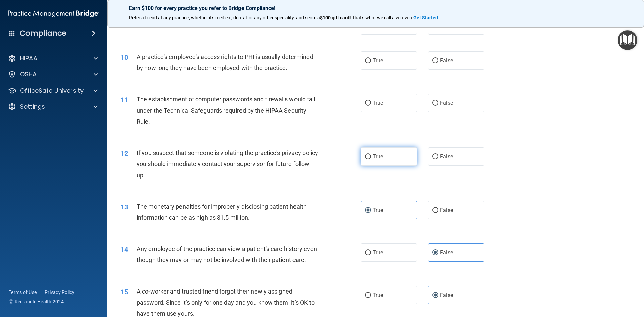
click at [391, 156] on label "True" at bounding box center [389, 156] width 56 height 18
click at [371, 156] on input "True" at bounding box center [368, 156] width 6 height 5
radio input "true"
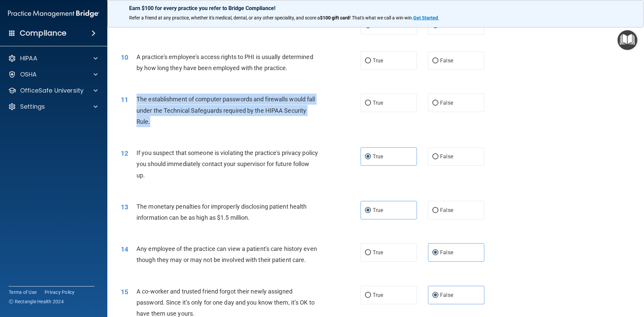
drag, startPoint x: 150, startPoint y: 120, endPoint x: 135, endPoint y: 102, distance: 23.8
click at [135, 102] on div "11 The establishment of computer passwords and firewalls would fall under the T…" at bounding box center [241, 112] width 260 height 37
copy div "The establishment of computer passwords and firewalls would fall under the Tech…"
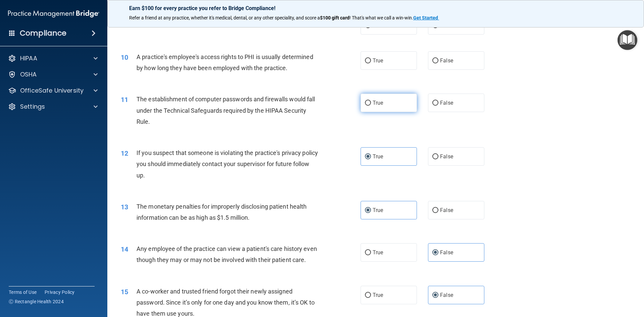
click at [398, 103] on label "True" at bounding box center [389, 103] width 56 height 18
click at [371, 103] on input "True" at bounding box center [368, 103] width 6 height 5
radio input "true"
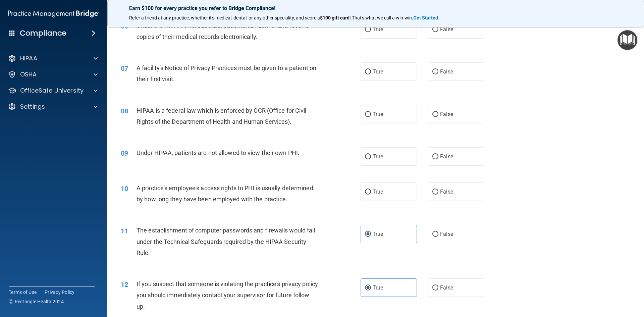
scroll to position [298, 0]
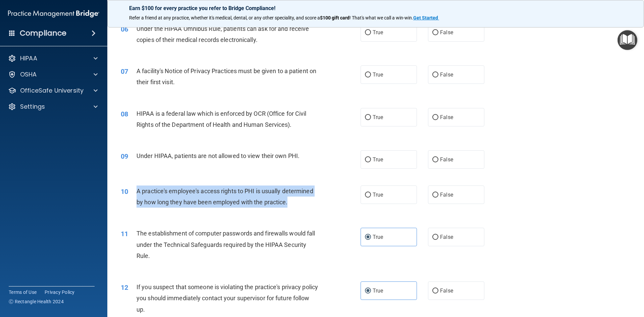
drag, startPoint x: 279, startPoint y: 204, endPoint x: 136, endPoint y: 194, distance: 143.6
click at [136, 194] on div "10 A practice's employee's access rights to PHI is usually determined by how lo…" at bounding box center [241, 197] width 260 height 25
copy div "A practice's employee's access rights to PHI is usually determined by how long …"
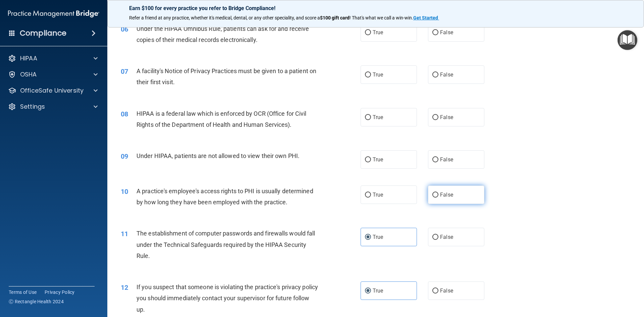
click at [456, 191] on label "False" at bounding box center [456, 194] width 56 height 18
click at [438, 193] on input "False" at bounding box center [435, 195] width 6 height 5
radio input "true"
click at [459, 162] on label "False" at bounding box center [456, 159] width 56 height 18
click at [438, 162] on input "False" at bounding box center [435, 159] width 6 height 5
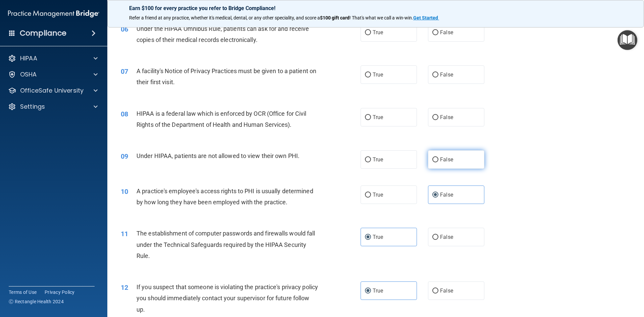
radio input "true"
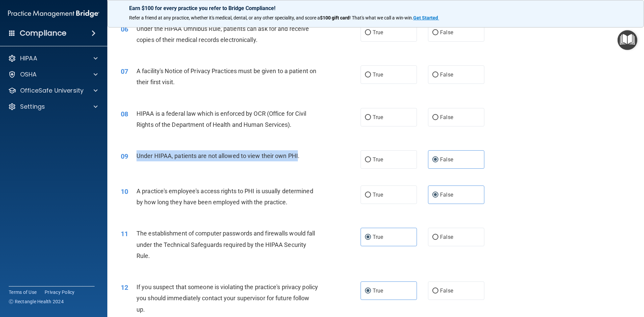
drag, startPoint x: 298, startPoint y: 155, endPoint x: 138, endPoint y: 154, distance: 160.0
click at [138, 154] on span "Under HIPAA, patients are not allowed to view their own PHI." at bounding box center [218, 155] width 163 height 7
copy span "Under HIPAA, patients are not allowed to view their own PHI"
click at [286, 127] on span "HIPAA is a federal law which is enforced by OCR (Office for Civil Rights of the…" at bounding box center [222, 119] width 170 height 18
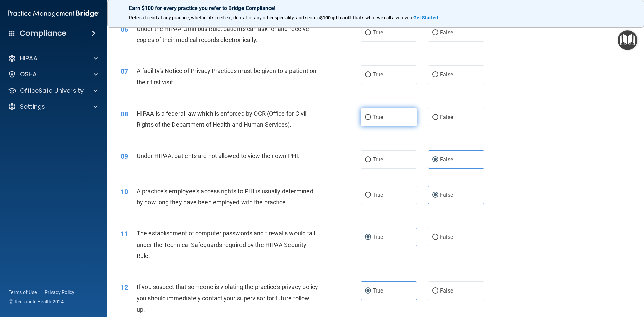
click at [373, 117] on span "True" at bounding box center [378, 117] width 10 height 6
click at [371, 117] on input "True" at bounding box center [368, 117] width 6 height 5
radio input "true"
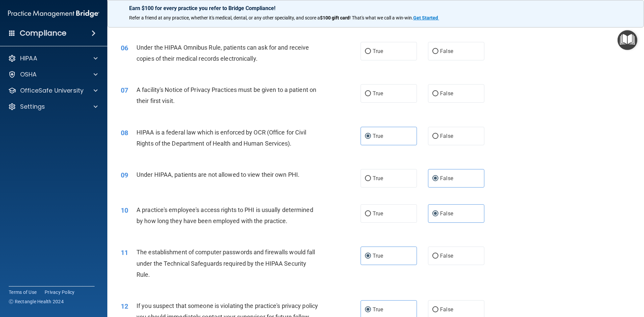
scroll to position [264, 0]
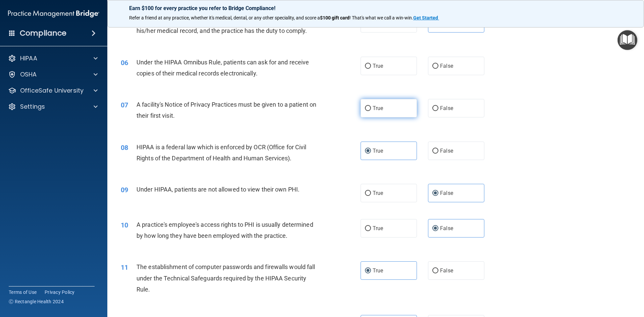
click at [384, 109] on label "True" at bounding box center [389, 108] width 56 height 18
click at [371, 109] on input "True" at bounding box center [368, 108] width 6 height 5
radio input "true"
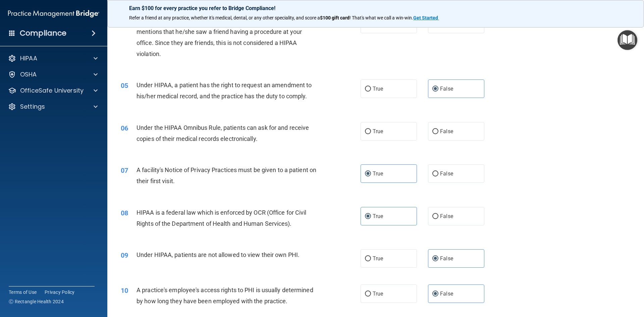
scroll to position [197, 0]
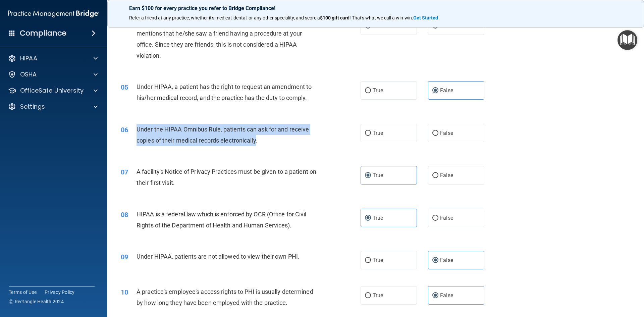
drag, startPoint x: 256, startPoint y: 140, endPoint x: 131, endPoint y: 130, distance: 125.8
click at [131, 130] on div "06 Under the HIPAA Omnibus Rule, patients can ask for and receive copies of the…" at bounding box center [241, 136] width 260 height 25
copy div "Under the HIPAA Omnibus Rule, patients can ask for and receive copies of their …"
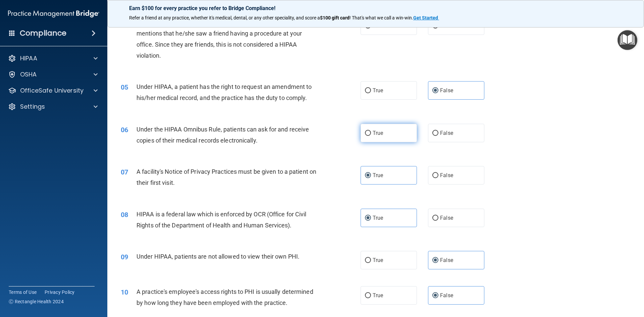
click at [404, 134] on label "True" at bounding box center [389, 133] width 56 height 18
click at [371, 134] on input "True" at bounding box center [368, 133] width 6 height 5
radio input "true"
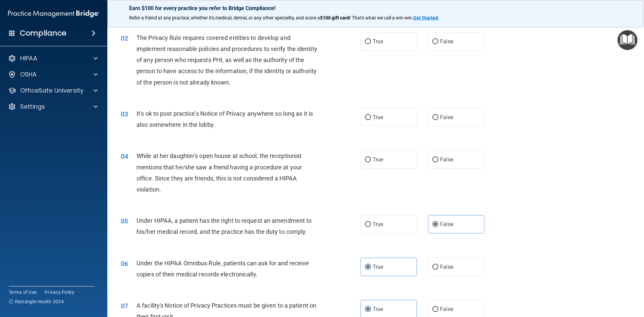
scroll to position [63, 0]
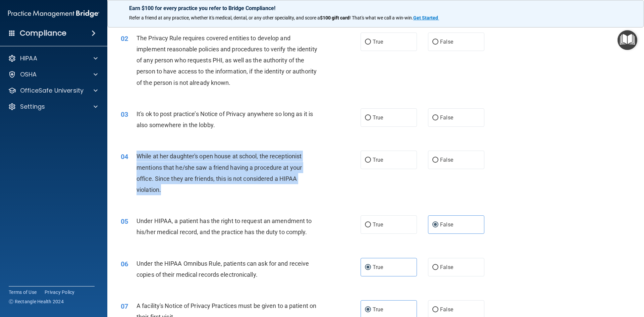
drag, startPoint x: 160, startPoint y: 190, endPoint x: 135, endPoint y: 160, distance: 38.8
click at [135, 160] on div "04 While at her daughter's open house at school, the receptionist mentions that…" at bounding box center [241, 175] width 260 height 48
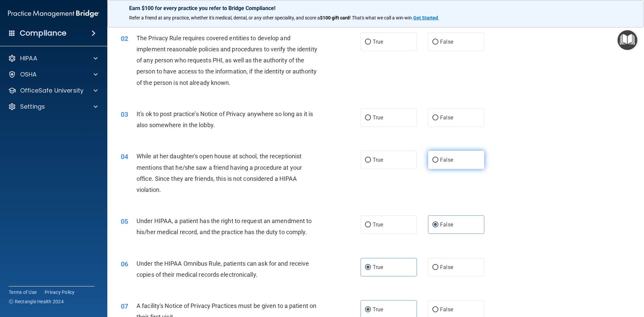
click at [474, 162] on label "False" at bounding box center [456, 160] width 56 height 18
click at [438, 162] on input "False" at bounding box center [435, 160] width 6 height 5
radio input "true"
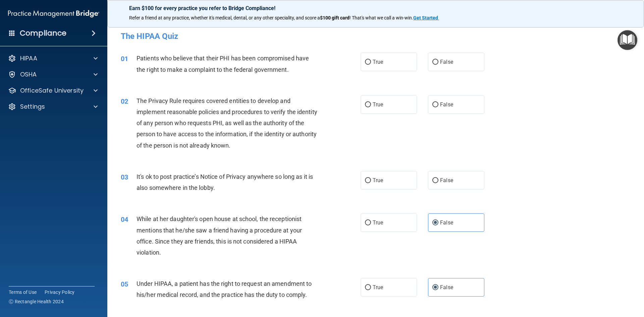
scroll to position [0, 0]
click at [455, 183] on label "False" at bounding box center [456, 180] width 56 height 18
click at [438, 183] on input "False" at bounding box center [435, 180] width 6 height 5
radio input "true"
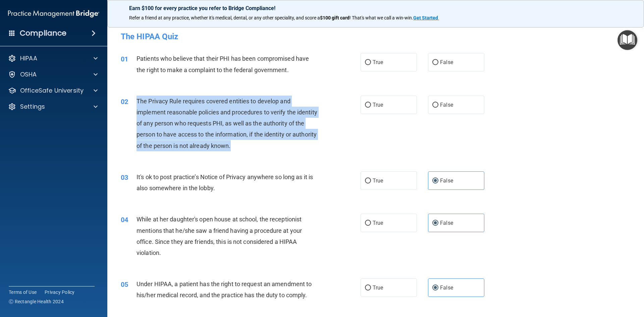
drag, startPoint x: 257, startPoint y: 147, endPoint x: 138, endPoint y: 104, distance: 126.8
click at [138, 104] on div "The Privacy Rule requires covered entities to develop and implement reasonable …" at bounding box center [230, 124] width 187 height 56
copy span "The Privacy Rule requires covered entities to develop and implement reasonable …"
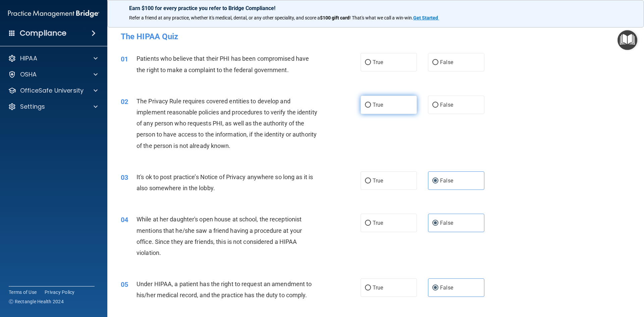
click at [394, 105] on label "True" at bounding box center [389, 105] width 56 height 18
click at [371, 105] on input "True" at bounding box center [368, 105] width 6 height 5
radio input "true"
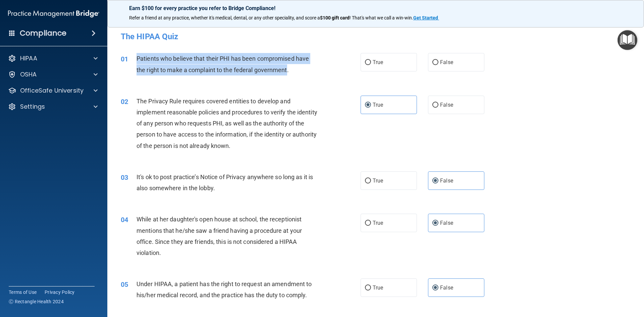
drag, startPoint x: 286, startPoint y: 67, endPoint x: 138, endPoint y: 58, distance: 149.2
click at [138, 58] on span "Patients who believe that their PHI has been compromised have the right to make…" at bounding box center [223, 64] width 172 height 18
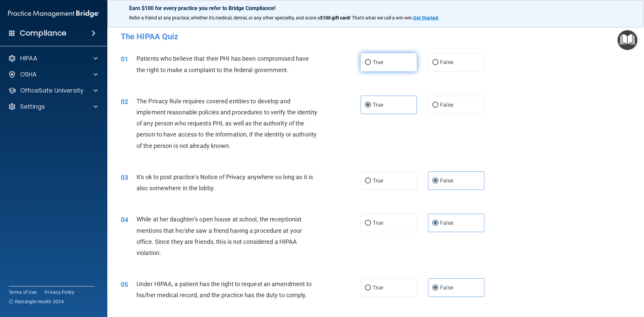
click at [393, 61] on label "True" at bounding box center [389, 62] width 56 height 18
click at [371, 61] on input "True" at bounding box center [368, 62] width 6 height 5
radio input "true"
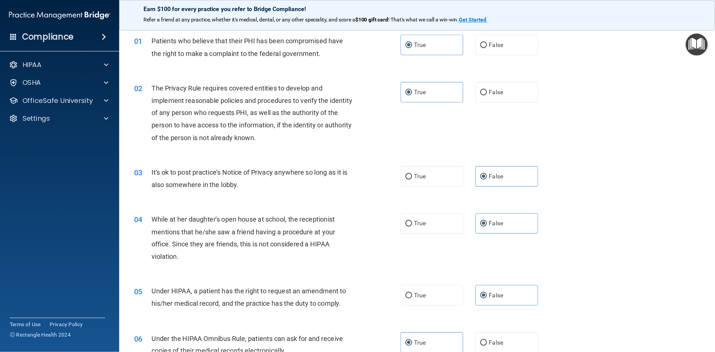
scroll to position [34, 0]
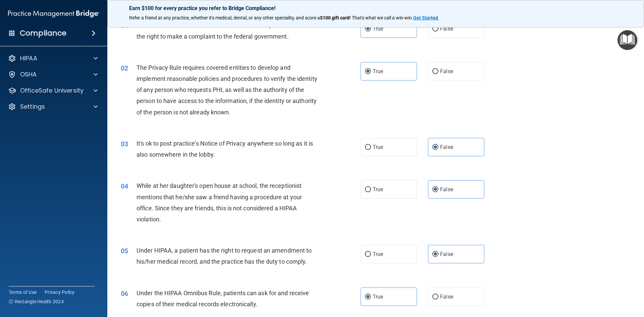
drag, startPoint x: 508, startPoint y: 114, endPoint x: 519, endPoint y: 115, distance: 10.9
click at [509, 114] on div "02 The Privacy Rule requires covered entities to develop and implement reasonab…" at bounding box center [376, 92] width 520 height 76
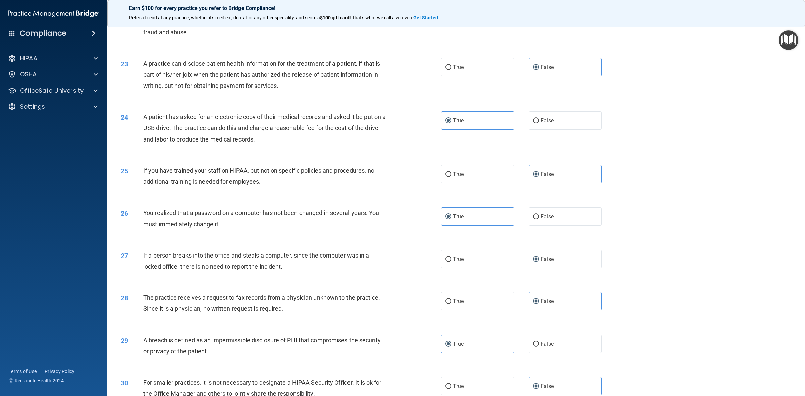
scroll to position [1010, 0]
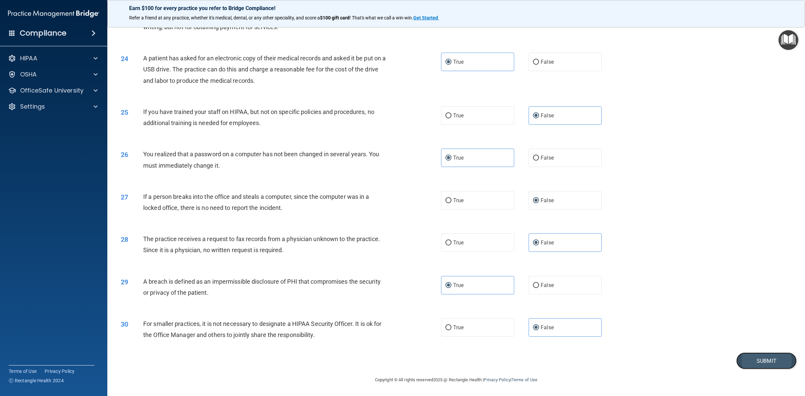
click at [644, 317] on button "Submit" at bounding box center [766, 361] width 60 height 17
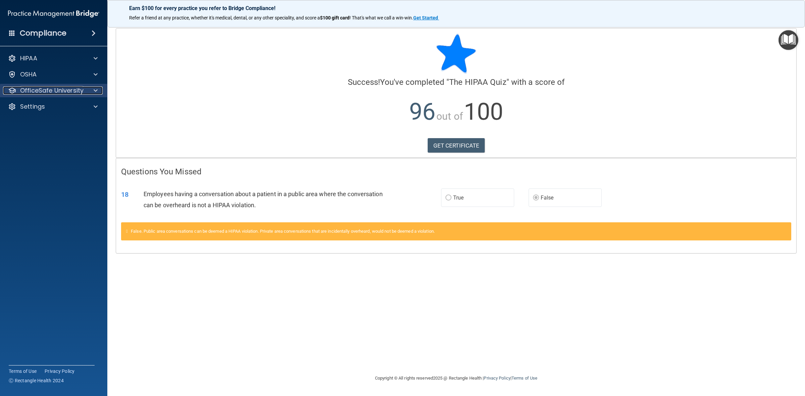
click at [49, 91] on p "OfficeSafe University" at bounding box center [51, 91] width 63 height 8
click at [58, 106] on p "HIPAA Training" at bounding box center [31, 106] width 55 height 7
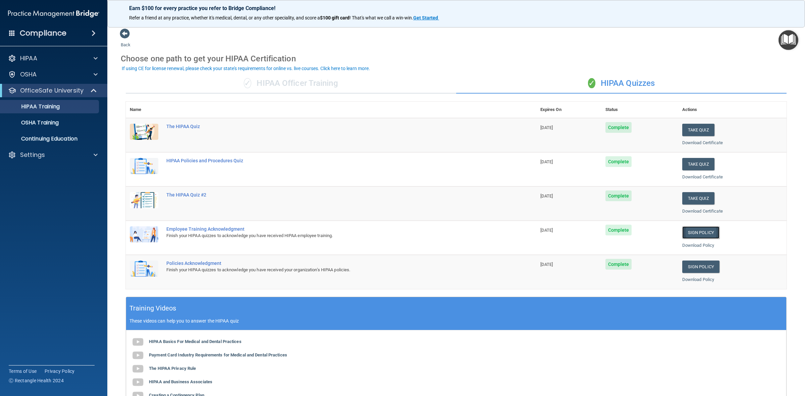
click at [644, 233] on link "Sign Policy" at bounding box center [700, 232] width 37 height 12
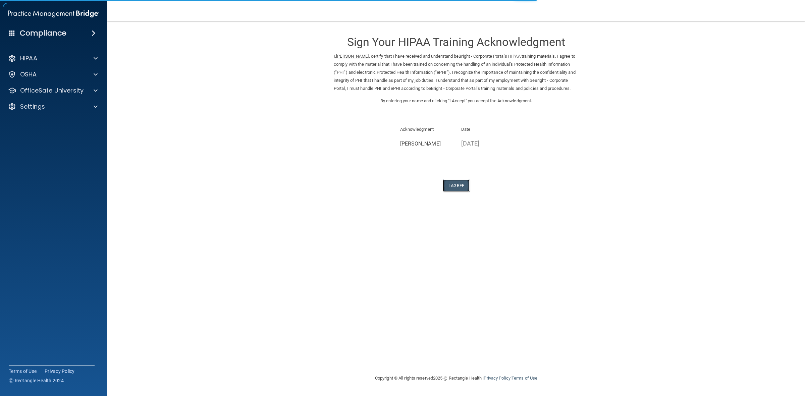
click at [461, 192] on button "I Agree" at bounding box center [456, 185] width 27 height 12
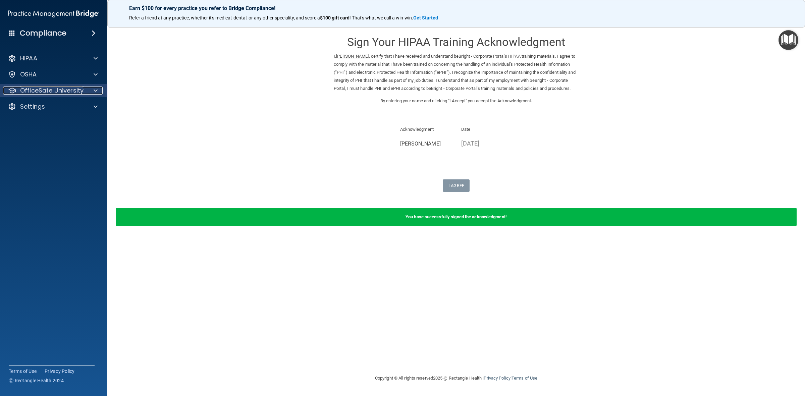
click at [47, 90] on p "OfficeSafe University" at bounding box center [51, 91] width 63 height 8
click at [56, 107] on p "HIPAA Training" at bounding box center [31, 106] width 55 height 7
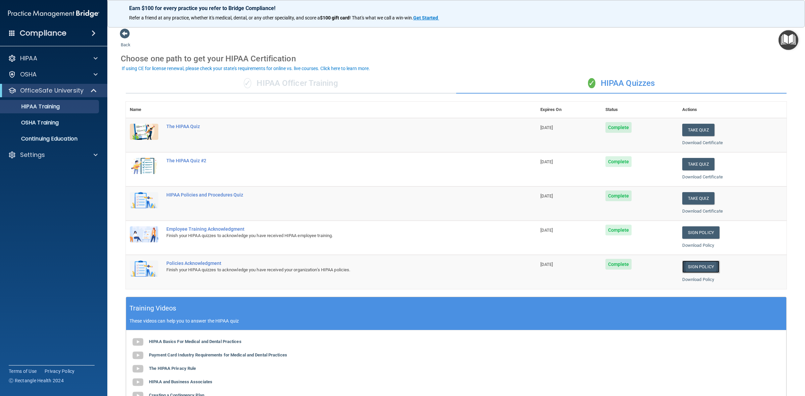
click at [683, 266] on link "Sign Policy" at bounding box center [700, 267] width 37 height 12
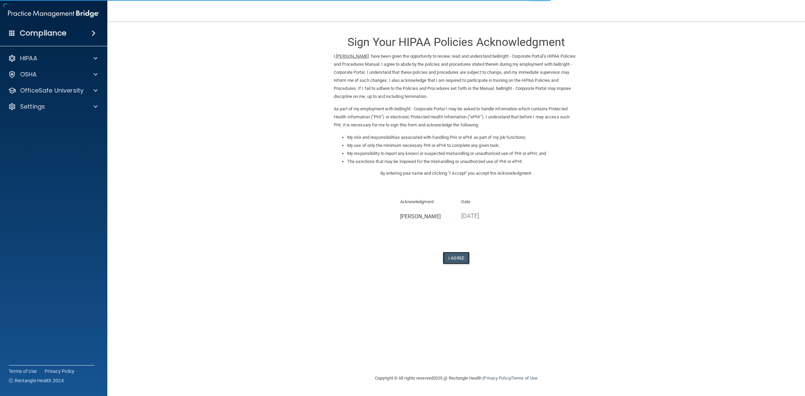
click at [460, 259] on button "I Agree" at bounding box center [456, 258] width 27 height 12
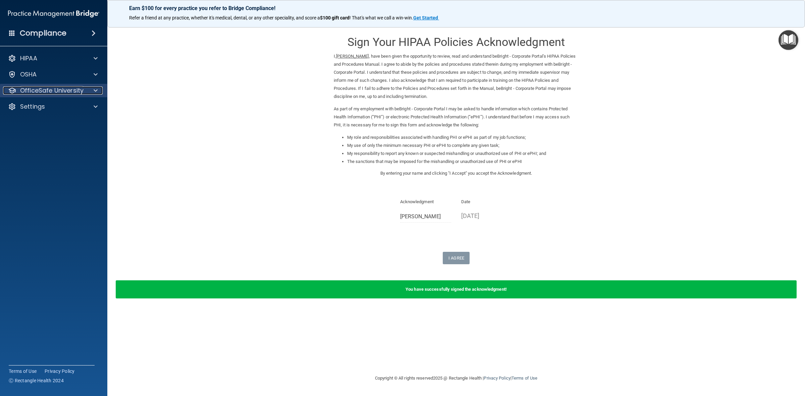
click at [65, 91] on p "OfficeSafe University" at bounding box center [51, 91] width 63 height 8
click at [67, 109] on div "HIPAA Training" at bounding box center [50, 106] width 92 height 7
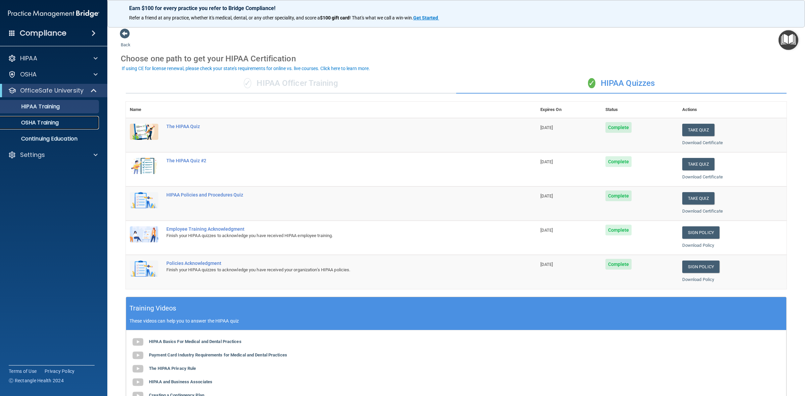
click at [71, 122] on div "OSHA Training" at bounding box center [50, 122] width 92 height 7
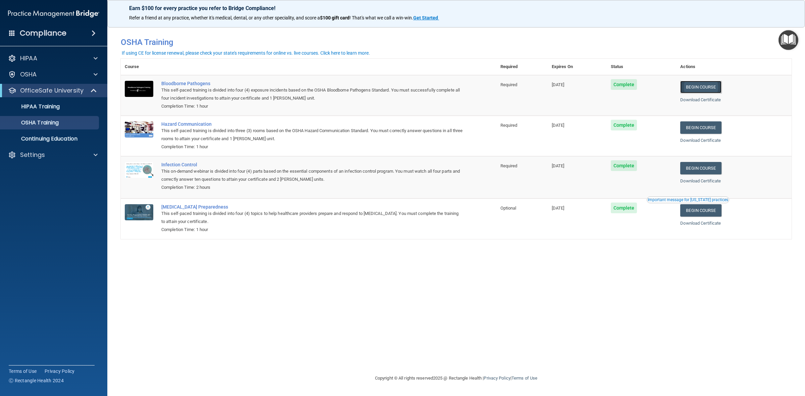
click at [701, 87] on link "Begin Course" at bounding box center [700, 87] width 41 height 12
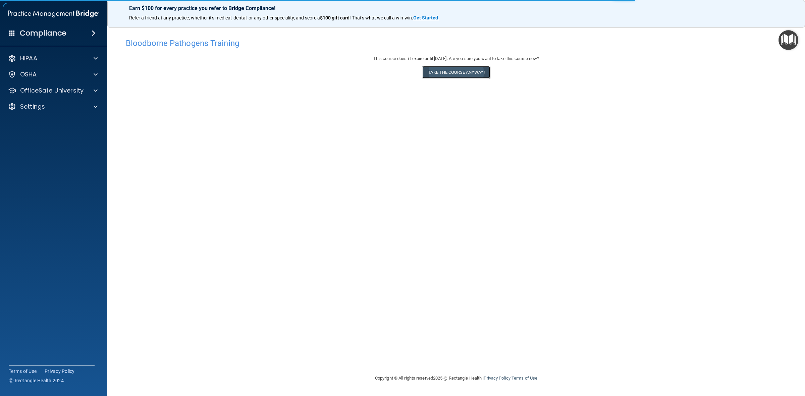
click at [444, 73] on button "Take the course anyway!" at bounding box center [455, 72] width 67 height 12
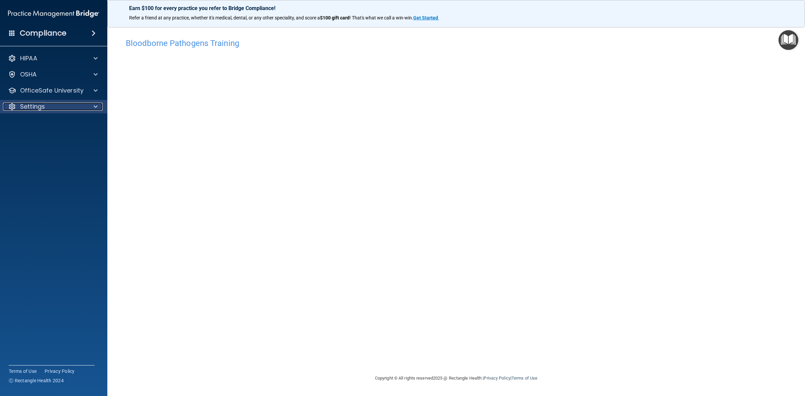
click at [97, 108] on span at bounding box center [96, 107] width 4 height 8
click at [77, 126] on link "My Account" at bounding box center [46, 122] width 106 height 13
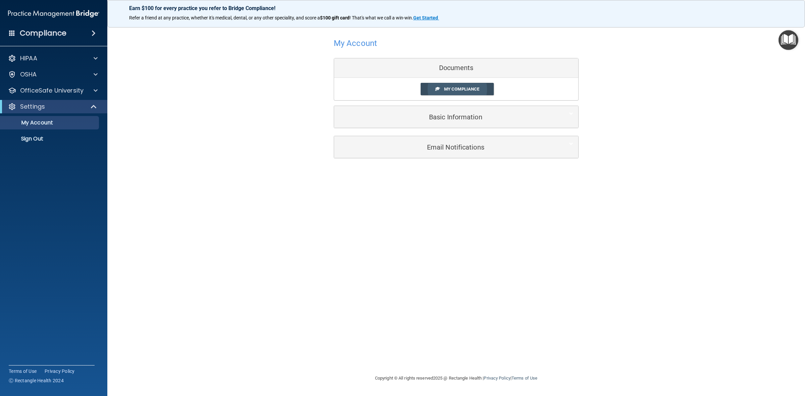
click at [449, 86] on link "My Compliance" at bounding box center [457, 89] width 73 height 12
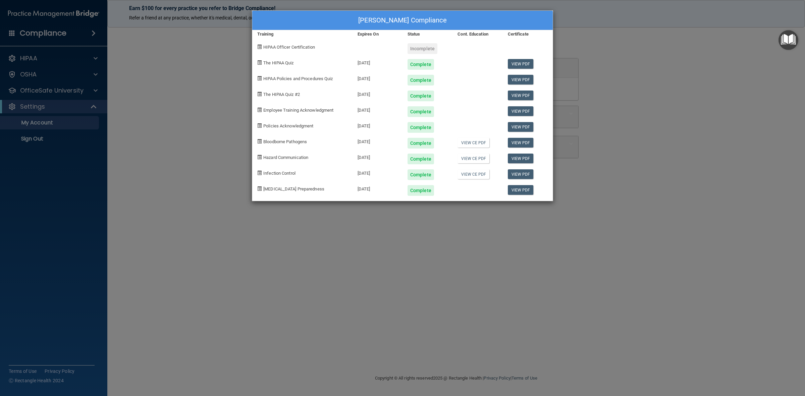
click at [804, 66] on div "[PERSON_NAME] Compliance Training Expires On Status Cont. Education Certificate…" at bounding box center [402, 198] width 805 height 396
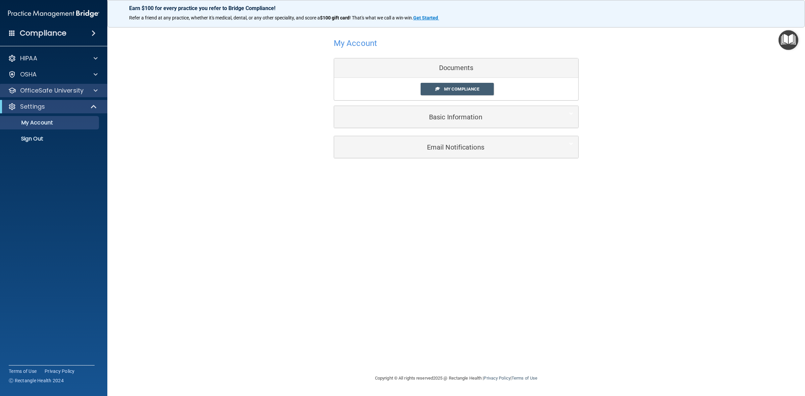
click at [54, 84] on div "OfficeSafe University" at bounding box center [54, 90] width 108 height 13
click at [57, 92] on p "OfficeSafe University" at bounding box center [51, 91] width 63 height 8
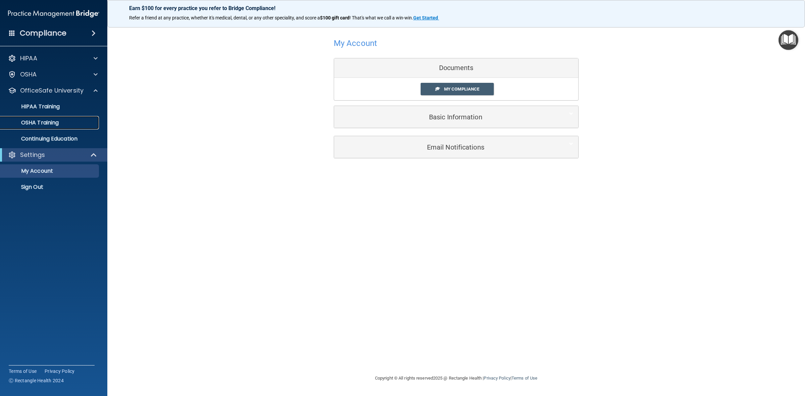
click at [48, 122] on p "OSHA Training" at bounding box center [31, 122] width 54 height 7
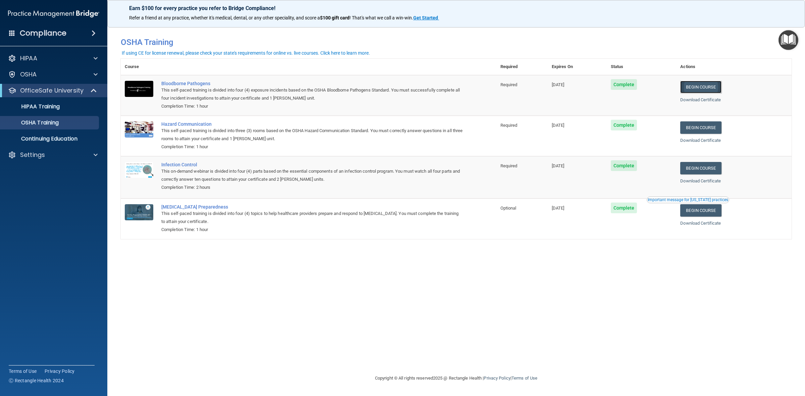
click at [704, 86] on link "Begin Course" at bounding box center [700, 87] width 41 height 12
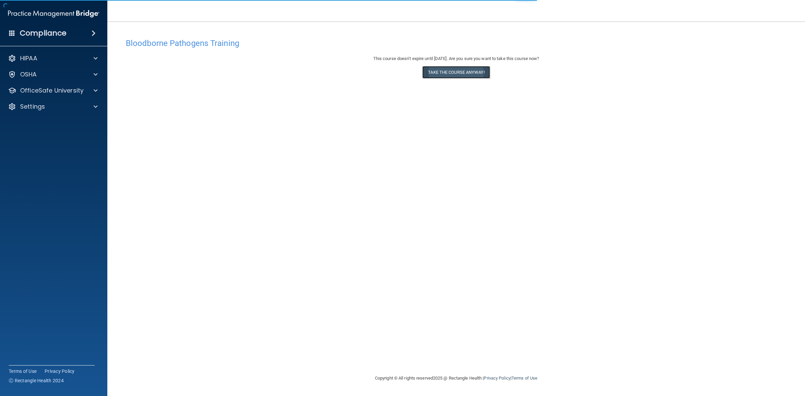
click at [442, 71] on button "Take the course anyway!" at bounding box center [455, 72] width 67 height 12
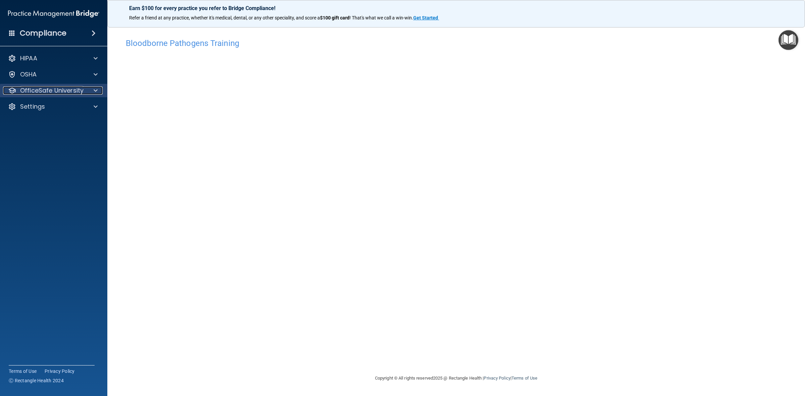
click at [80, 89] on p "OfficeSafe University" at bounding box center [51, 91] width 63 height 8
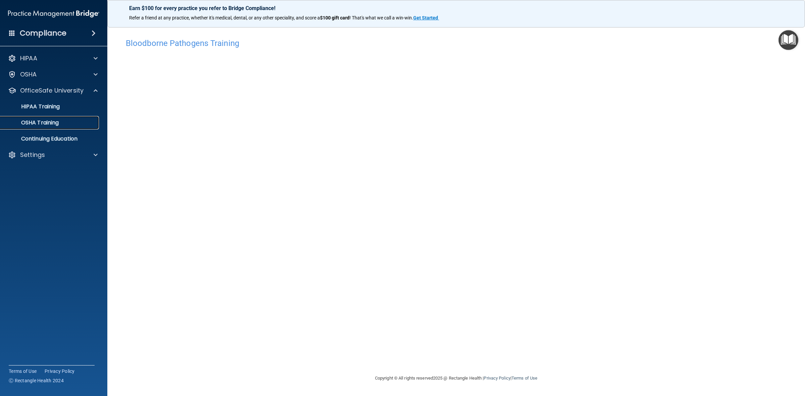
click at [57, 125] on p "OSHA Training" at bounding box center [31, 122] width 54 height 7
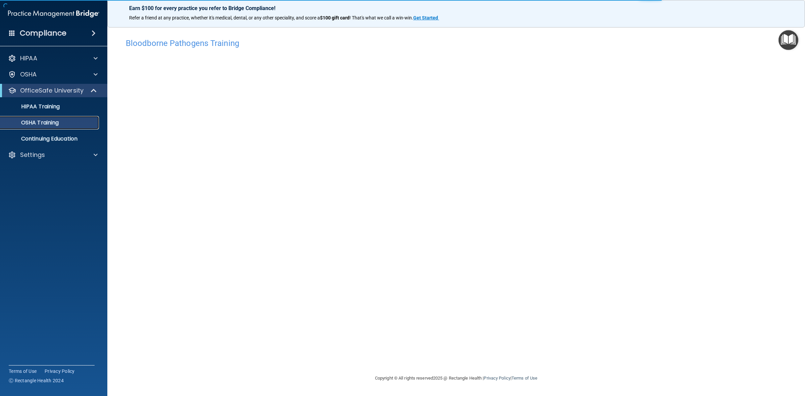
click at [37, 125] on p "OSHA Training" at bounding box center [31, 122] width 54 height 7
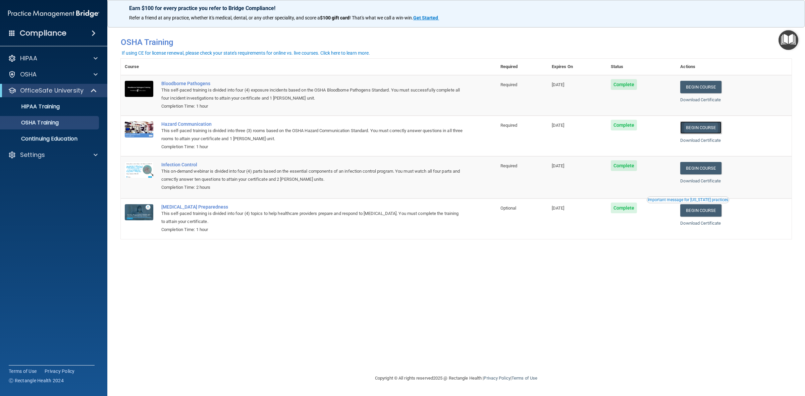
click at [715, 128] on link "Begin Course" at bounding box center [700, 127] width 41 height 12
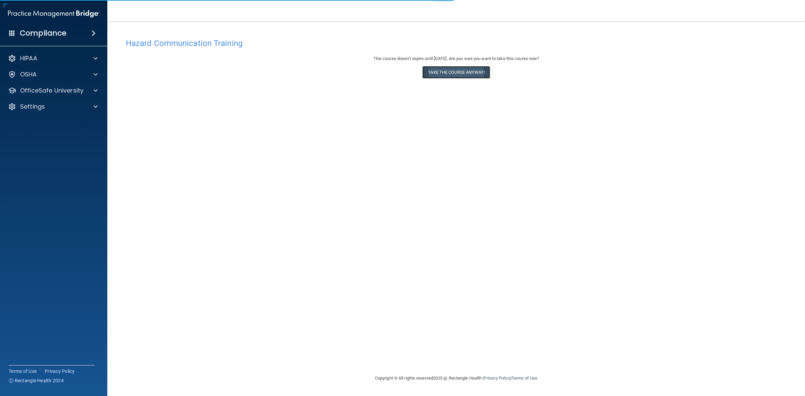
click at [470, 72] on button "Take the course anyway!" at bounding box center [455, 72] width 67 height 12
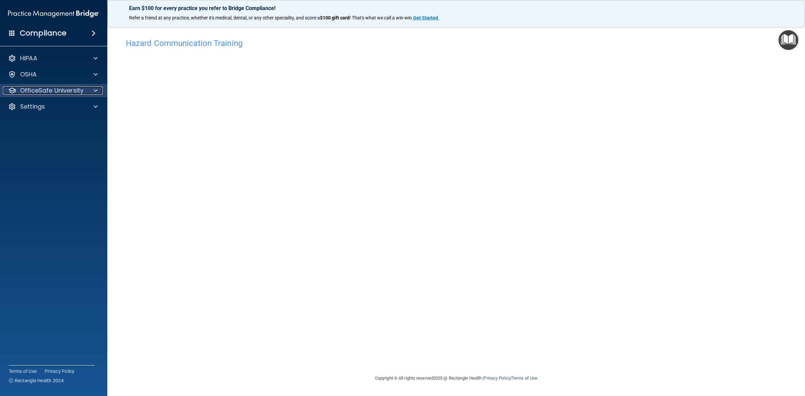
click at [42, 89] on p "OfficeSafe University" at bounding box center [51, 91] width 63 height 8
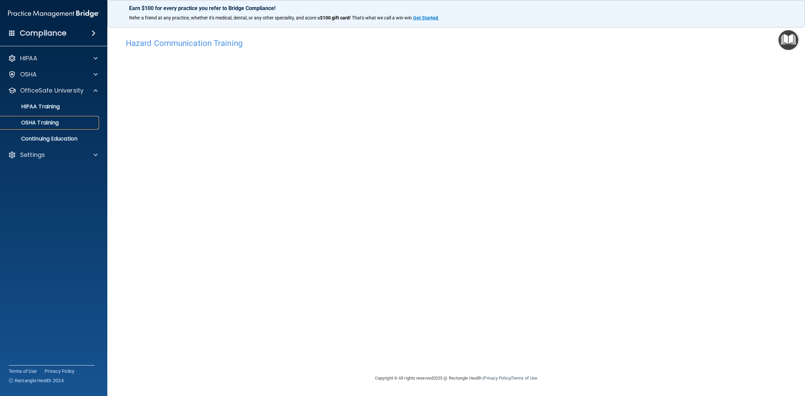
click at [37, 125] on p "OSHA Training" at bounding box center [31, 122] width 54 height 7
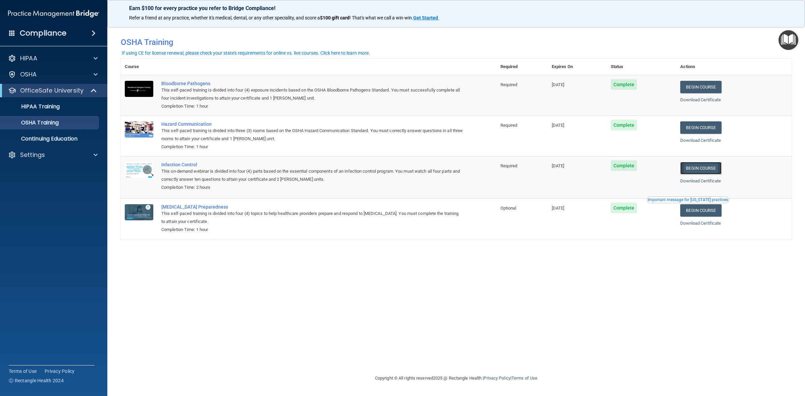
click at [714, 172] on link "Begin Course" at bounding box center [700, 168] width 41 height 12
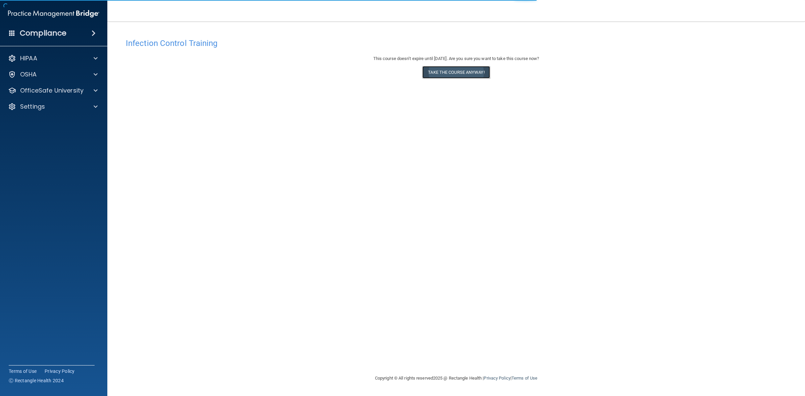
click at [446, 76] on button "Take the course anyway!" at bounding box center [455, 72] width 67 height 12
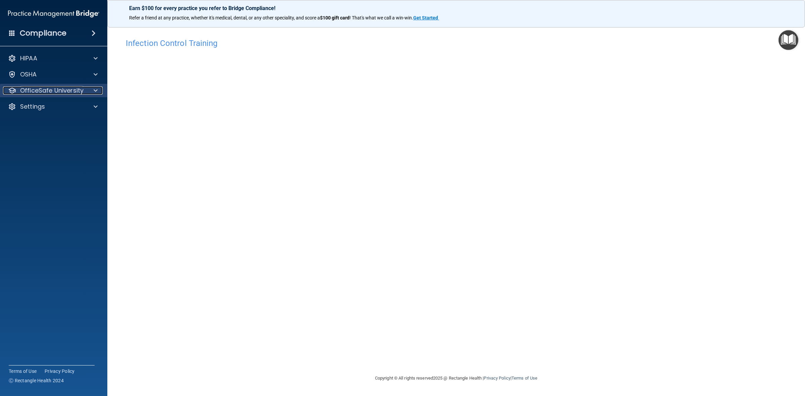
click at [53, 92] on p "OfficeSafe University" at bounding box center [51, 91] width 63 height 8
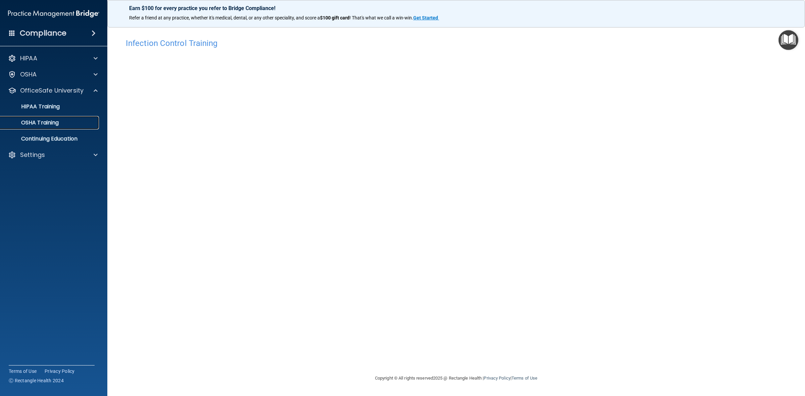
click at [51, 121] on p "OSHA Training" at bounding box center [31, 122] width 54 height 7
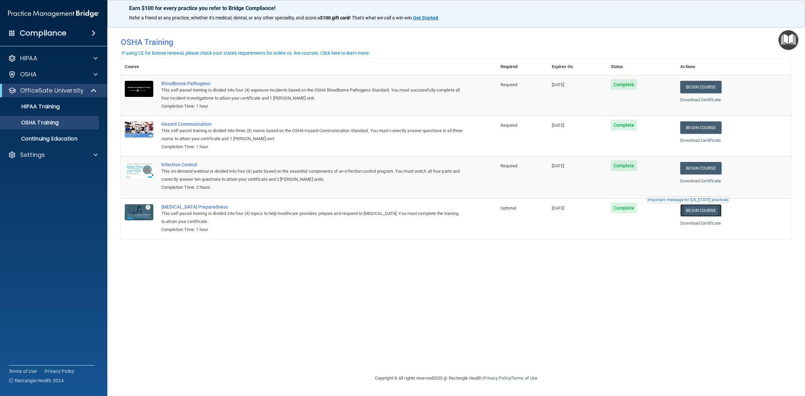
click at [707, 215] on link "Begin Course" at bounding box center [700, 210] width 41 height 12
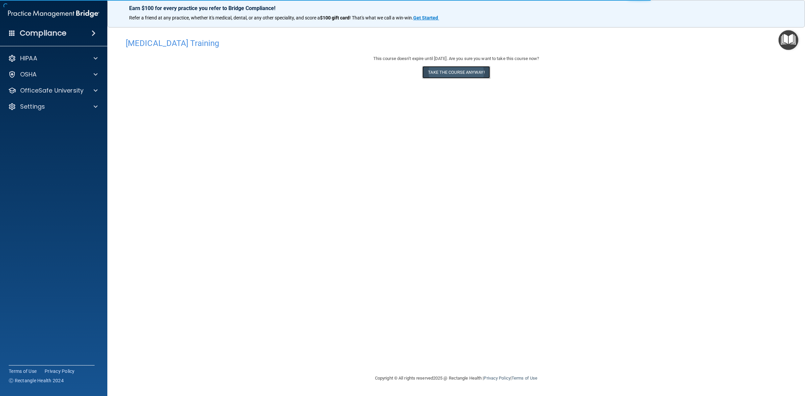
click at [446, 73] on button "Take the course anyway!" at bounding box center [455, 72] width 67 height 12
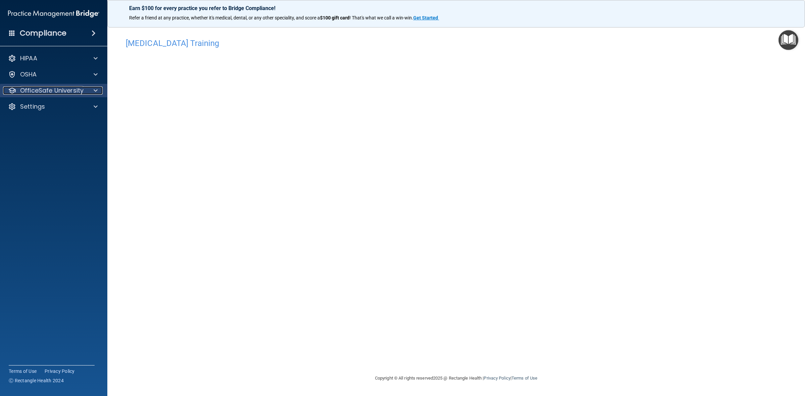
click at [59, 92] on p "OfficeSafe University" at bounding box center [51, 91] width 63 height 8
click at [51, 110] on p "HIPAA Training" at bounding box center [31, 106] width 55 height 7
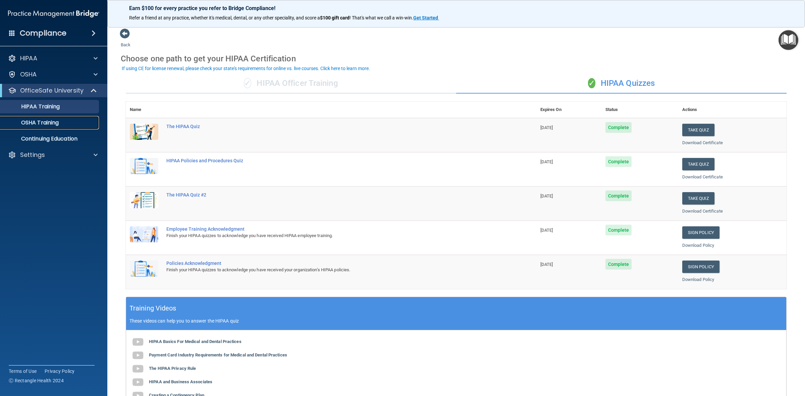
click at [42, 118] on link "OSHA Training" at bounding box center [46, 122] width 106 height 13
